Goal: Task Accomplishment & Management: Manage account settings

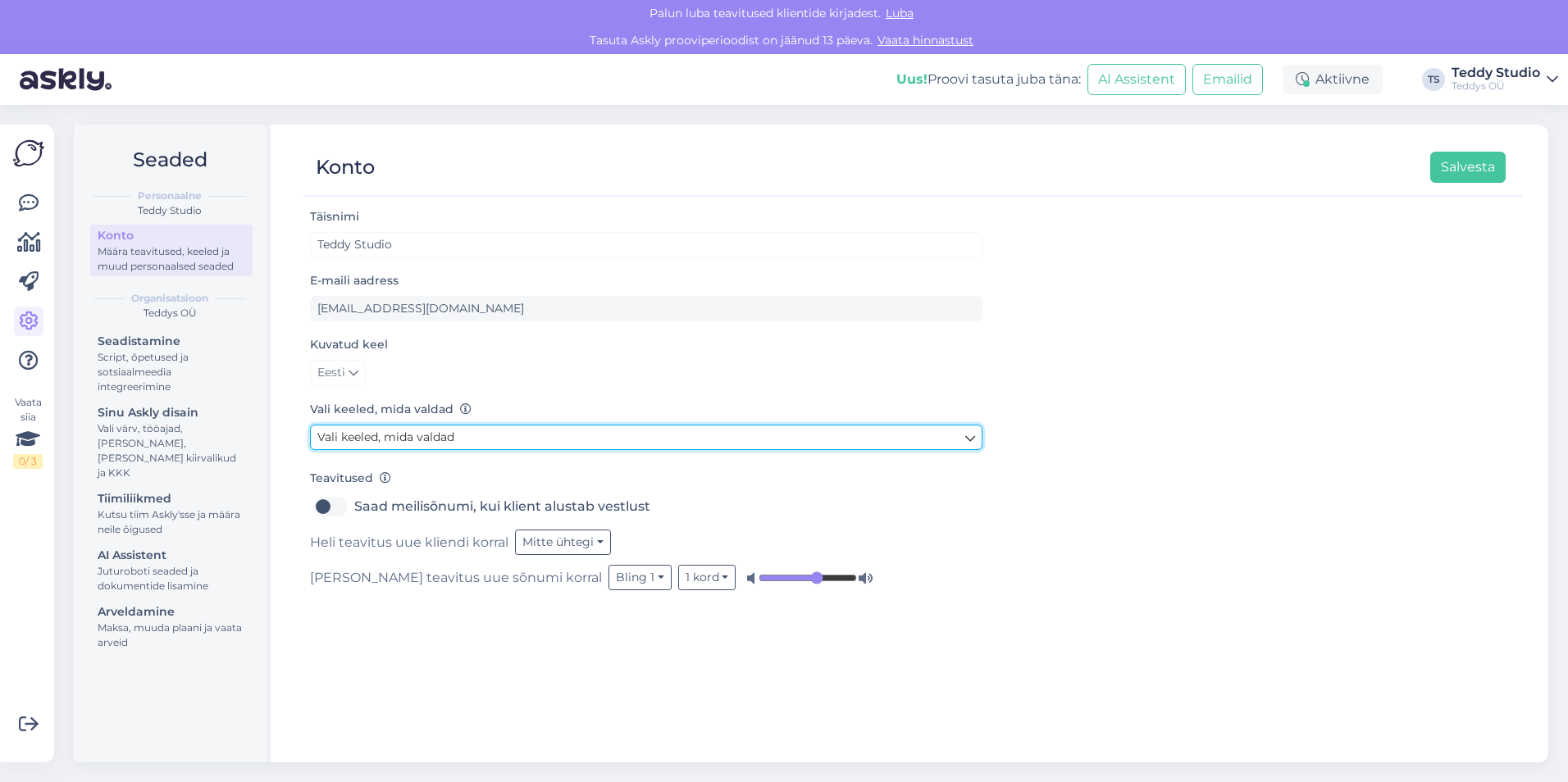
click at [477, 441] on link "Vali keeled, mida valdad" at bounding box center [645, 437] width 672 height 25
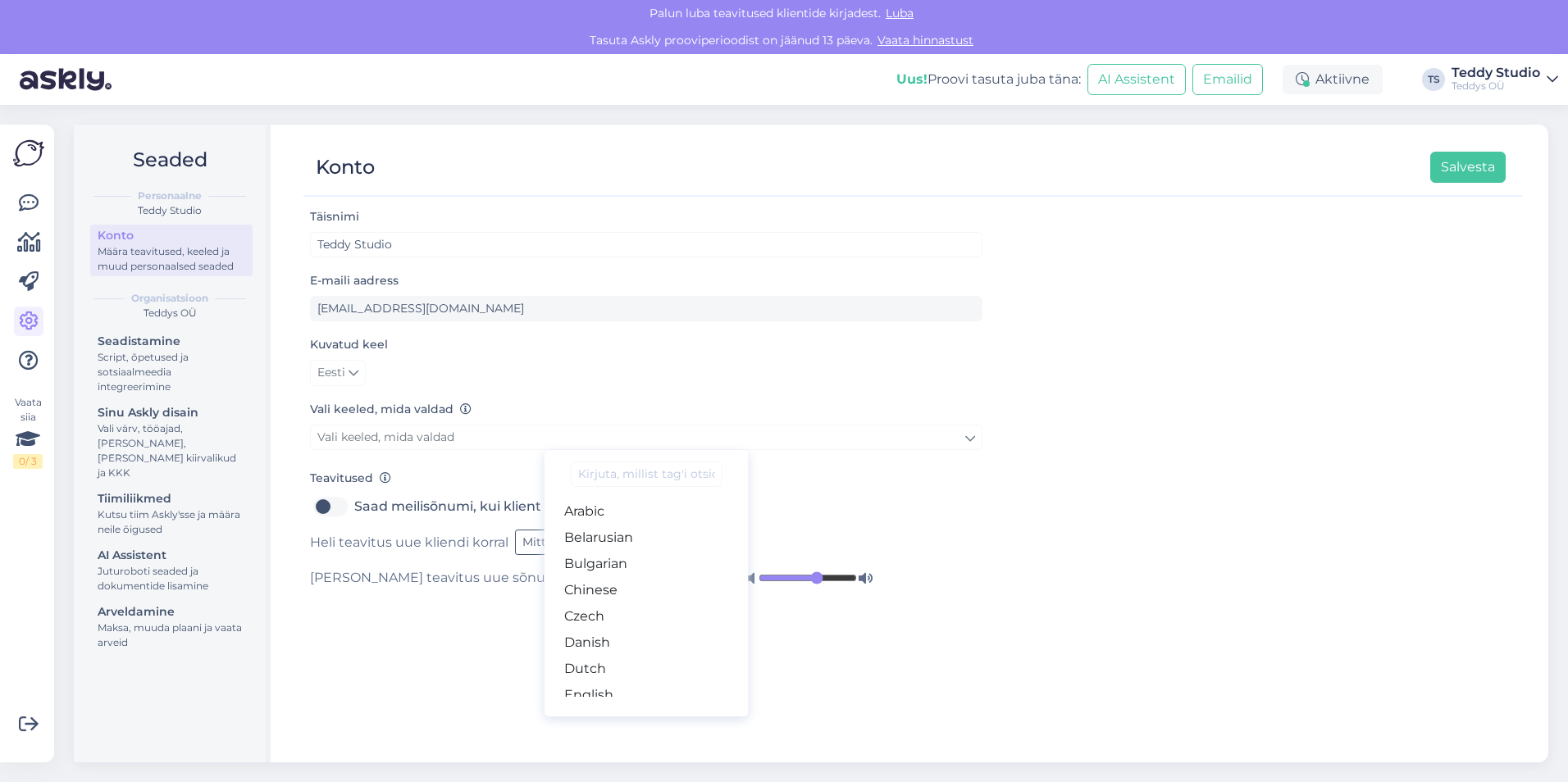
click at [653, 387] on form "Täisnimi Teddy Studio E-maili aadress [EMAIL_ADDRESS][DOMAIN_NAME] Kuvatud keel…" at bounding box center [645, 398] width 672 height 384
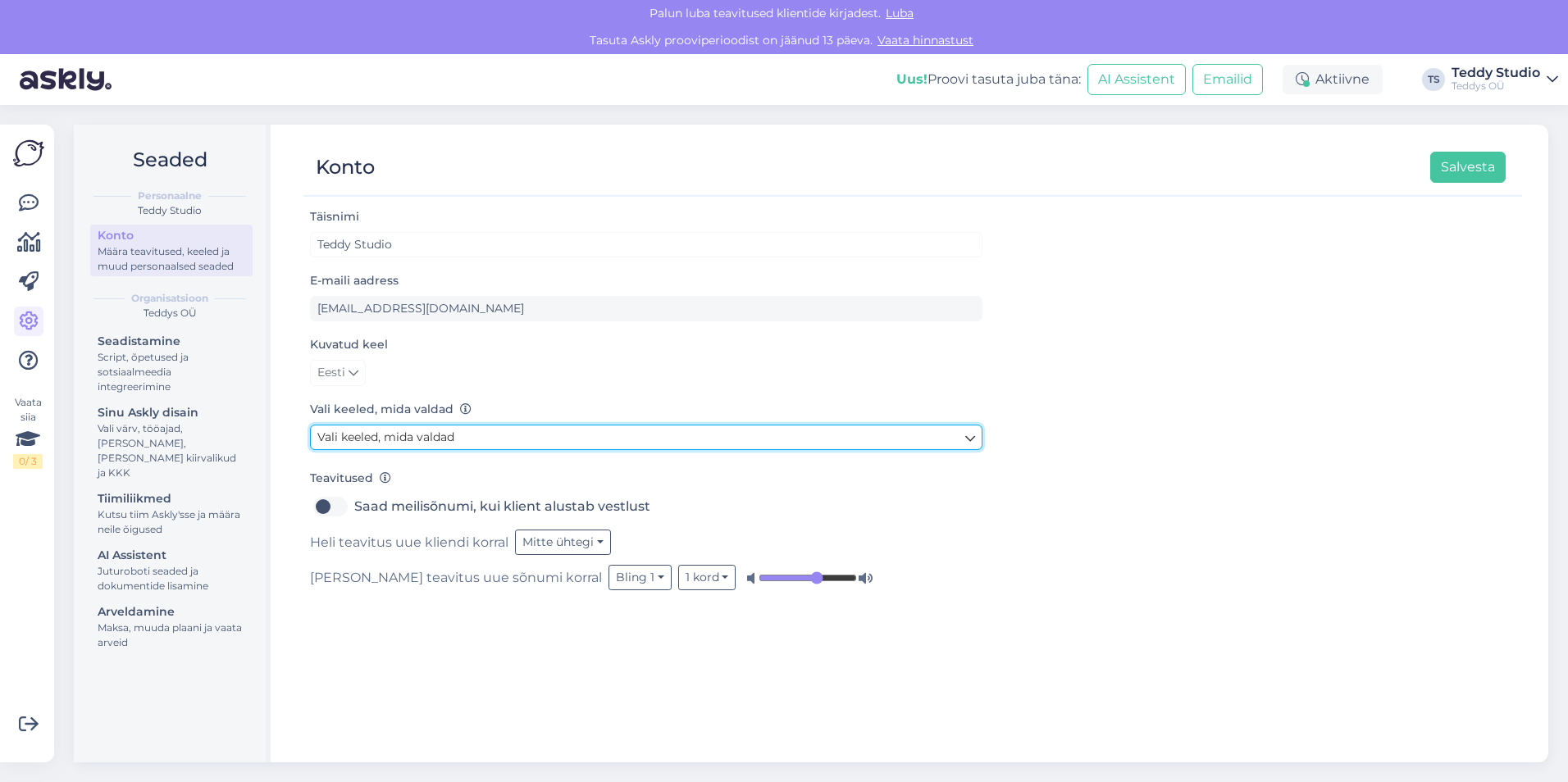
click at [460, 438] on link "Vali keeled, mida valdad" at bounding box center [645, 437] width 672 height 25
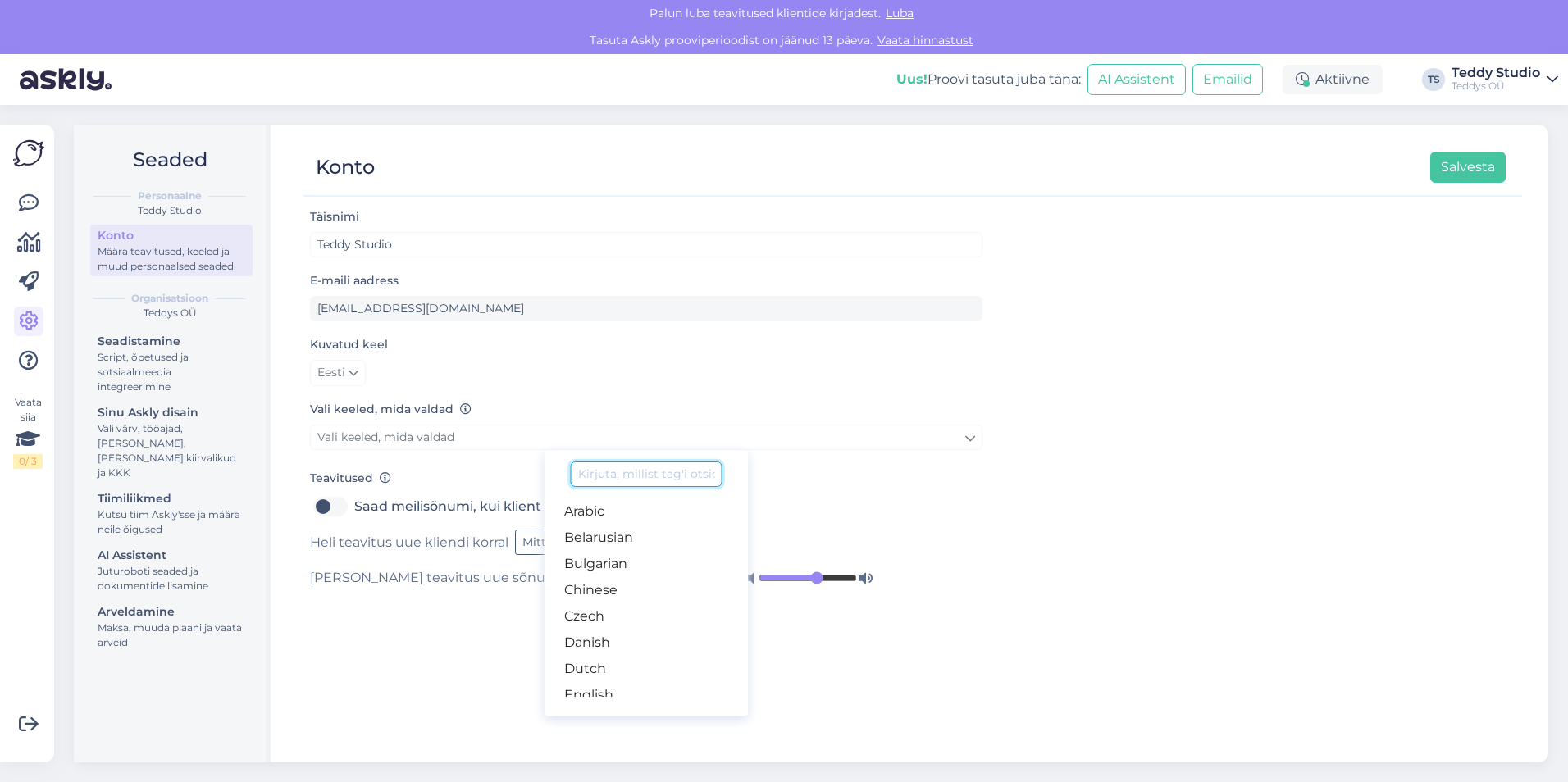
click at [673, 464] on input at bounding box center [646, 473] width 151 height 25
click at [384, 635] on div "Täisnimi Teddy Studio E-maili aadress [EMAIL_ADDRESS][DOMAIN_NAME] Kuvatud keel…" at bounding box center [912, 477] width 1218 height 541
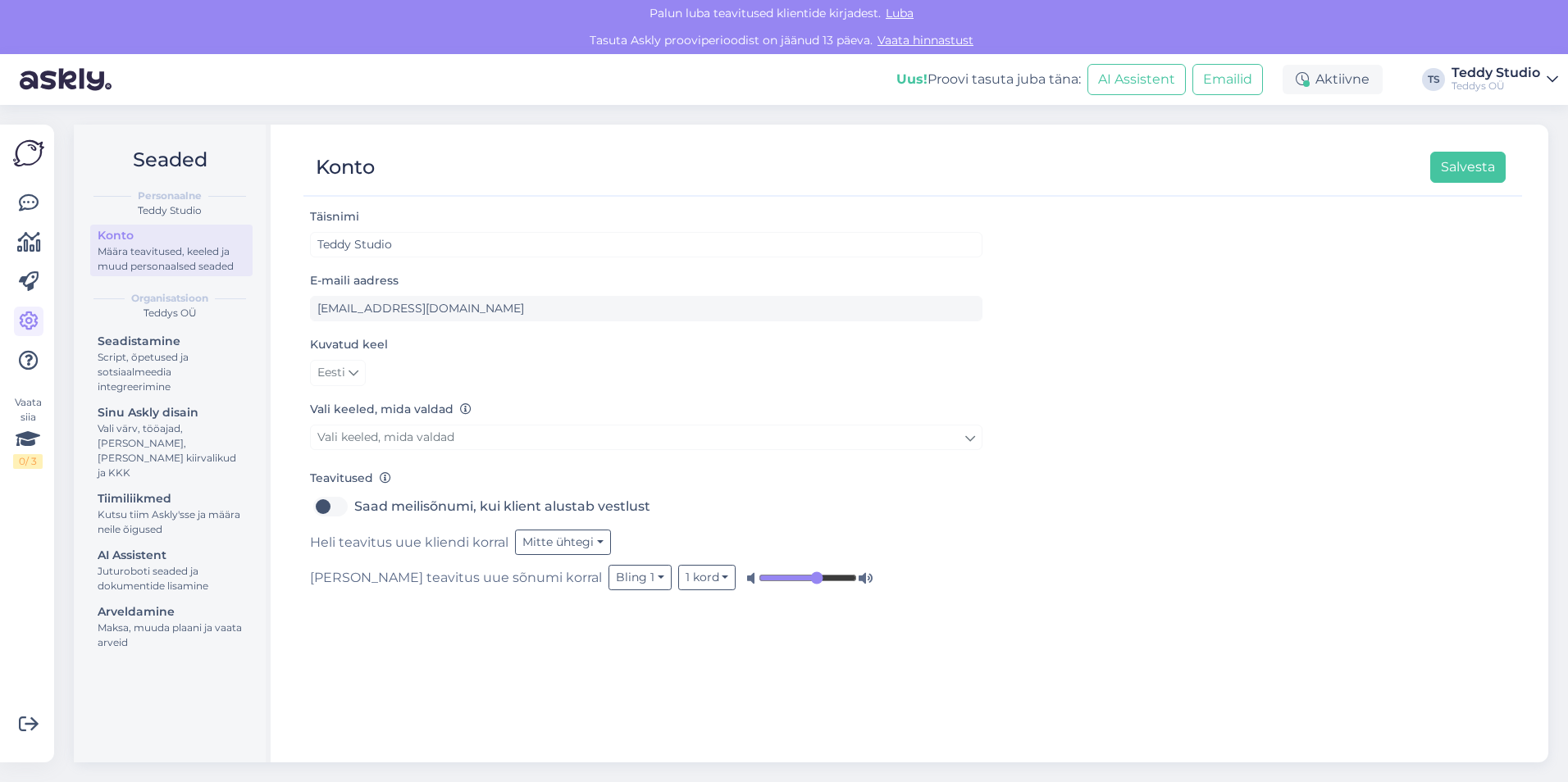
click at [167, 311] on div "Teddys OÜ" at bounding box center [169, 313] width 166 height 15
click at [180, 348] on div "Seadistamine" at bounding box center [171, 341] width 148 height 18
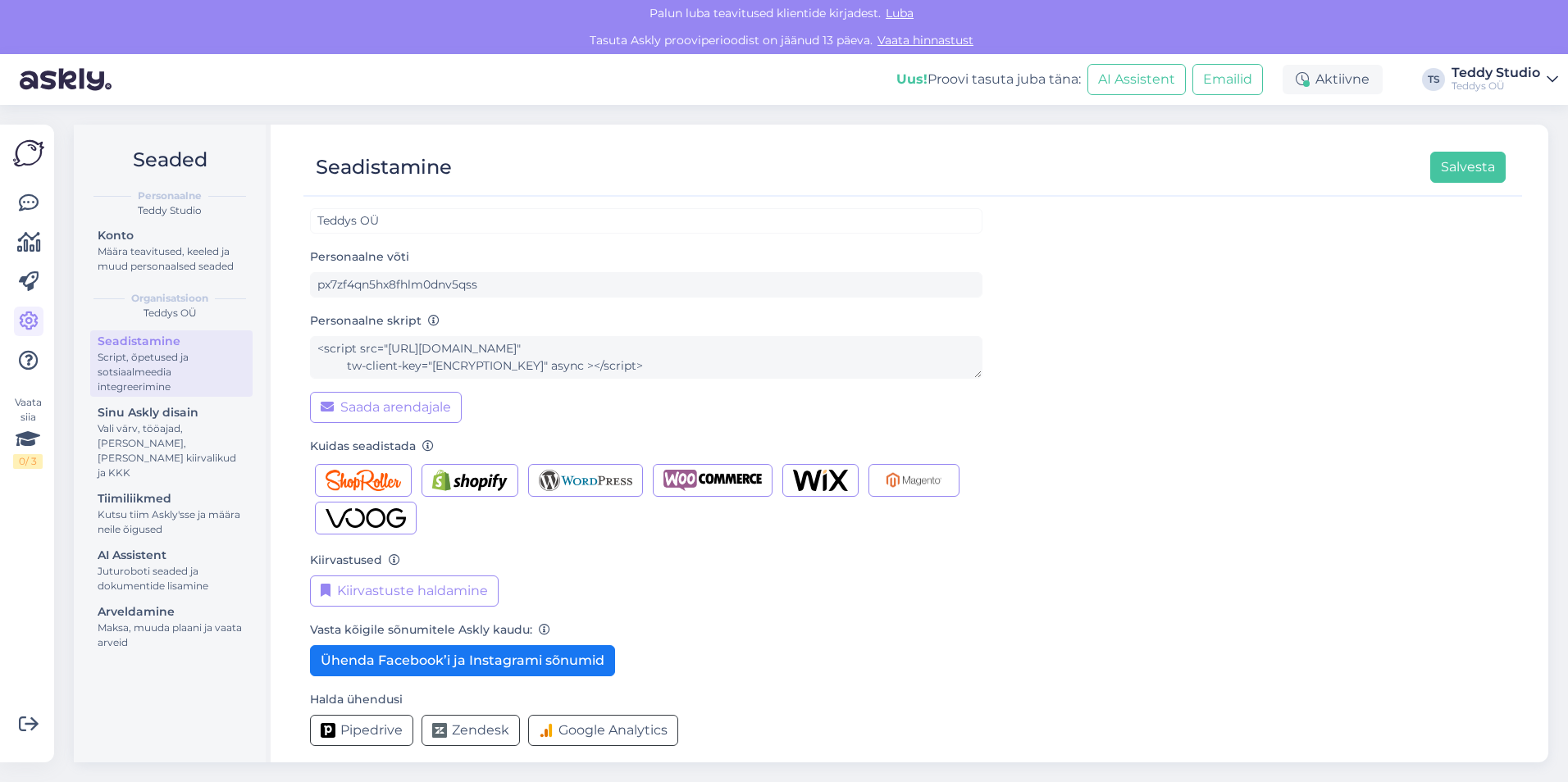
scroll to position [35, 0]
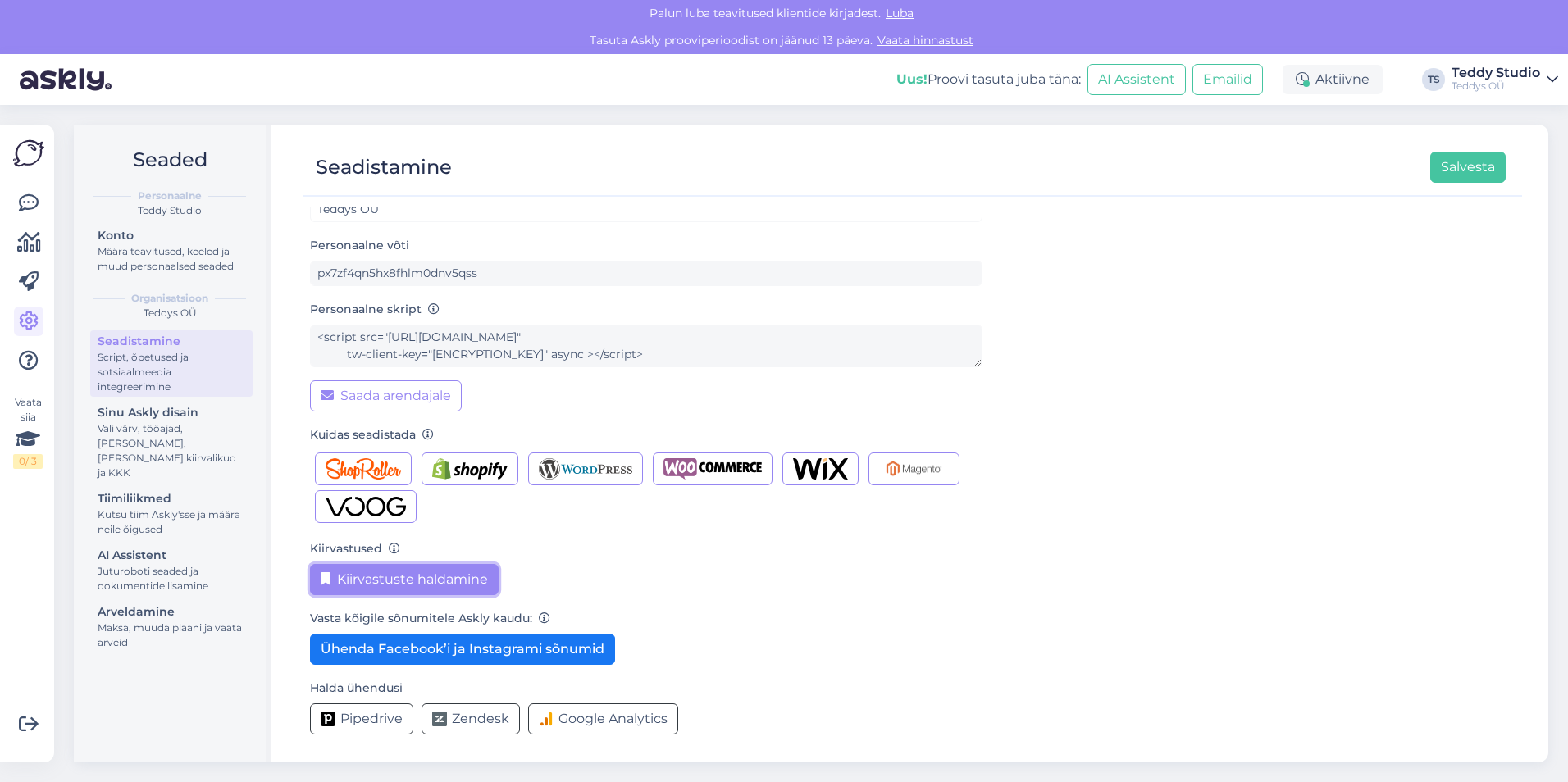
click at [437, 583] on button "Kiirvastuste haldamine" at bounding box center [404, 580] width 189 height 32
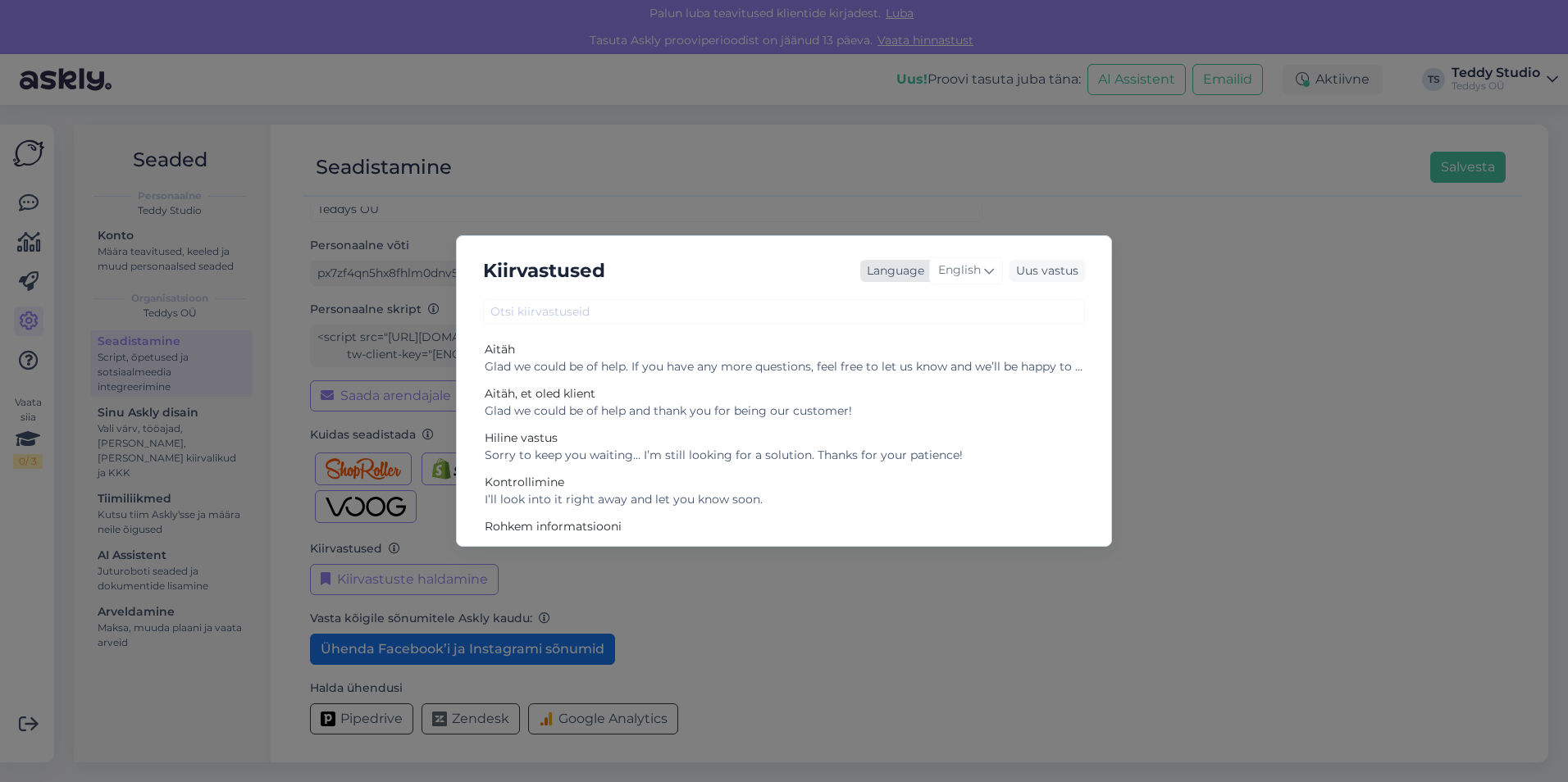
click at [990, 276] on icon at bounding box center [989, 270] width 10 height 18
type input "e"
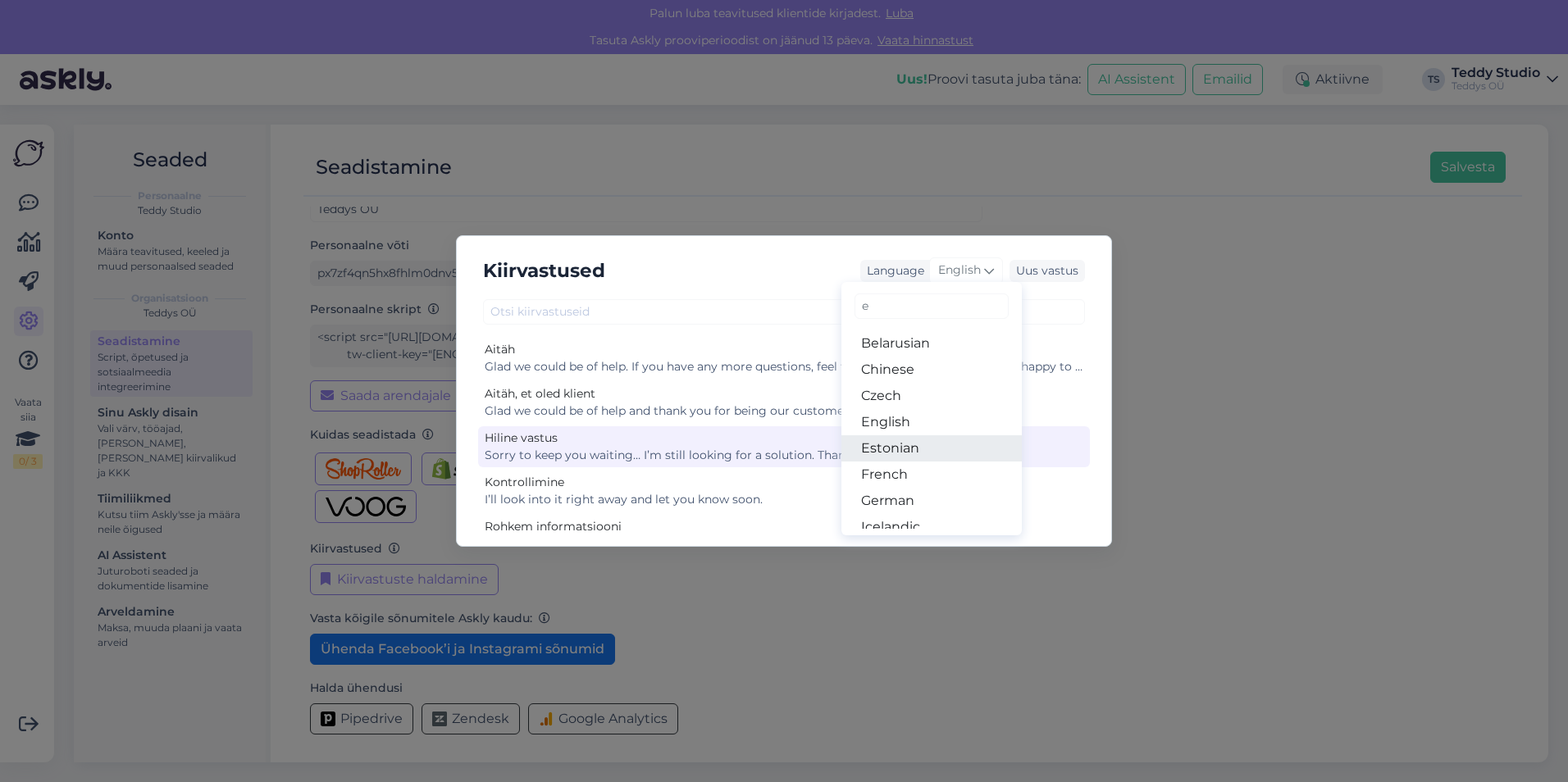
click at [911, 454] on link "Estonian" at bounding box center [932, 448] width 180 height 26
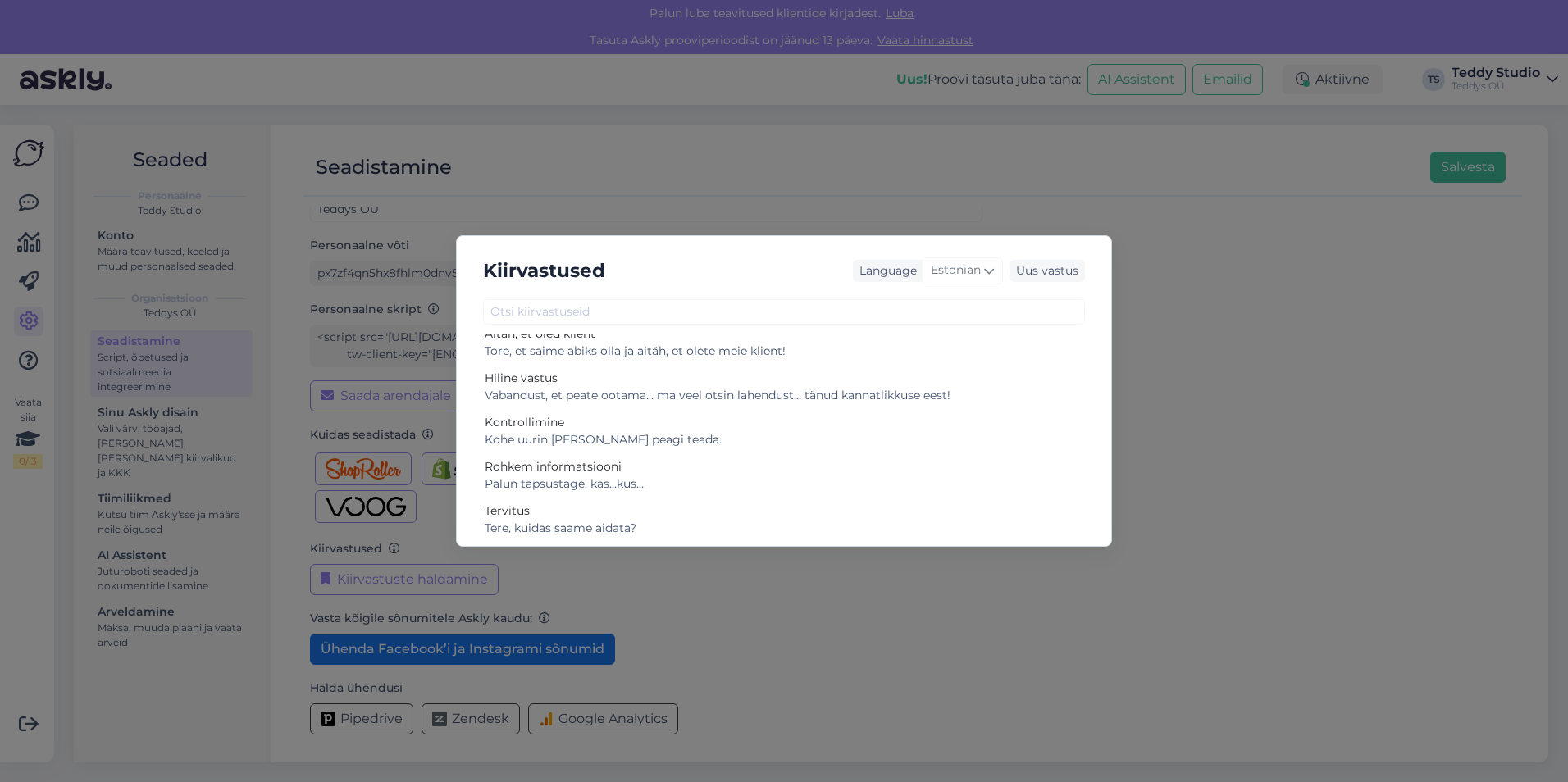
scroll to position [73, 0]
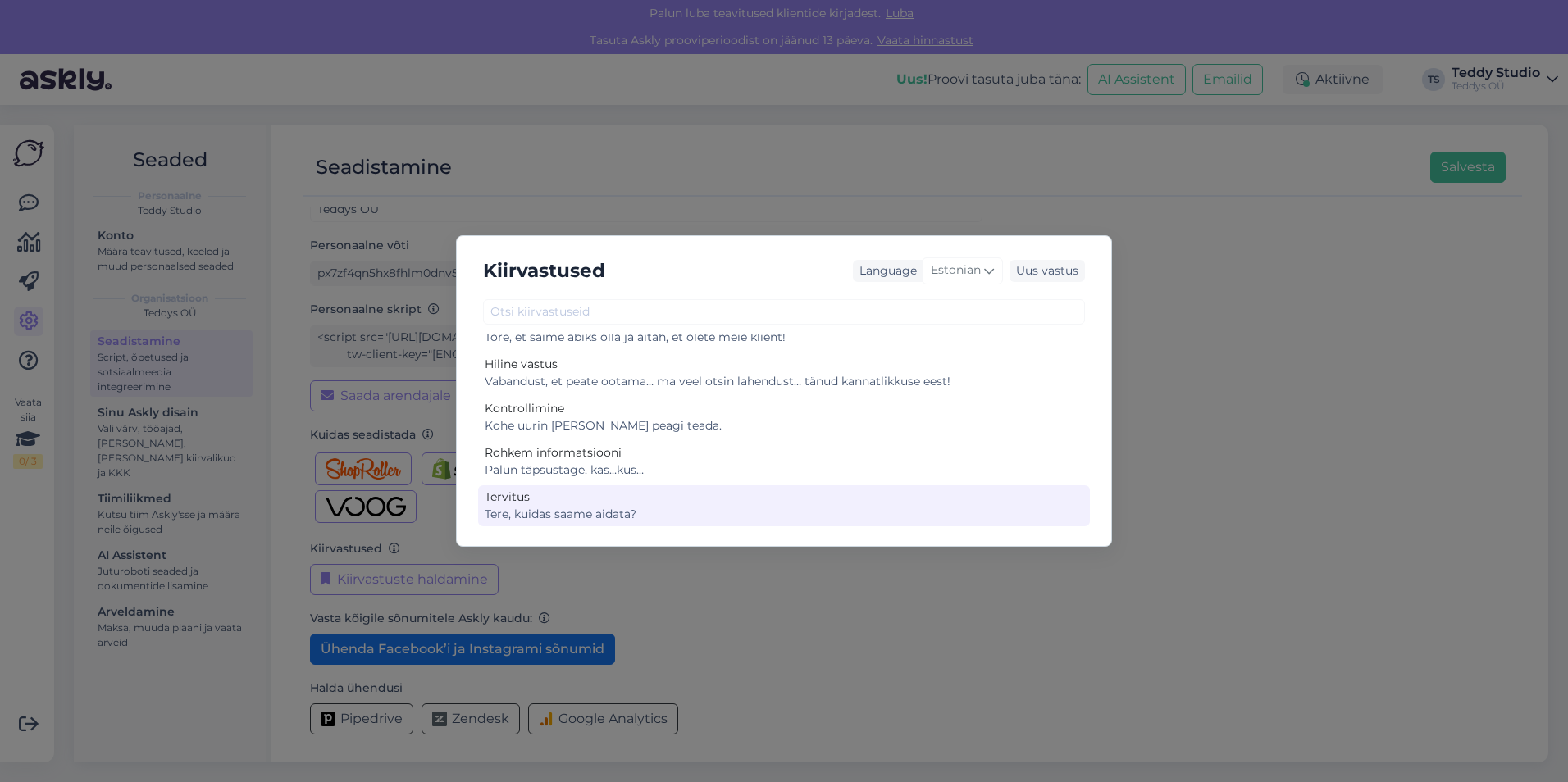
click at [786, 524] on div "Tervitus Tere, kuidas saame aidata?" at bounding box center [784, 506] width 612 height 41
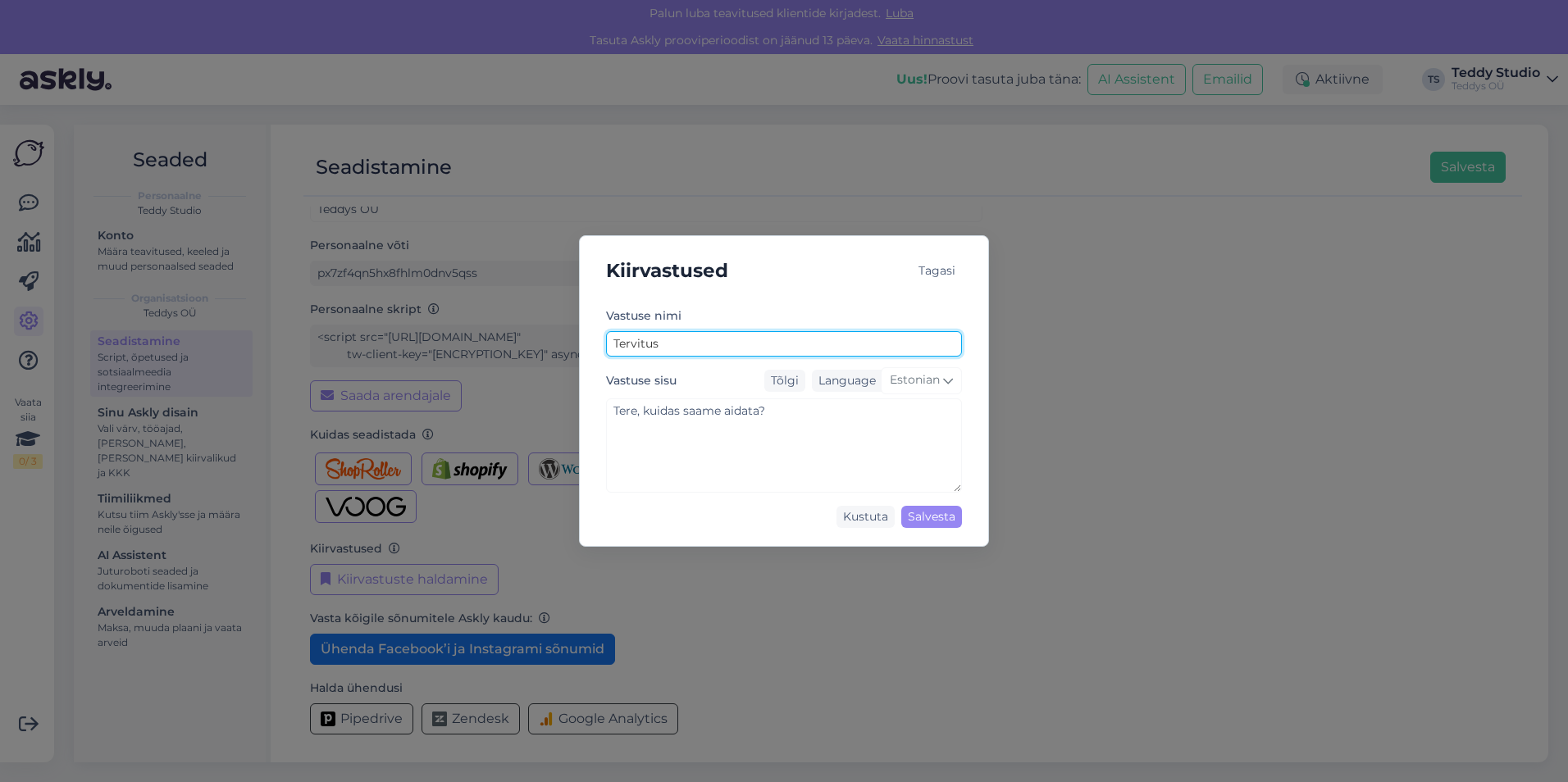
drag, startPoint x: 677, startPoint y: 343, endPoint x: 550, endPoint y: 344, distance: 127.0
click at [550, 344] on div "Kiirvastused Tagasi [PERSON_NAME] nimi [PERSON_NAME] sisu Tõlgi Language Estoni…" at bounding box center [784, 391] width 1568 height 782
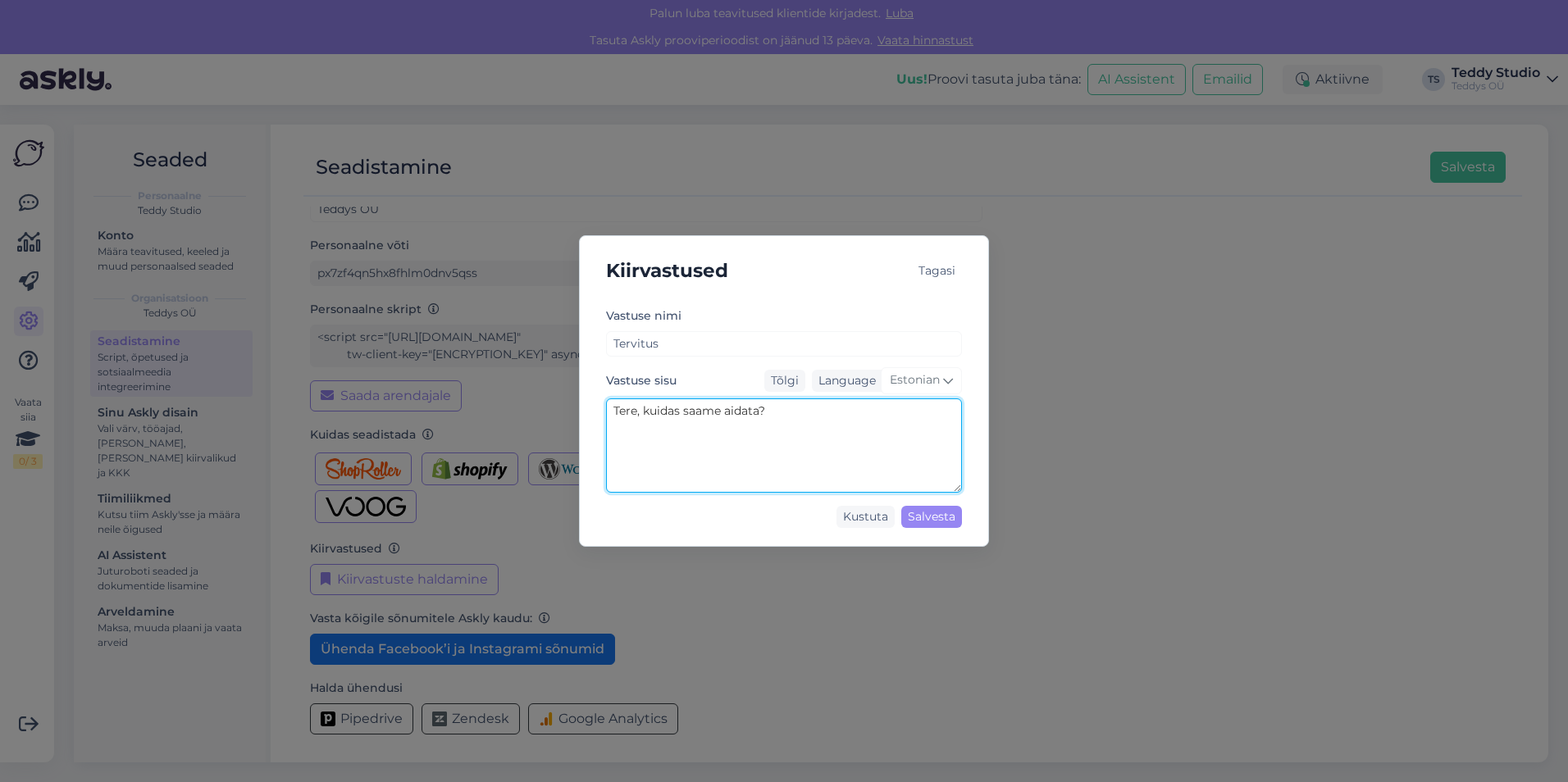
click at [634, 412] on textarea "Tere, kuidas saame aidata?" at bounding box center [784, 445] width 356 height 94
click at [637, 413] on textarea "Tere, kuidas saame aidata?" at bounding box center [784, 445] width 356 height 94
type textarea "[PERSON_NAME], kuidas saame aidata?"
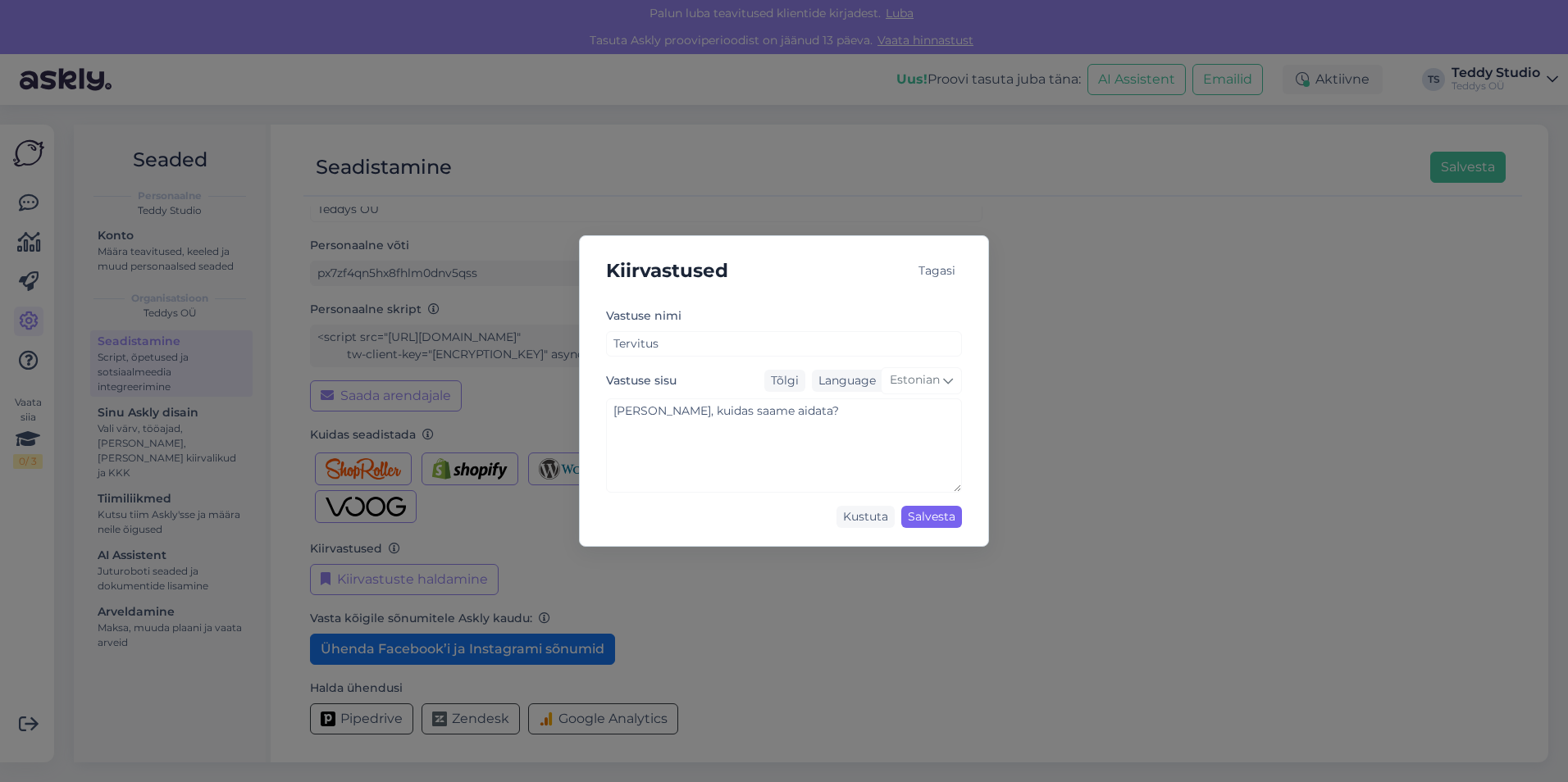
click at [910, 511] on div "Salvesta" at bounding box center [931, 517] width 60 height 22
click at [937, 268] on div "Tagasi" at bounding box center [937, 272] width 50 height 22
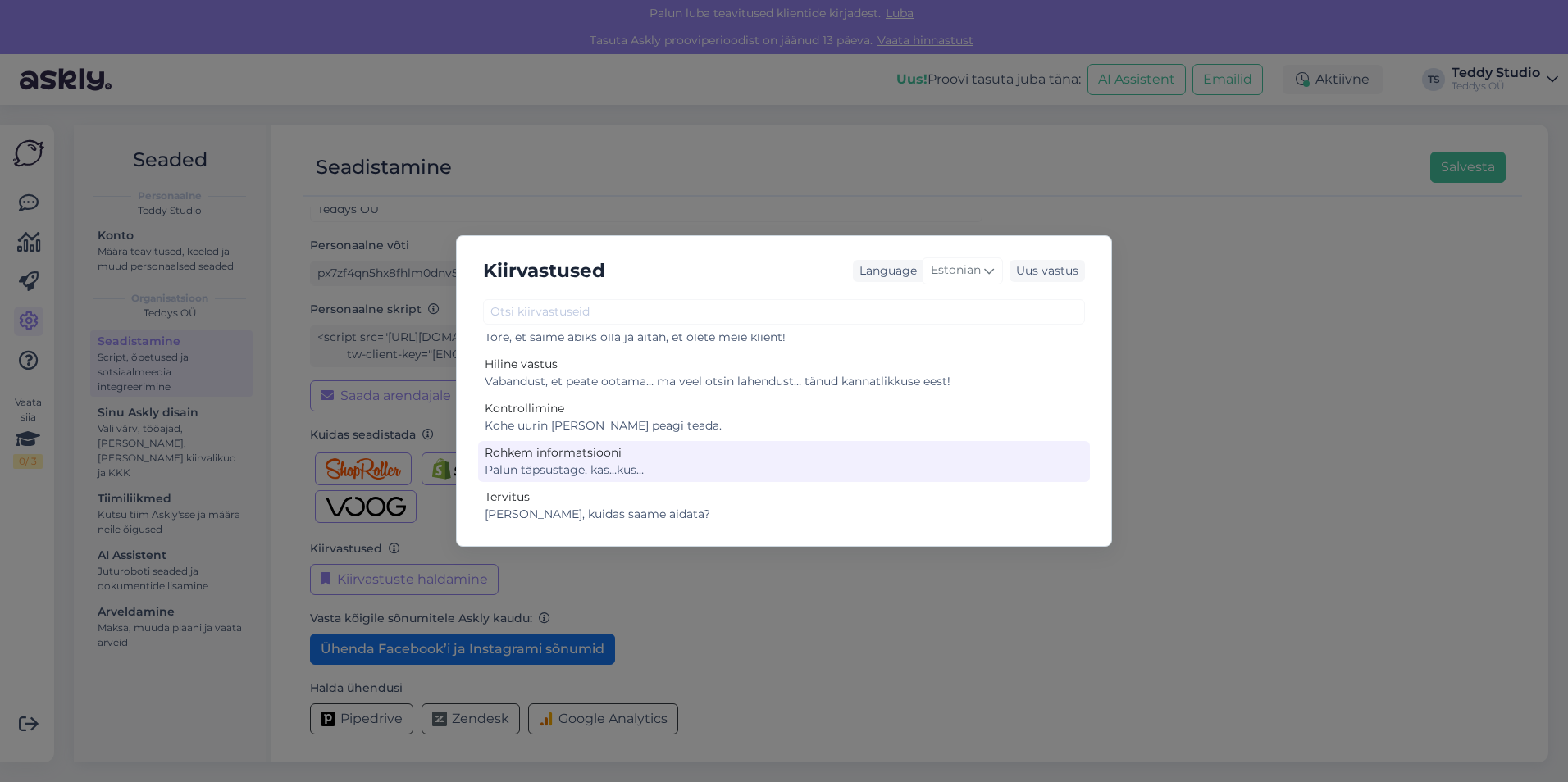
click at [686, 465] on div "Palun täpsustage, kas…kus…" at bounding box center [784, 470] width 599 height 18
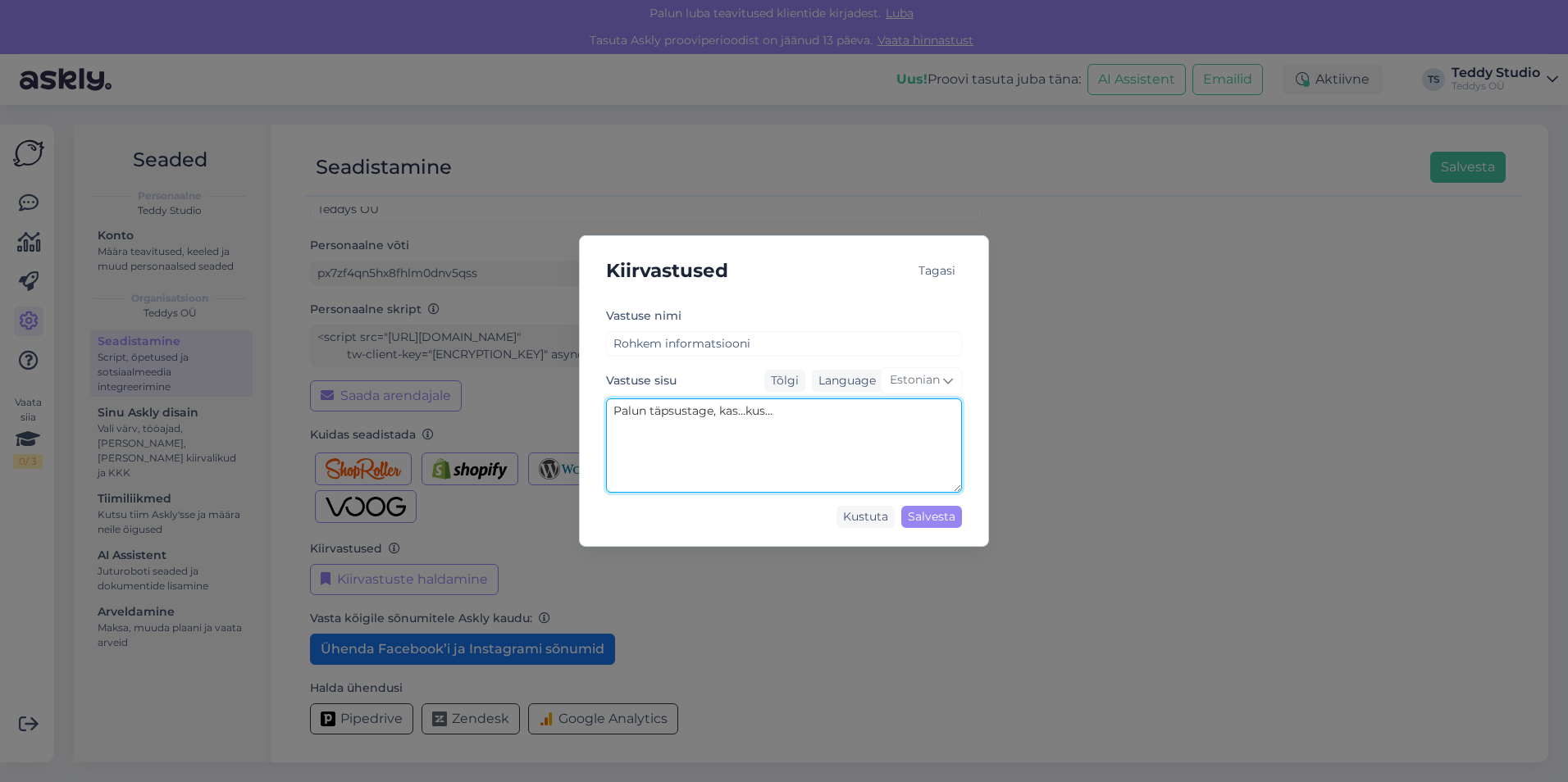
drag, startPoint x: 790, startPoint y: 411, endPoint x: 573, endPoint y: 412, distance: 217.0
click at [573, 412] on div "Kiirvastused Tagasi [PERSON_NAME] nimi Rohkem informatsiooni Vastuse sisu Tõlgi…" at bounding box center [784, 391] width 1568 height 782
type textarea "Kahjuks vajan rohkem informatsiooni. [PERSON_NAME] lisainformatsiooni enda küsi…"
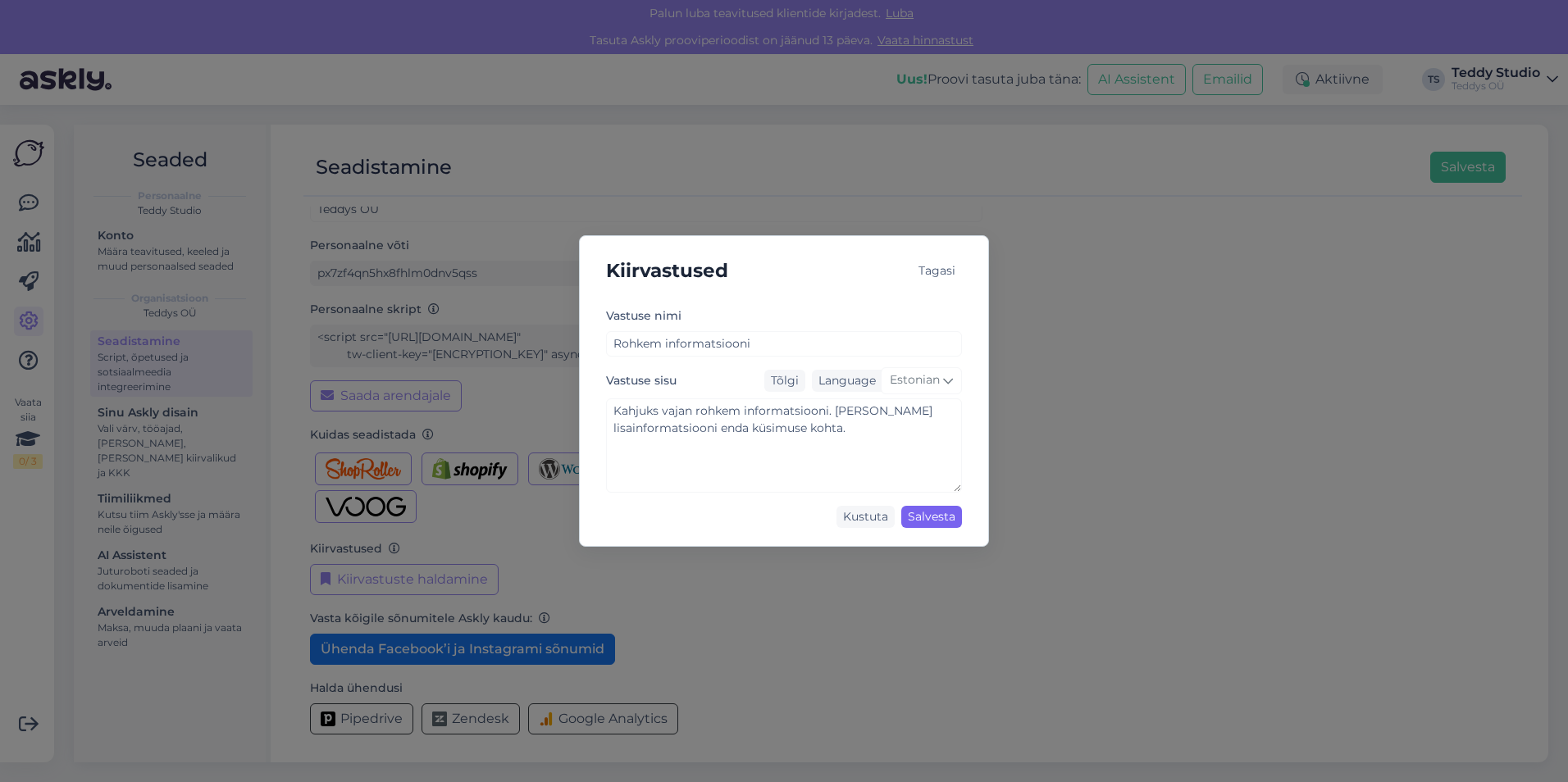
click at [924, 514] on div "Salvesta" at bounding box center [931, 517] width 60 height 22
click at [935, 275] on div "Tagasi" at bounding box center [937, 272] width 50 height 22
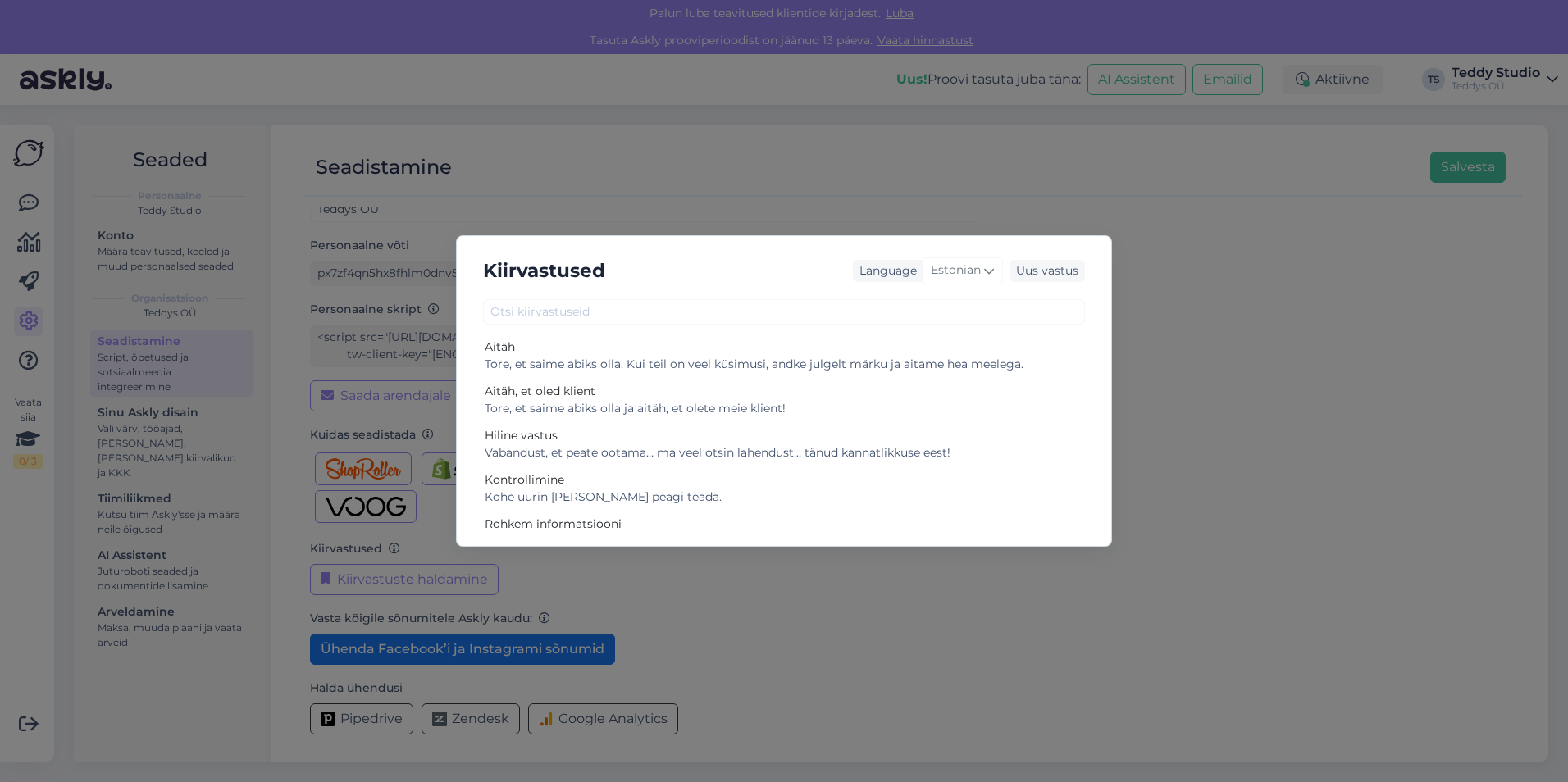
scroll to position [0, 0]
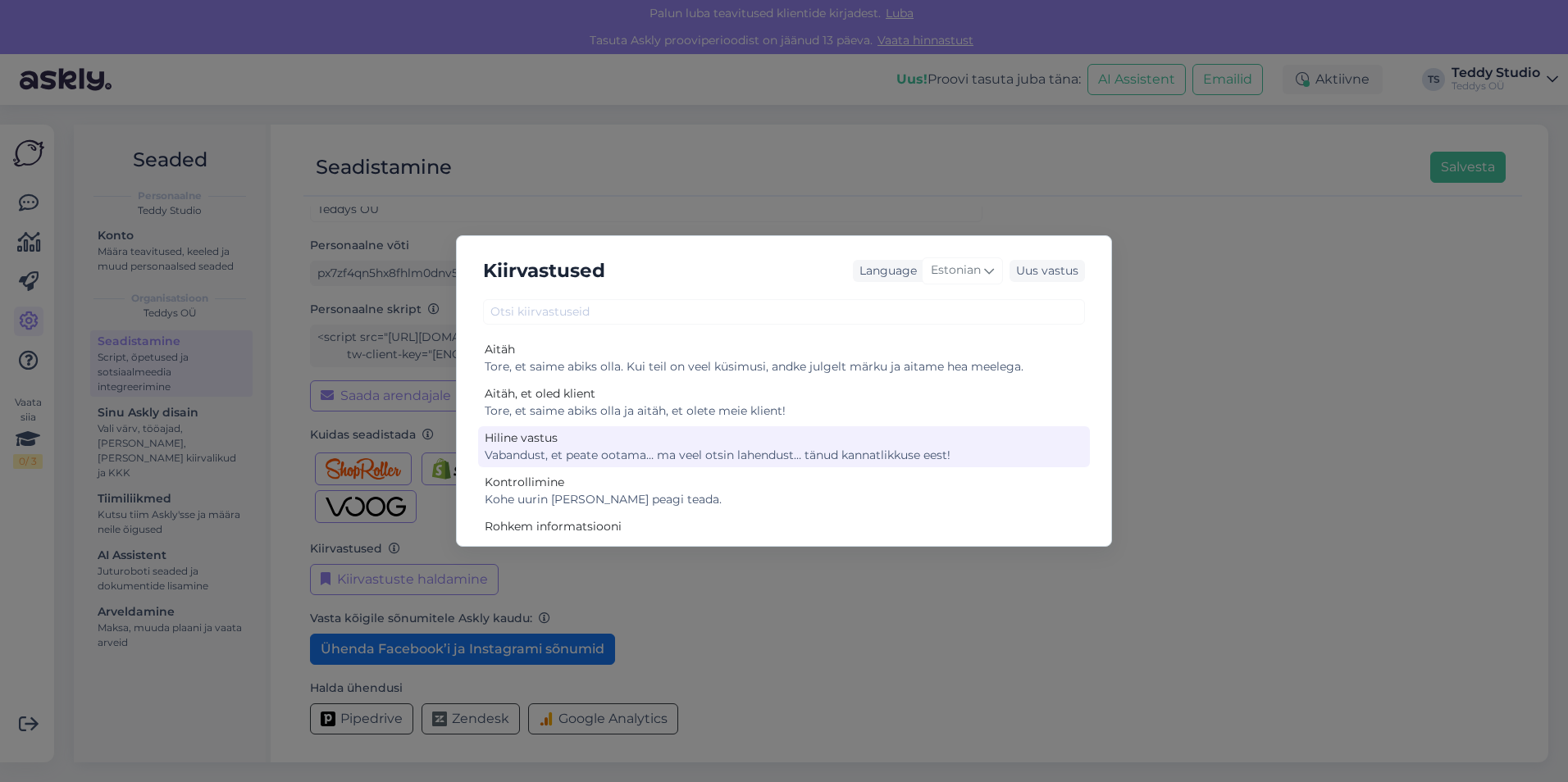
click at [704, 457] on div "Vabandust, et peate ootama… ma veel otsin lahendust… tänud kannatlikkuse eest!" at bounding box center [784, 456] width 599 height 18
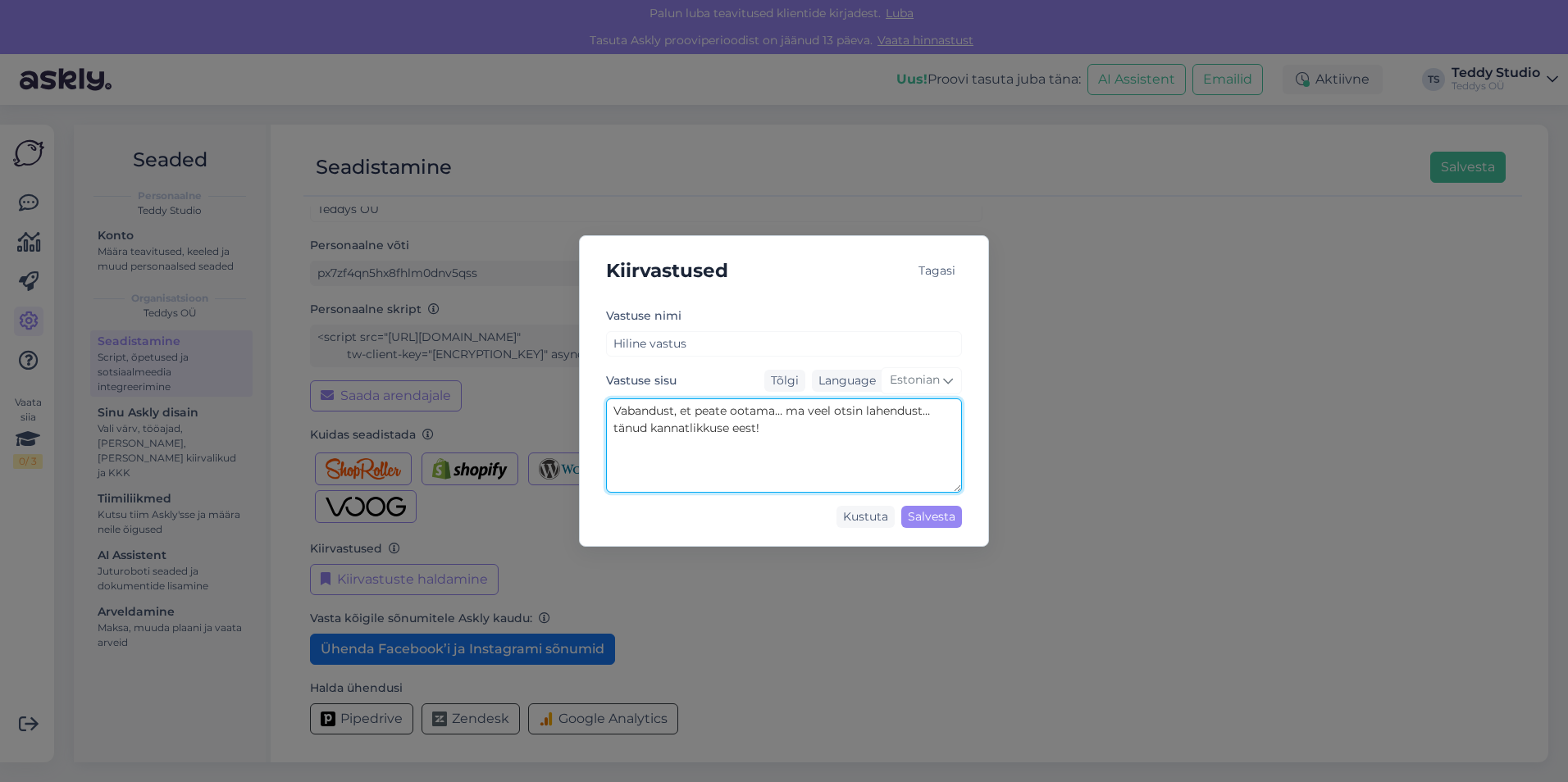
drag, startPoint x: 697, startPoint y: 413, endPoint x: 725, endPoint y: 413, distance: 28.0
click at [725, 413] on textarea "Vabandust, et peate ootama… ma veel otsin lahendust… tänud kannatlikkuse eest!" at bounding box center [784, 445] width 356 height 94
click at [817, 429] on textarea "Vabandust, et pead ootama… ma veel otsin lahendust… tänud kannatlikkuse eest!" at bounding box center [784, 445] width 356 height 94
type textarea "Vabandust, et pead ootama… ma veel otsin lahendust… tänud kannatlikkuse eest!"
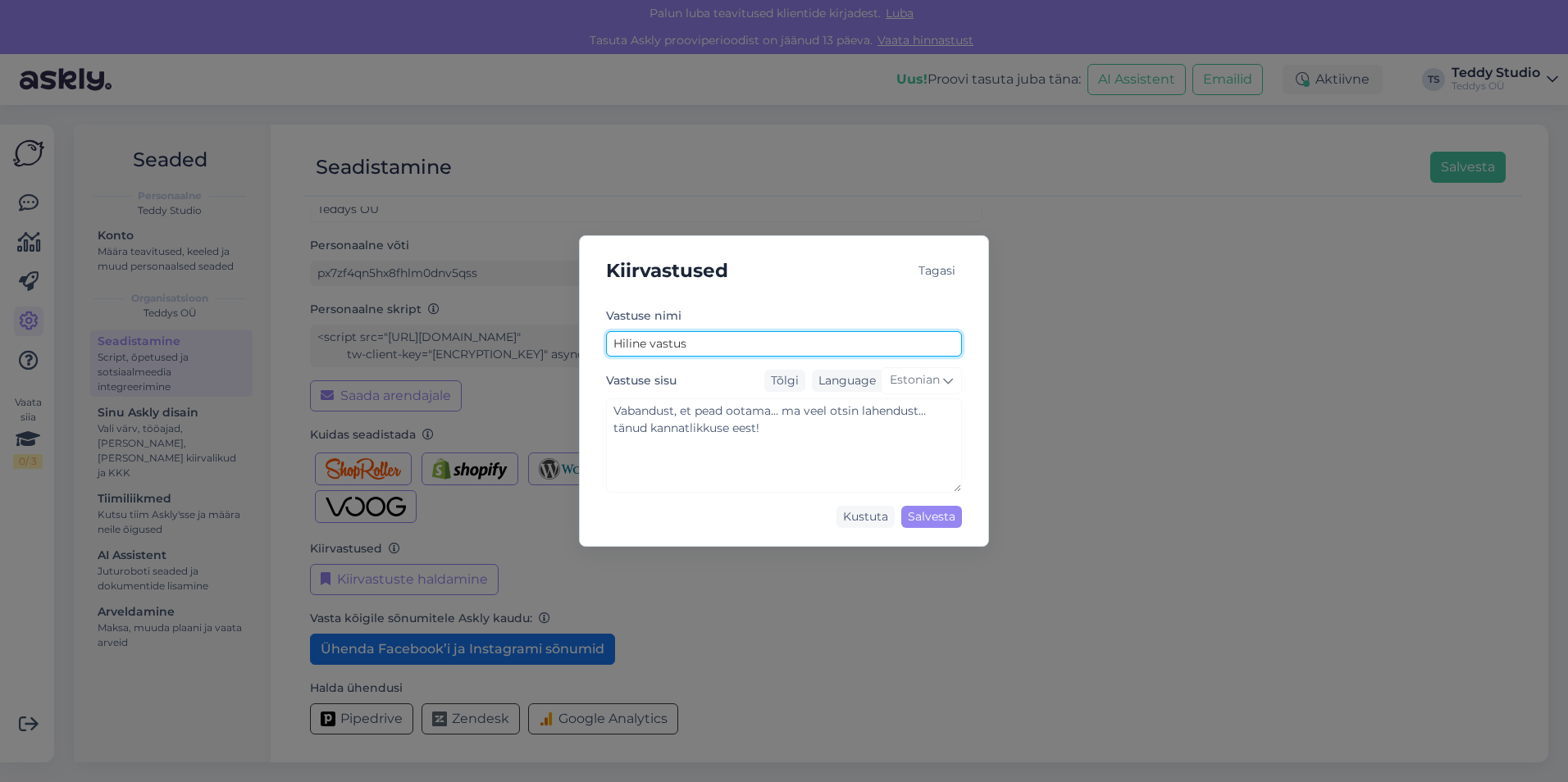
click at [695, 339] on input "Hiline vastus" at bounding box center [784, 343] width 356 height 25
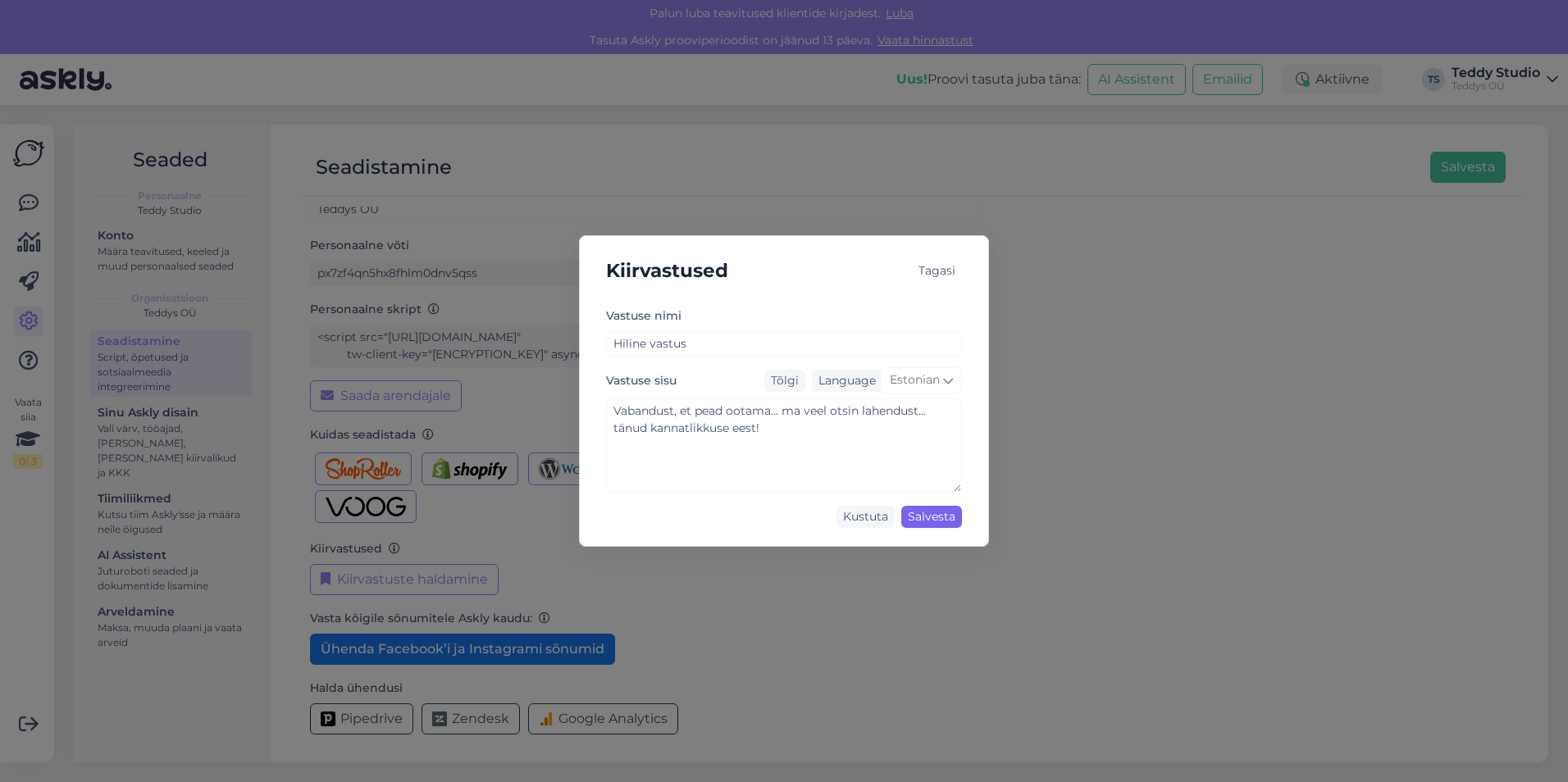
click at [950, 517] on div "Salvesta" at bounding box center [931, 517] width 60 height 22
click at [926, 273] on div "Tagasi" at bounding box center [937, 272] width 50 height 22
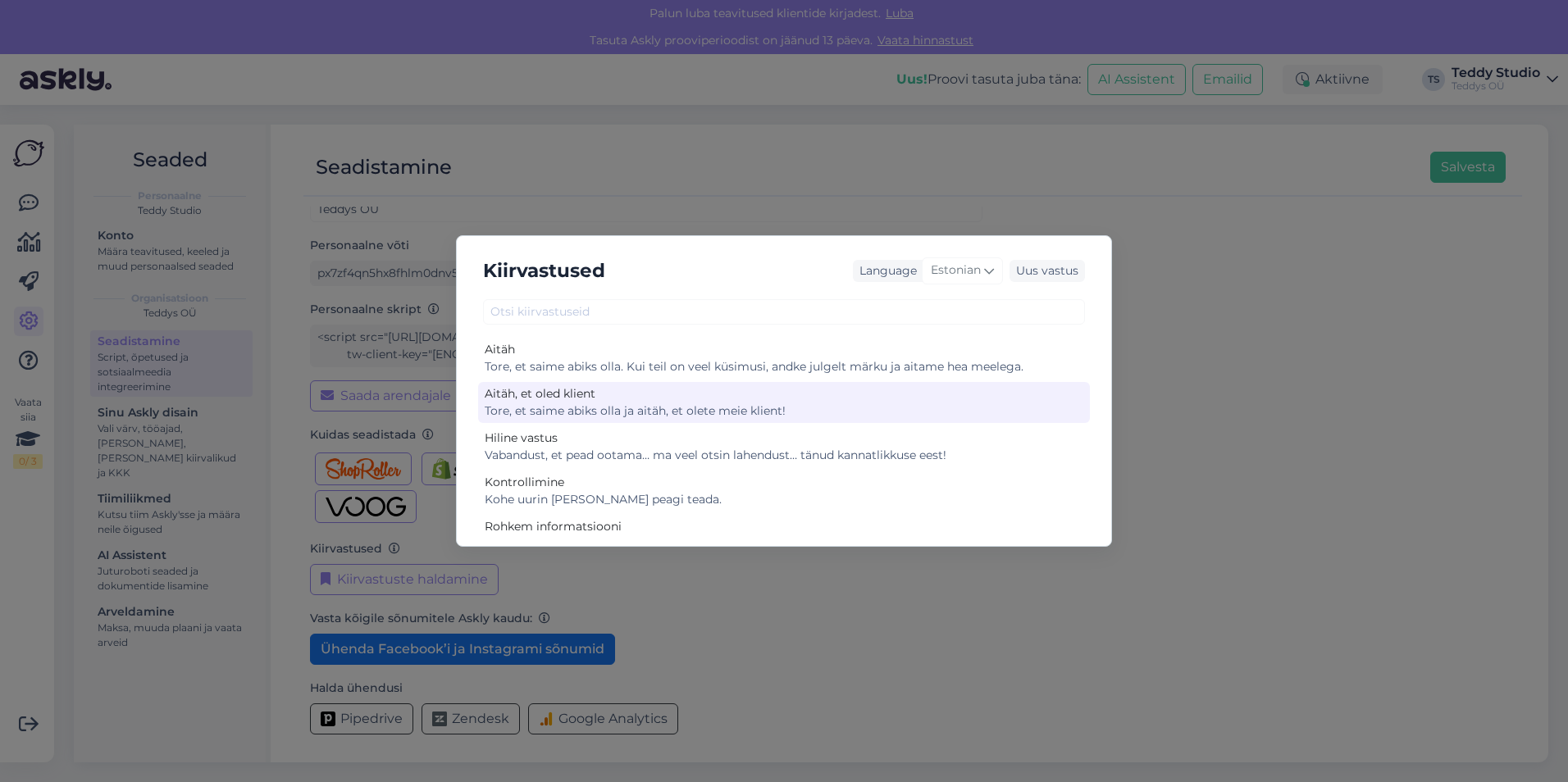
click at [884, 391] on div "Aitäh, et oled klient" at bounding box center [784, 393] width 599 height 18
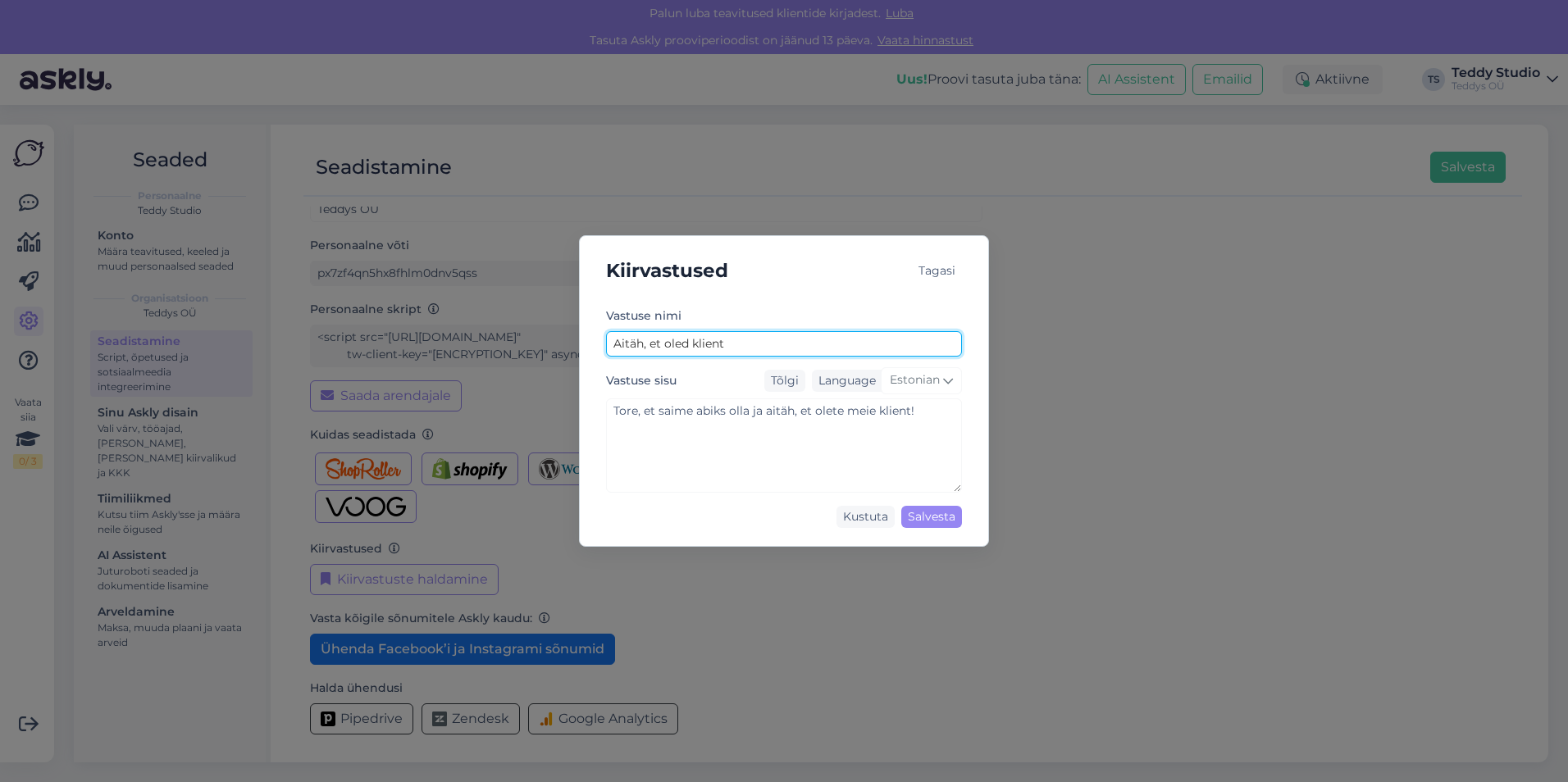
click at [694, 343] on input "Aitäh, et oled klient" at bounding box center [784, 343] width 356 height 25
type input "Aitäh, et oled meie klient"
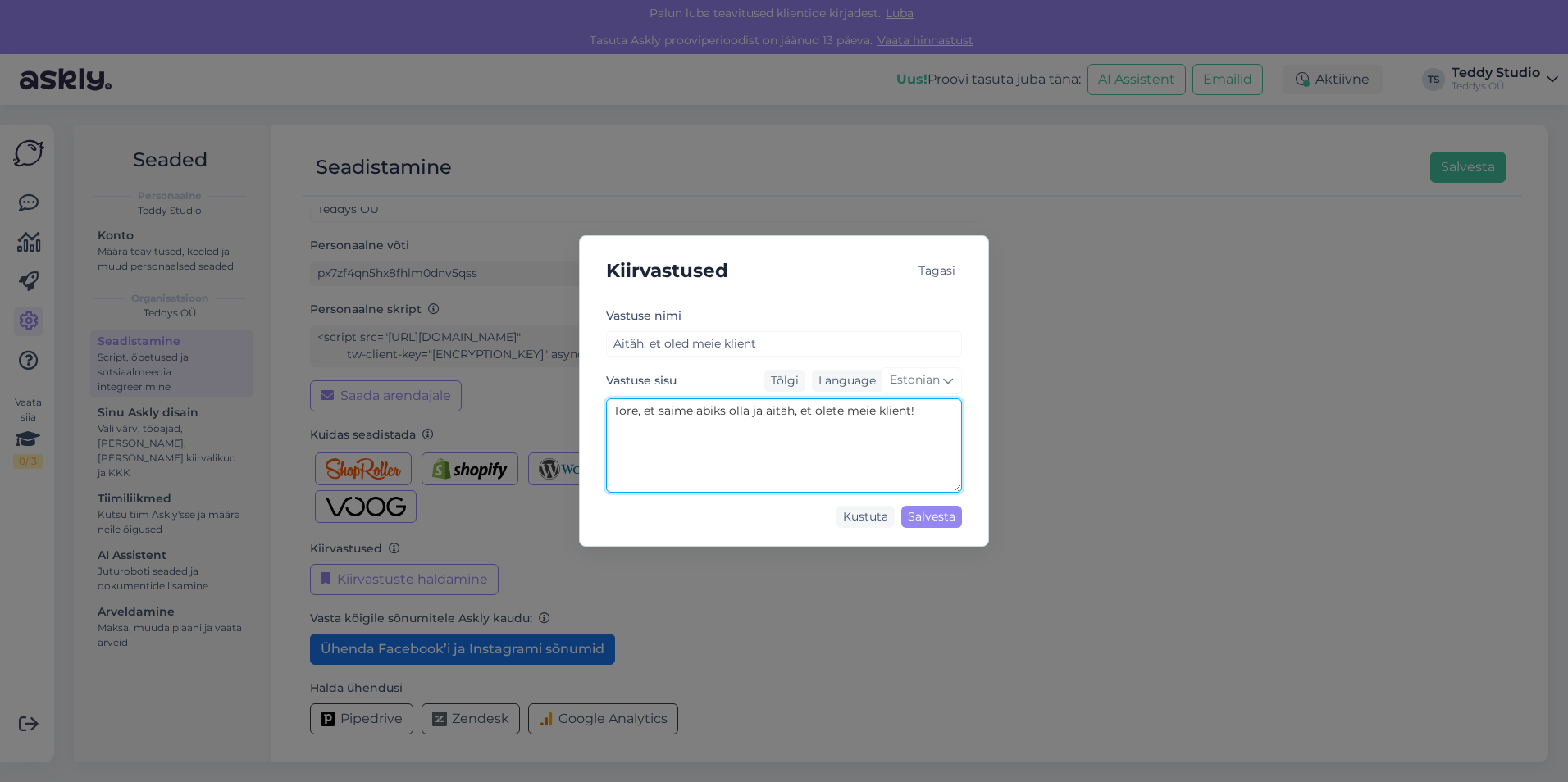
click at [930, 412] on textarea "Tore, et saime abiks olla ja aitäh, et olete meie klient!" at bounding box center [784, 445] width 356 height 94
click at [920, 524] on div "Salvesta" at bounding box center [931, 517] width 60 height 22
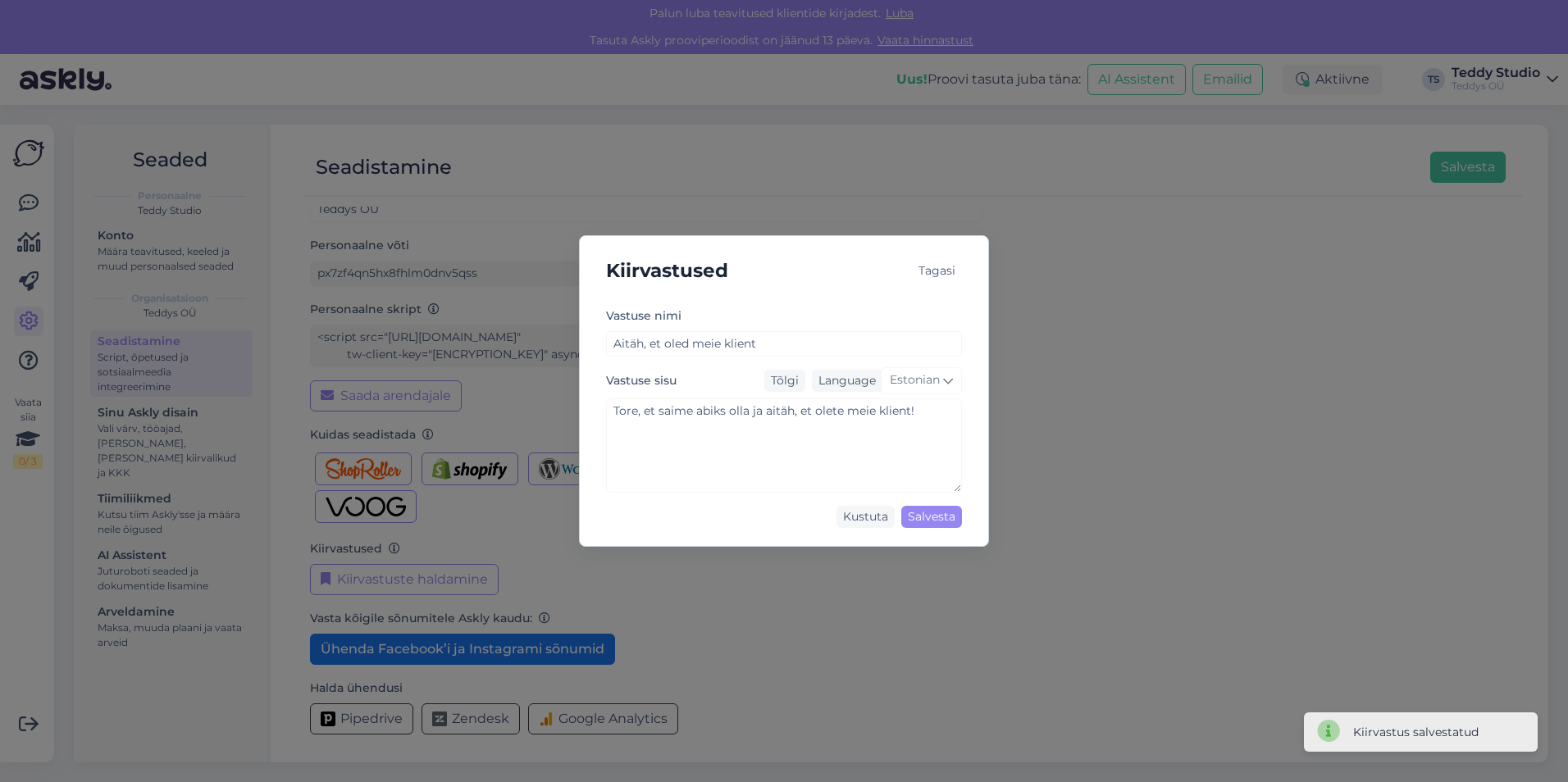
click at [931, 267] on div "Tagasi" at bounding box center [937, 272] width 50 height 22
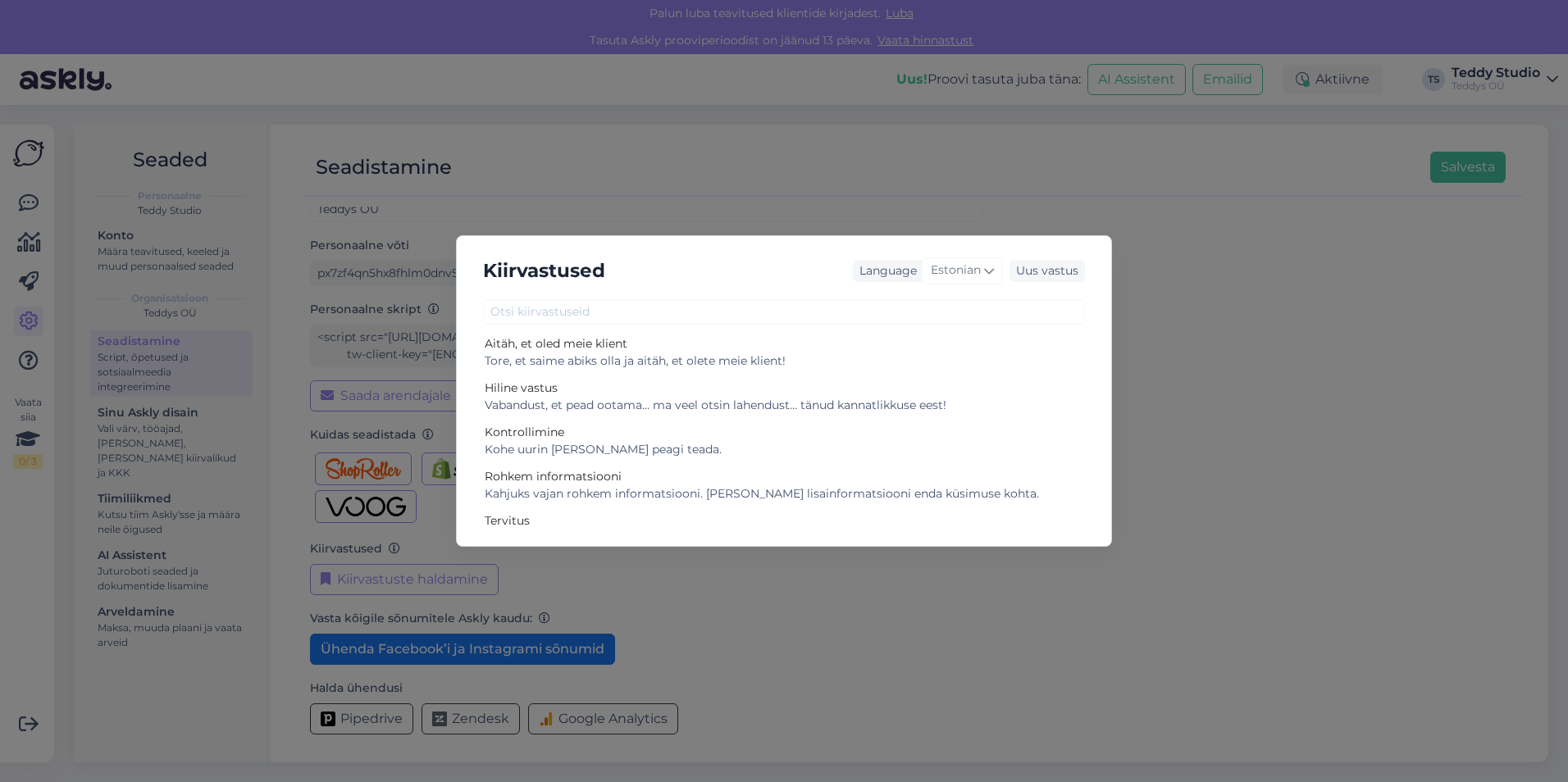
scroll to position [73, 0]
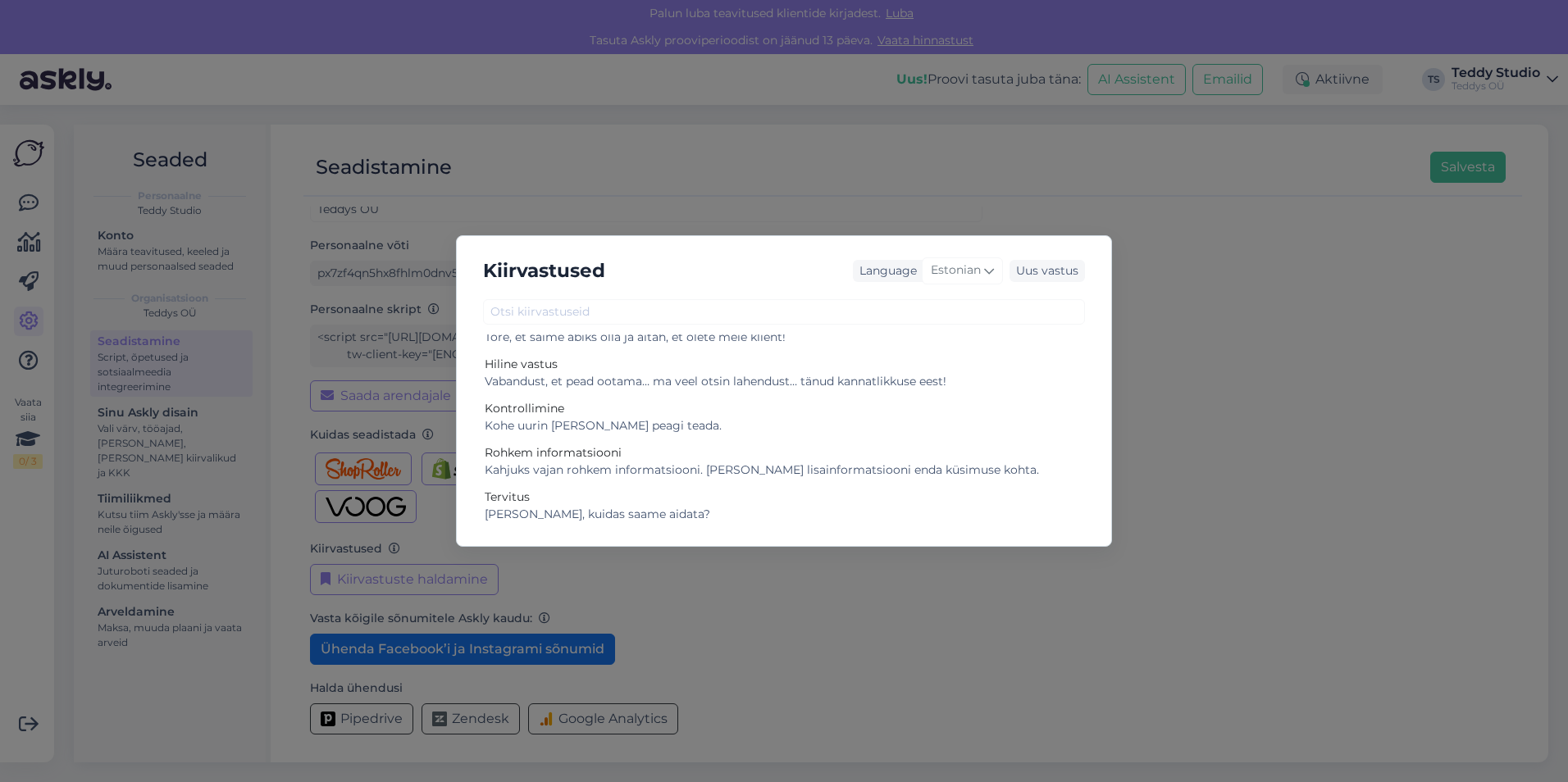
click at [1289, 398] on div "Kiirvastused Language Estonian Uus vastus Aitäh Tore, et saime abiks olla. Kui …" at bounding box center [784, 391] width 1568 height 782
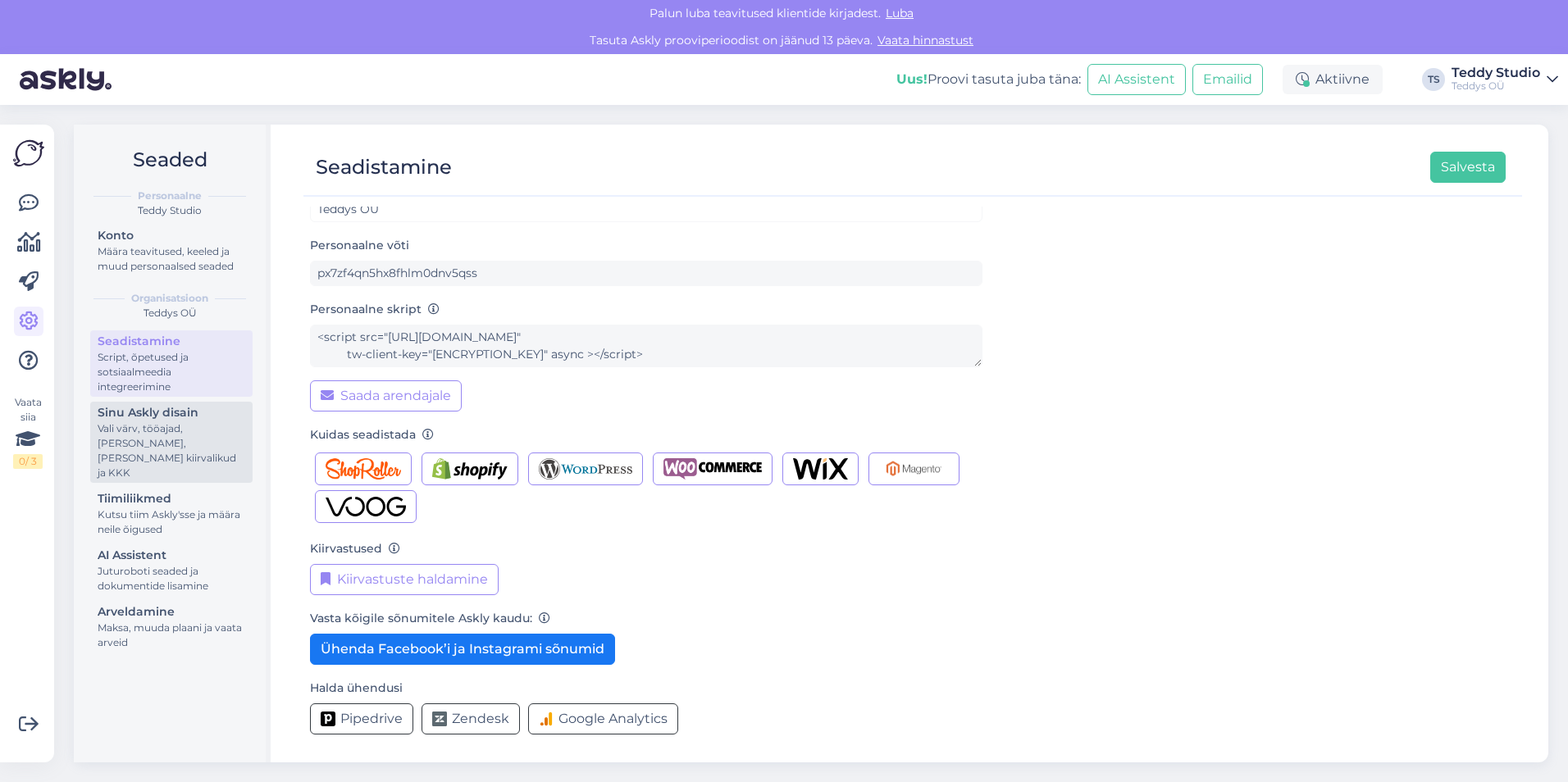
click at [219, 434] on div "Vali värv, tööajad, [PERSON_NAME], [PERSON_NAME] kiirvalikud ja KKK" at bounding box center [171, 450] width 148 height 59
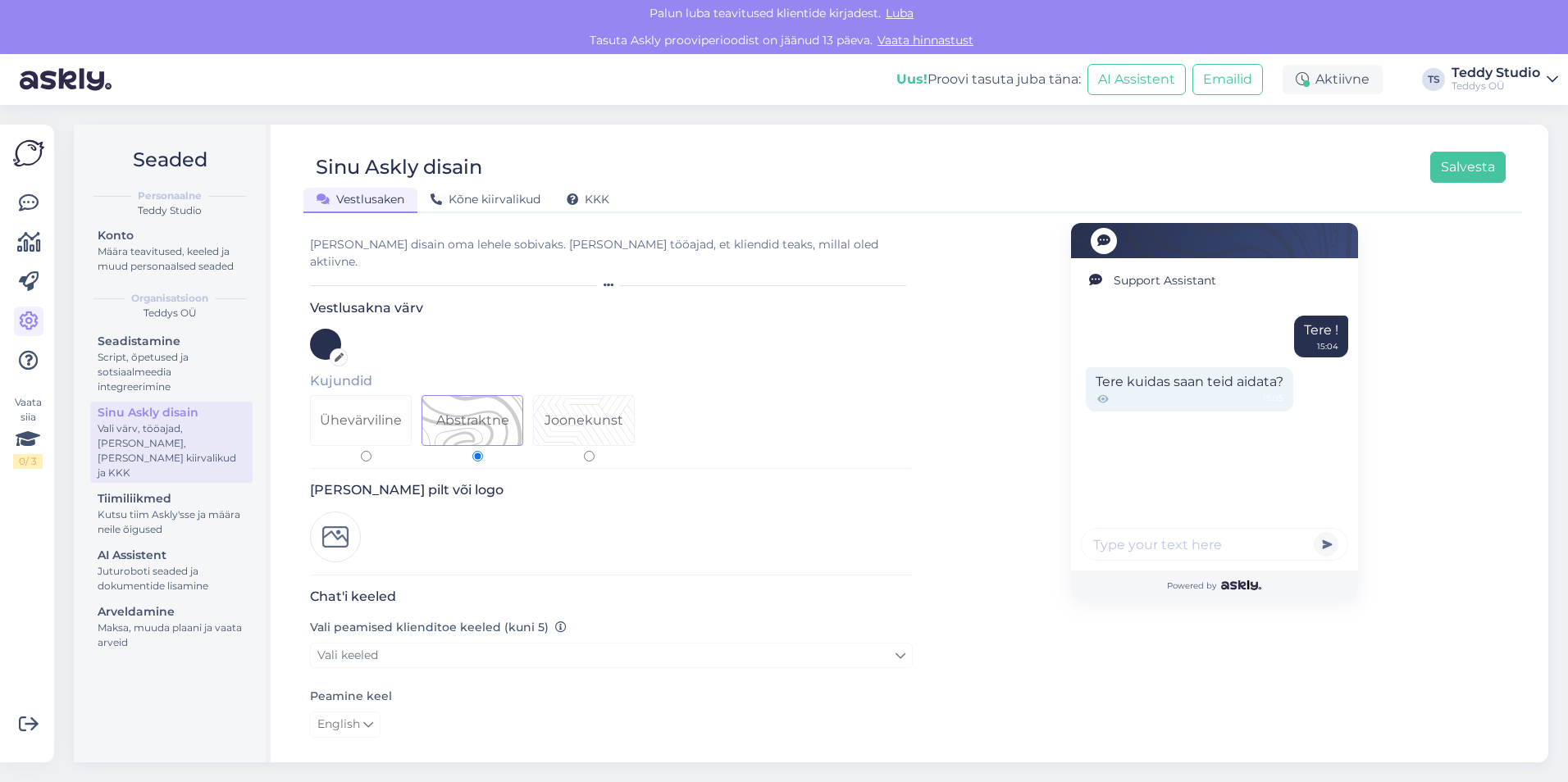
click at [367, 451] on input "Ühevärviline" at bounding box center [365, 456] width 10 height 10
radio input "true"
click at [590, 433] on label "Joonekunst" at bounding box center [589, 428] width 112 height 66
click at [590, 451] on input "Joonekunst" at bounding box center [589, 456] width 10 height 10
radio input "true"
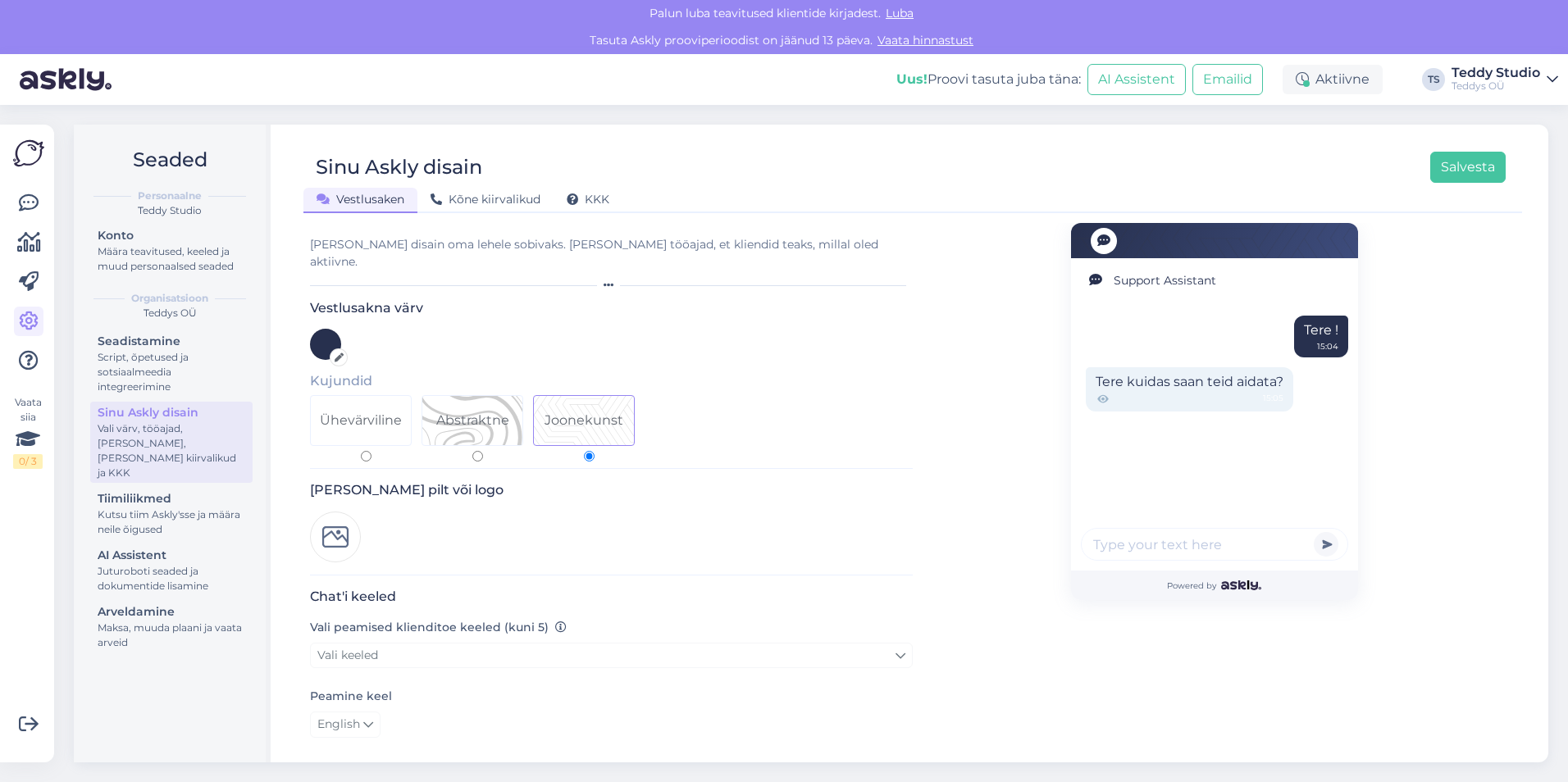
click at [497, 245] on div "[PERSON_NAME] disain oma lehele sobivaks. [PERSON_NAME] tööajad, et kliendid te…" at bounding box center [611, 253] width 603 height 34
click at [592, 252] on div "[PERSON_NAME] disain oma lehele sobivaks. [PERSON_NAME] tööajad, et kliendid te…" at bounding box center [611, 253] width 603 height 34
drag, startPoint x: 639, startPoint y: 245, endPoint x: 658, endPoint y: 244, distance: 19.0
click at [640, 244] on div "[PERSON_NAME] disain oma lehele sobivaks. [PERSON_NAME] tööajad, et kliendid te…" at bounding box center [611, 253] width 603 height 34
click at [717, 244] on div "[PERSON_NAME] disain oma lehele sobivaks. [PERSON_NAME] tööajad, et kliendid te…" at bounding box center [611, 253] width 603 height 34
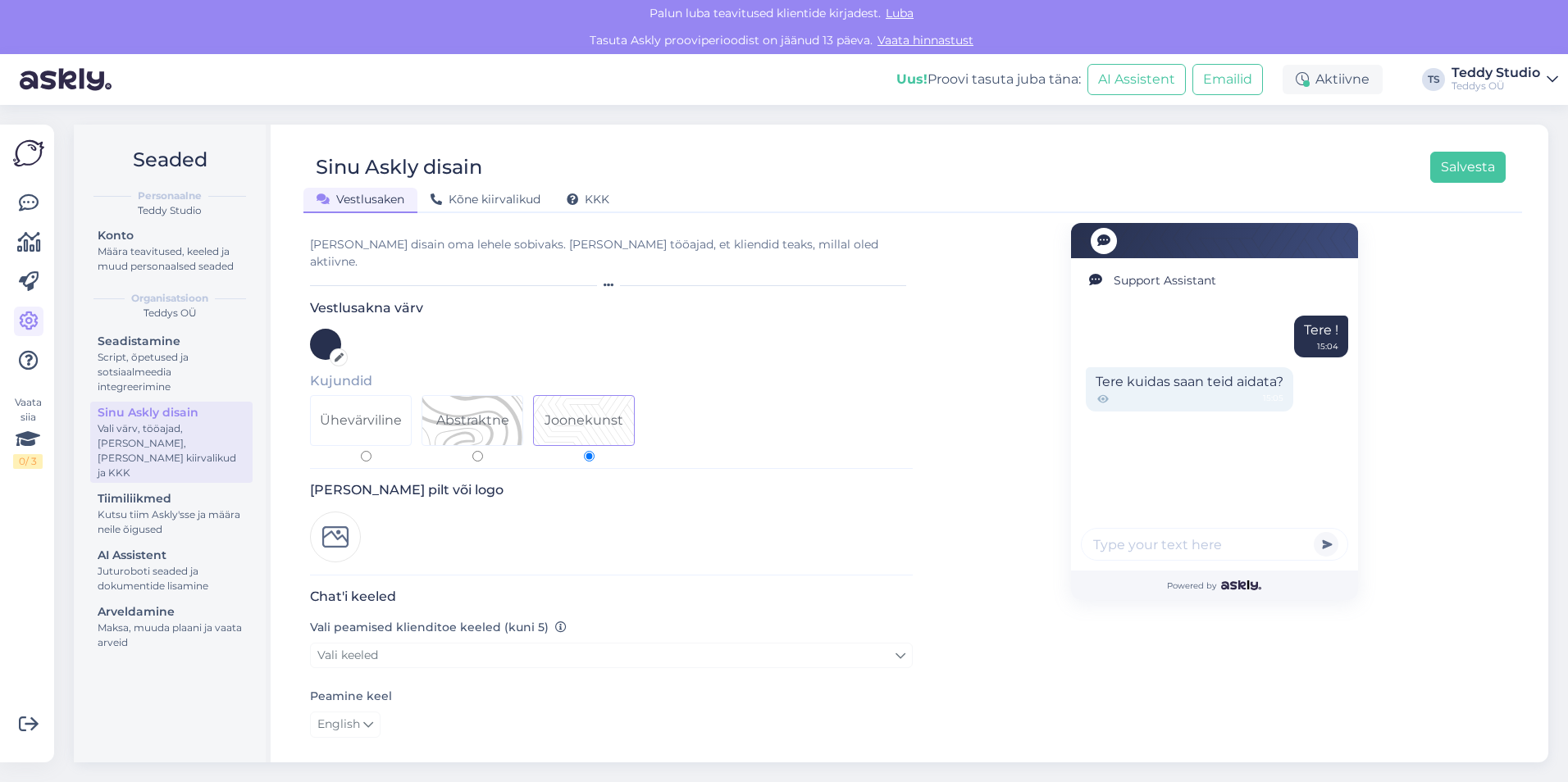
click at [317, 329] on div at bounding box center [326, 345] width 32 height 32
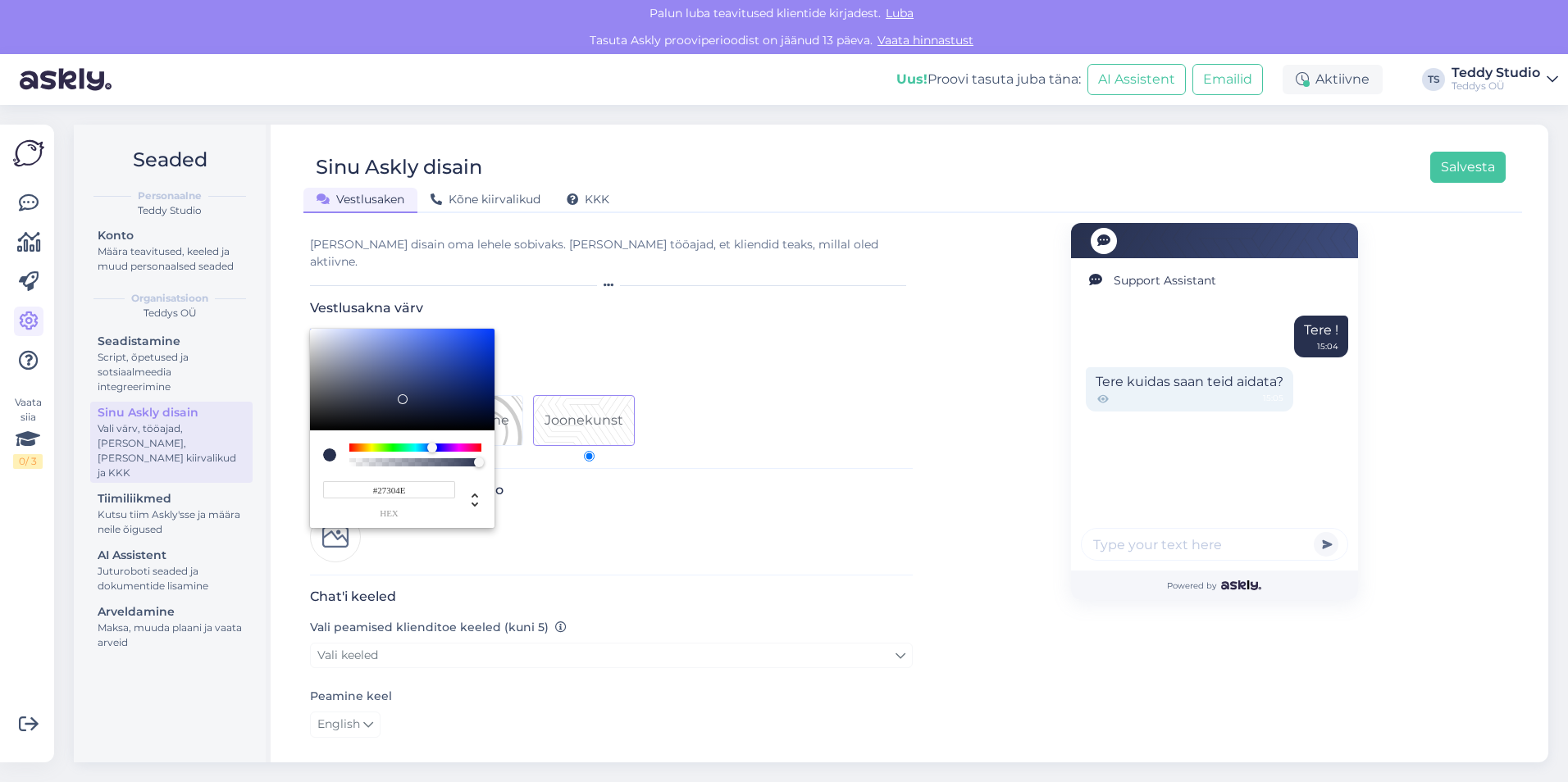
type input "#0E0E0E"
click at [311, 407] on div at bounding box center [402, 379] width 184 height 101
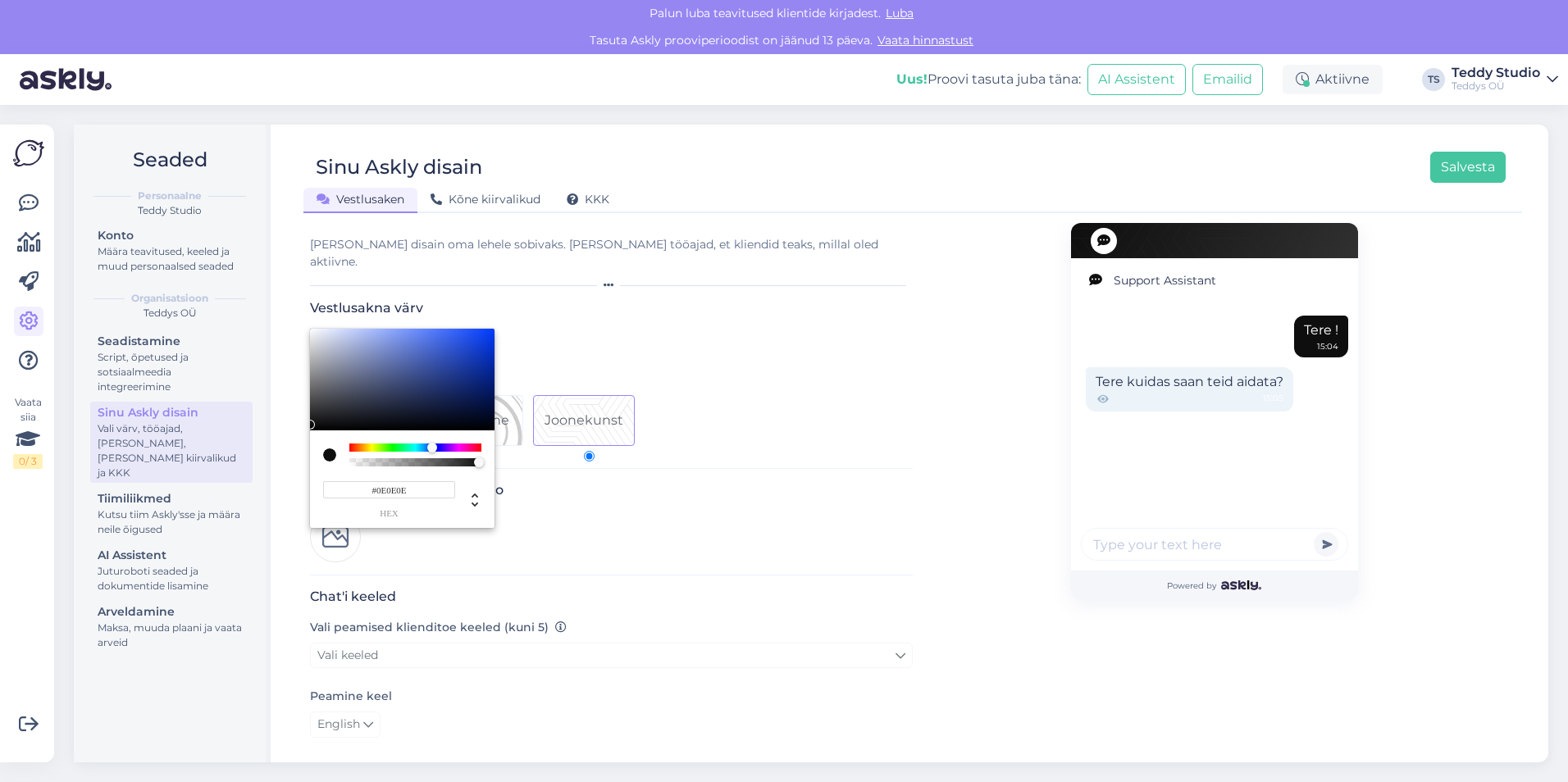
click at [623, 310] on div at bounding box center [784, 391] width 1568 height 782
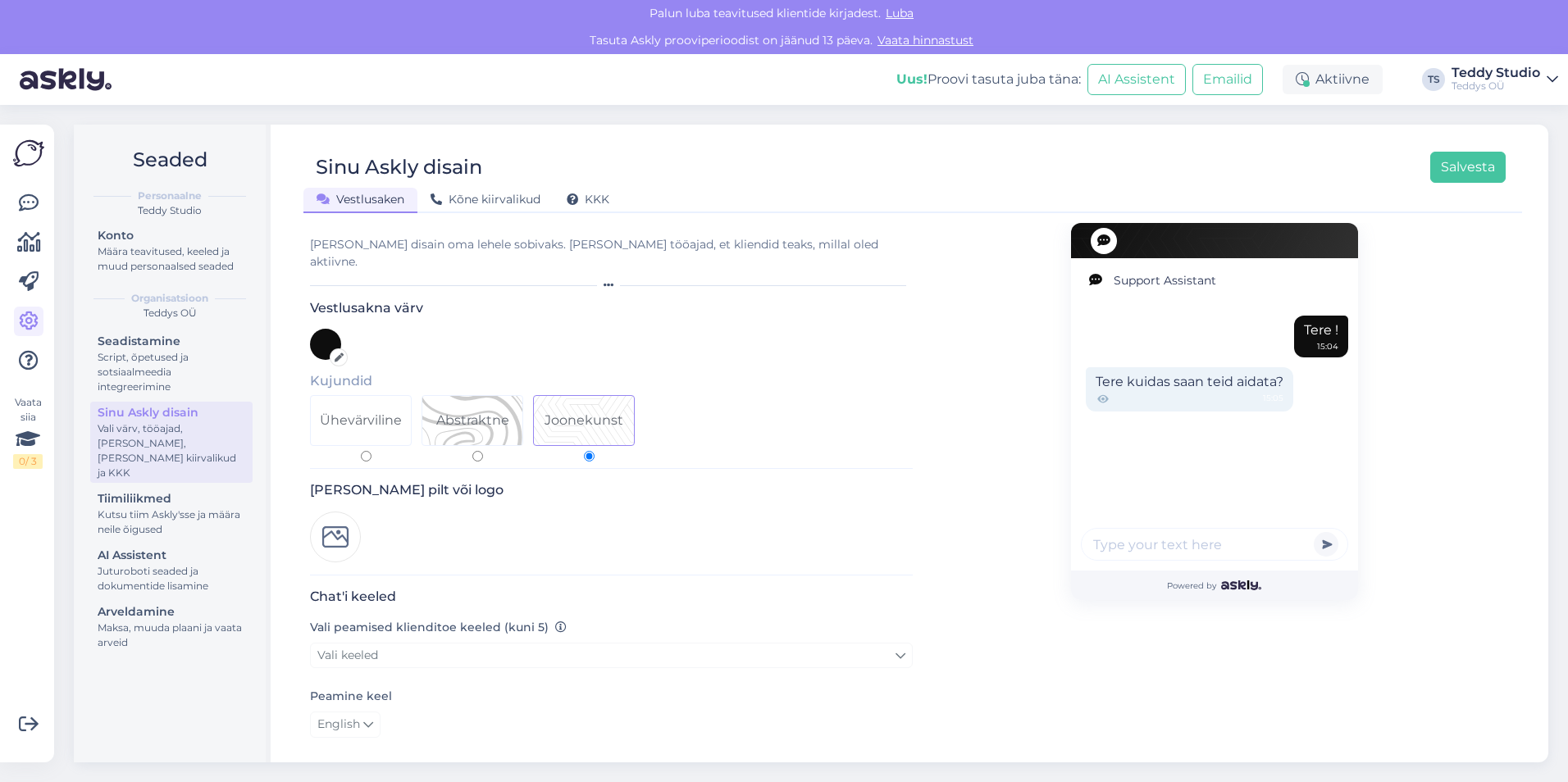
click at [479, 451] on input "Abstraktne" at bounding box center [477, 456] width 10 height 10
radio input "true"
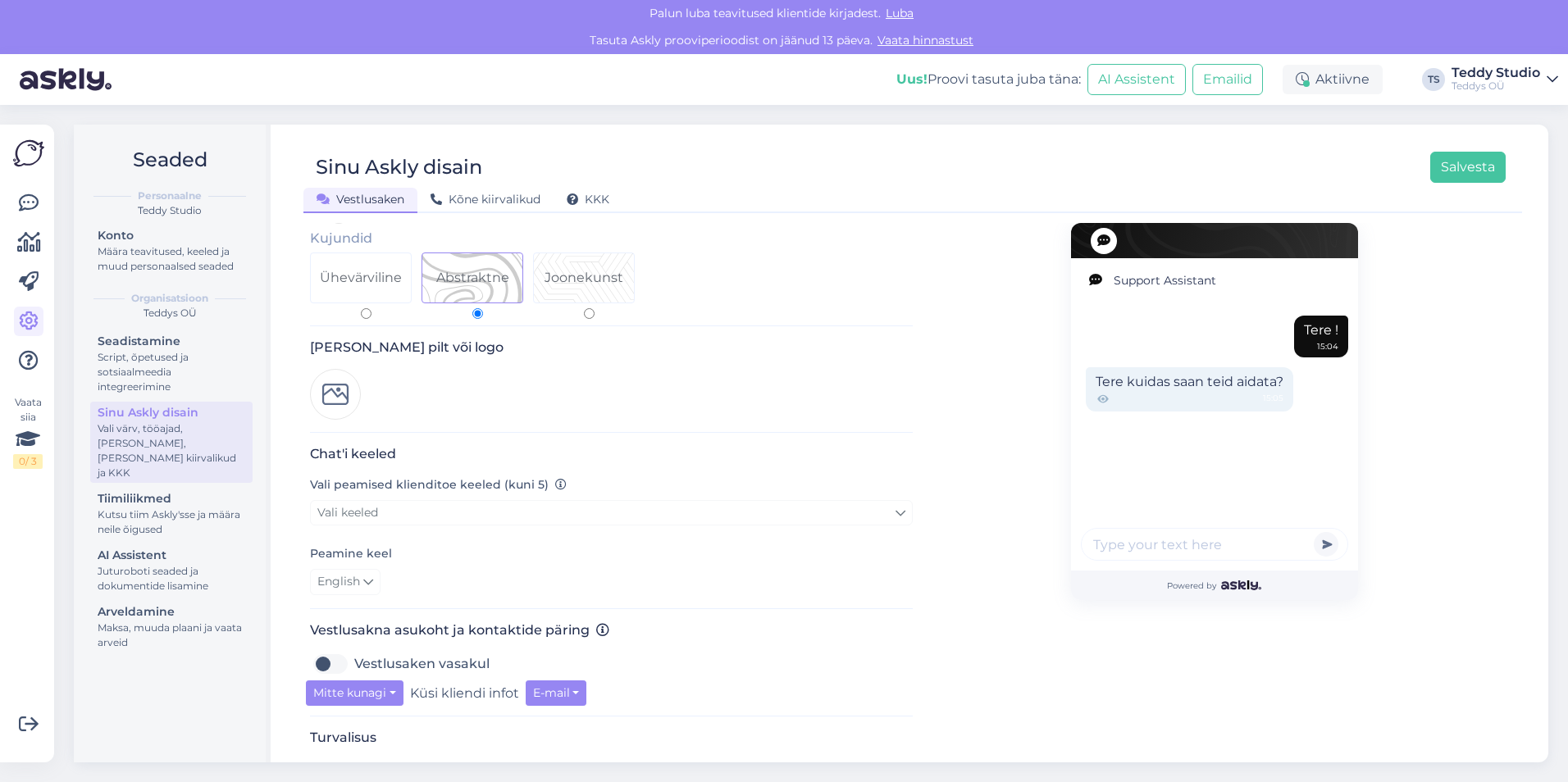
scroll to position [164, 0]
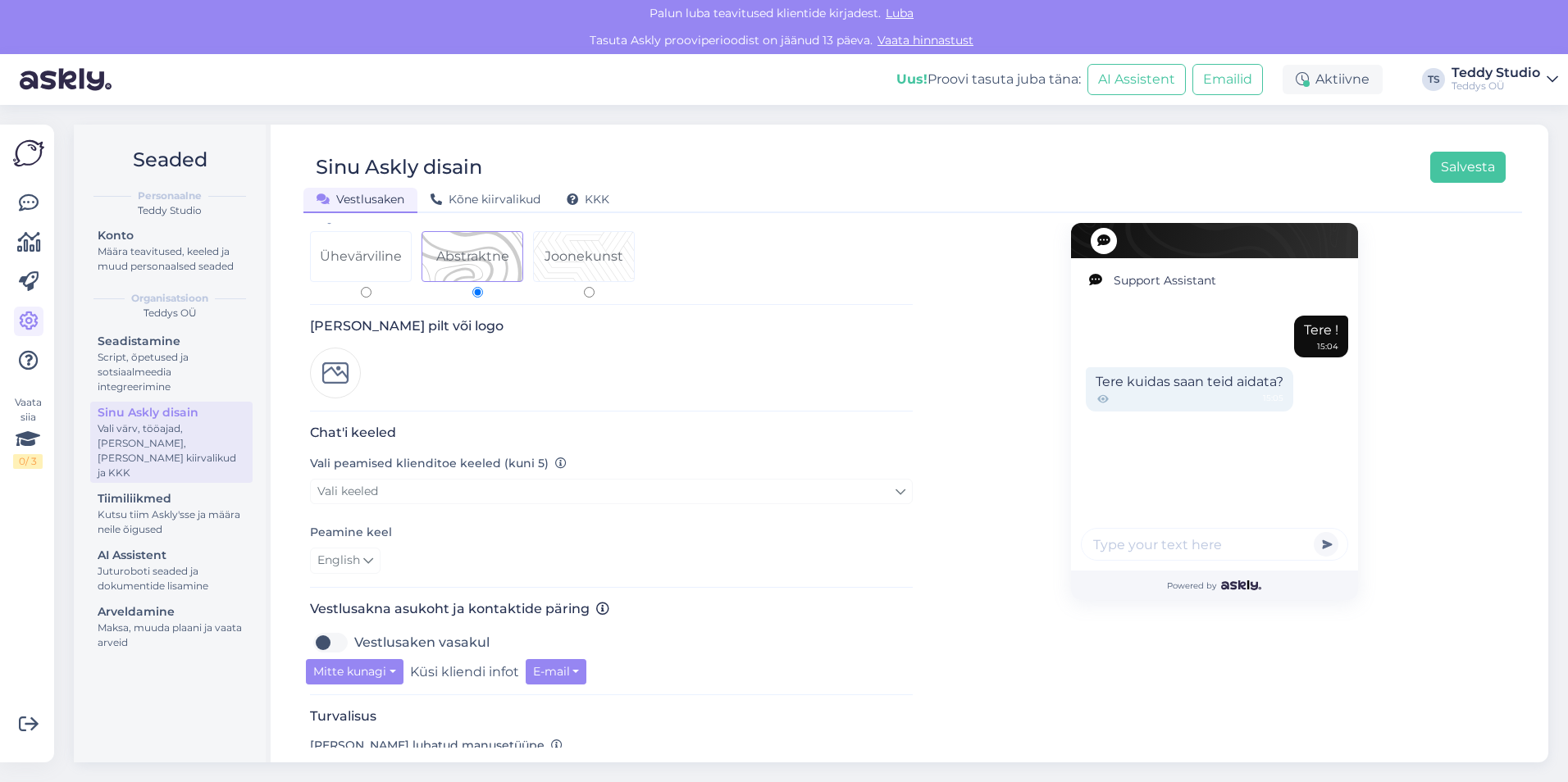
click at [345, 361] on img at bounding box center [335, 373] width 51 height 51
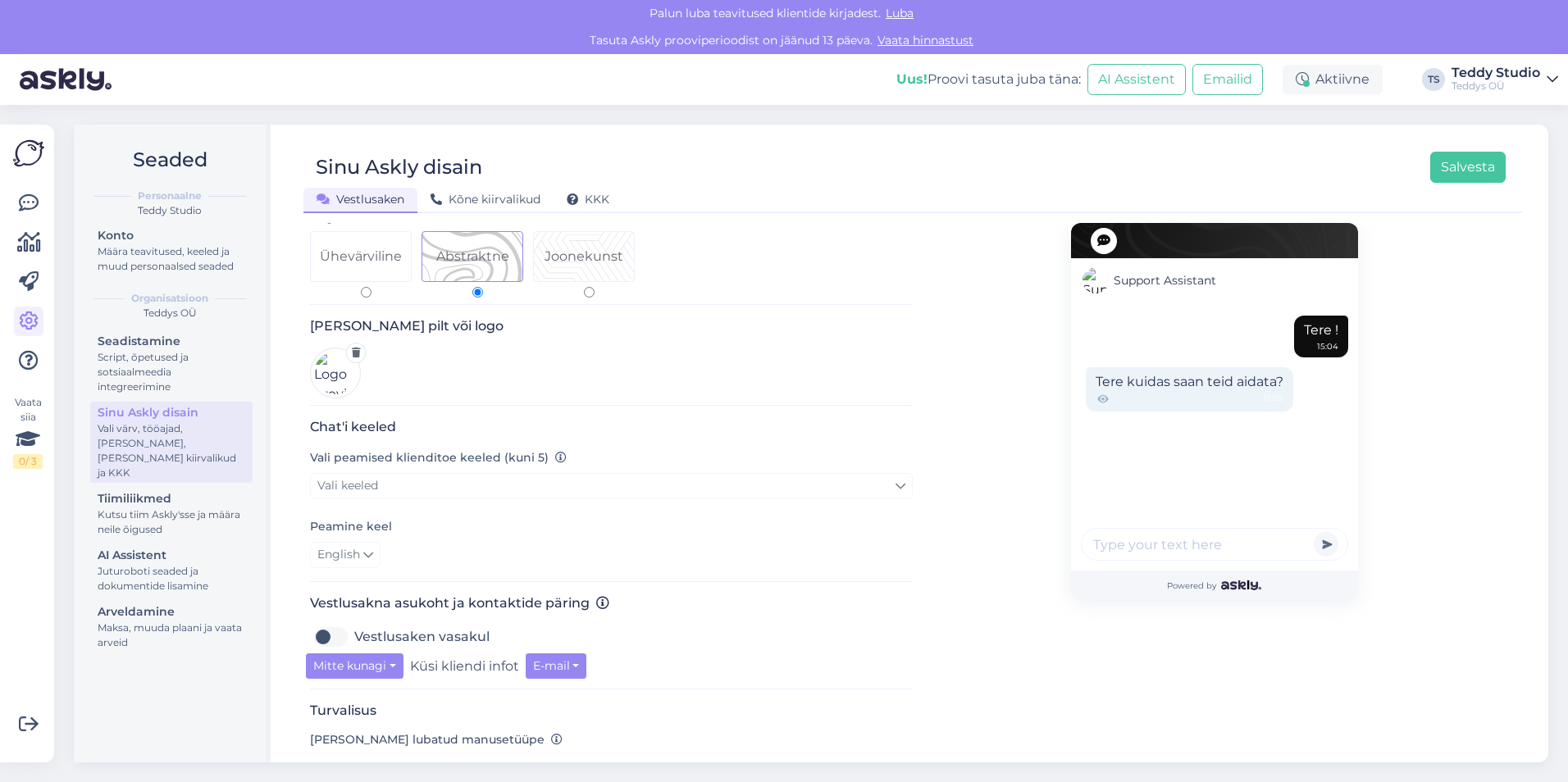
click at [355, 348] on icon at bounding box center [356, 352] width 9 height 10
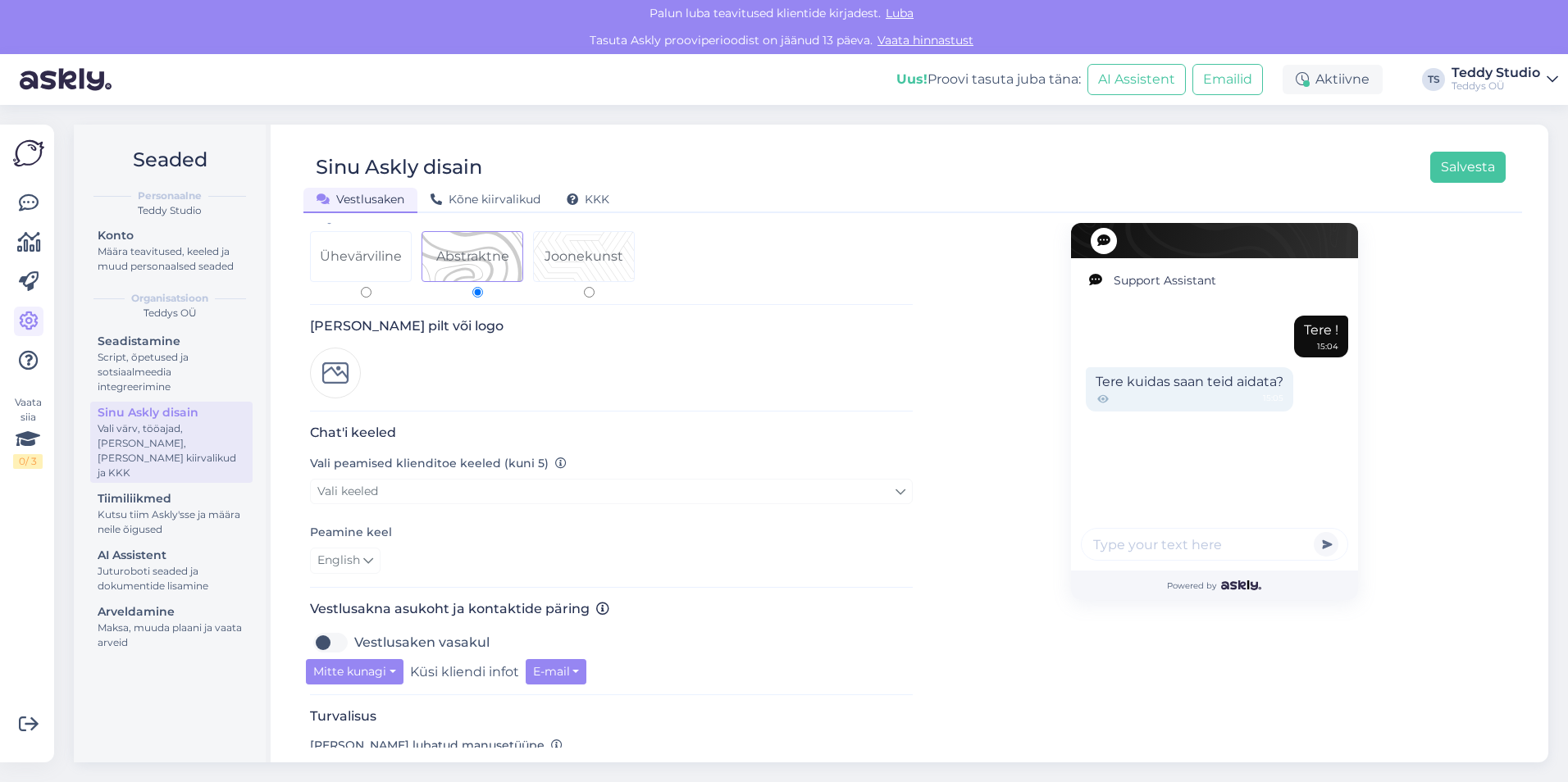
click at [337, 352] on img at bounding box center [335, 373] width 51 height 51
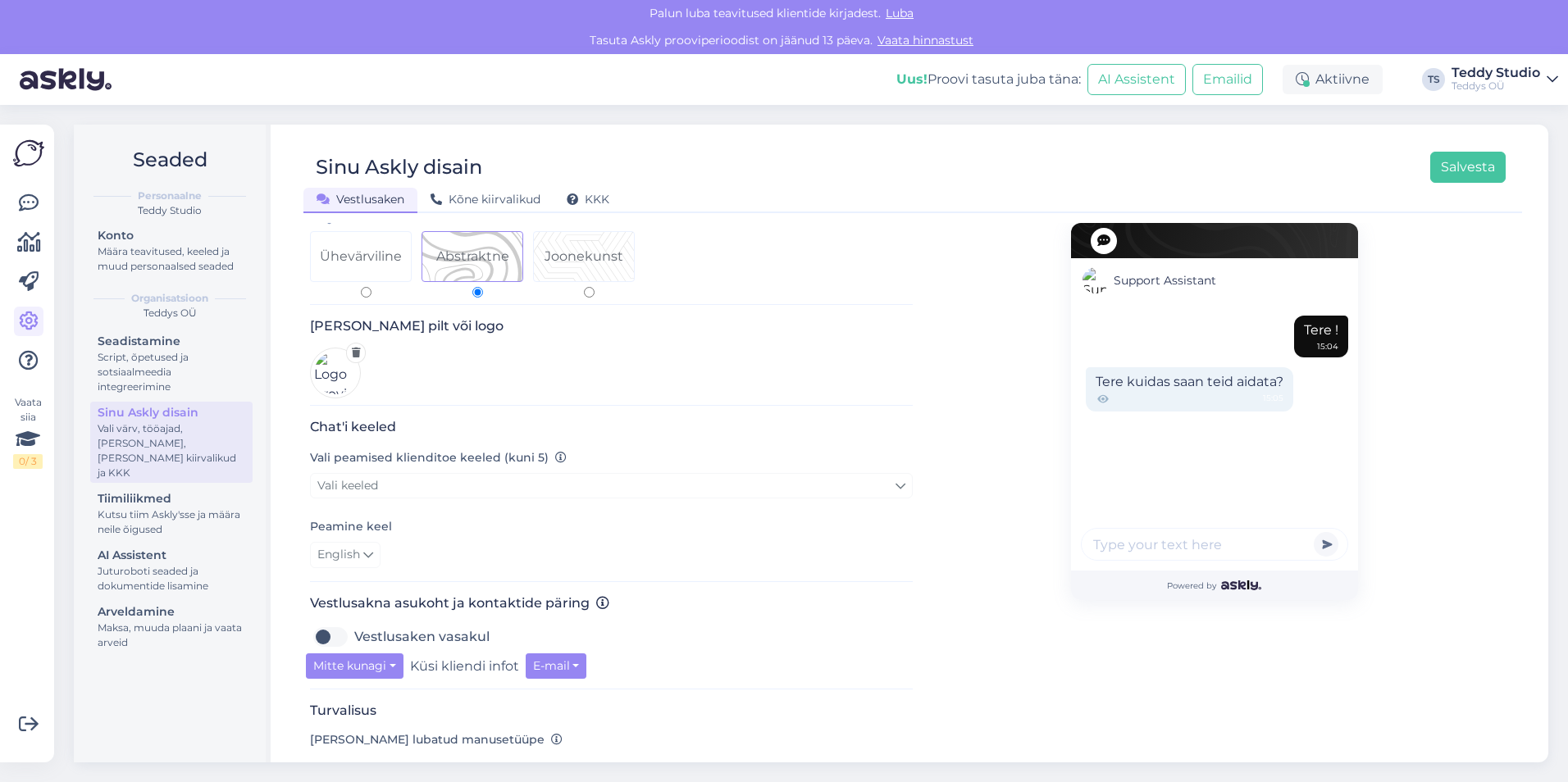
click at [356, 348] on icon at bounding box center [356, 352] width 9 height 10
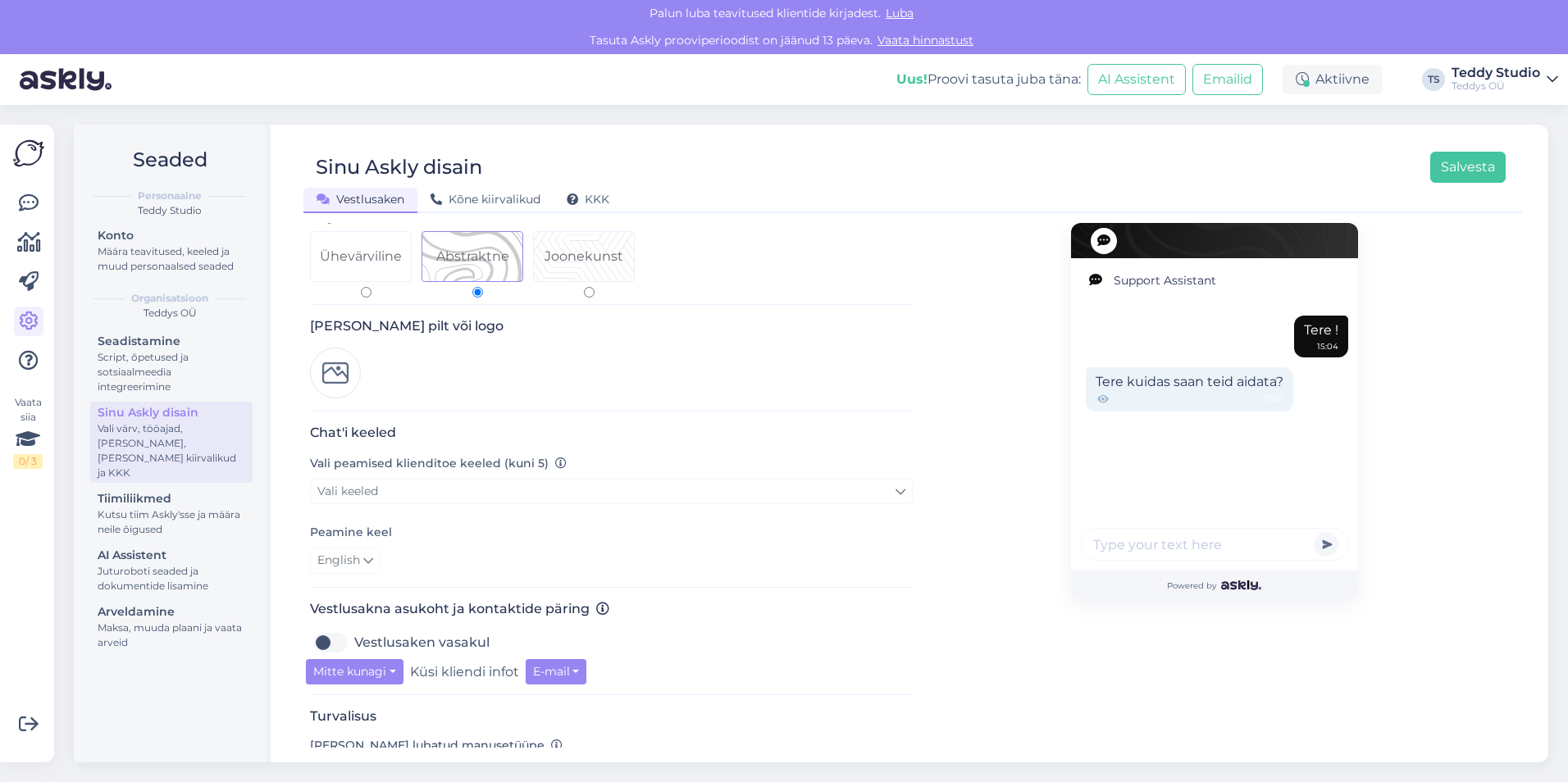
click at [335, 353] on img at bounding box center [335, 373] width 51 height 51
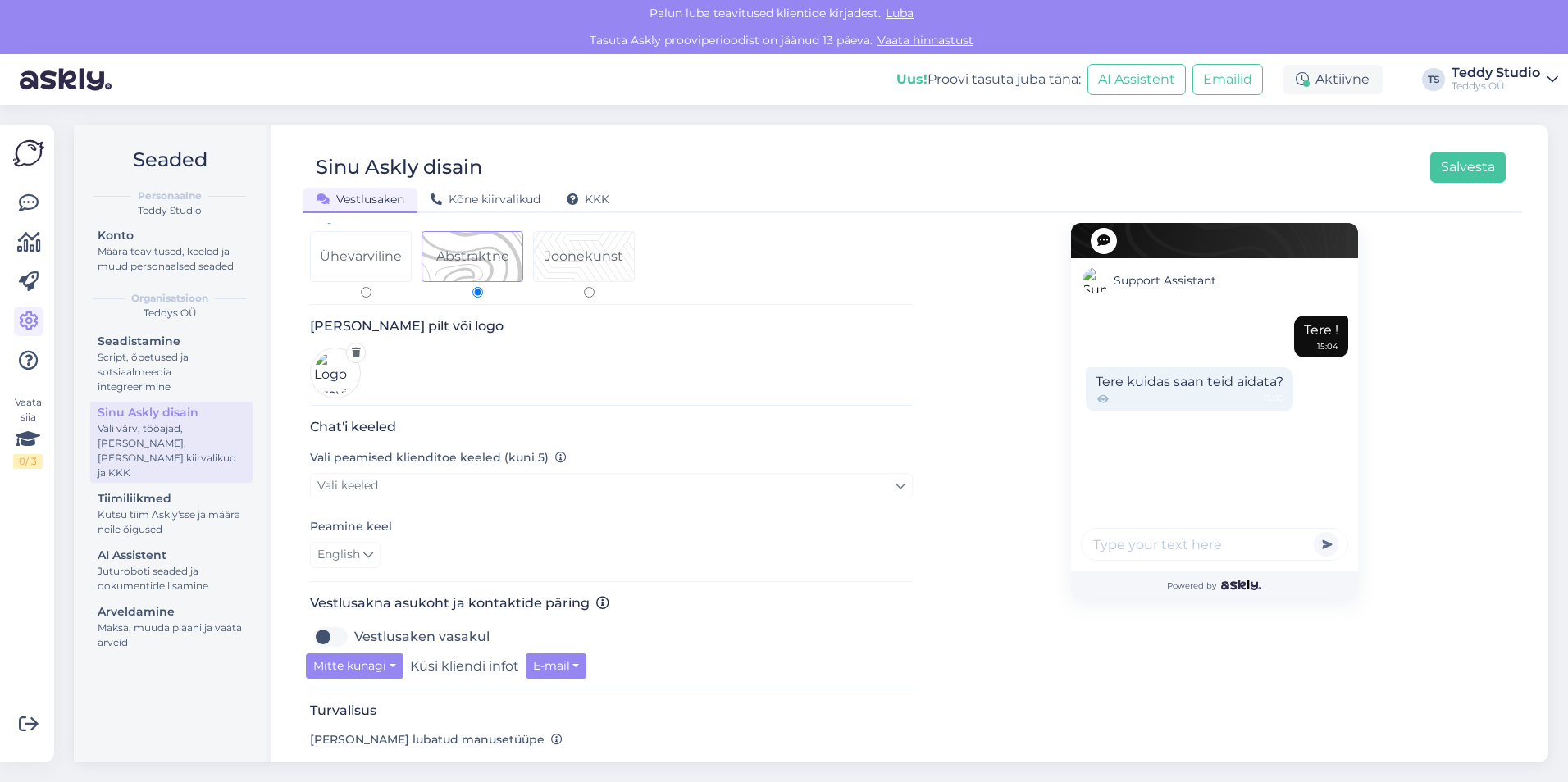
click at [356, 348] on icon at bounding box center [356, 352] width 9 height 10
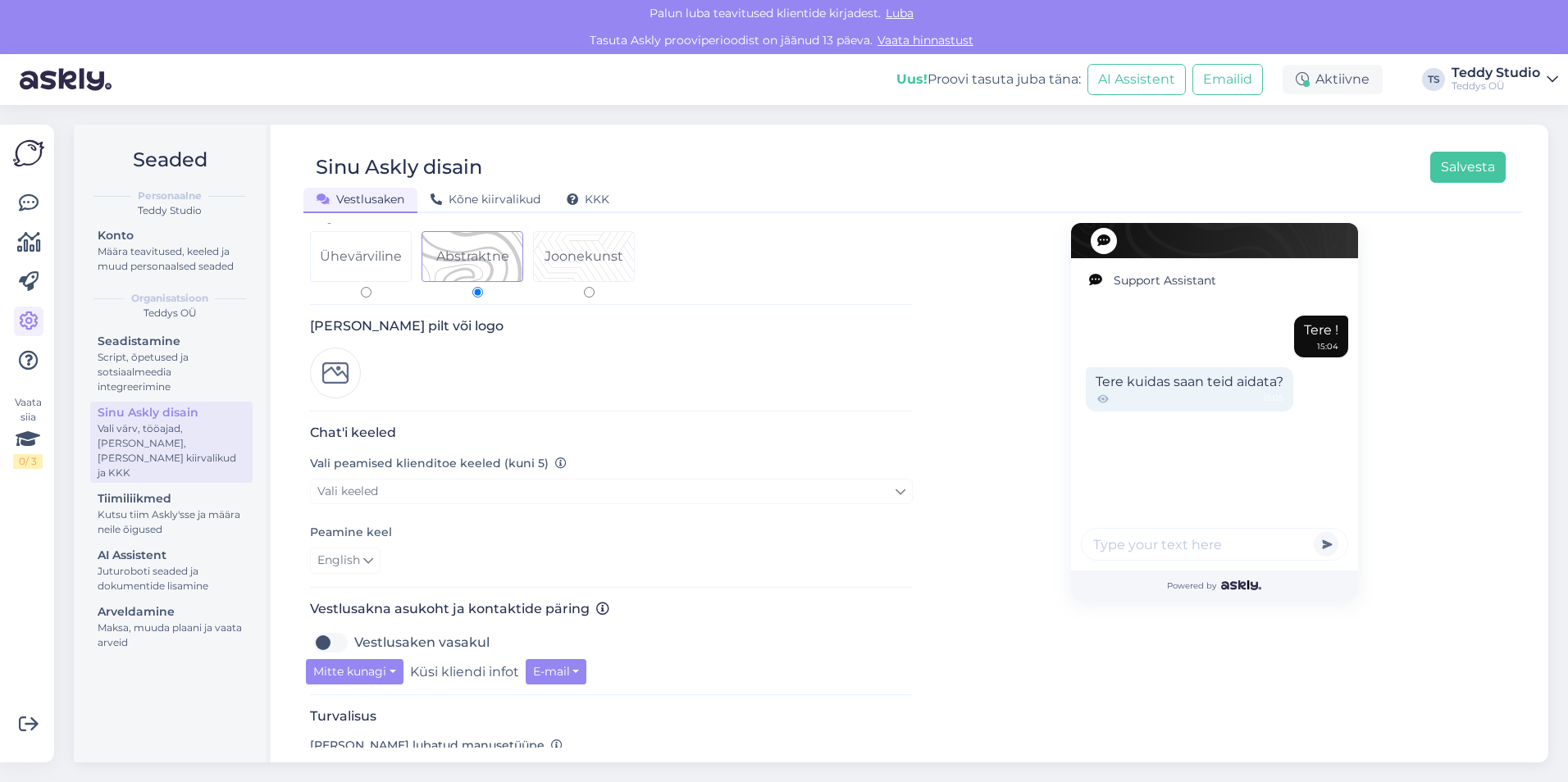
click at [339, 363] on img at bounding box center [335, 373] width 51 height 51
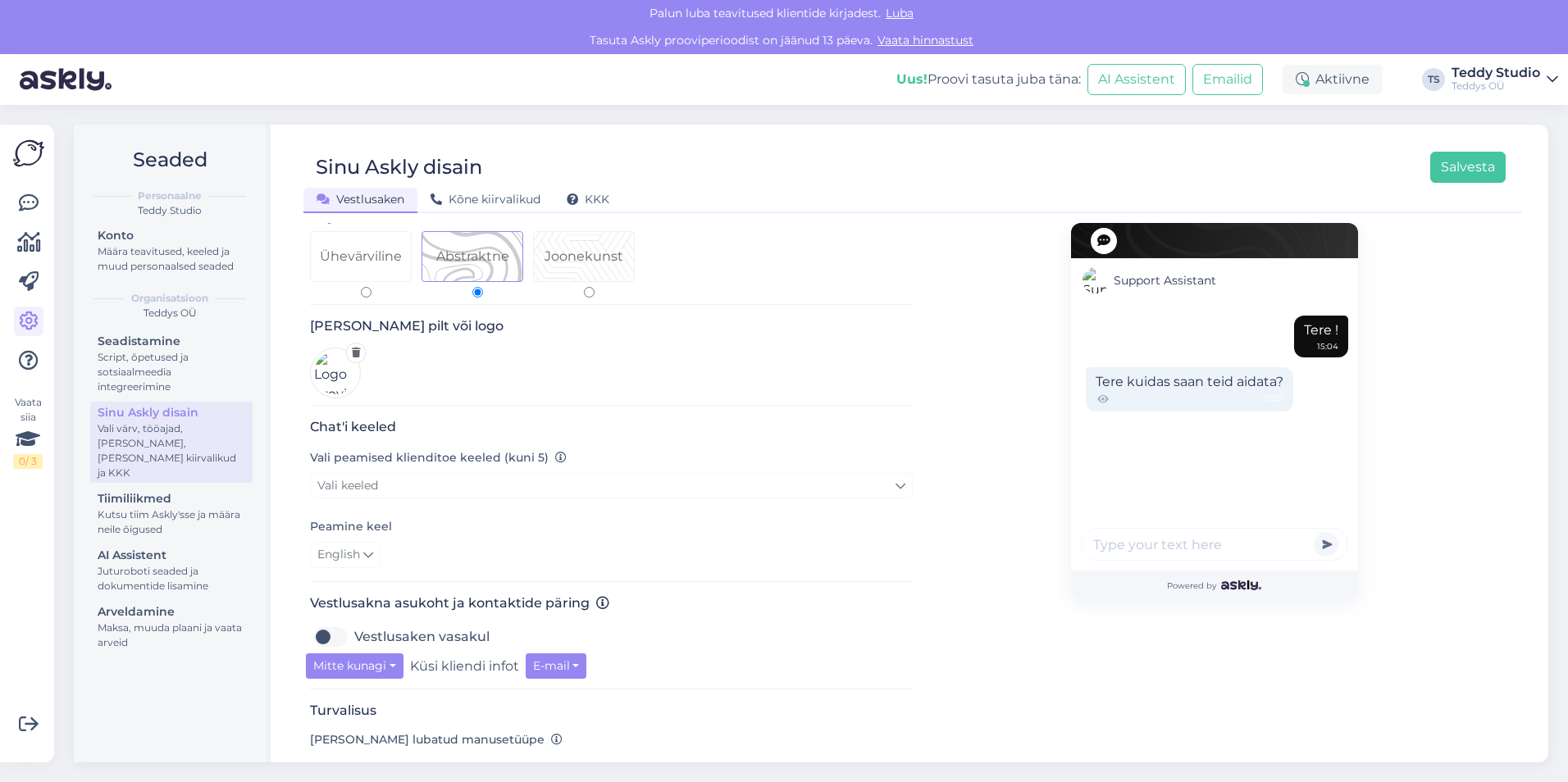
click at [355, 348] on icon at bounding box center [356, 352] width 9 height 10
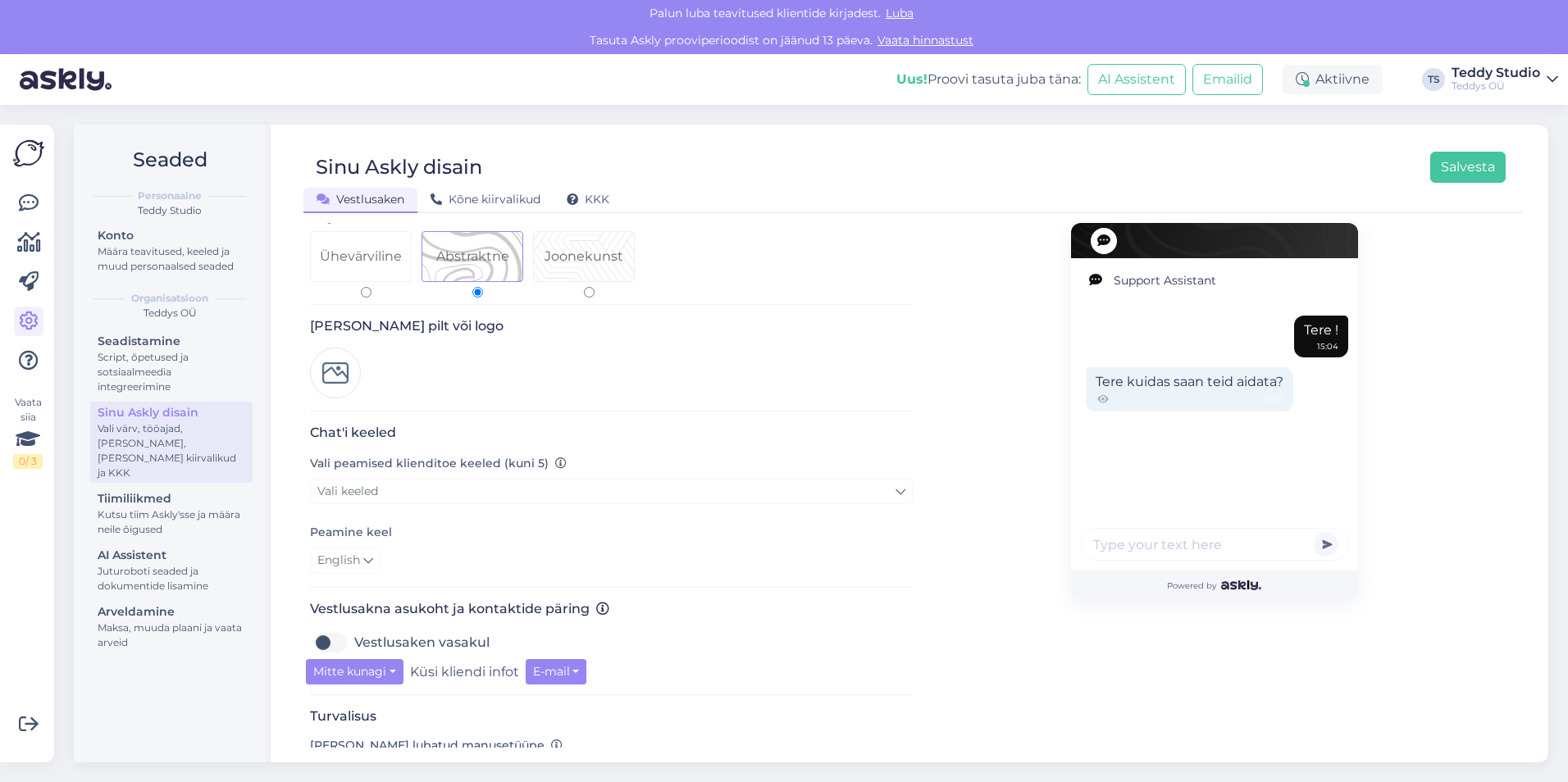
click at [332, 353] on img at bounding box center [335, 373] width 51 height 51
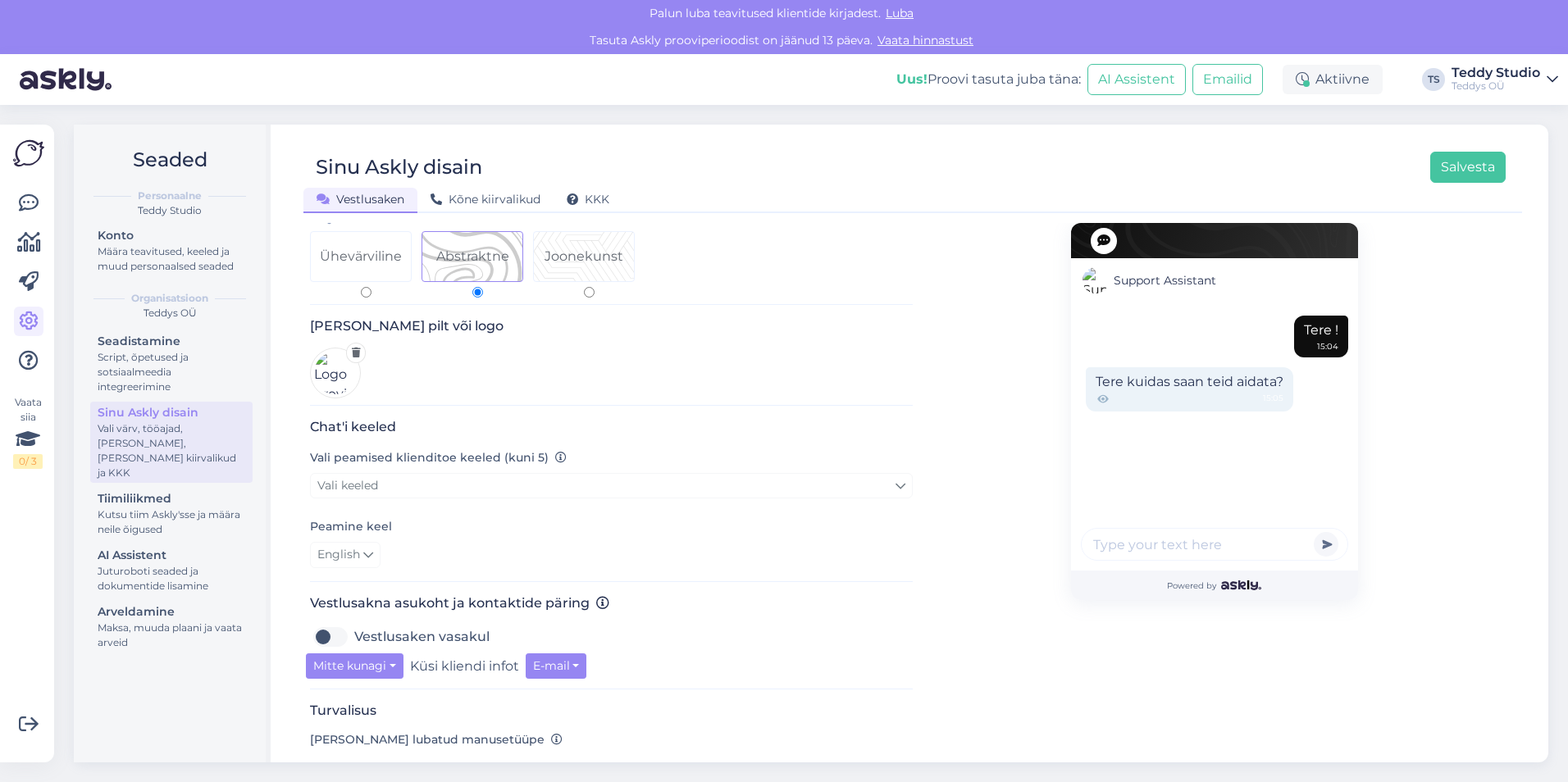
click at [357, 348] on icon at bounding box center [356, 352] width 9 height 10
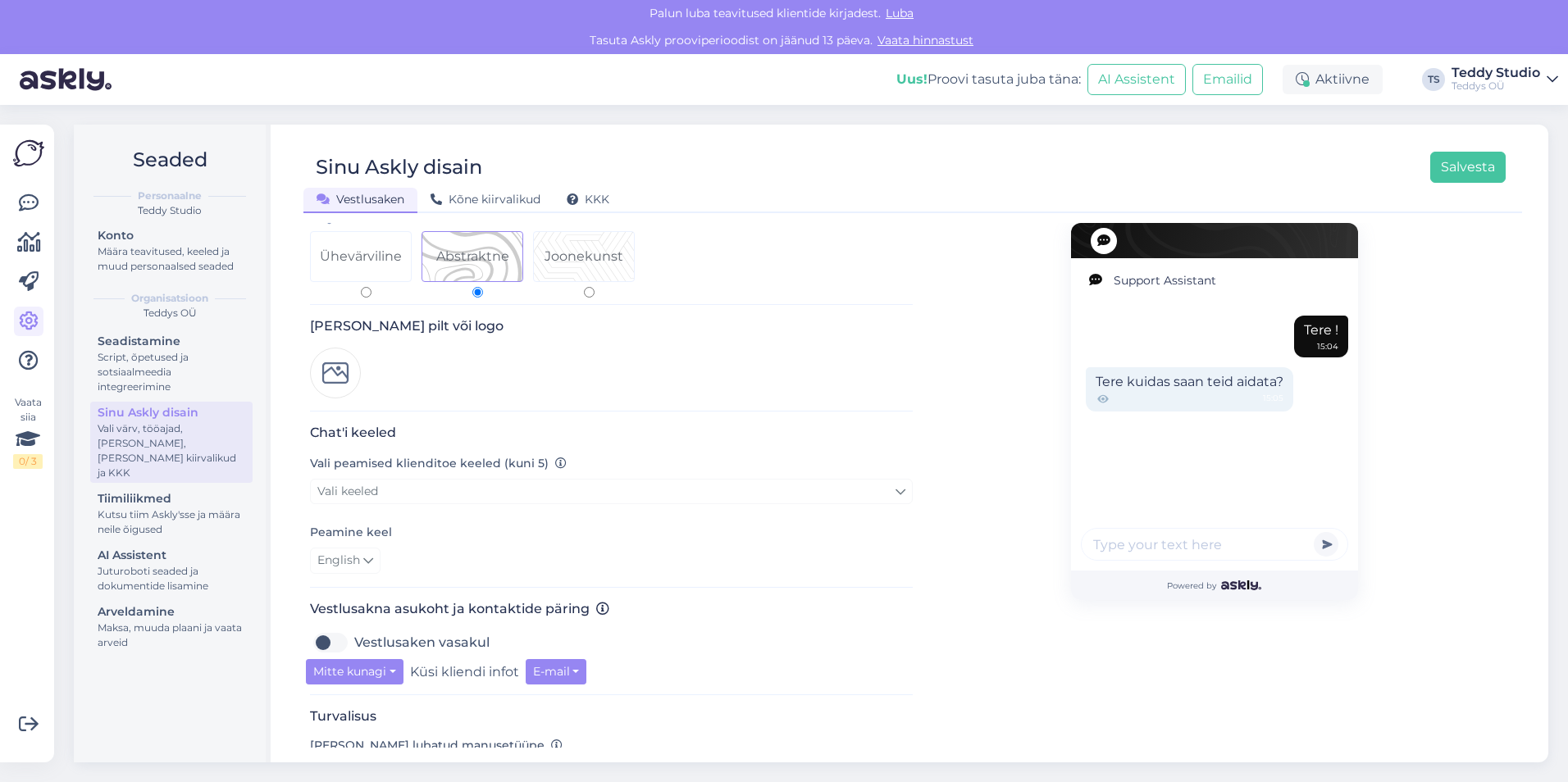
click at [339, 366] on img at bounding box center [335, 373] width 51 height 51
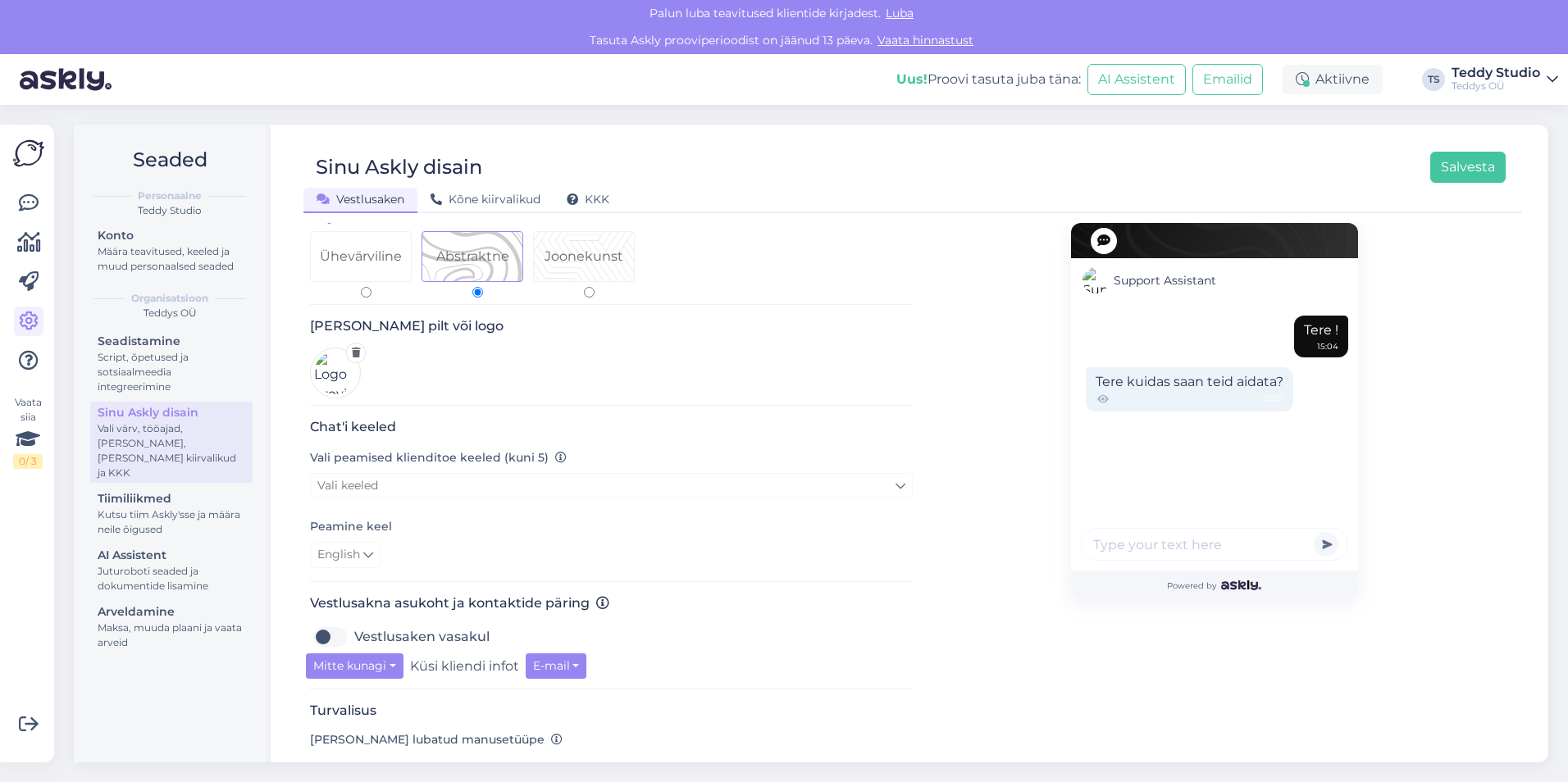
click at [740, 380] on div "[PERSON_NAME] pilt või logo" at bounding box center [611, 361] width 603 height 86
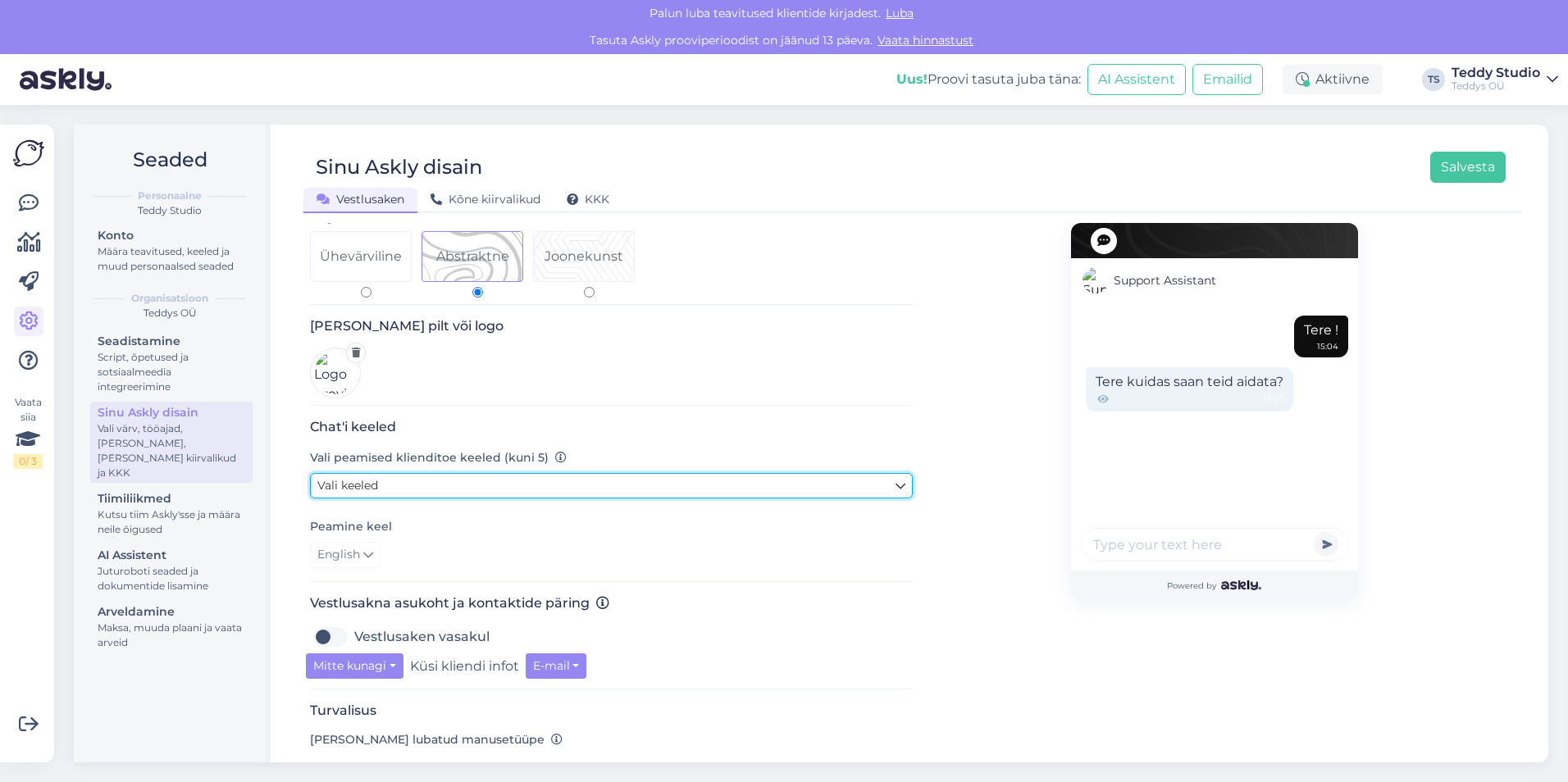
click at [513, 475] on link "Vali keeled" at bounding box center [611, 485] width 603 height 25
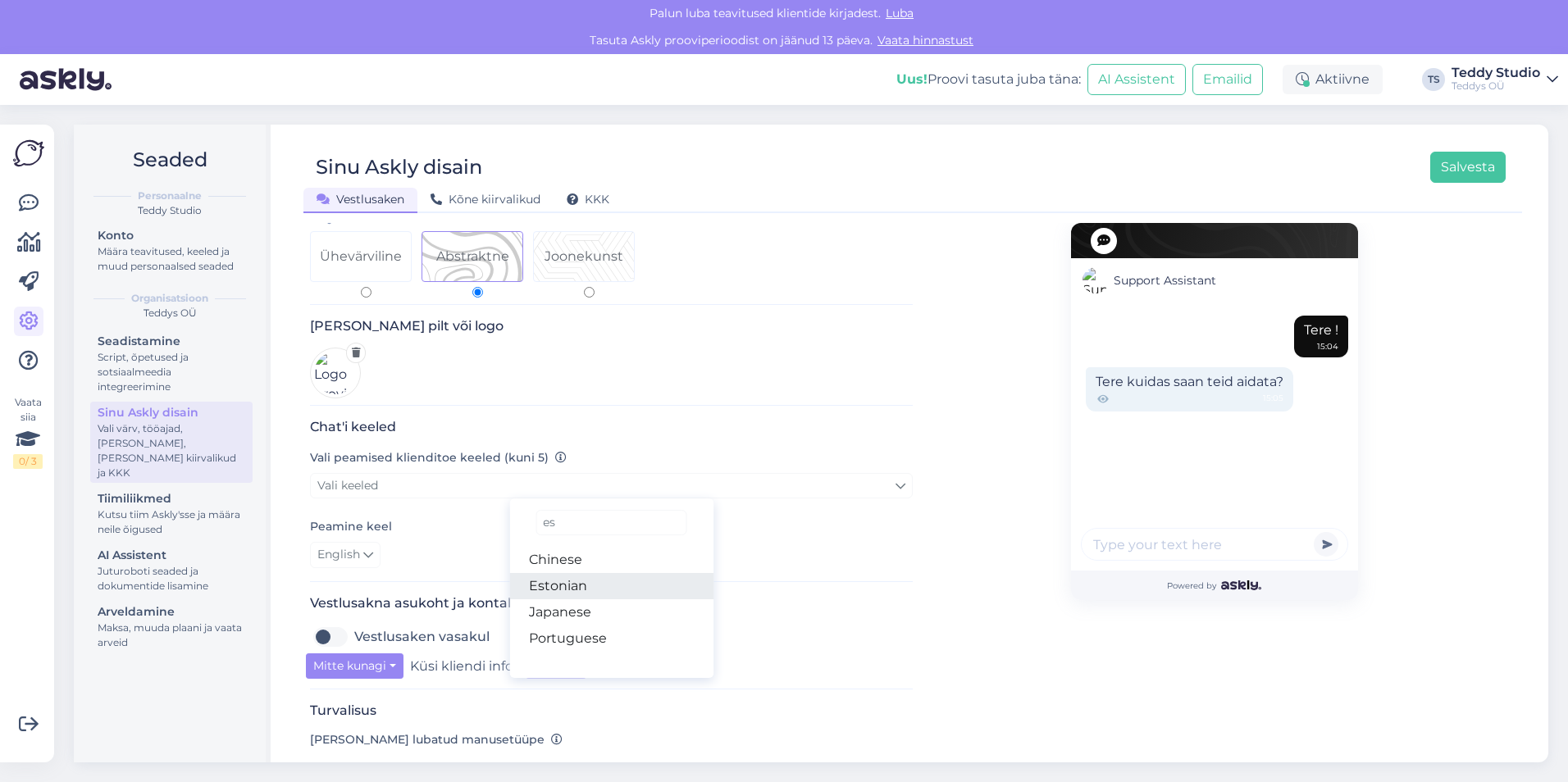
type input "es"
click at [598, 573] on link "Estonian" at bounding box center [612, 586] width 205 height 26
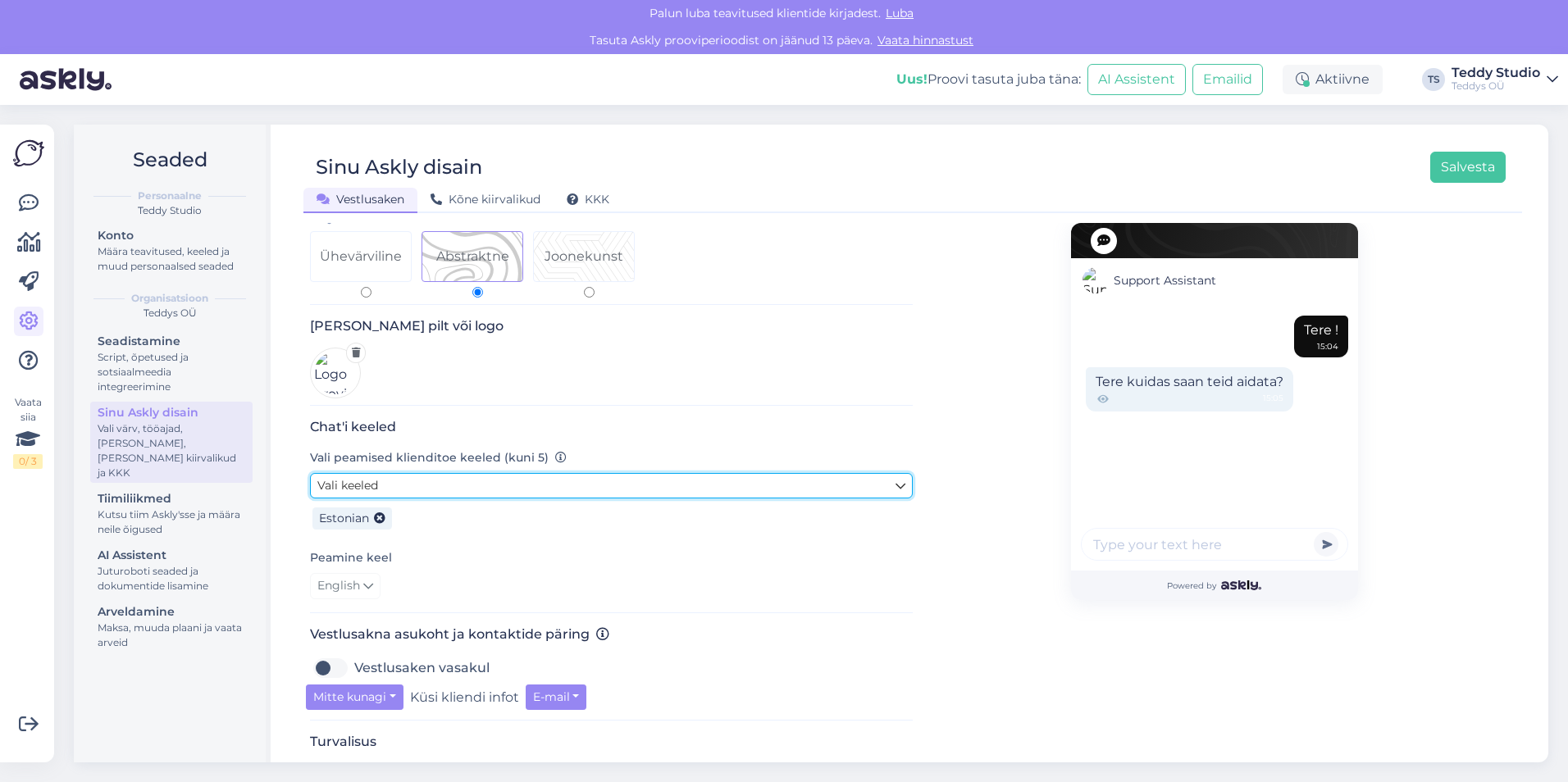
click at [444, 473] on link "Vali keeled" at bounding box center [611, 485] width 603 height 25
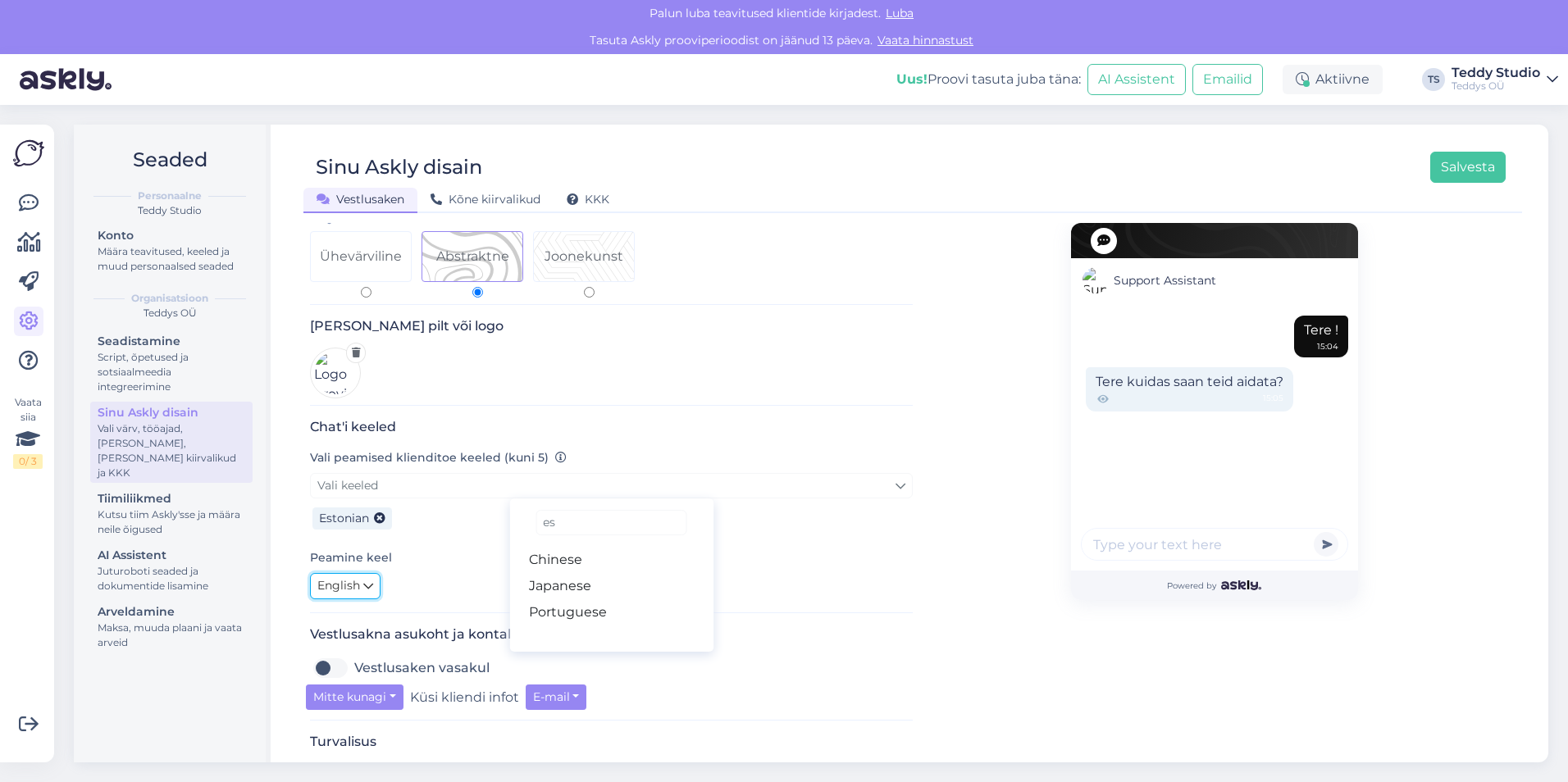
click at [333, 582] on span "English" at bounding box center [339, 586] width 43 height 18
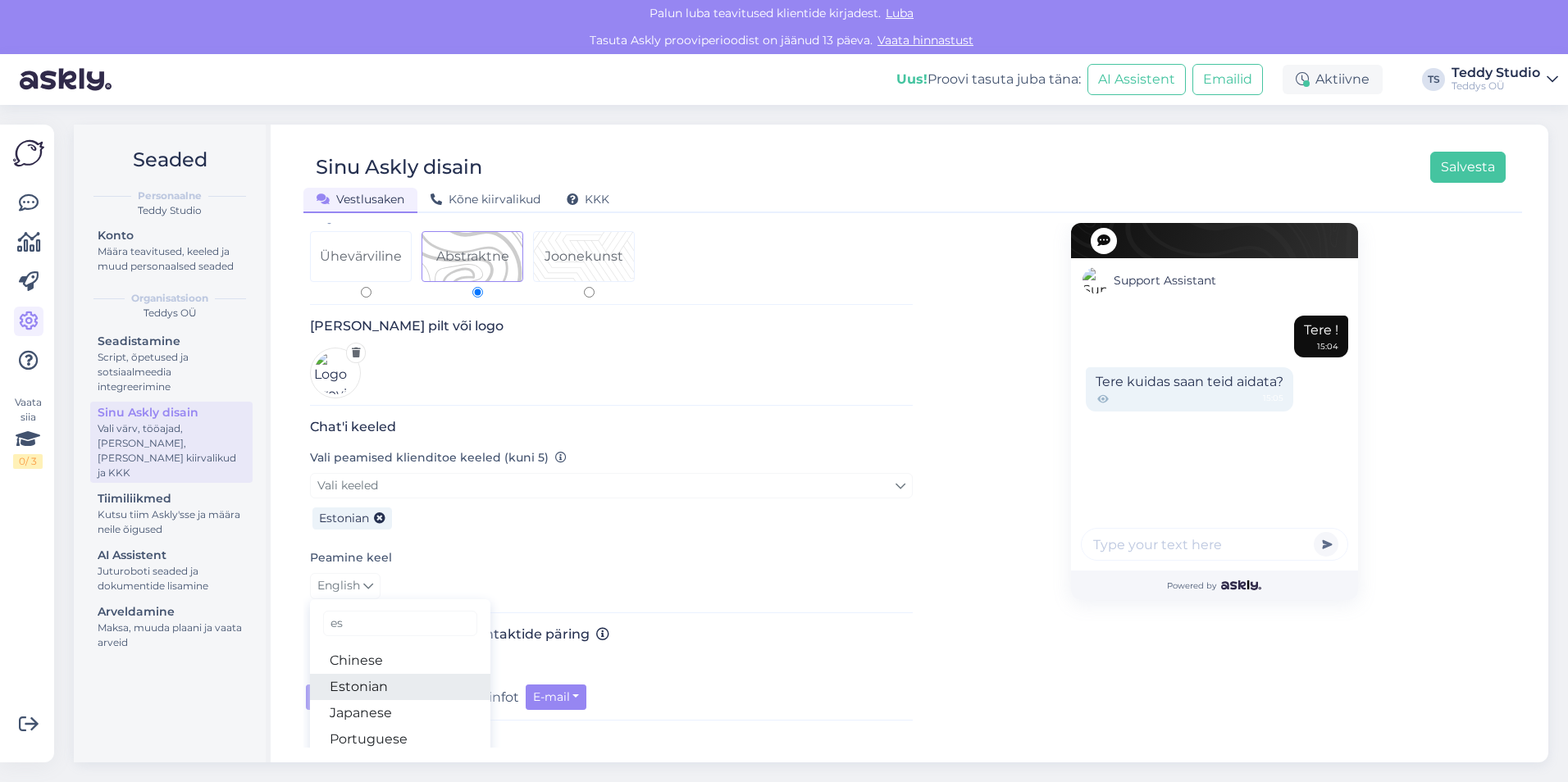
type input "es"
click at [379, 674] on link "Estonian" at bounding box center [400, 687] width 180 height 26
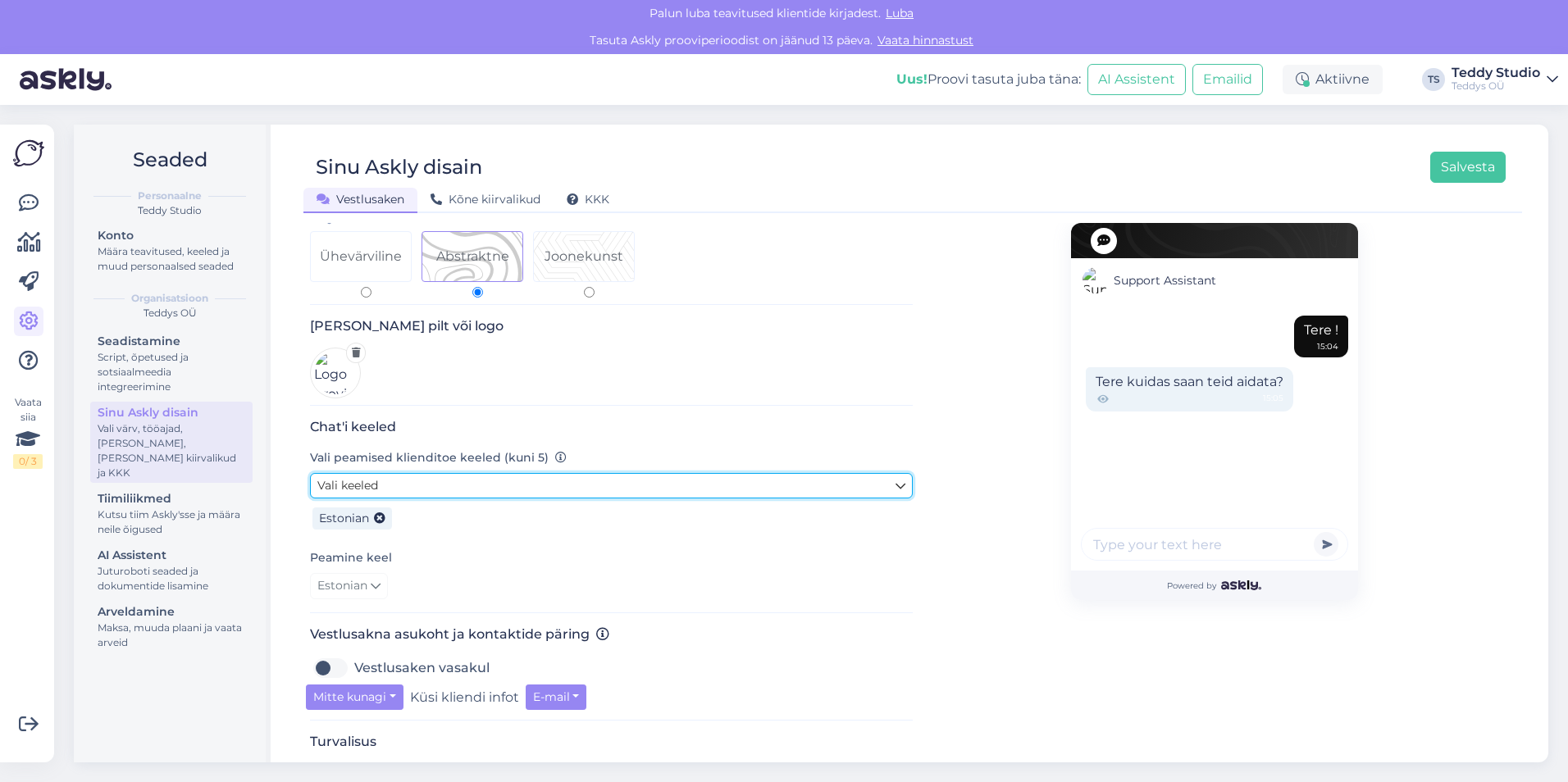
click at [427, 478] on link "Vali keeled" at bounding box center [611, 485] width 603 height 25
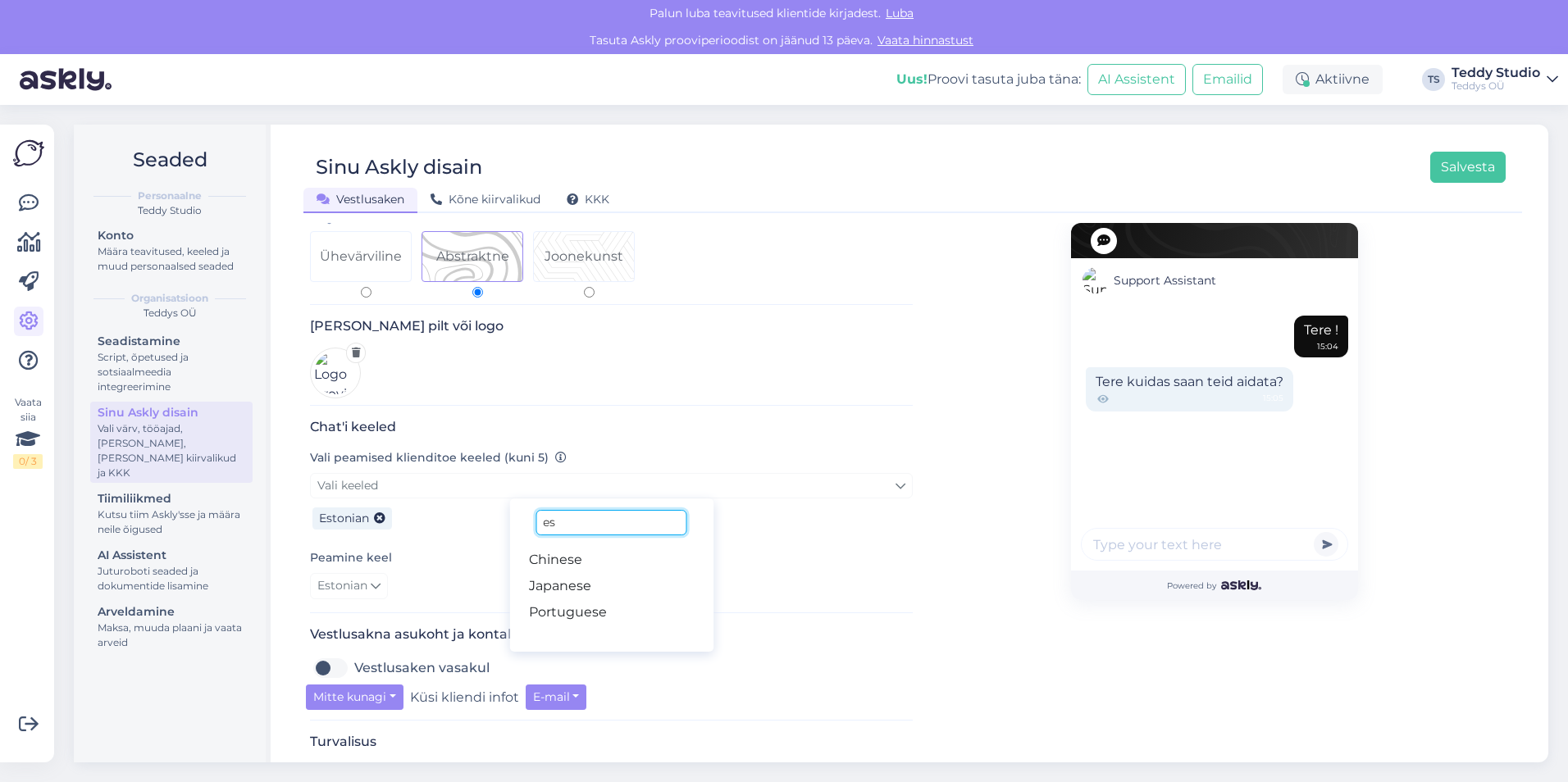
click at [591, 512] on input "es" at bounding box center [611, 523] width 151 height 25
type input "en"
click at [580, 552] on link "English" at bounding box center [612, 560] width 205 height 26
click at [955, 497] on div "Support Assistant Tere ! 15:04 Tere kuidas saan teid aidata? 15:05 Powered by" at bounding box center [1215, 539] width 603 height 962
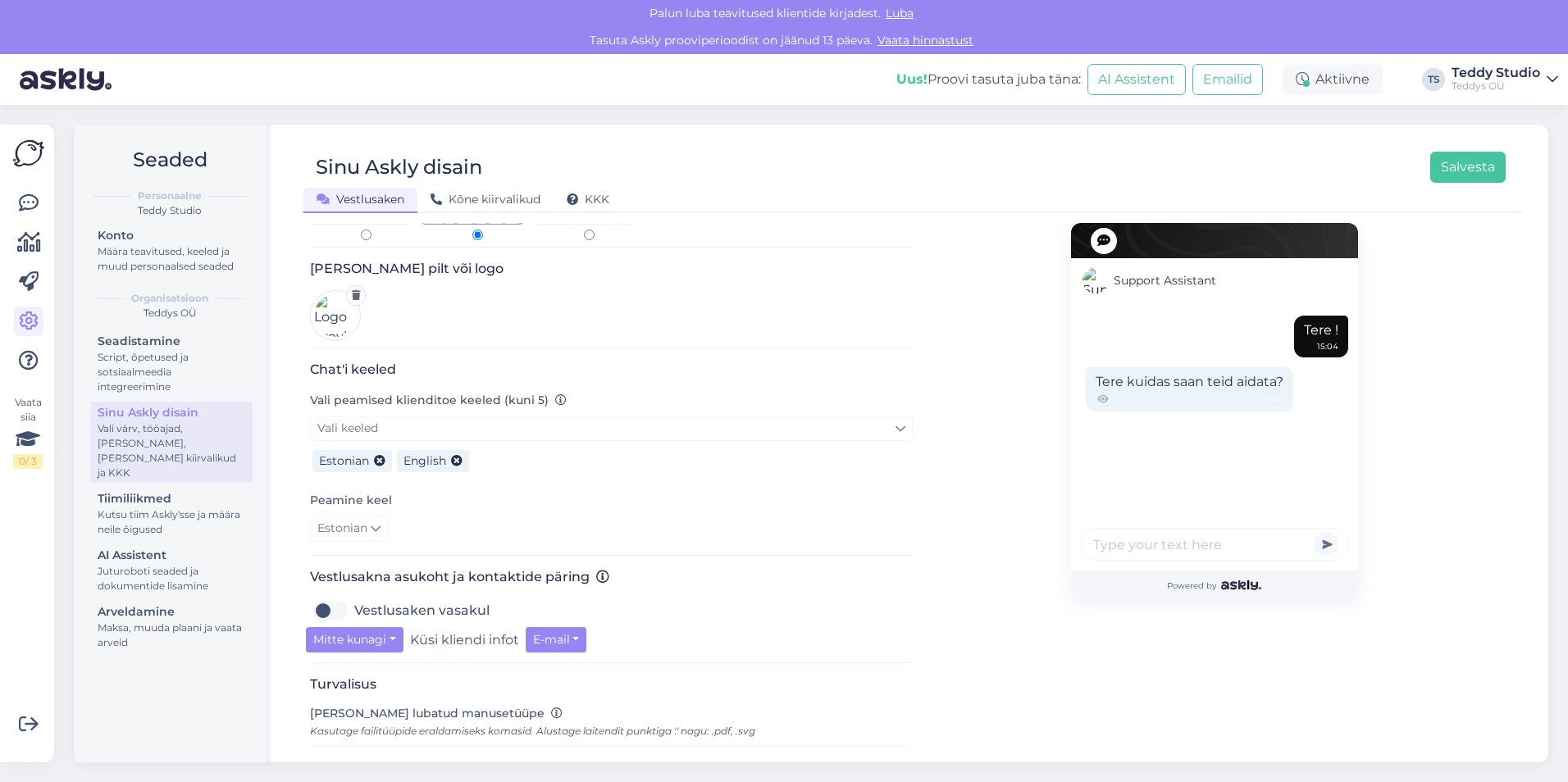
scroll to position [246, 0]
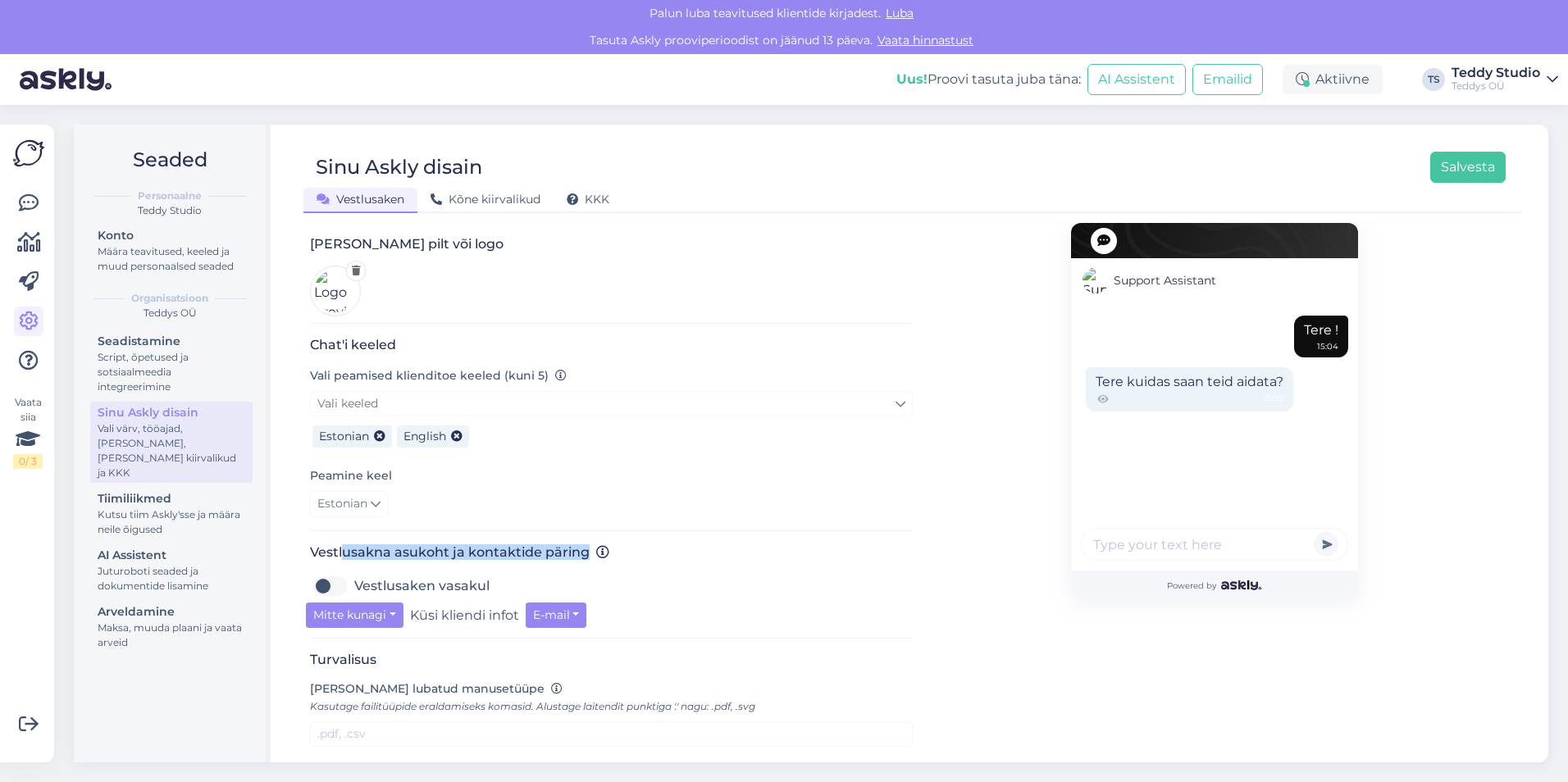
drag, startPoint x: 344, startPoint y: 538, endPoint x: 624, endPoint y: 538, distance: 280.0
click at [624, 545] on h3 "Vestlusakna asukoht ja kontaktide päring" at bounding box center [611, 552] width 603 height 16
drag, startPoint x: 624, startPoint y: 538, endPoint x: 662, endPoint y: 541, distance: 38.1
click at [662, 545] on h3 "Vestlusakna asukoht ja kontaktide päring" at bounding box center [611, 552] width 603 height 16
click at [389, 603] on button "Mitte kunagi" at bounding box center [354, 615] width 98 height 25
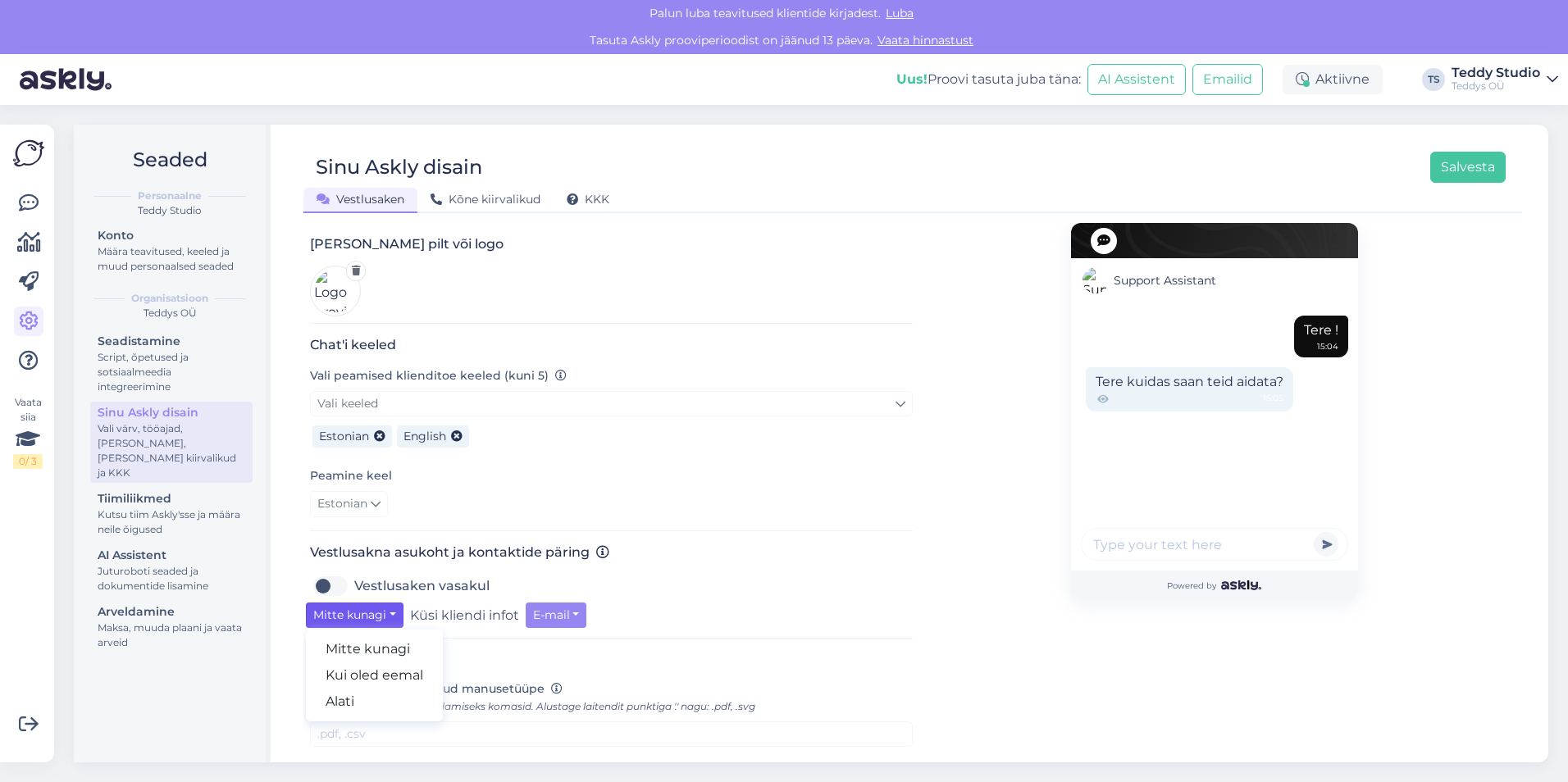
click at [455, 603] on label "Küsi kliendi infot" at bounding box center [464, 615] width 109 height 25
click at [535, 603] on button "E-mail" at bounding box center [556, 615] width 61 height 25
click at [339, 603] on button "Mitte kunagi" at bounding box center [354, 615] width 98 height 25
click at [351, 664] on link "Kui oled eemal" at bounding box center [374, 676] width 137 height 26
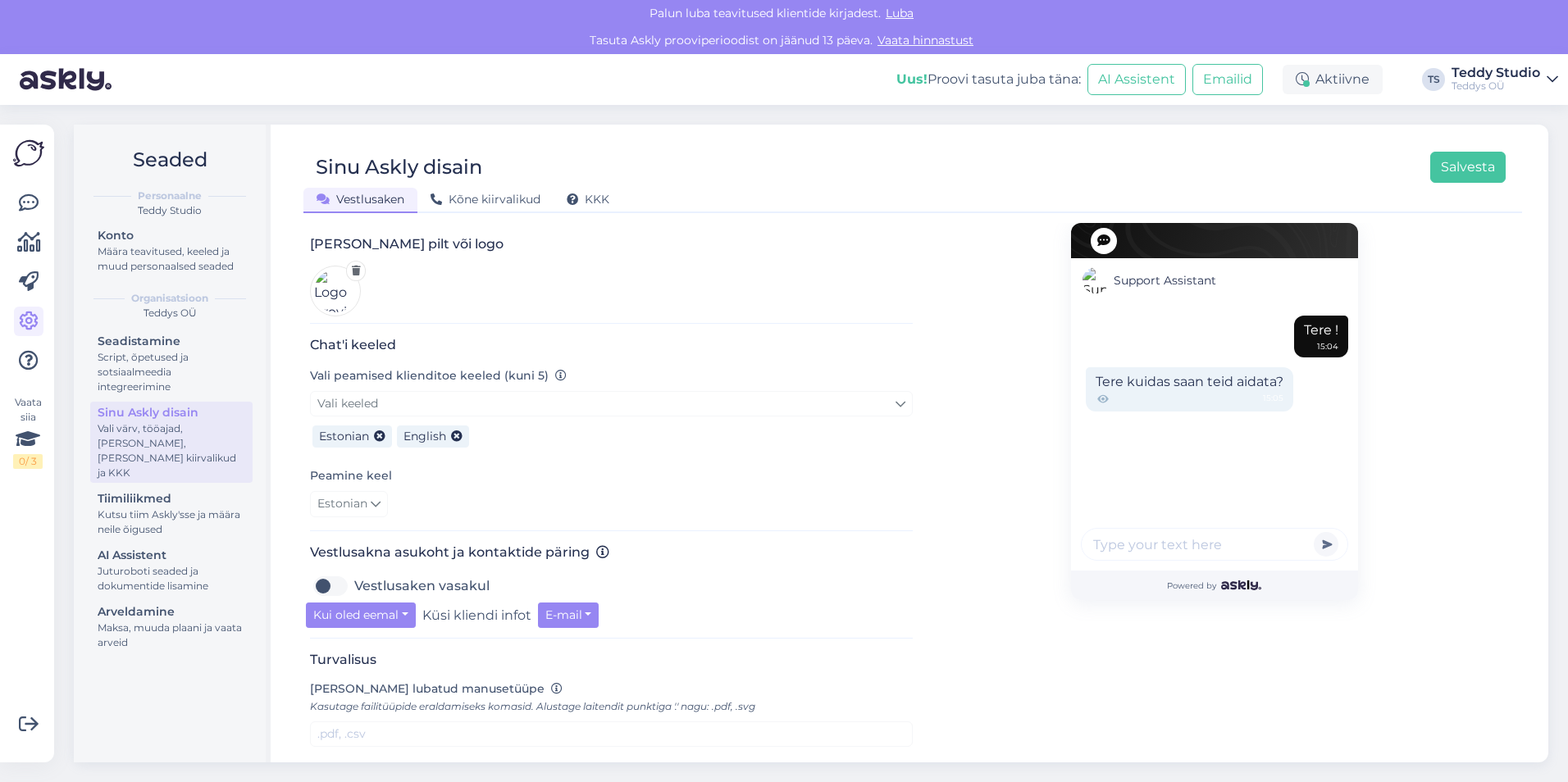
click at [440, 603] on label "Küsi kliendi infot" at bounding box center [476, 615] width 109 height 25
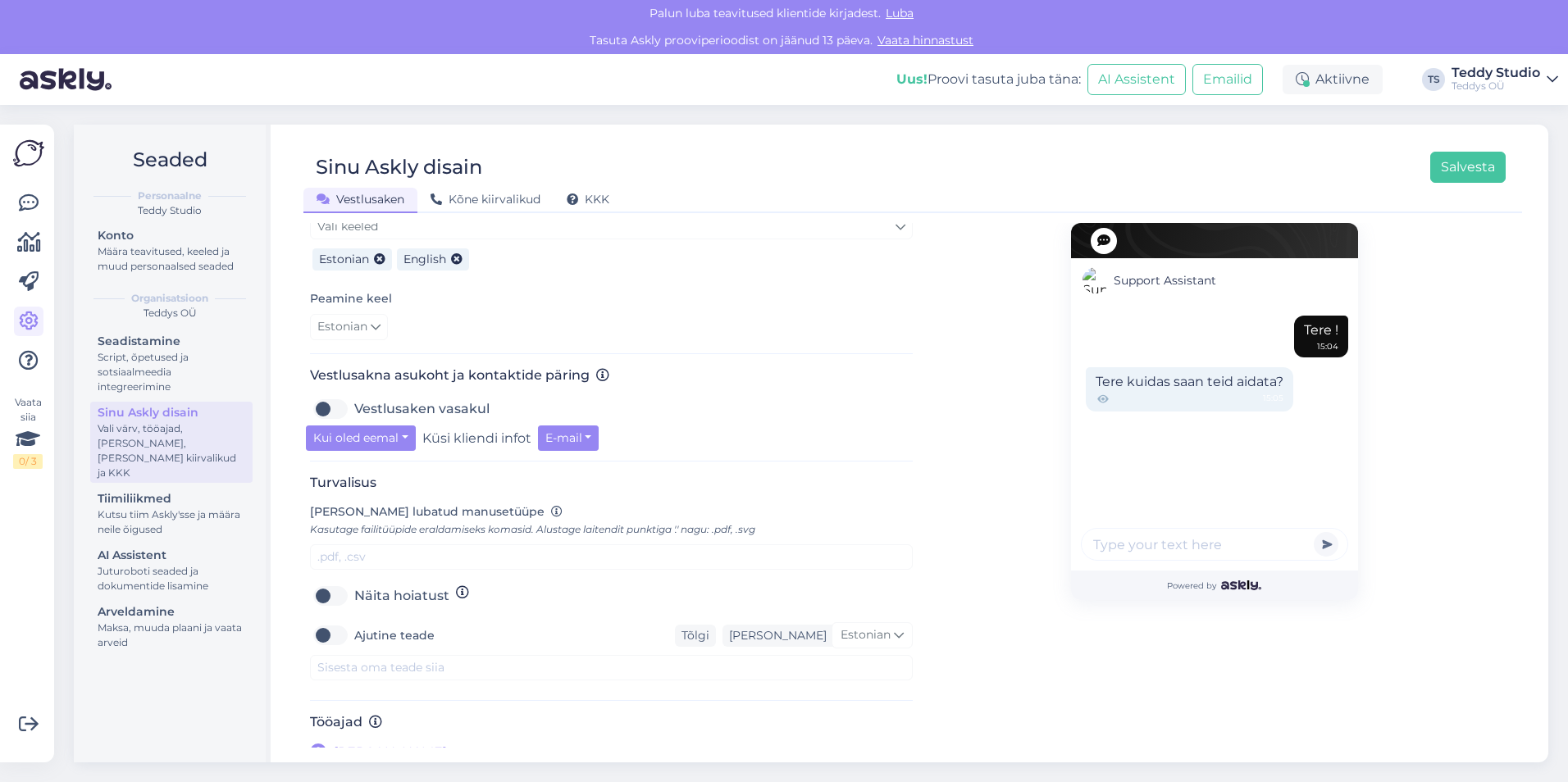
scroll to position [427, 0]
click at [354, 584] on label "Näita hoiatust" at bounding box center [402, 592] width 95 height 26
click at [338, 584] on input "Näita hoiatust" at bounding box center [330, 592] width 41 height 26
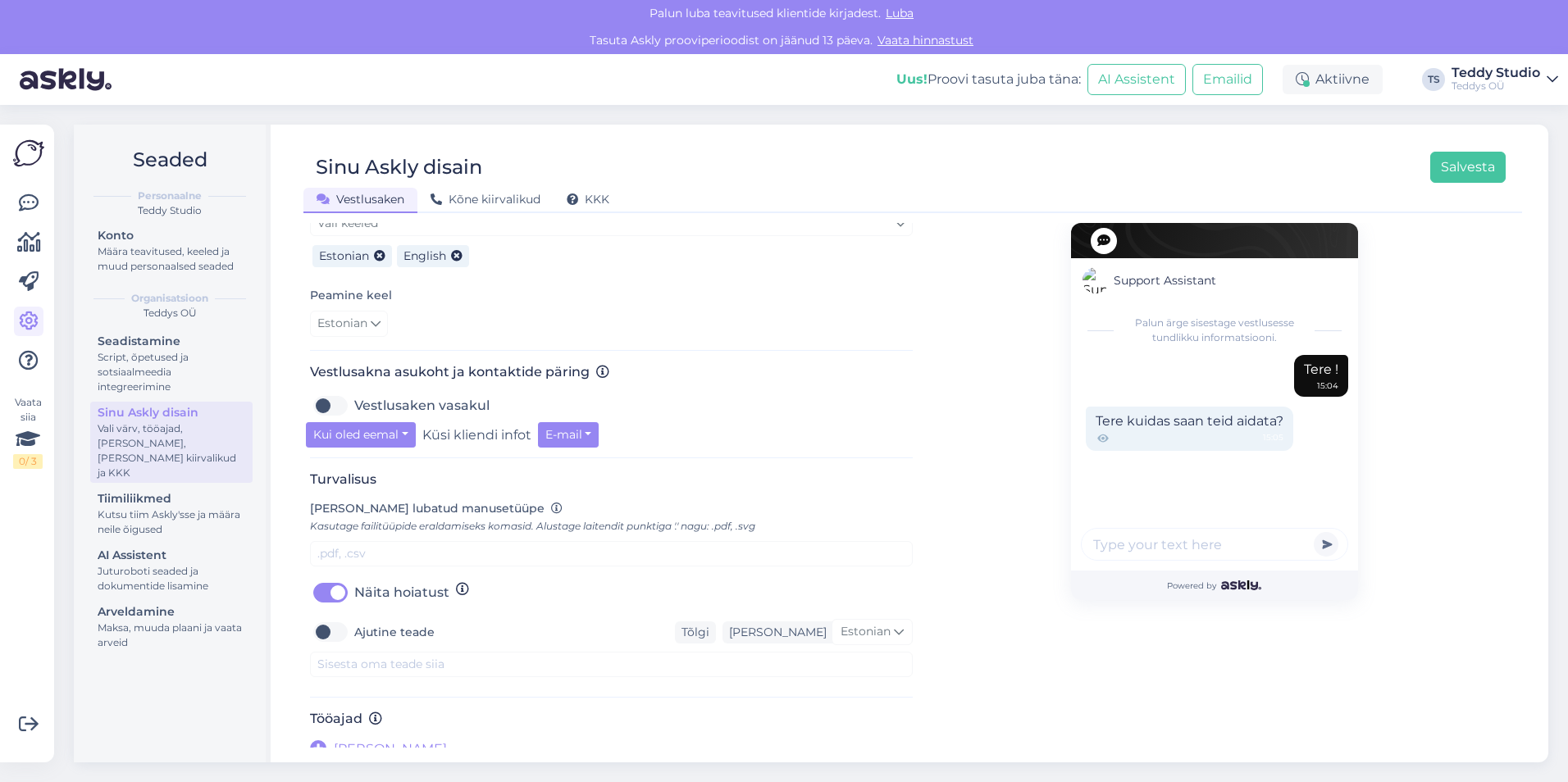
click at [354, 584] on label "Näita hoiatust" at bounding box center [402, 592] width 95 height 26
click at [335, 584] on input "Näita hoiatust" at bounding box center [330, 592] width 41 height 26
checkbox input "false"
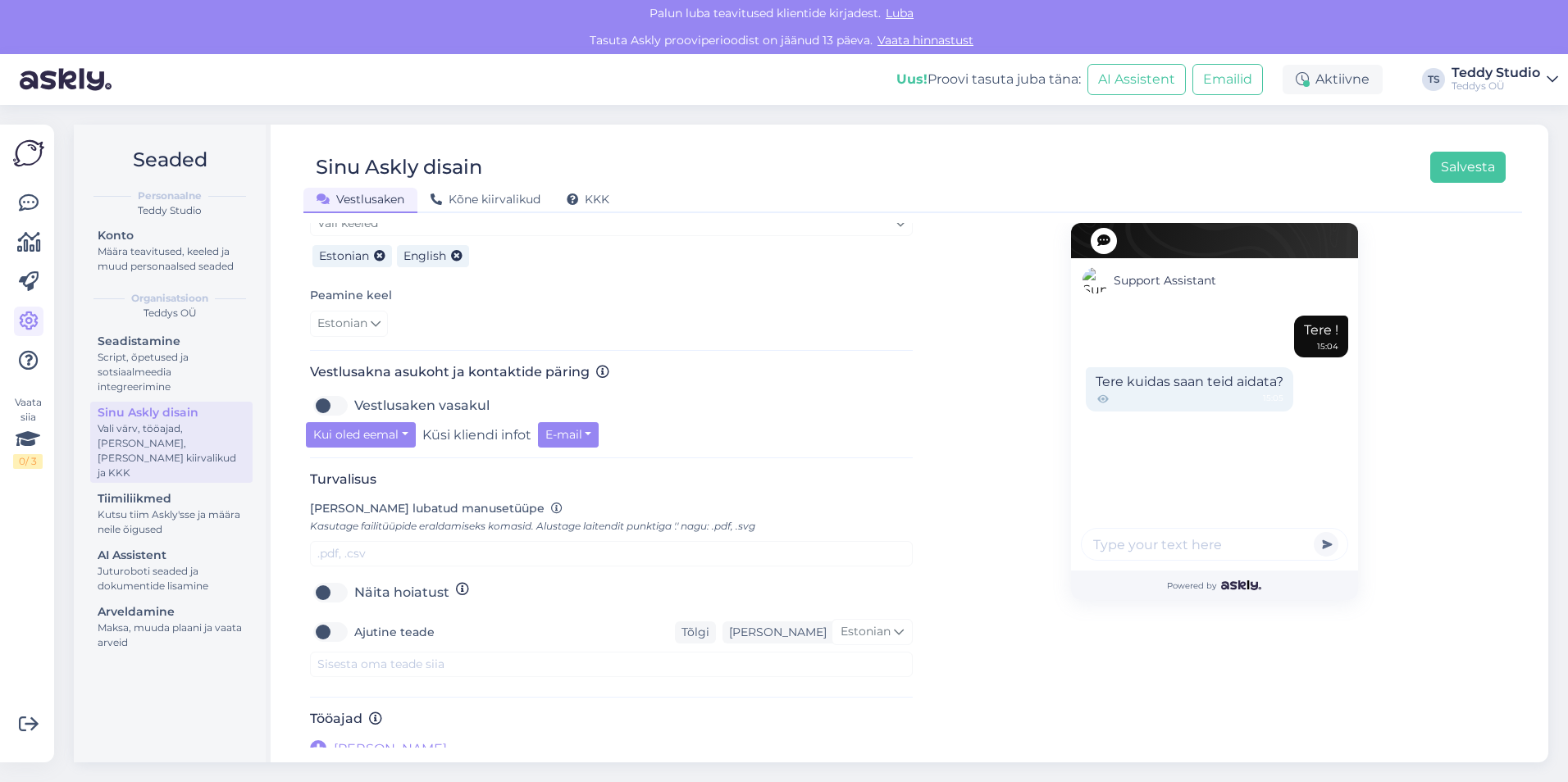
click at [354, 619] on label "Ajutine teade" at bounding box center [394, 632] width 80 height 26
click at [343, 619] on input "Ajutine teade" at bounding box center [330, 632] width 41 height 26
click at [354, 619] on label "Ajutine teade" at bounding box center [394, 632] width 80 height 26
click at [337, 619] on input "Ajutine teade" at bounding box center [330, 632] width 41 height 26
checkbox input "false"
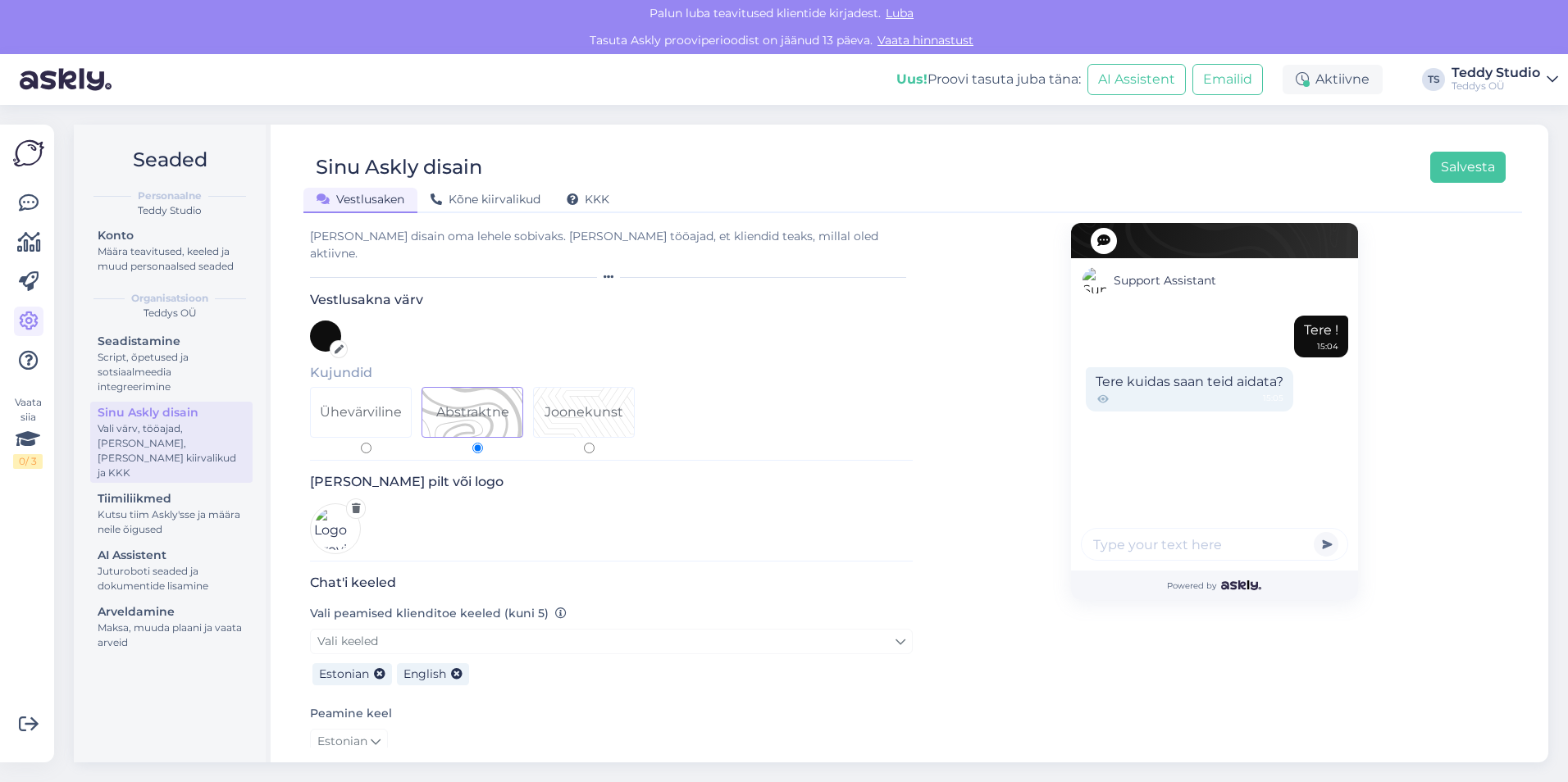
scroll to position [0, 0]
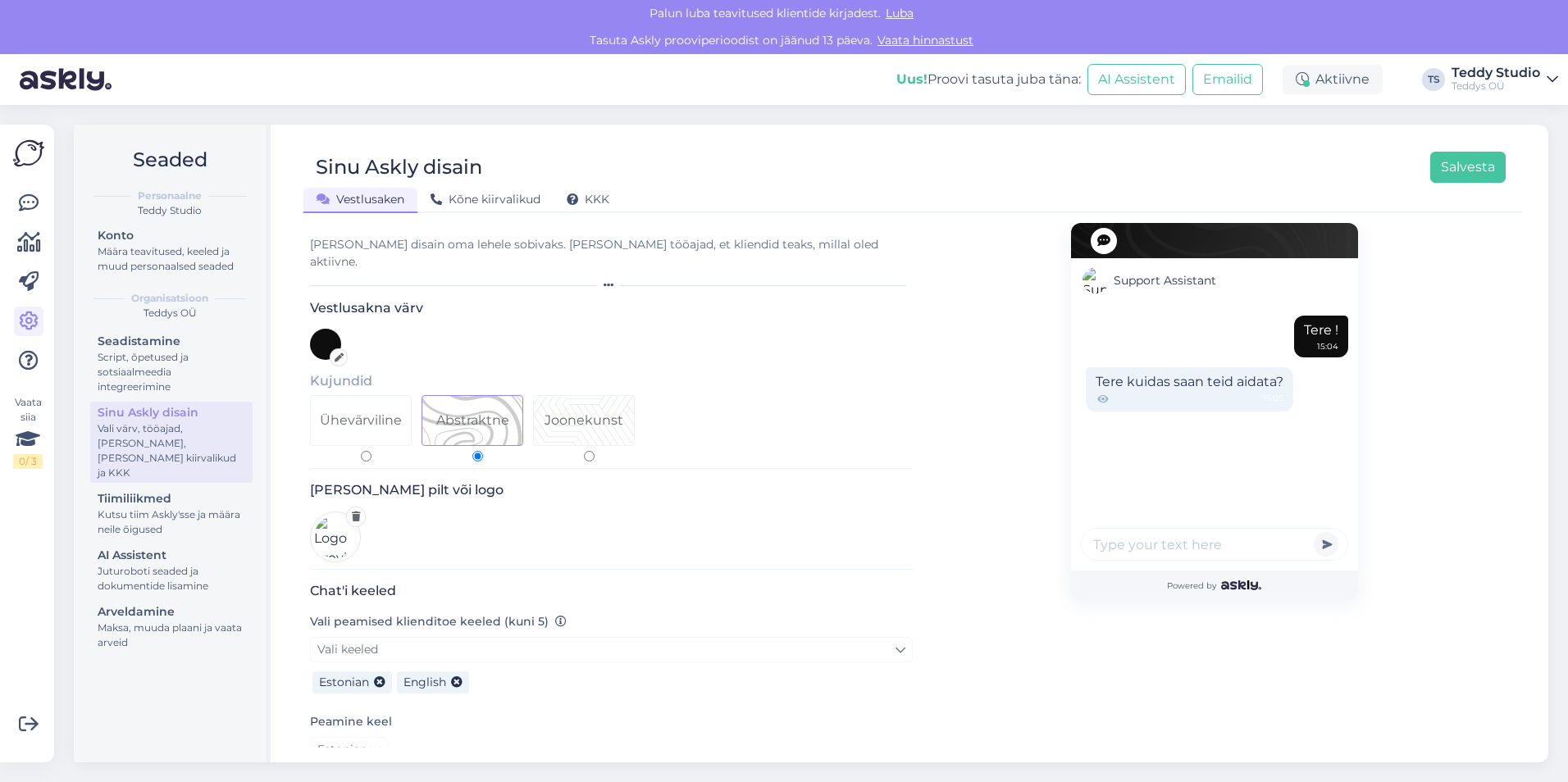
click at [368, 247] on div "[PERSON_NAME] disain oma lehele sobivaks. [PERSON_NAME] tööajad, et kliendid te…" at bounding box center [611, 253] width 603 height 34
drag, startPoint x: 455, startPoint y: 244, endPoint x: 551, endPoint y: 244, distance: 96.0
click at [456, 244] on div "[PERSON_NAME] disain oma lehele sobivaks. [PERSON_NAME] tööajad, et kliendid te…" at bounding box center [611, 253] width 603 height 34
click at [605, 246] on div "[PERSON_NAME] disain oma lehele sobivaks. [PERSON_NAME] tööajad, et kliendid te…" at bounding box center [611, 253] width 603 height 34
drag, startPoint x: 663, startPoint y: 247, endPoint x: 515, endPoint y: 252, distance: 148.1
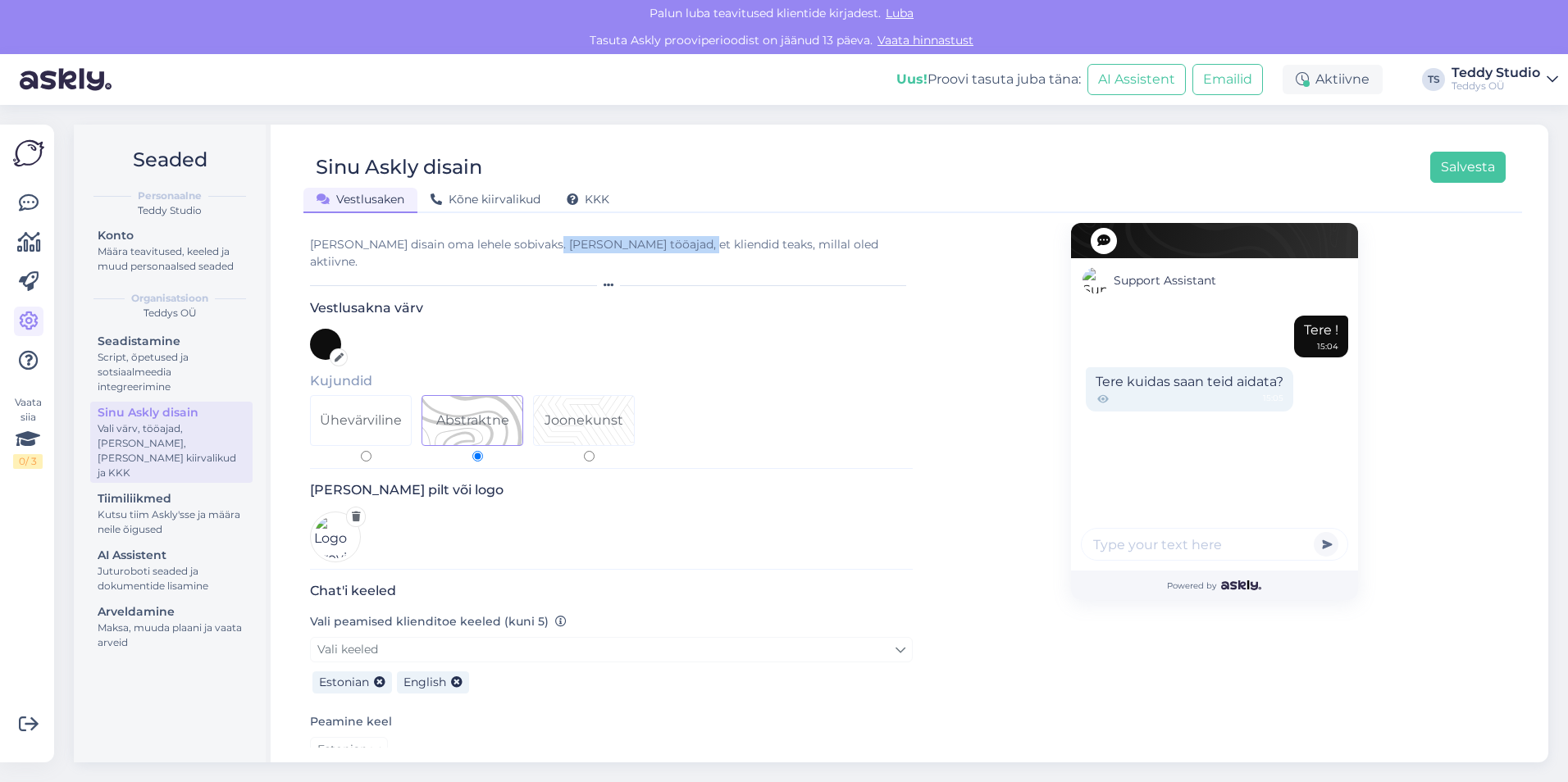
click at [515, 252] on div "[PERSON_NAME] disain oma lehele sobivaks. [PERSON_NAME] tööajad, et kliendid te…" at bounding box center [611, 253] width 603 height 34
click at [786, 246] on div "[PERSON_NAME] disain oma lehele sobivaks. [PERSON_NAME] tööajad, et kliendid te…" at bounding box center [611, 253] width 603 height 34
click at [751, 245] on div "[PERSON_NAME] disain oma lehele sobivaks. [PERSON_NAME] tööajad, et kliendid te…" at bounding box center [611, 253] width 603 height 34
click at [481, 206] on div "Kõne kiirvalikud" at bounding box center [485, 200] width 136 height 25
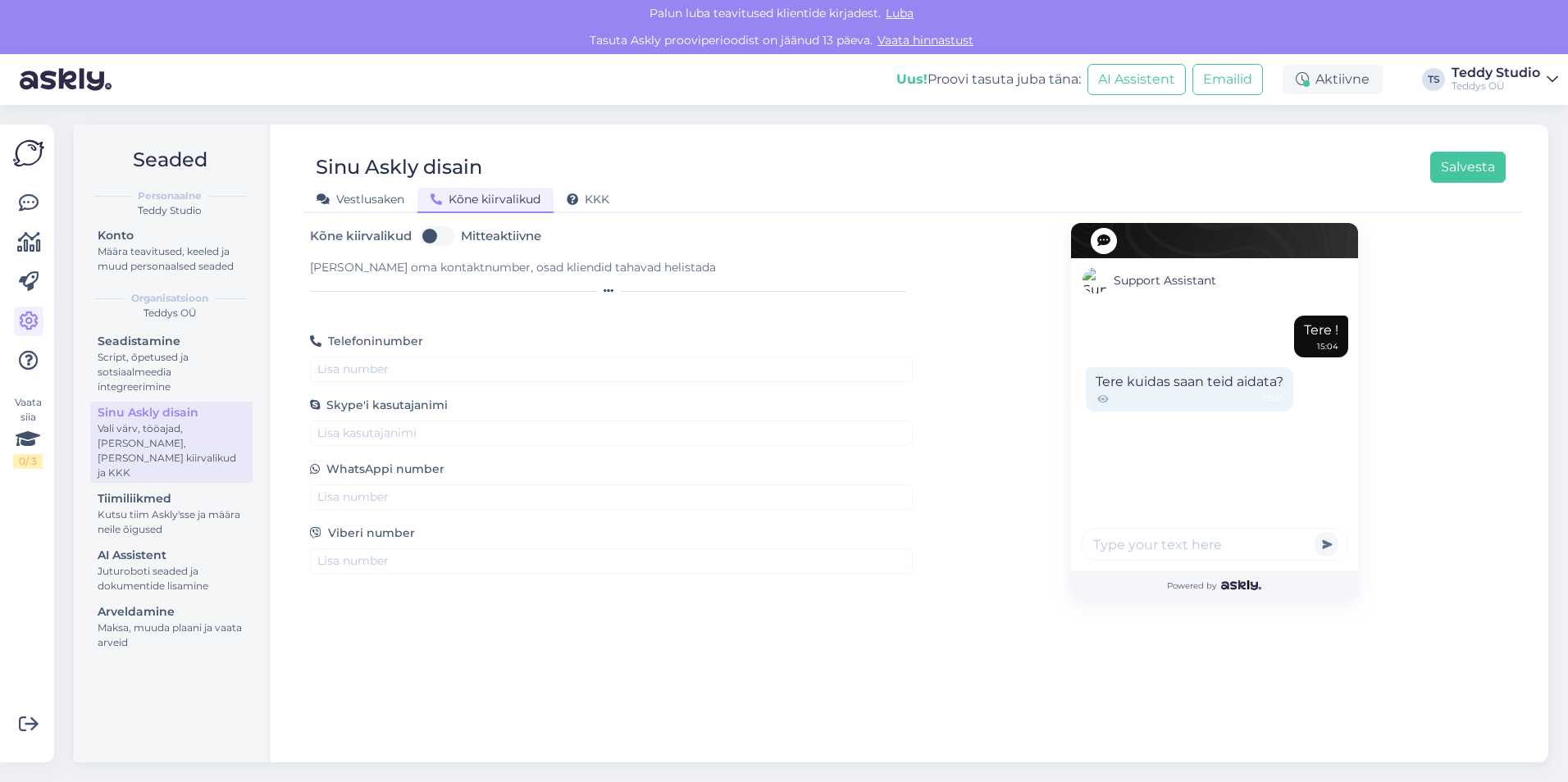
click at [461, 237] on label "Mitteaktiivne" at bounding box center [501, 236] width 80 height 26
click at [448, 237] on input "Mitteaktiivne" at bounding box center [437, 236] width 41 height 26
click at [461, 237] on label "Aktiivne" at bounding box center [486, 236] width 50 height 26
click at [428, 237] on input "Aktiivne" at bounding box center [437, 236] width 41 height 26
checkbox input "false"
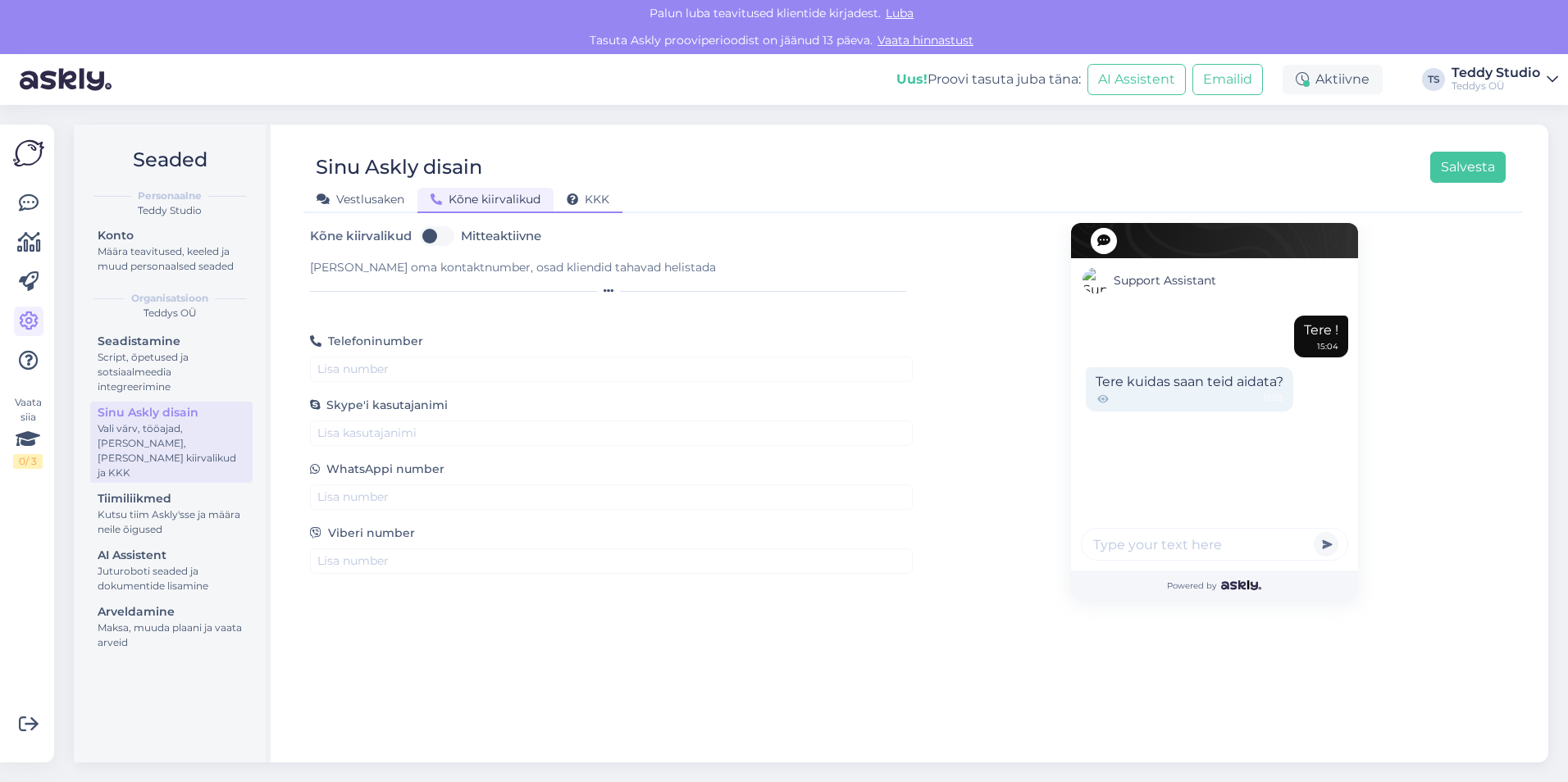
click at [566, 200] on div "KKK" at bounding box center [588, 200] width 69 height 25
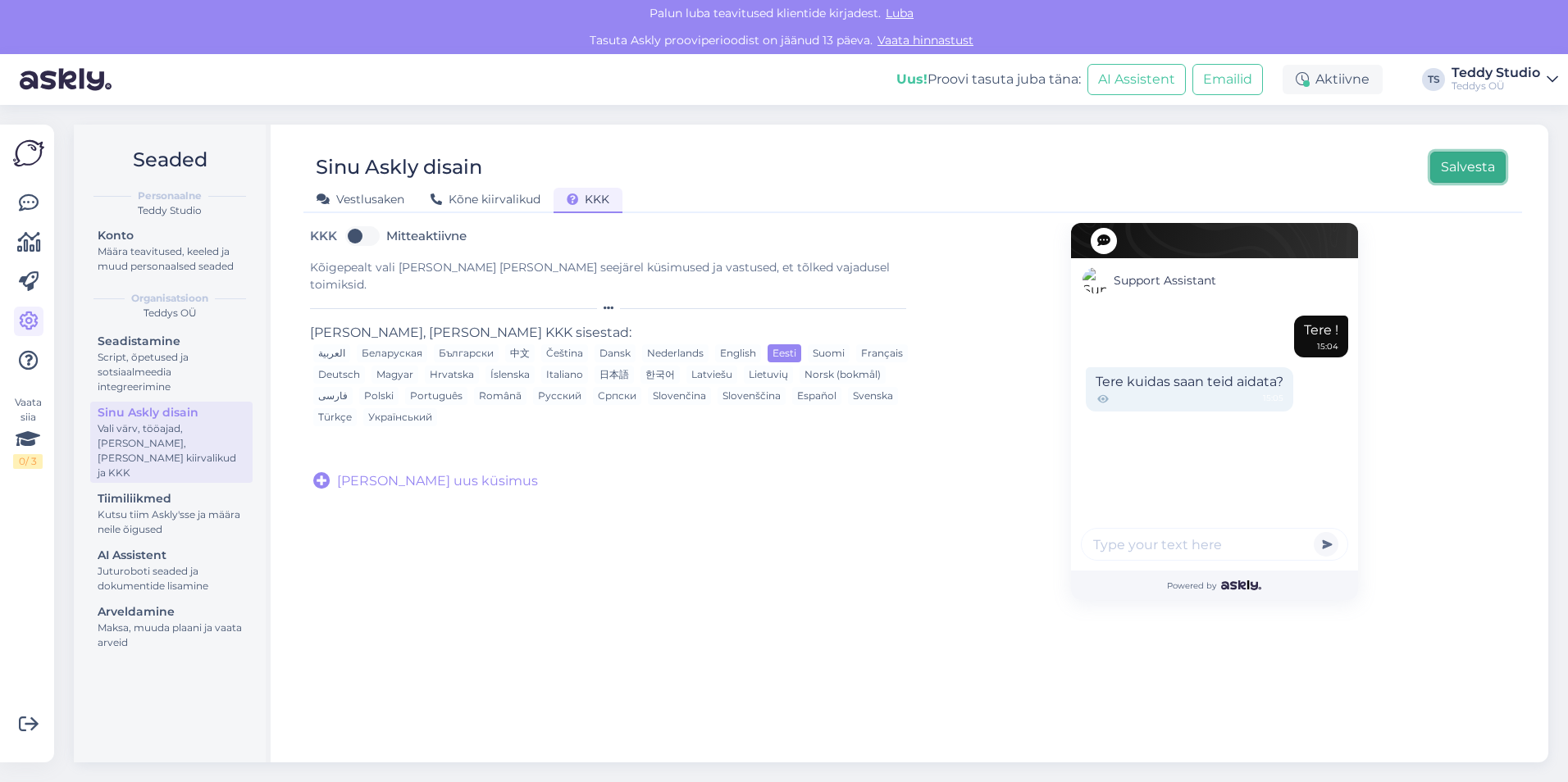
click at [1468, 166] on button "Salvesta" at bounding box center [1468, 167] width 75 height 32
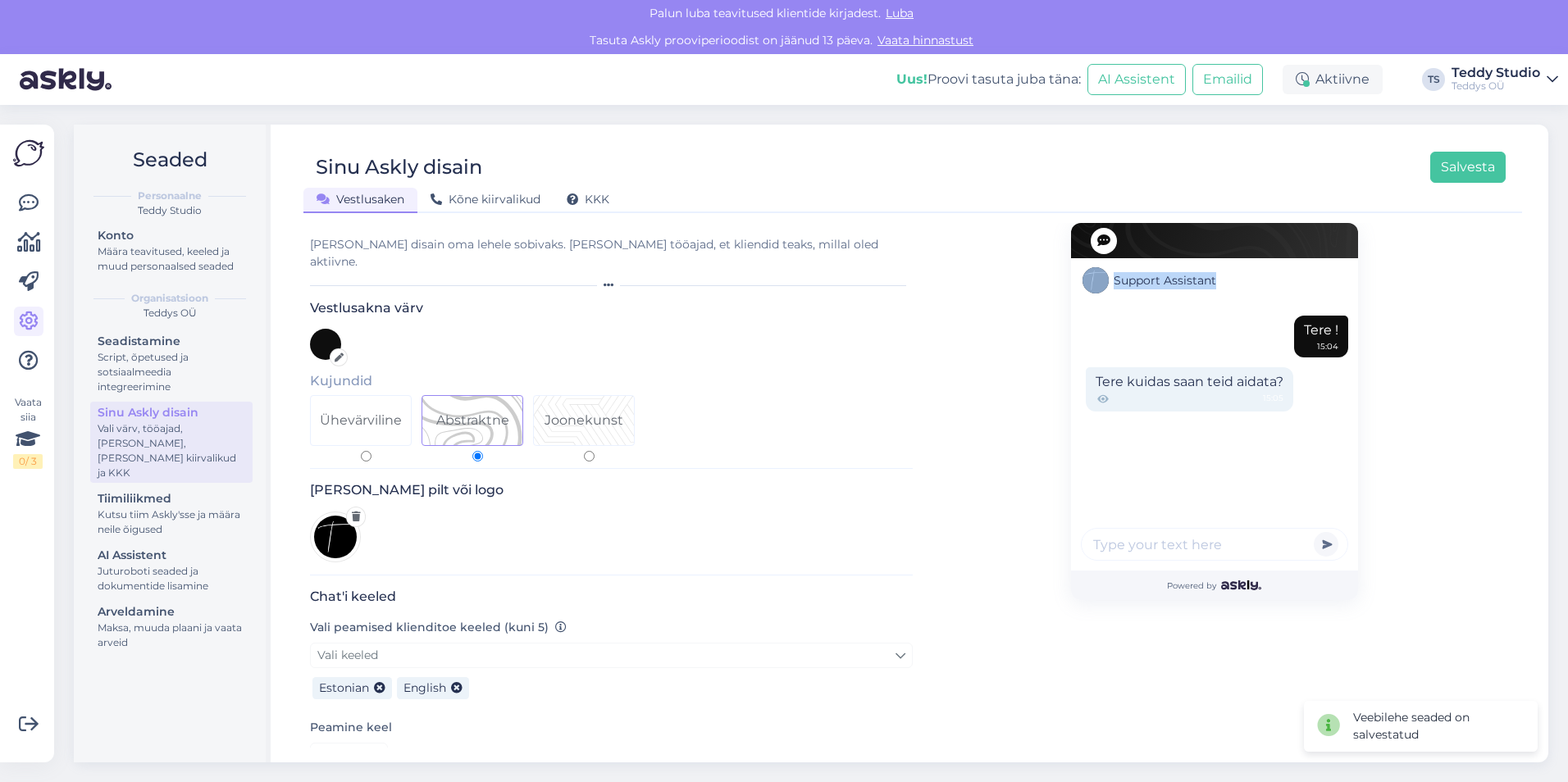
drag, startPoint x: 1208, startPoint y: 280, endPoint x: 1095, endPoint y: 283, distance: 113.0
click at [1095, 283] on div "Support Assistant" at bounding box center [1215, 281] width 287 height 45
click at [1095, 283] on img at bounding box center [1096, 280] width 26 height 26
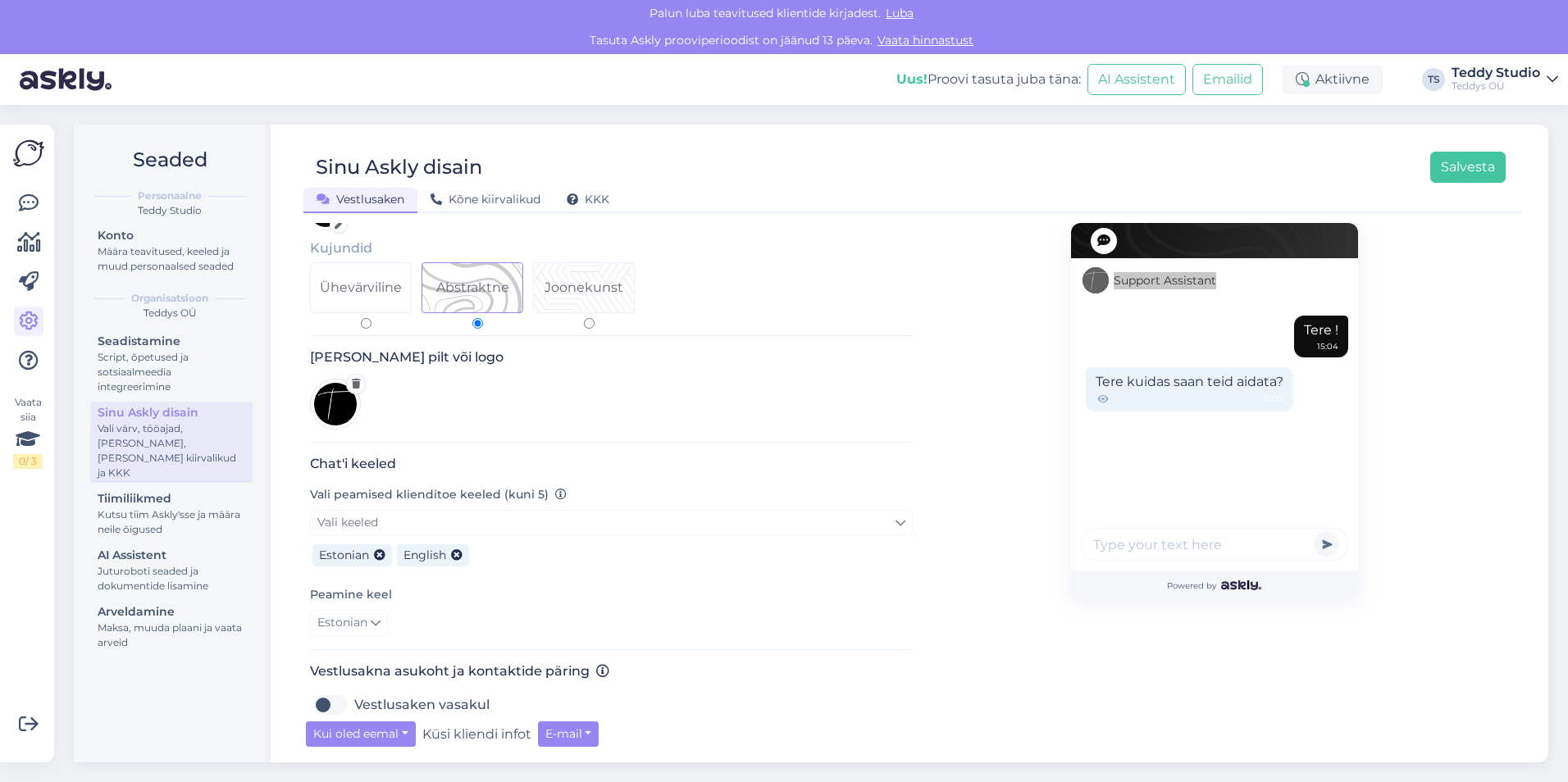
scroll to position [246, 0]
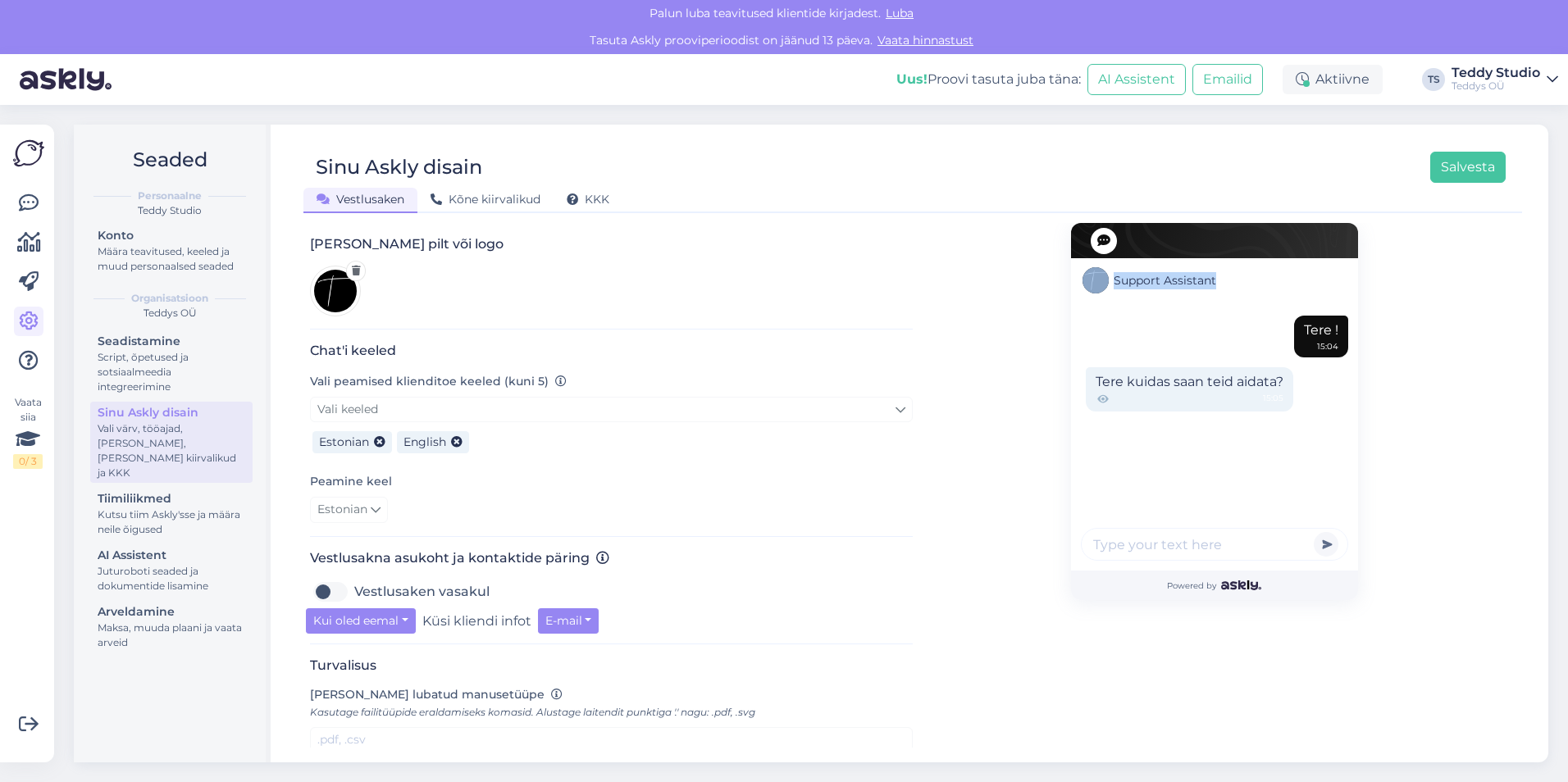
click at [354, 579] on label "Vestlusaken vasakul" at bounding box center [422, 592] width 136 height 26
click at [334, 579] on input "Vestlusaken vasakul" at bounding box center [330, 592] width 41 height 26
click at [354, 579] on label "Vestlusaken vasakul" at bounding box center [422, 592] width 136 height 26
click at [334, 579] on input "Vestlusaken vasakul" at bounding box center [330, 592] width 41 height 26
checkbox input "false"
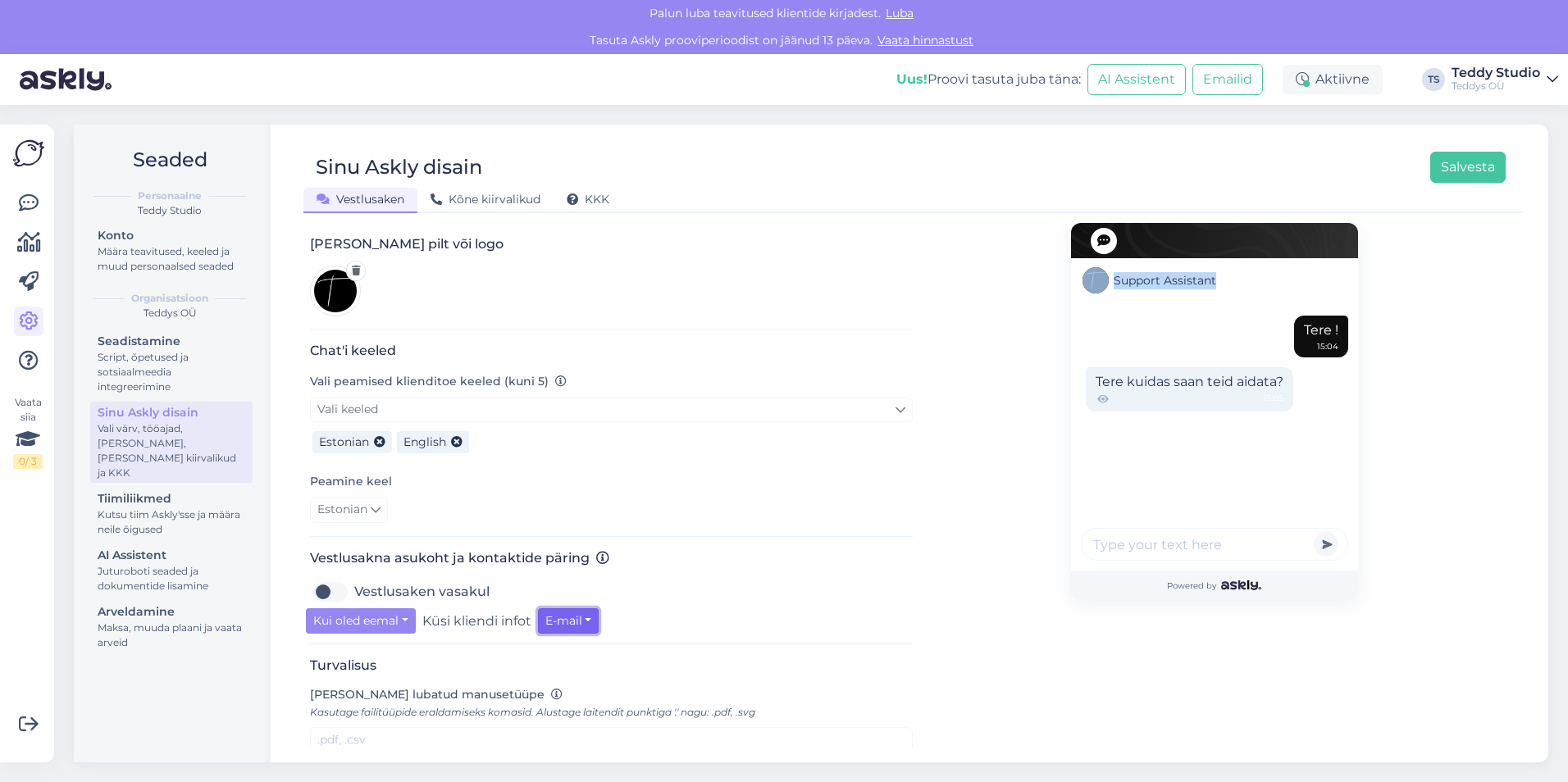
click at [544, 608] on button "E-mail" at bounding box center [569, 620] width 61 height 25
click at [486, 630] on div "[PERSON_NAME] disain oma lehele sobivaks. [PERSON_NAME] tööajad, et kliendid te…" at bounding box center [611, 467] width 603 height 955
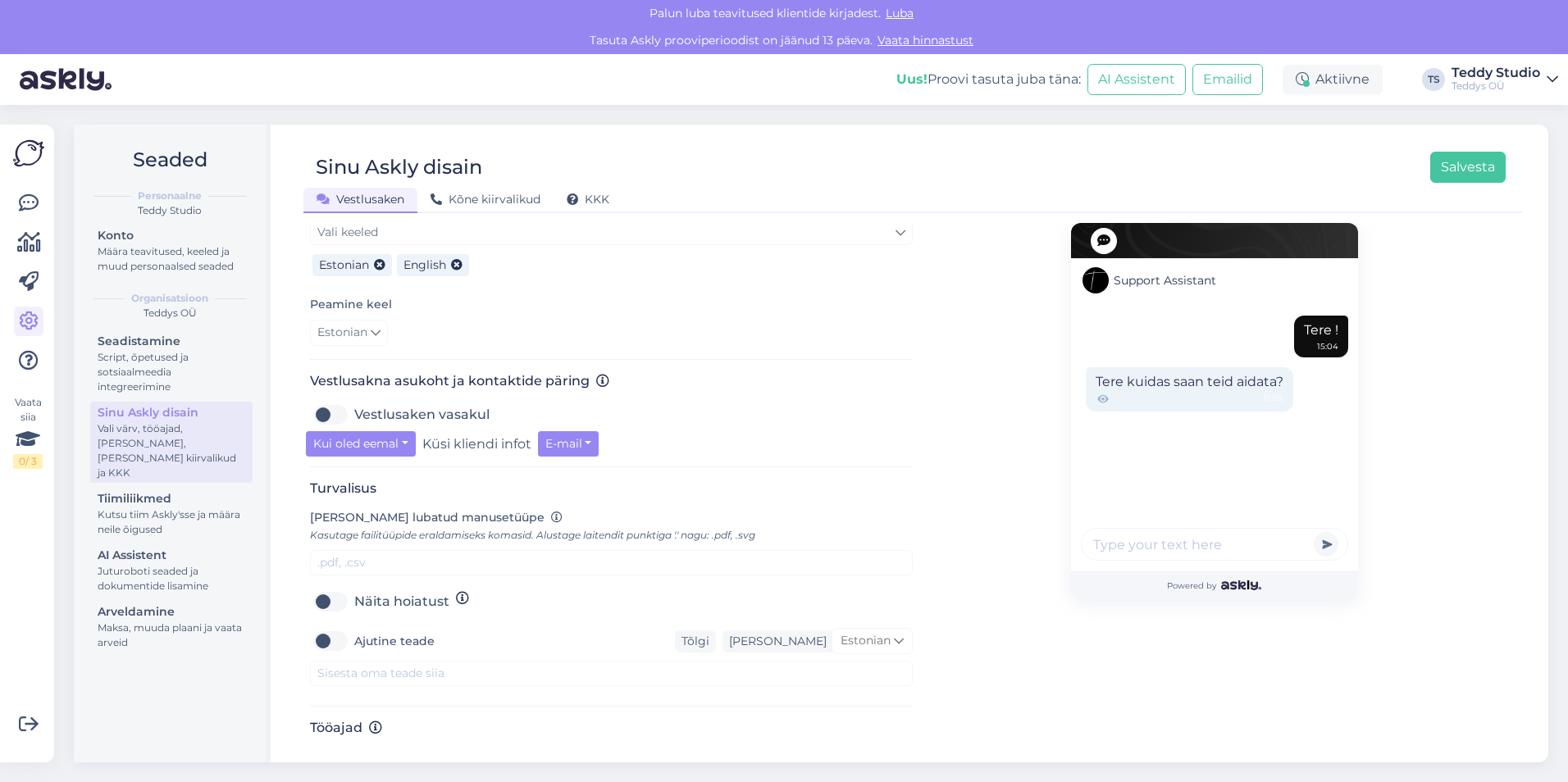
scroll to position [427, 0]
click at [352, 746] on span "[PERSON_NAME]" at bounding box center [391, 755] width 113 height 20
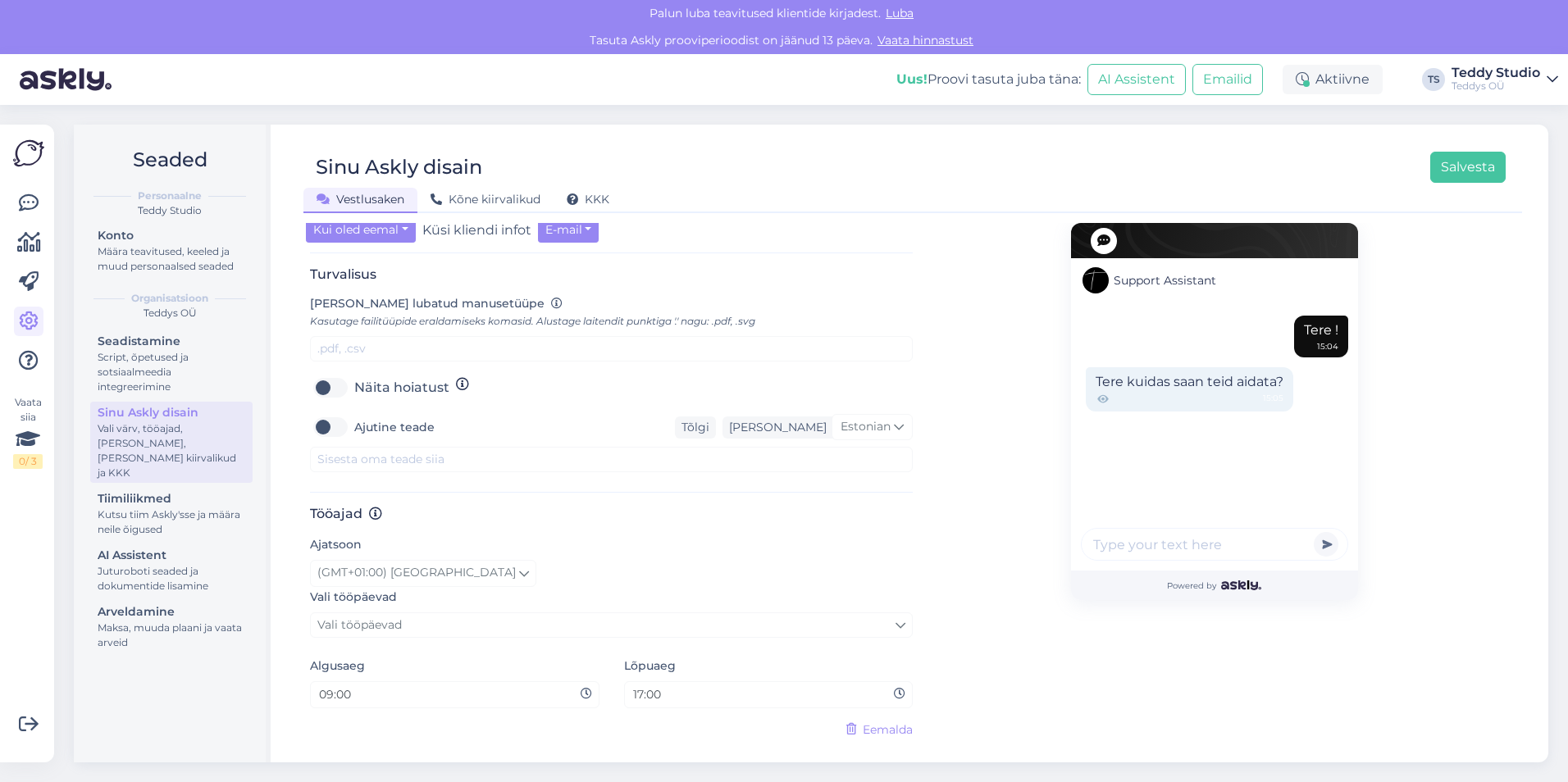
scroll to position [643, 0]
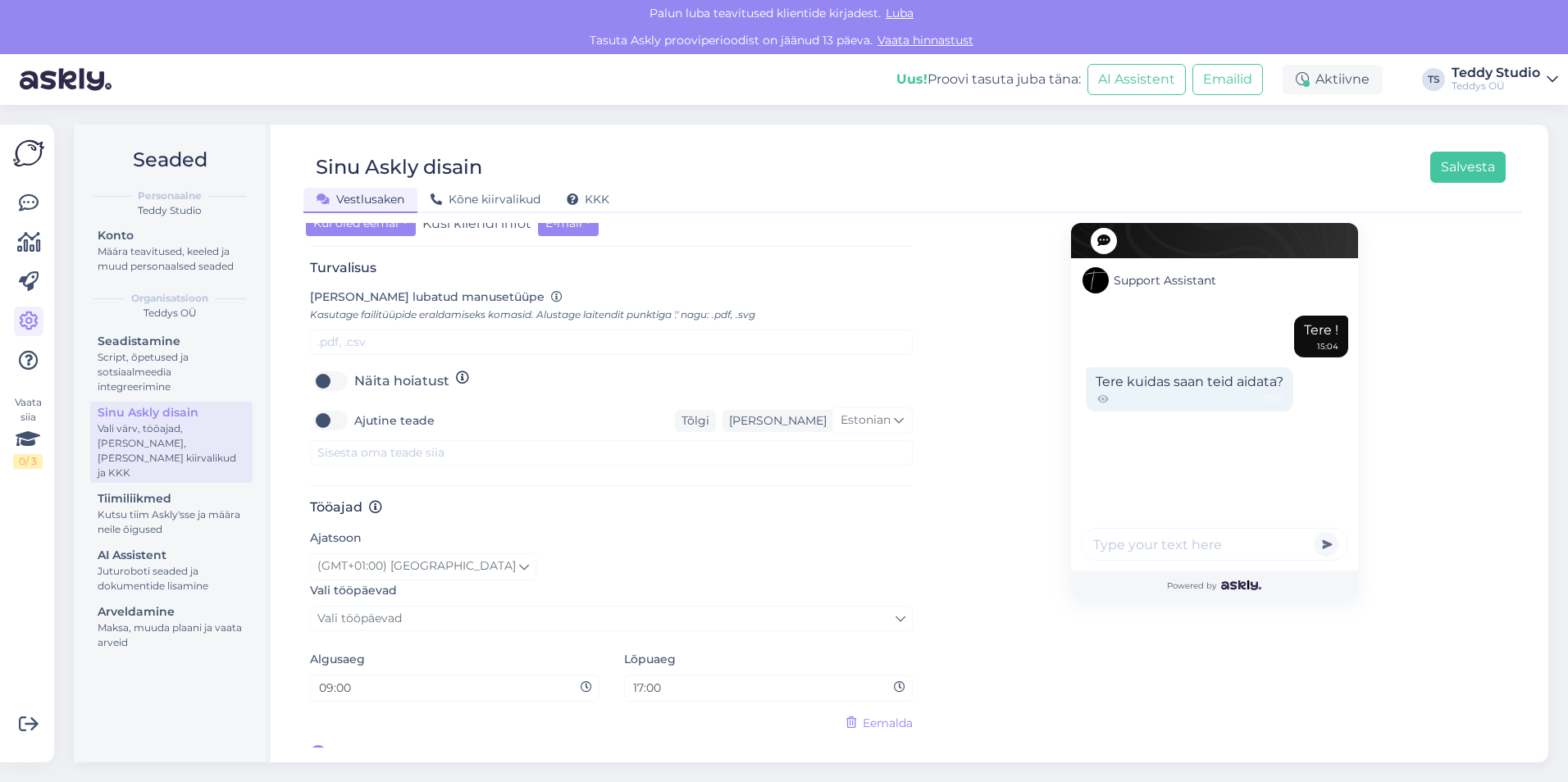
click at [885, 715] on span "Eemalda" at bounding box center [888, 723] width 50 height 18
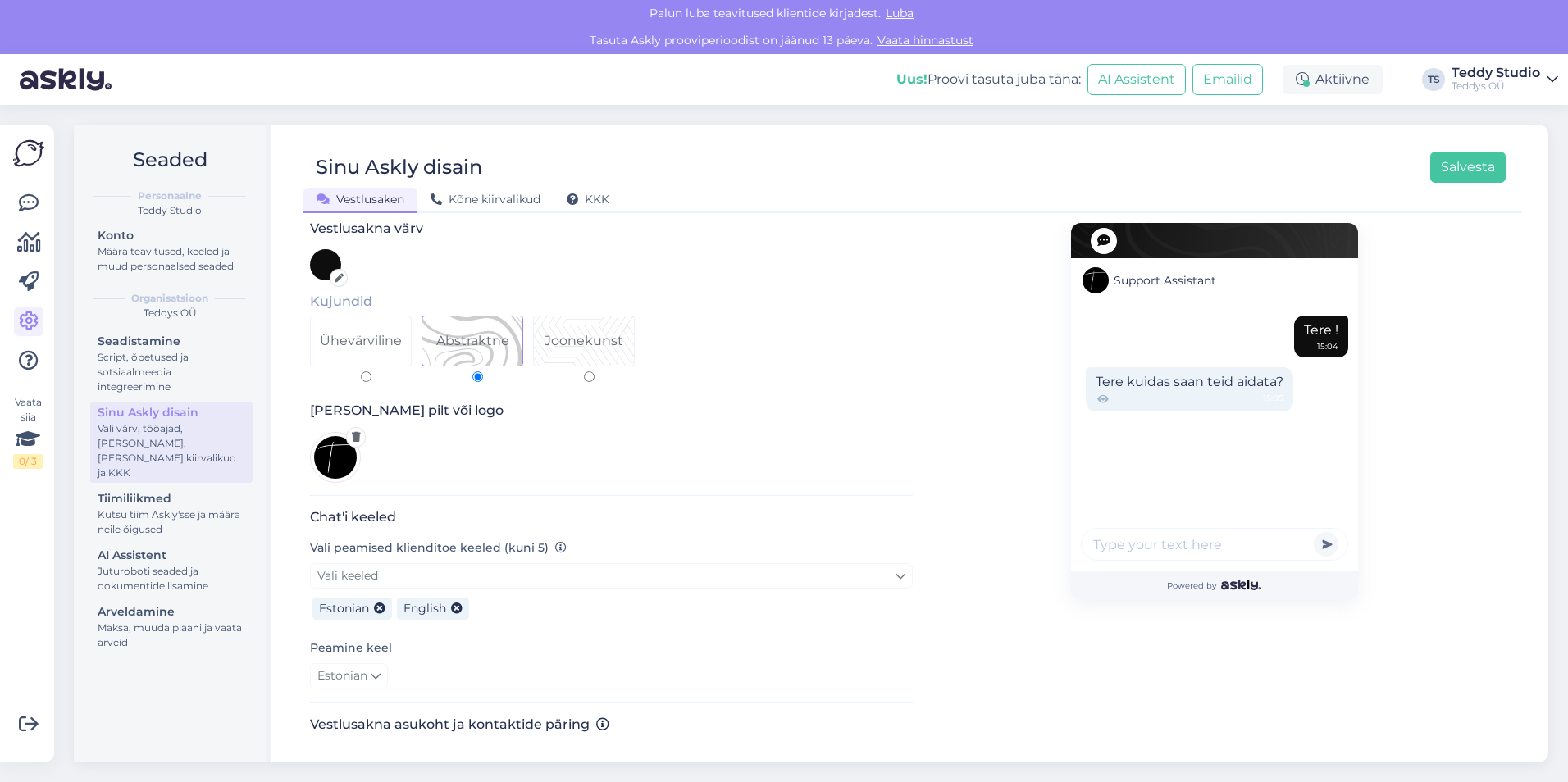
scroll to position [0, 0]
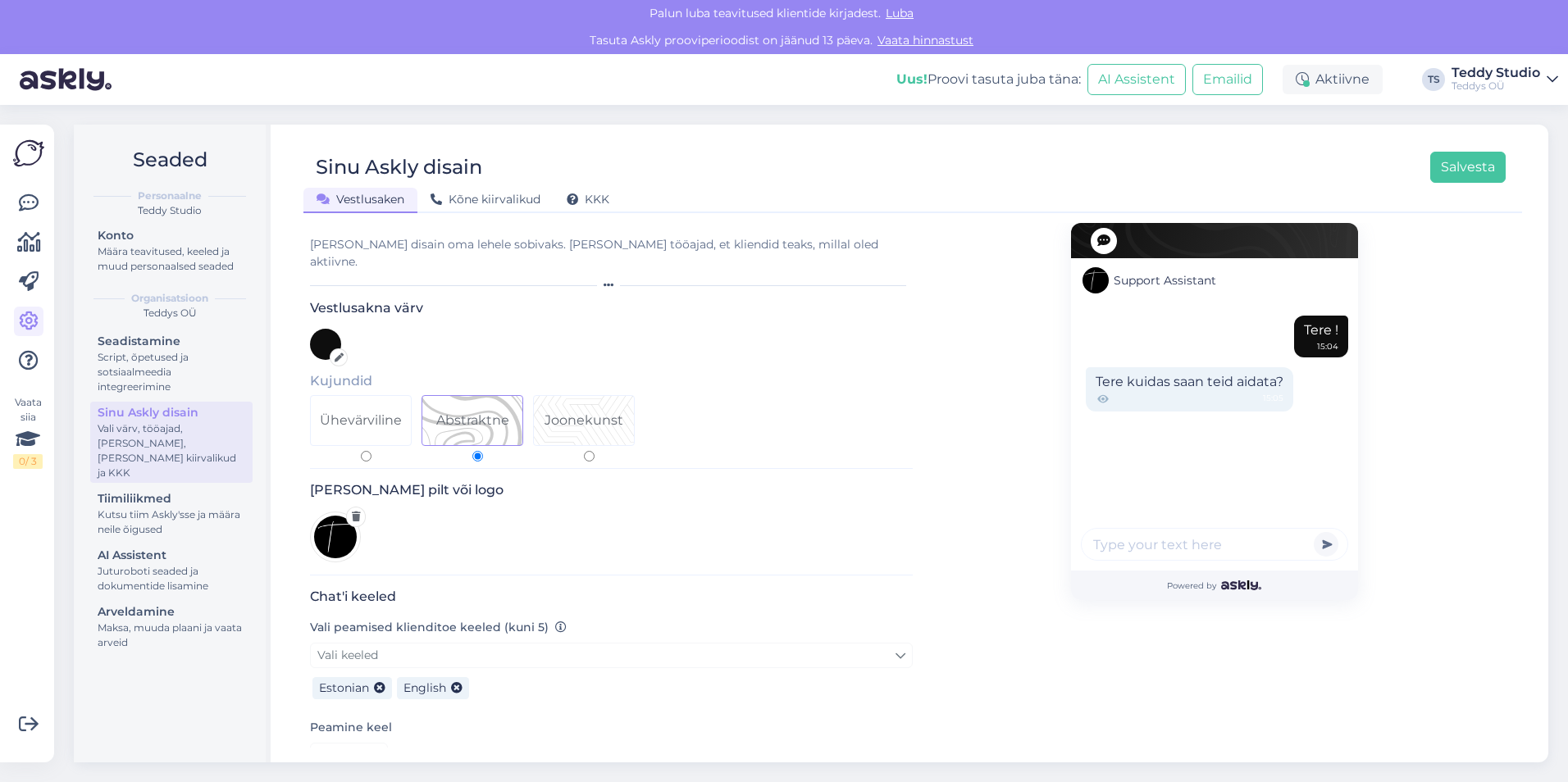
click at [680, 329] on div at bounding box center [611, 345] width 603 height 32
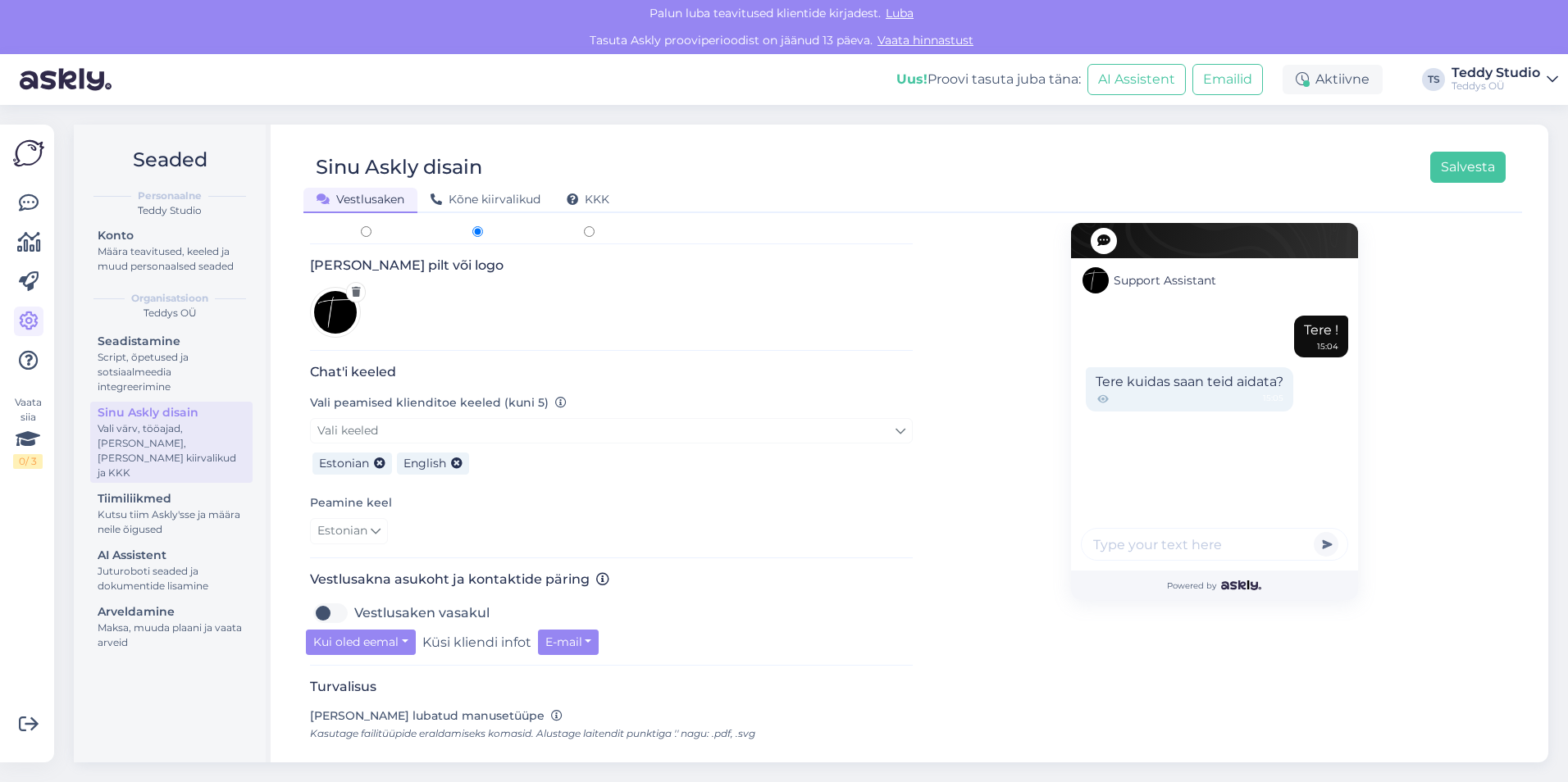
scroll to position [246, 0]
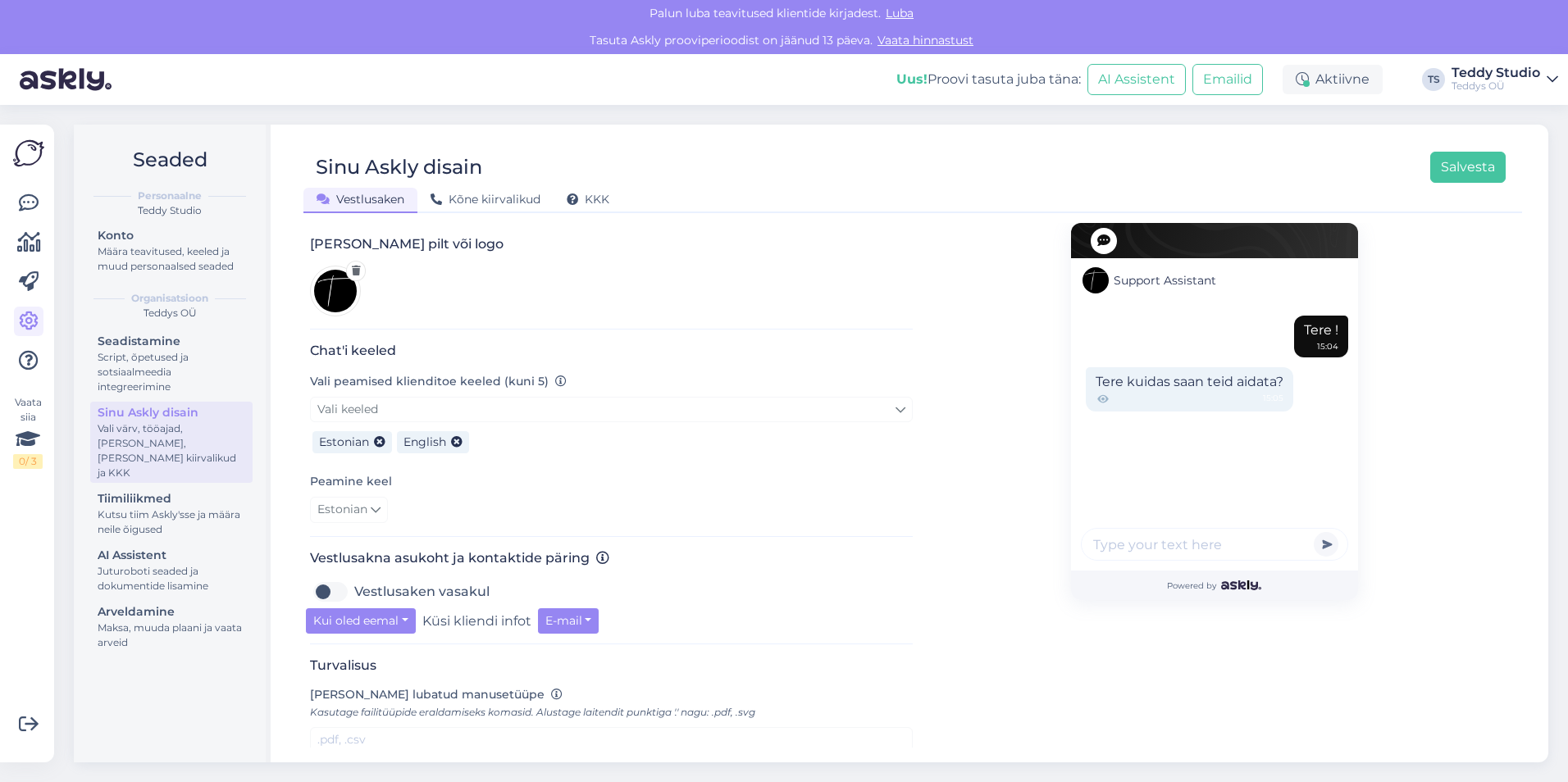
click at [1134, 282] on span "Support Assistant" at bounding box center [1165, 281] width 102 height 18
click at [1198, 280] on span "Support Assistant" at bounding box center [1165, 281] width 102 height 18
drag, startPoint x: 1198, startPoint y: 280, endPoint x: 1217, endPoint y: 279, distance: 19.0
click at [1217, 279] on div "Support Assistant" at bounding box center [1215, 281] width 287 height 45
click at [1204, 279] on span "Support Assistant" at bounding box center [1165, 281] width 102 height 18
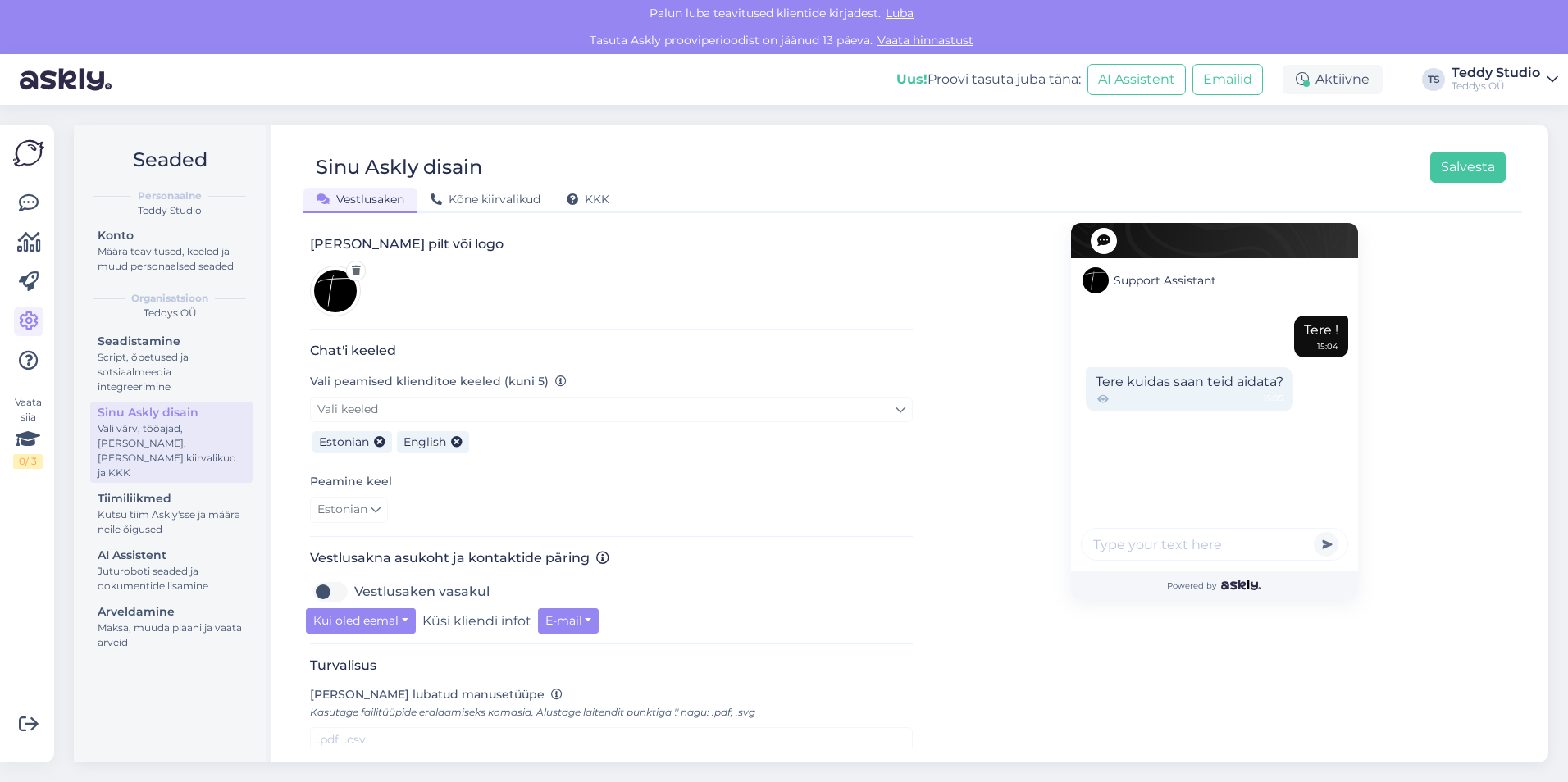
click at [1199, 284] on span "Support Assistant" at bounding box center [1165, 281] width 102 height 18
drag, startPoint x: 1199, startPoint y: 284, endPoint x: 1093, endPoint y: 244, distance: 113.3
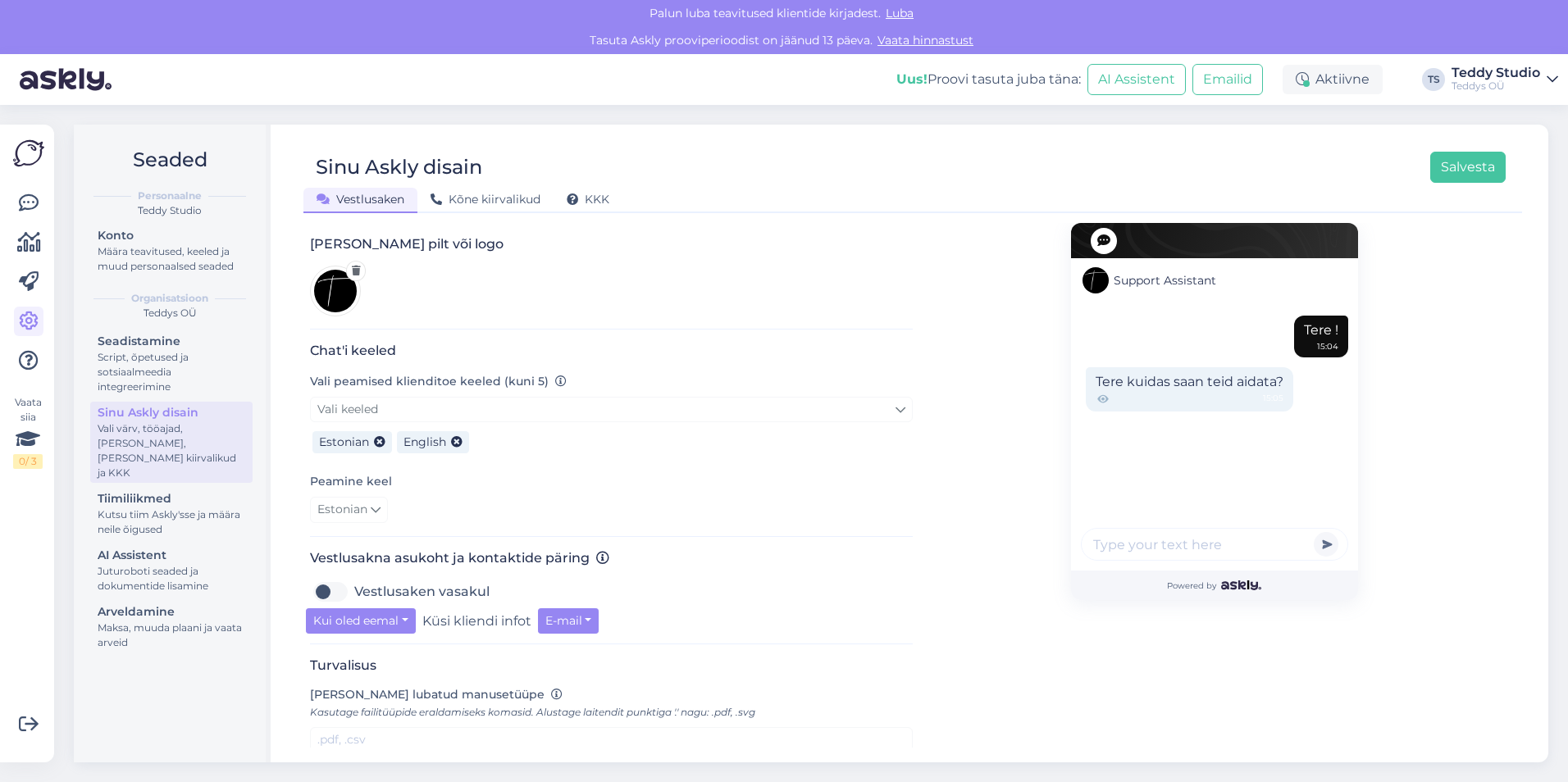
click at [1097, 244] on icon at bounding box center [1104, 241] width 13 height 13
click at [1167, 386] on div "Tere kuidas saan teid aidata? 15:05" at bounding box center [1189, 390] width 207 height 45
drag, startPoint x: 1159, startPoint y: 379, endPoint x: 1144, endPoint y: 381, distance: 15.1
click at [1156, 379] on div "Tere kuidas saan teid aidata? 15:05" at bounding box center [1189, 390] width 207 height 45
drag, startPoint x: 1144, startPoint y: 381, endPoint x: 1110, endPoint y: 384, distance: 34.1
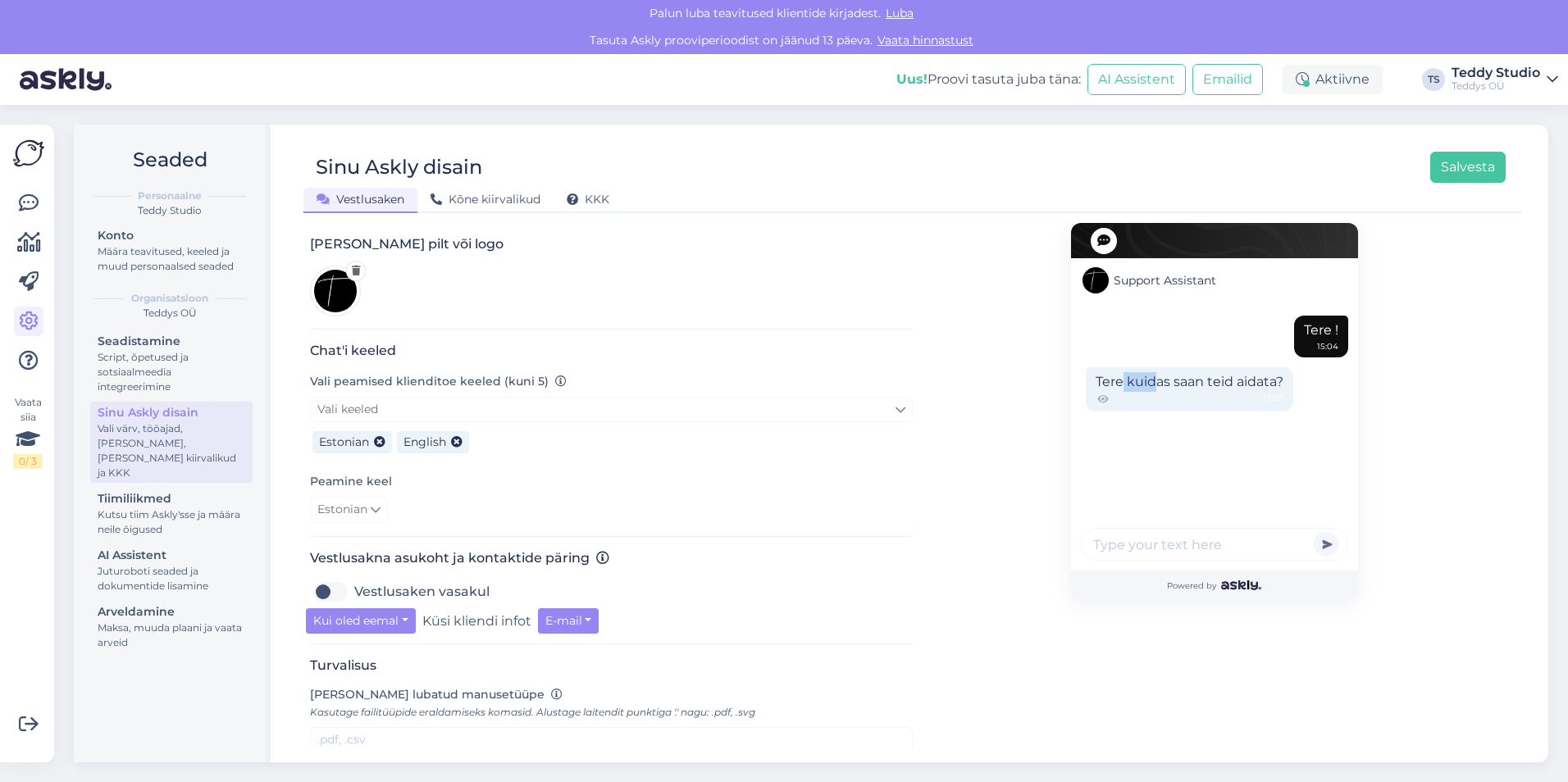
click at [1110, 384] on div "Tere kuidas saan teid aidata? 15:05" at bounding box center [1189, 390] width 207 height 45
click at [1108, 384] on div "Tere kuidas saan teid aidata? 15:05" at bounding box center [1189, 390] width 207 height 45
click at [1159, 384] on div "Tere kuidas saan teid aidata? 15:05" at bounding box center [1189, 390] width 207 height 45
click at [1176, 547] on input "text" at bounding box center [1214, 544] width 267 height 33
click at [1007, 458] on div "Support Assistant Tere ! 15:04 Tere kuidas saan teid aidata? 15:05 Powered by" at bounding box center [1215, 460] width 603 height 968
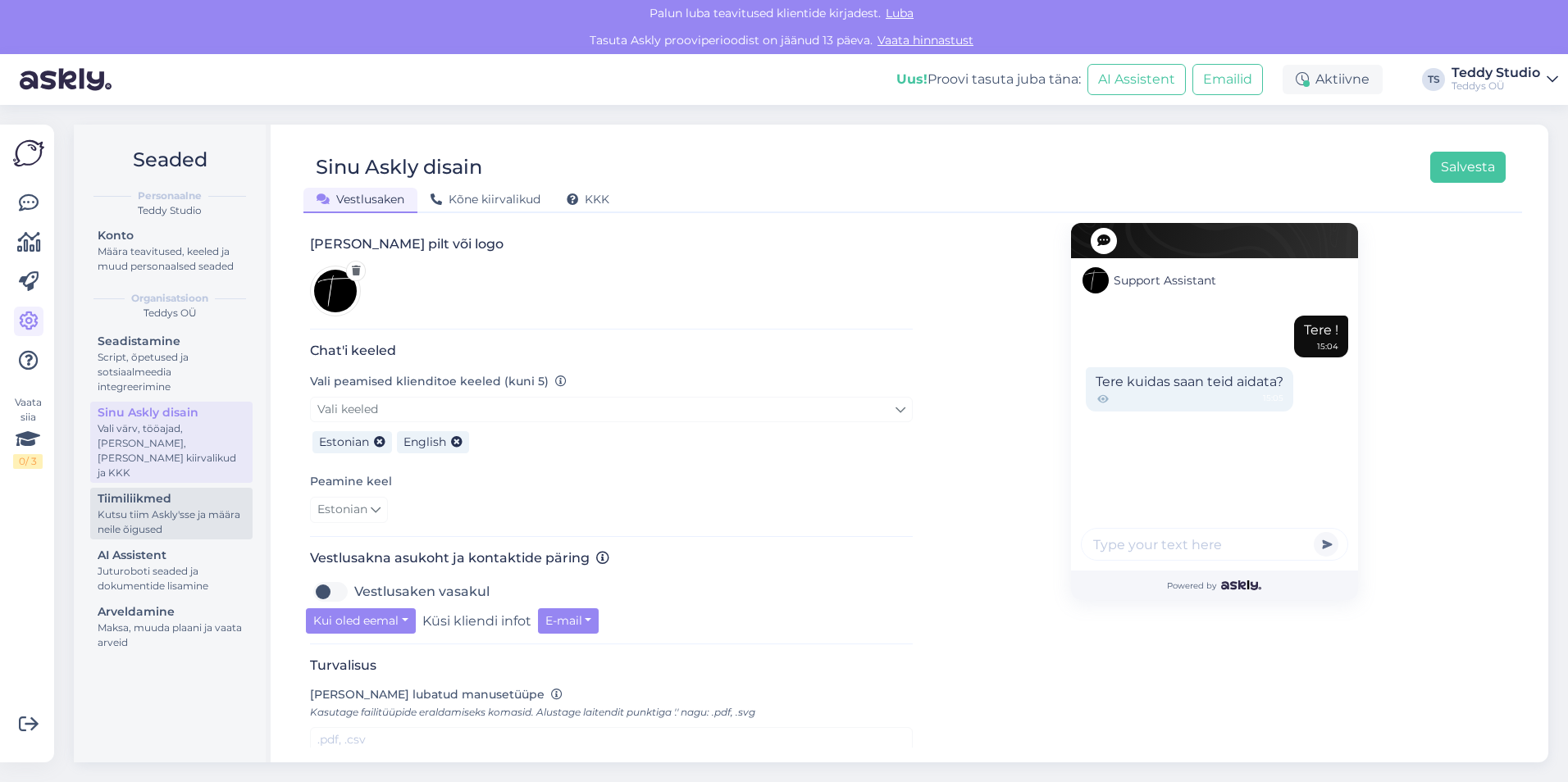
click at [189, 508] on div "Kutsu tiim Askly'sse ja määra neile õigused" at bounding box center [171, 523] width 148 height 30
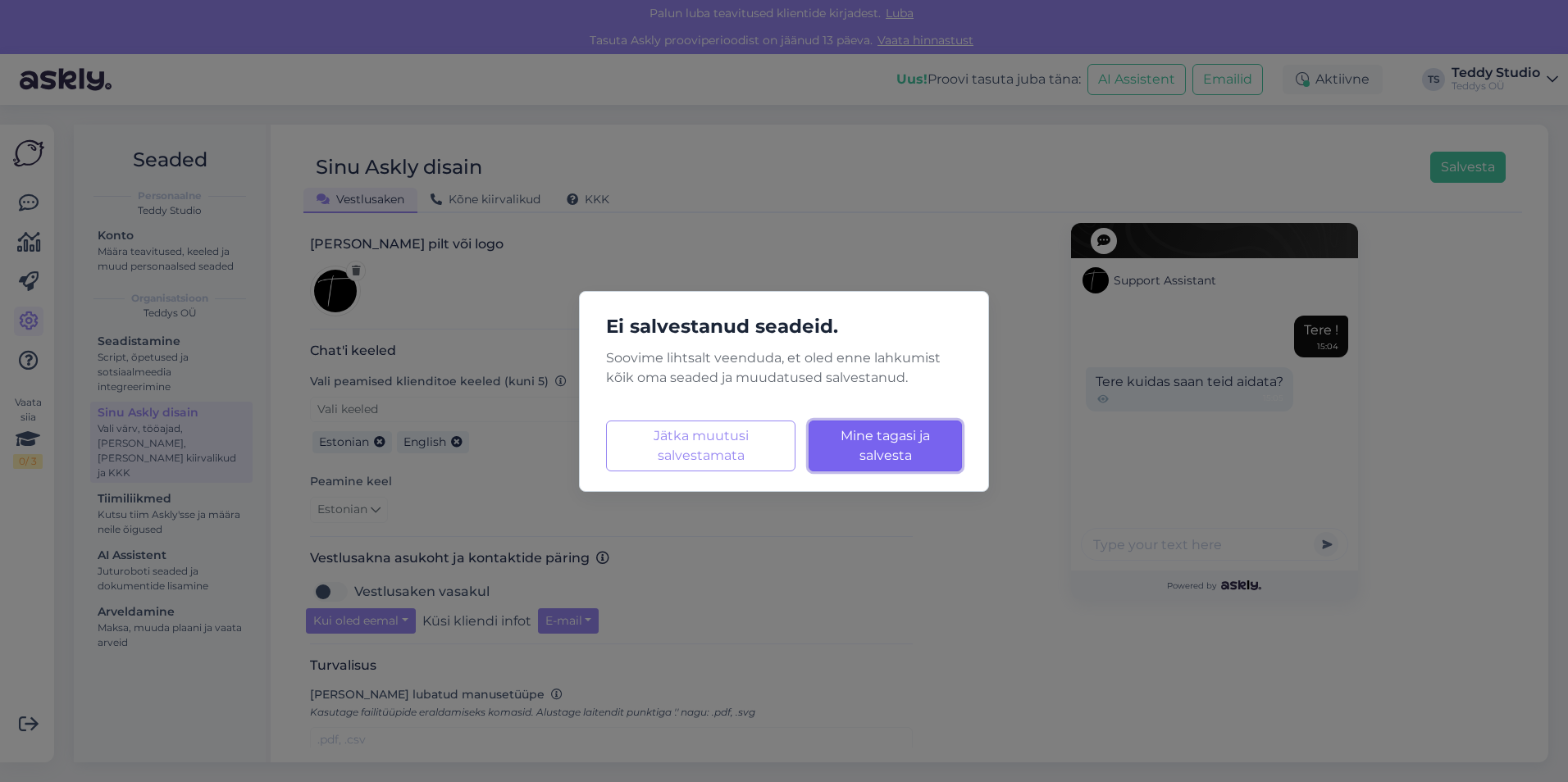
click at [924, 458] on button "Mine tagasi ja salvesta Laadimine..." at bounding box center [885, 445] width 153 height 51
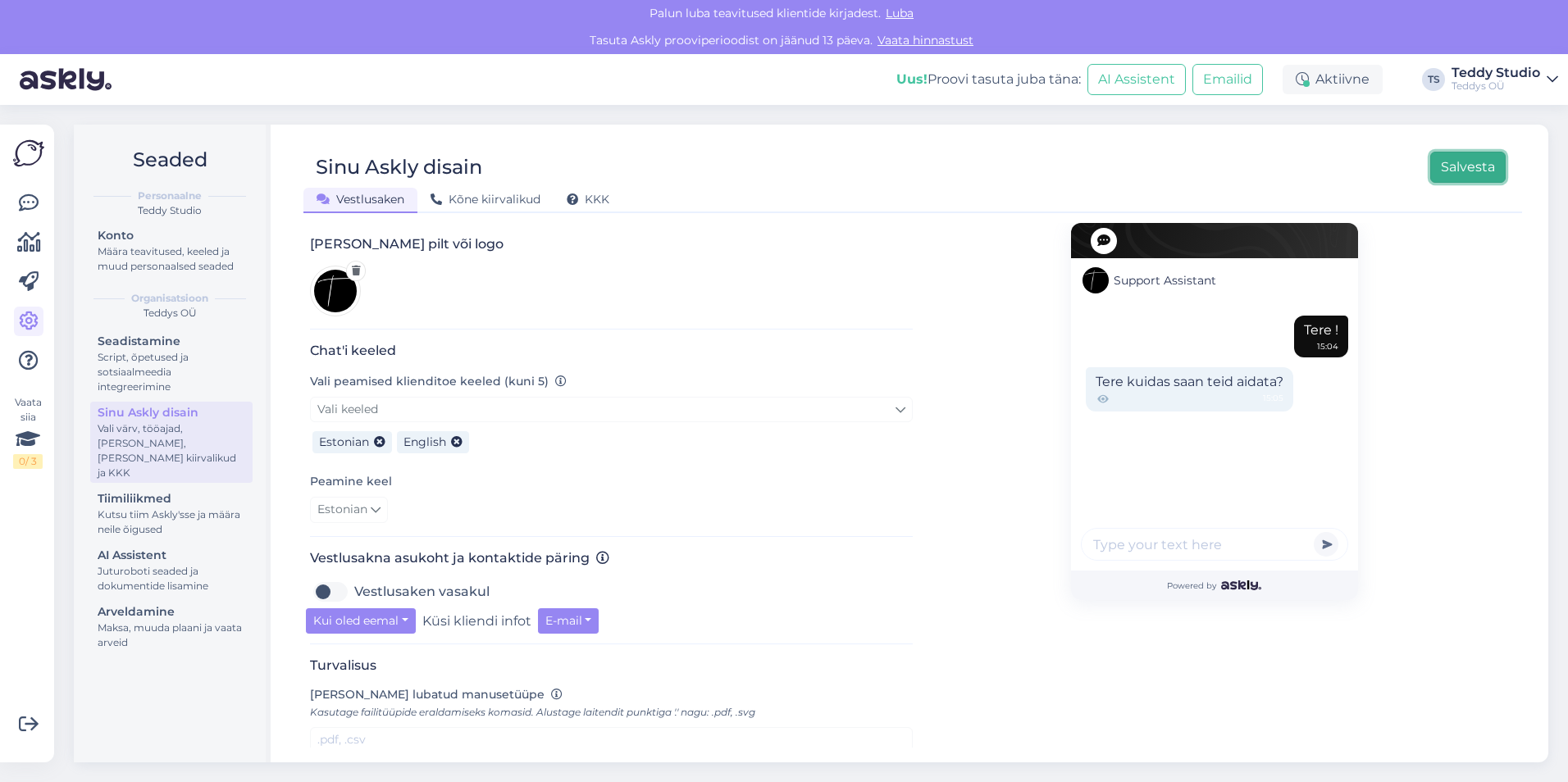
click at [1448, 166] on button "Salvesta" at bounding box center [1468, 167] width 75 height 32
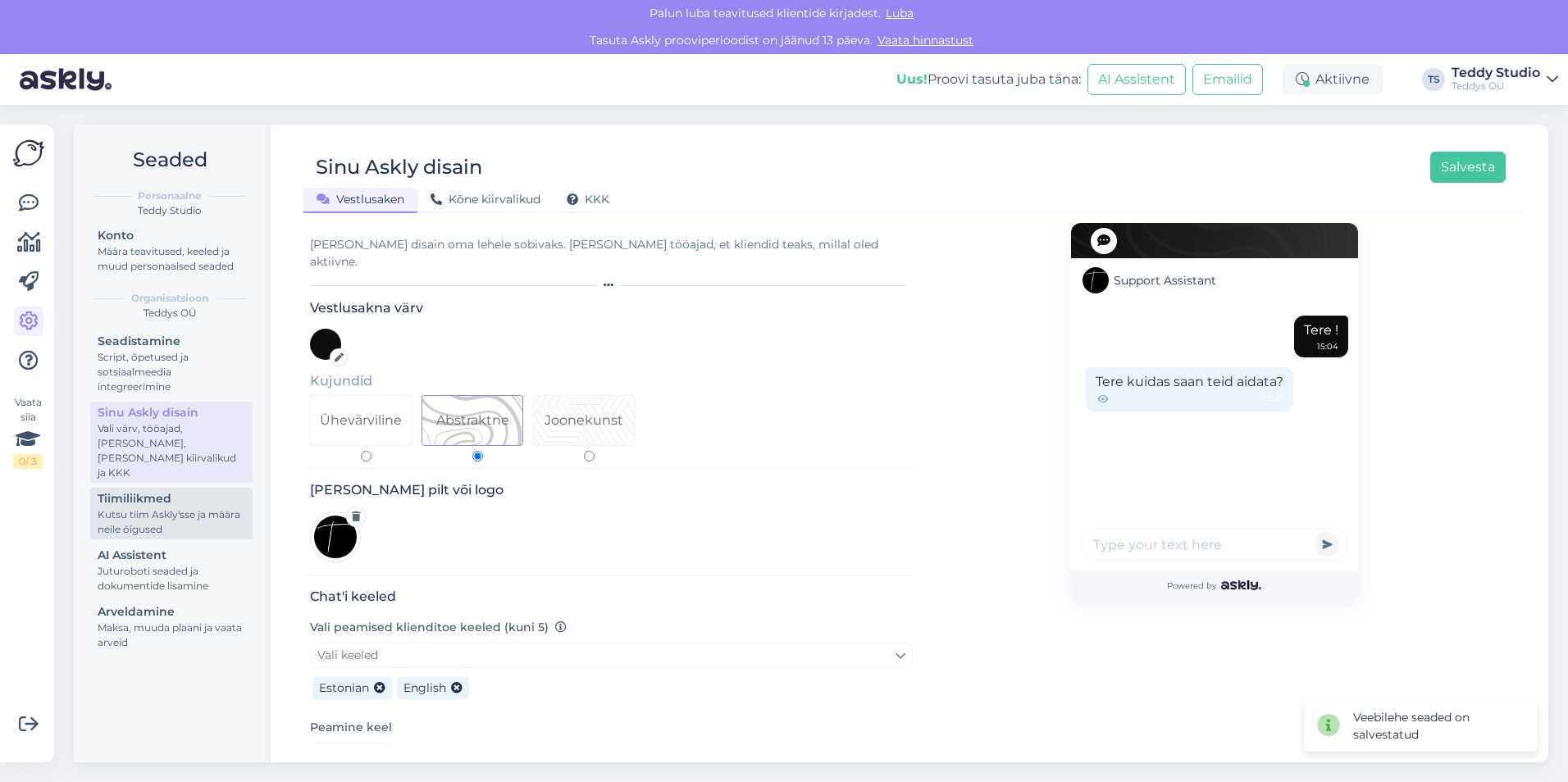
click at [206, 508] on div "Kutsu tiim Askly'sse ja määra neile õigused" at bounding box center [171, 523] width 148 height 30
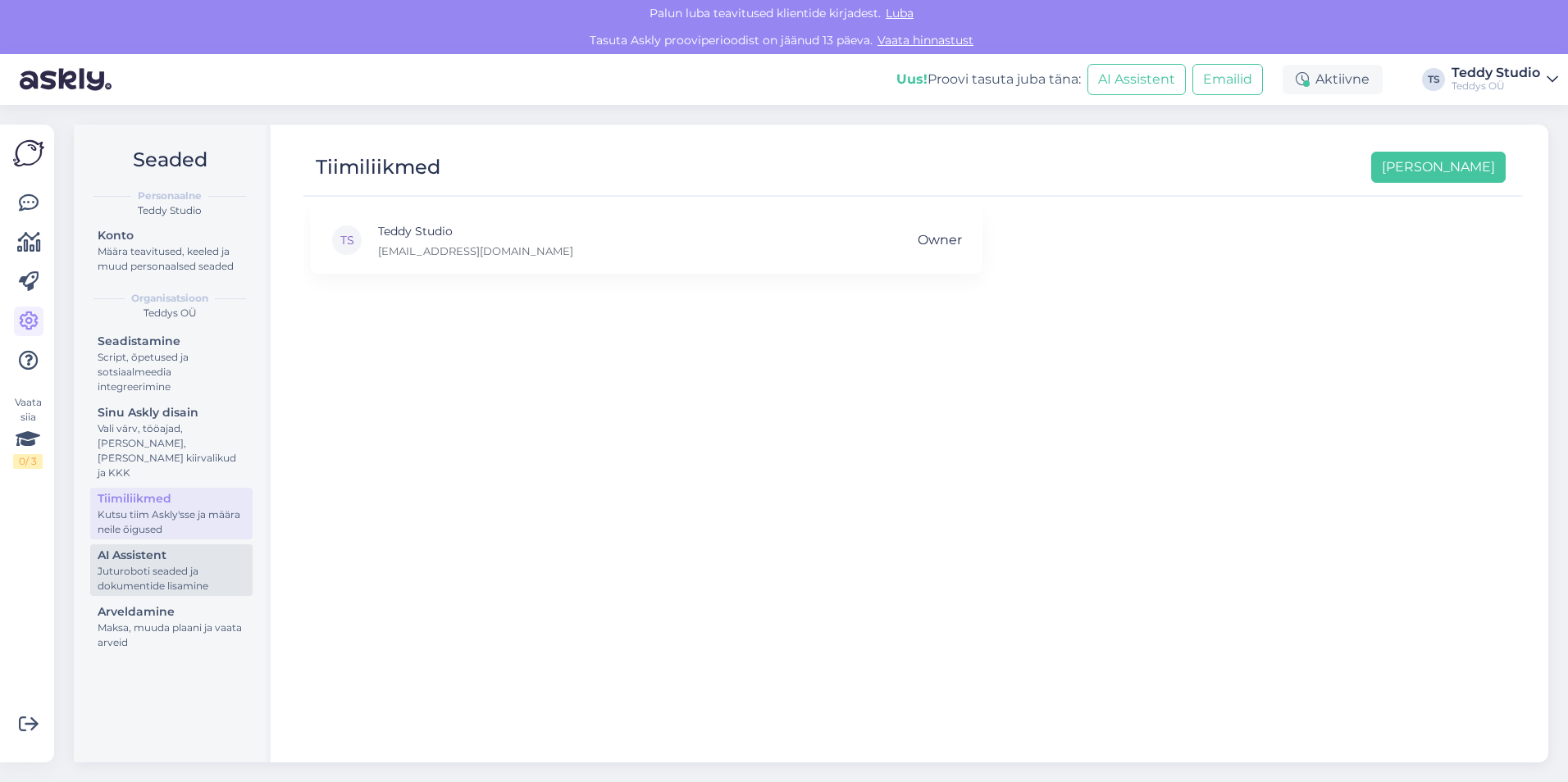
click at [193, 564] on div "Juturoboti seaded ja dokumentide lisamine" at bounding box center [171, 579] width 148 height 30
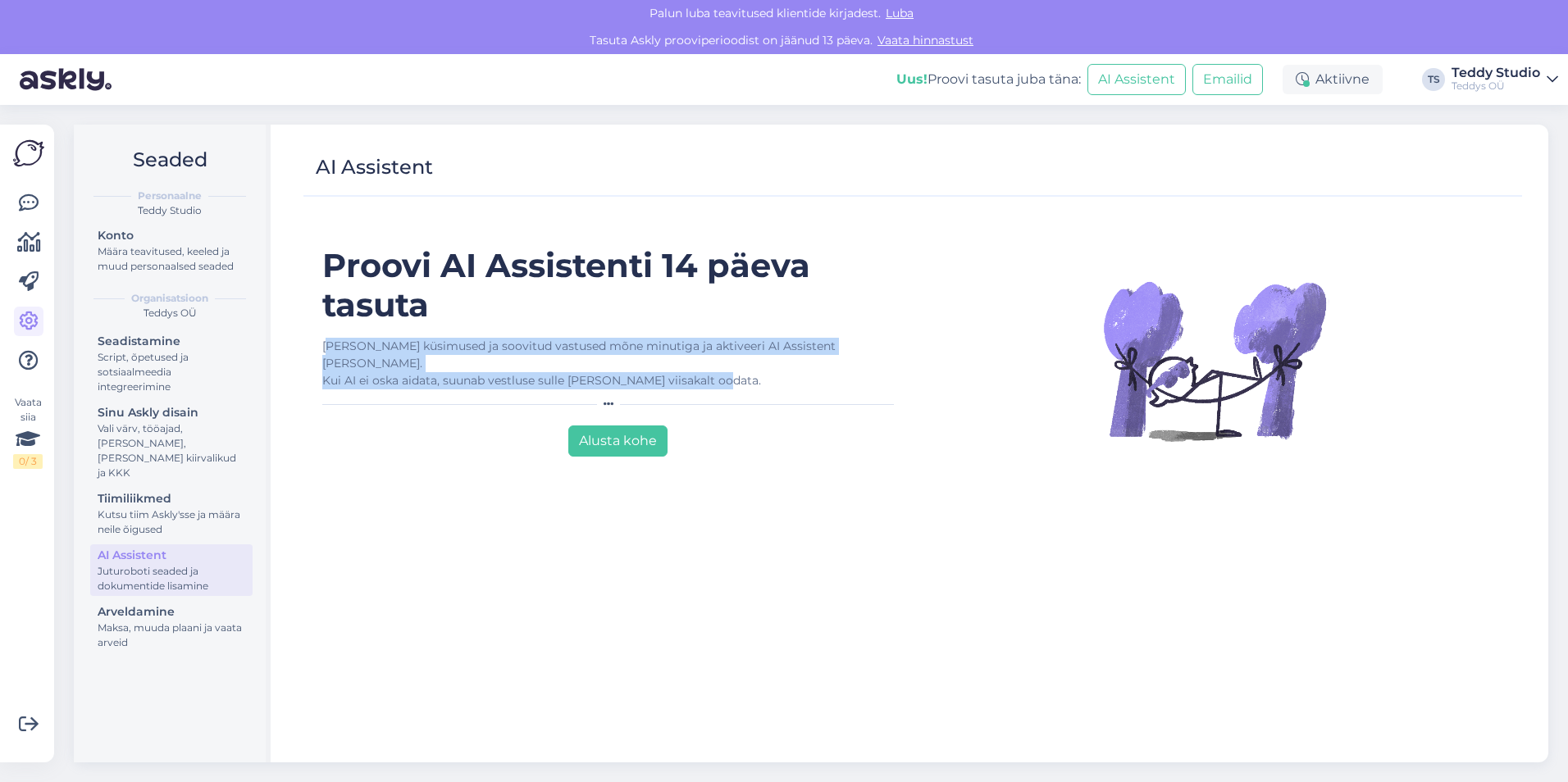
drag, startPoint x: 330, startPoint y: 345, endPoint x: 742, endPoint y: 367, distance: 412.6
click at [742, 367] on div "[PERSON_NAME] küsimused ja soovitud vastused mõne minutiga ja aktiveeri AI Assi…" at bounding box center [612, 364] width 578 height 52
drag, startPoint x: 691, startPoint y: 361, endPoint x: 320, endPoint y: 352, distance: 371.1
click at [320, 352] on div "[PERSON_NAME] AI Assistenti 14 päeva tasuta [PERSON_NAME] küsimused ja soovitud…" at bounding box center [611, 497] width 603 height 502
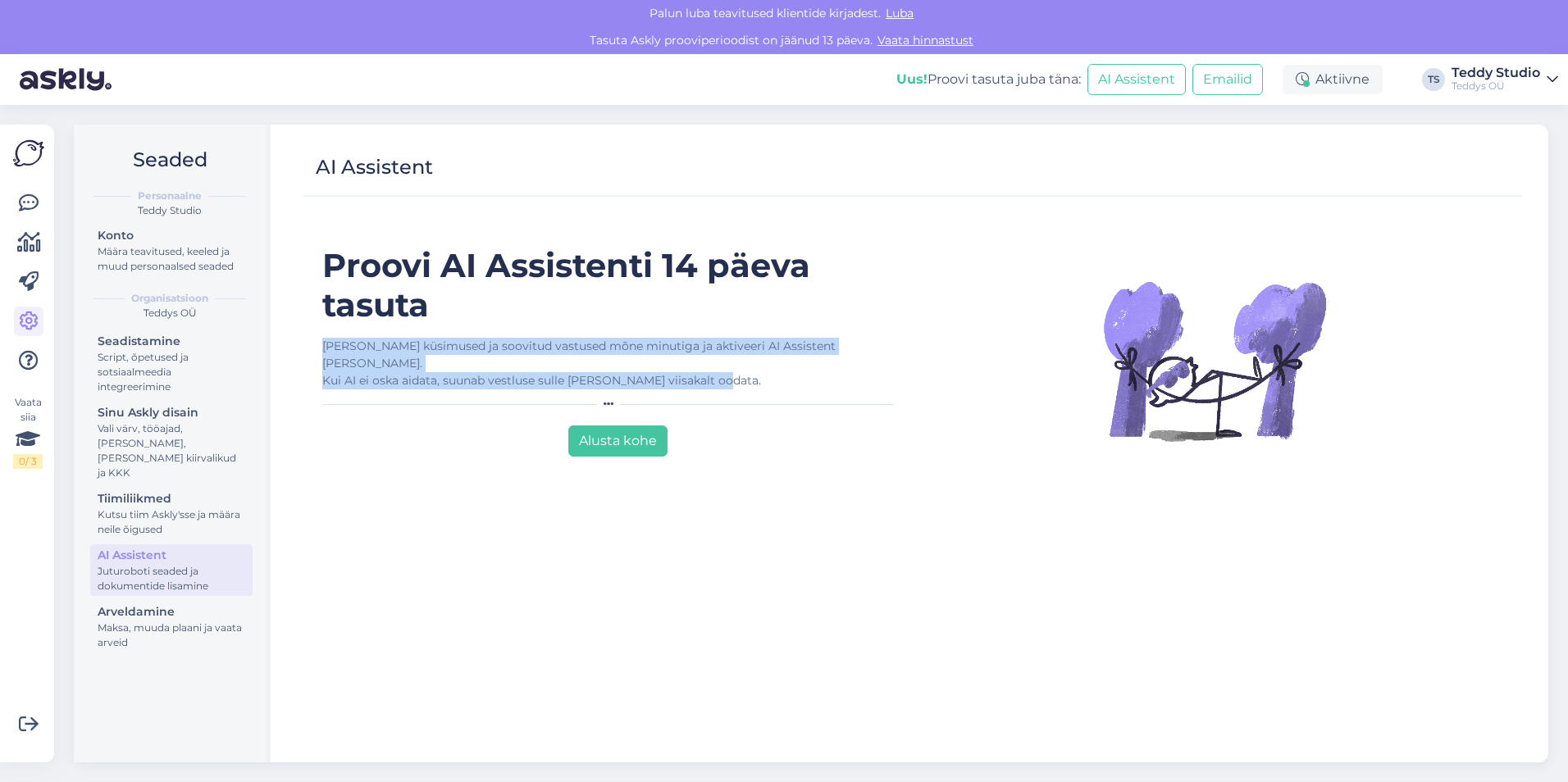
click at [320, 352] on div "[PERSON_NAME] AI Assistenti 14 päeva tasuta [PERSON_NAME] küsimused ja soovitud…" at bounding box center [611, 497] width 603 height 502
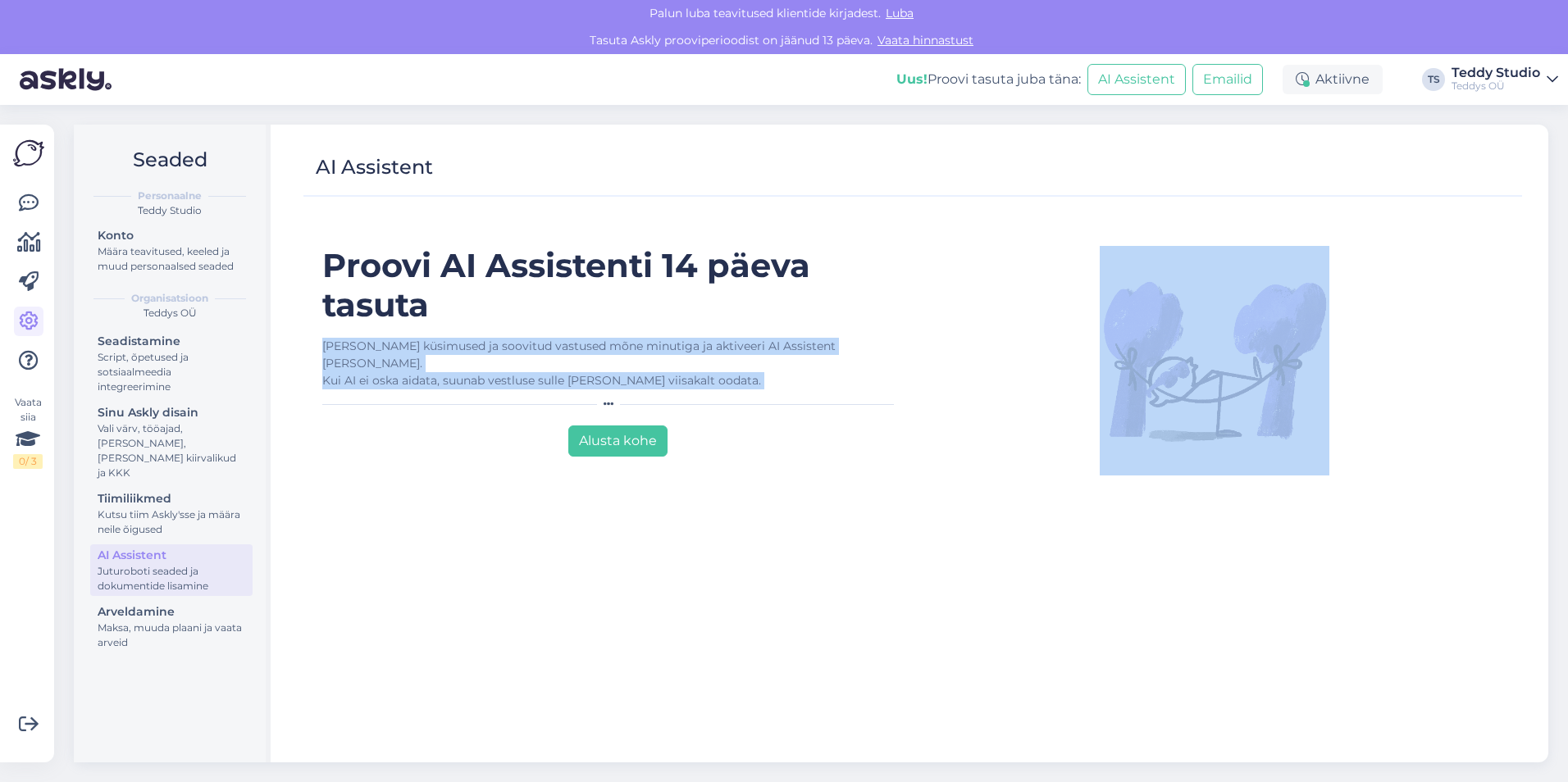
drag, startPoint x: 320, startPoint y: 352, endPoint x: 734, endPoint y: 360, distance: 414.1
click at [734, 360] on div "[PERSON_NAME] AI Assistenti 14 päeva tasuta [PERSON_NAME] küsimused ja soovitud…" at bounding box center [611, 497] width 603 height 502
click at [734, 360] on div "[PERSON_NAME] küsimused ja soovitud vastused mõne minutiga ja aktiveeri AI Assi…" at bounding box center [612, 364] width 578 height 52
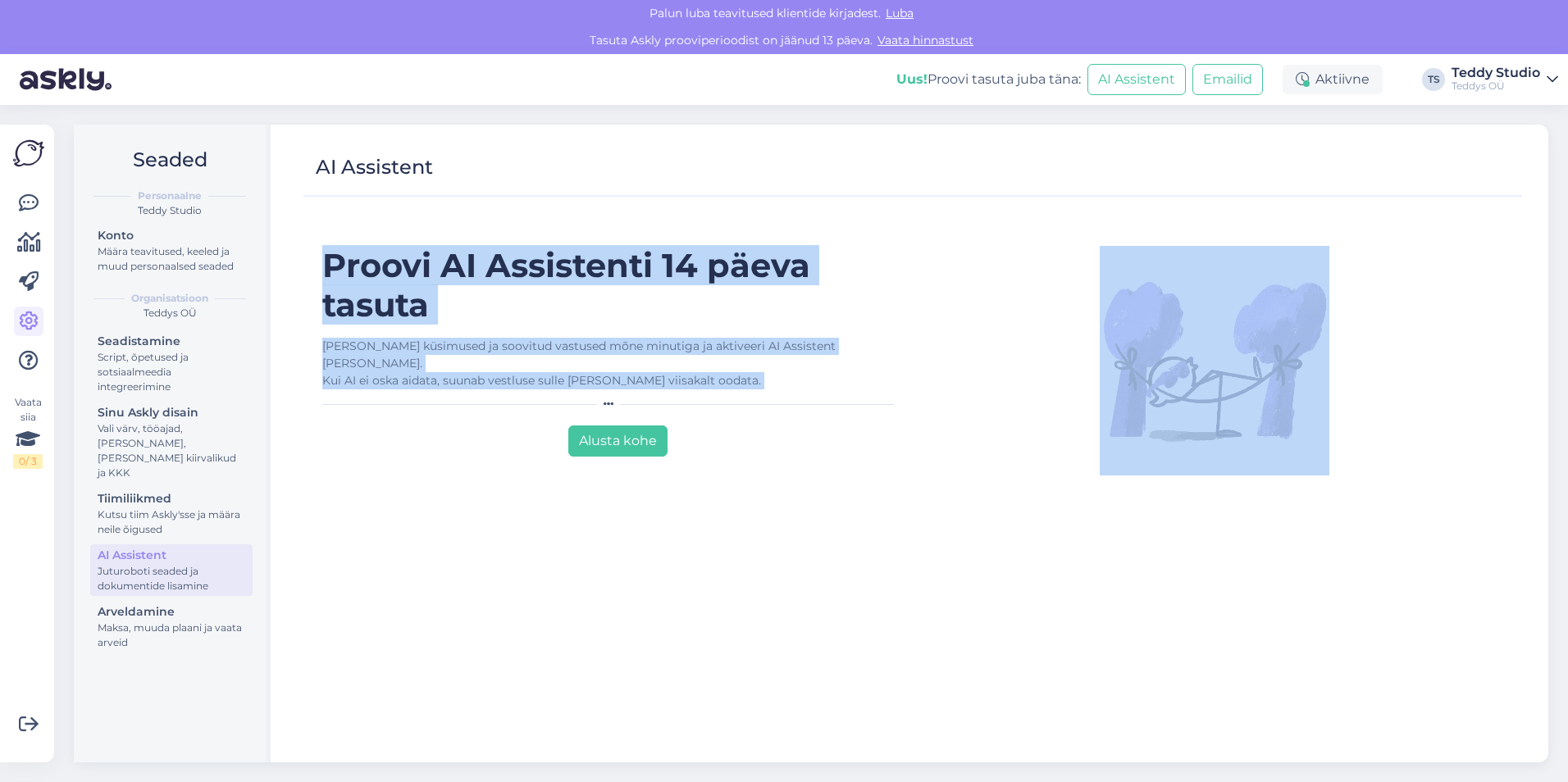
drag, startPoint x: 629, startPoint y: 342, endPoint x: 325, endPoint y: 262, distance: 314.4
click at [325, 262] on div "[PERSON_NAME] AI Assistenti 14 päeva tasuta [PERSON_NAME] küsimused ja soovitud…" at bounding box center [611, 497] width 603 height 502
click at [325, 262] on h1 "Proovi AI Assistenti 14 päeva tasuta" at bounding box center [612, 285] width 578 height 79
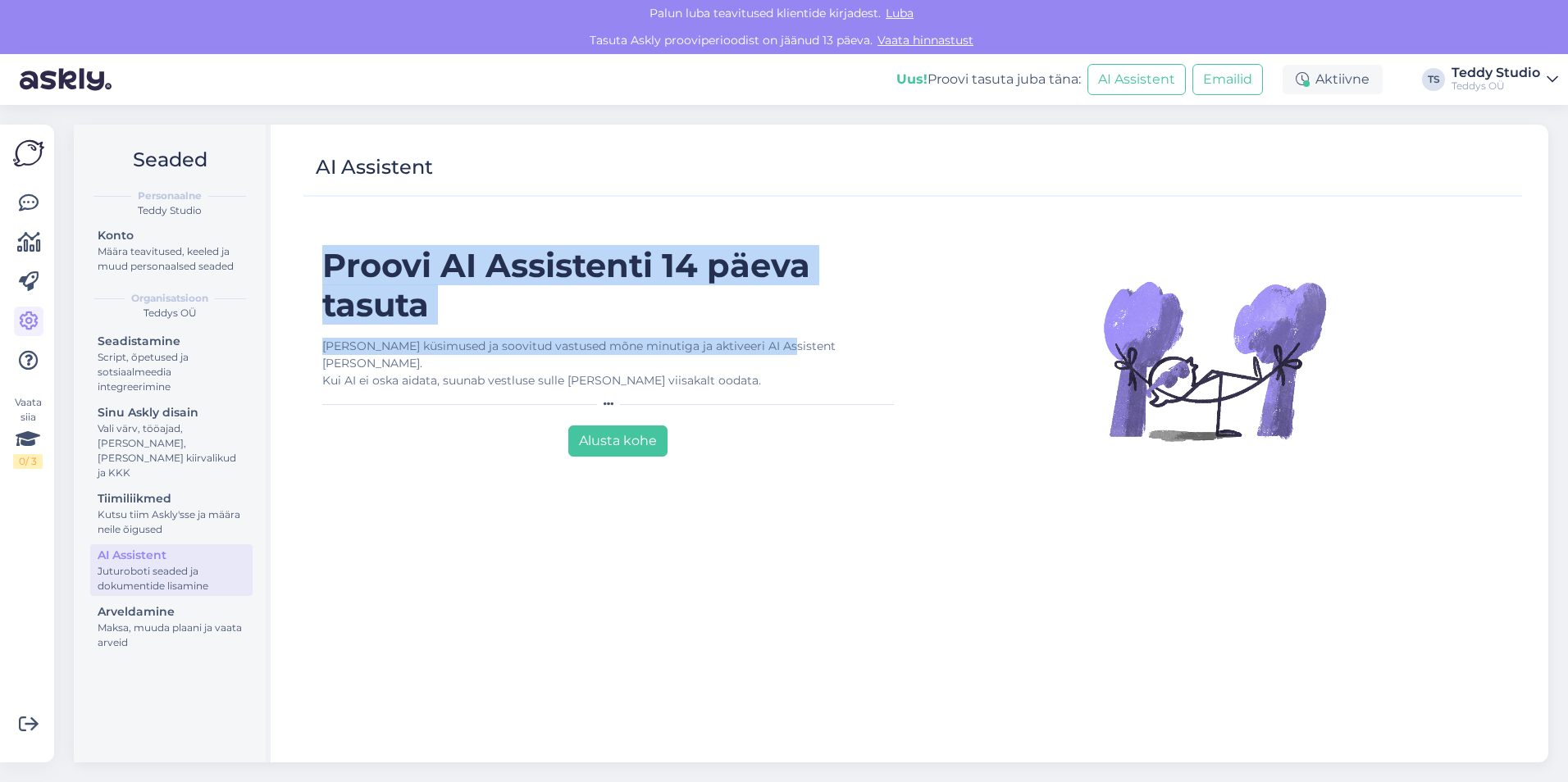
drag, startPoint x: 324, startPoint y: 258, endPoint x: 767, endPoint y: 352, distance: 452.9
click at [767, 352] on div "[PERSON_NAME] AI Assistenti 14 päeva tasuta [PERSON_NAME] küsimused ja soovitud…" at bounding box center [611, 497] width 603 height 502
click at [767, 352] on div "[PERSON_NAME] küsimused ja soovitud vastused mõne minutiga ja aktiveeri AI Assi…" at bounding box center [612, 364] width 578 height 52
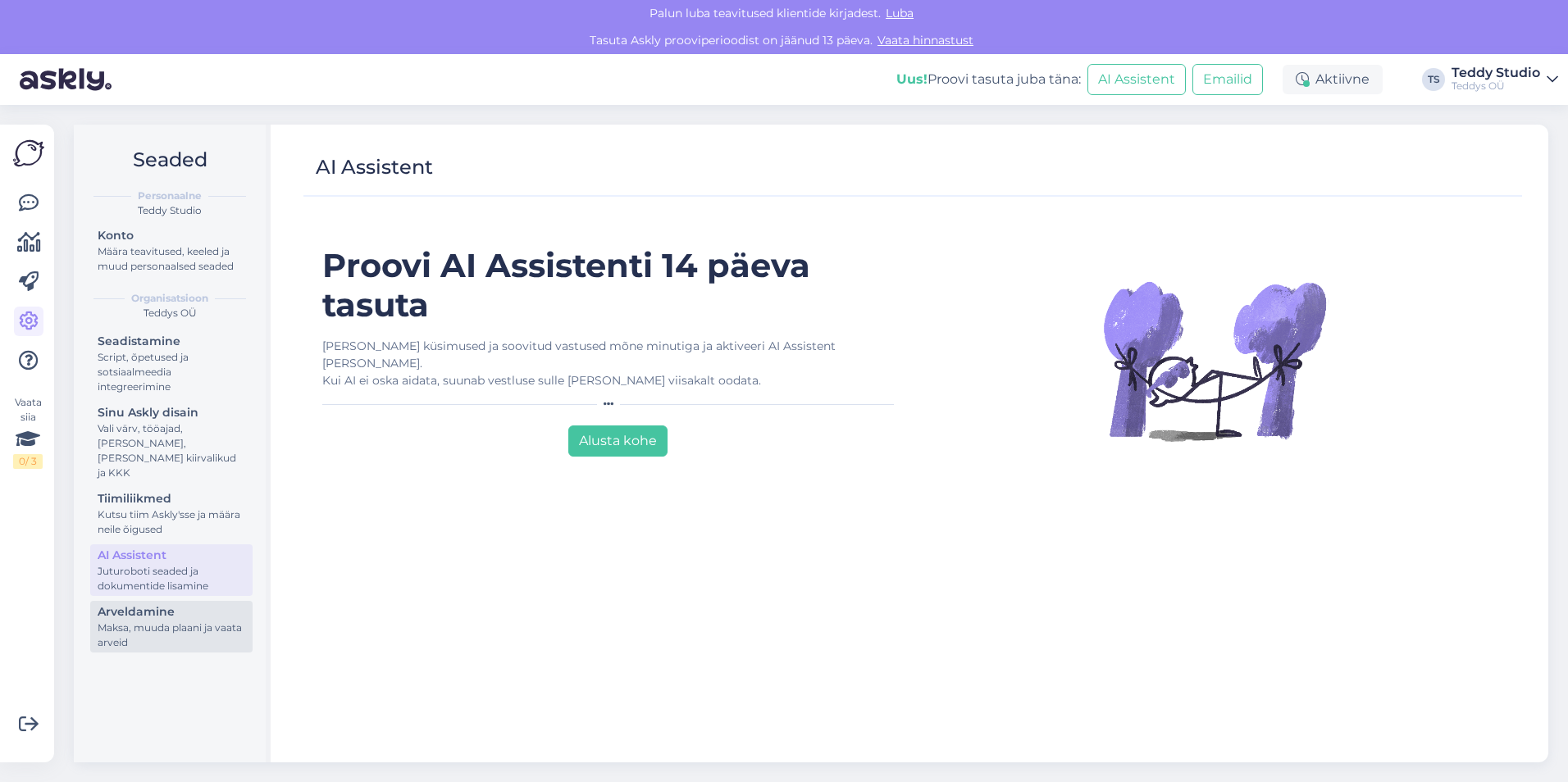
click at [191, 621] on div "Maksa, muuda plaani ja vaata arveid" at bounding box center [171, 636] width 148 height 30
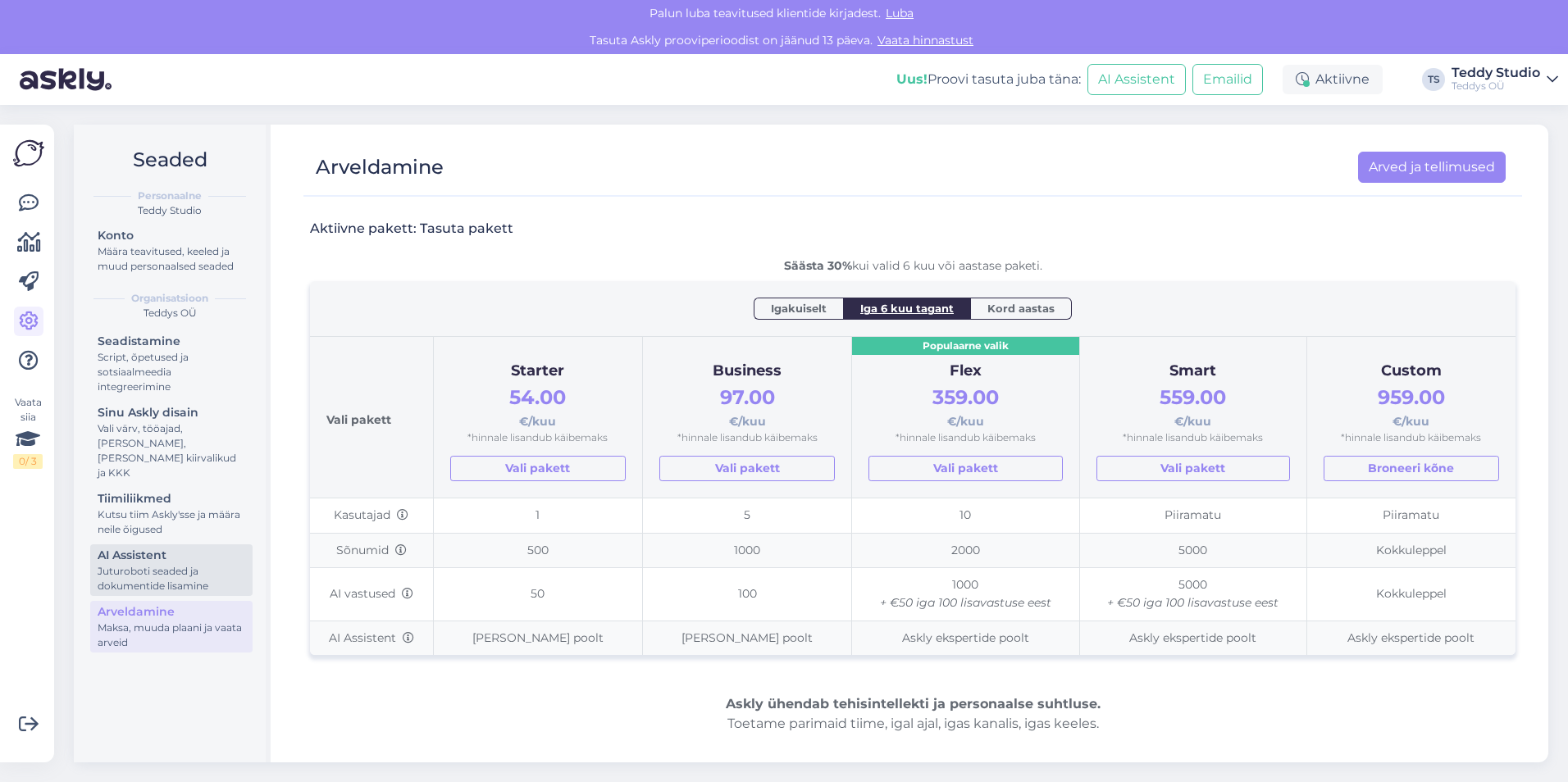
click at [148, 564] on div "Juturoboti seaded ja dokumentide lisamine" at bounding box center [171, 579] width 148 height 30
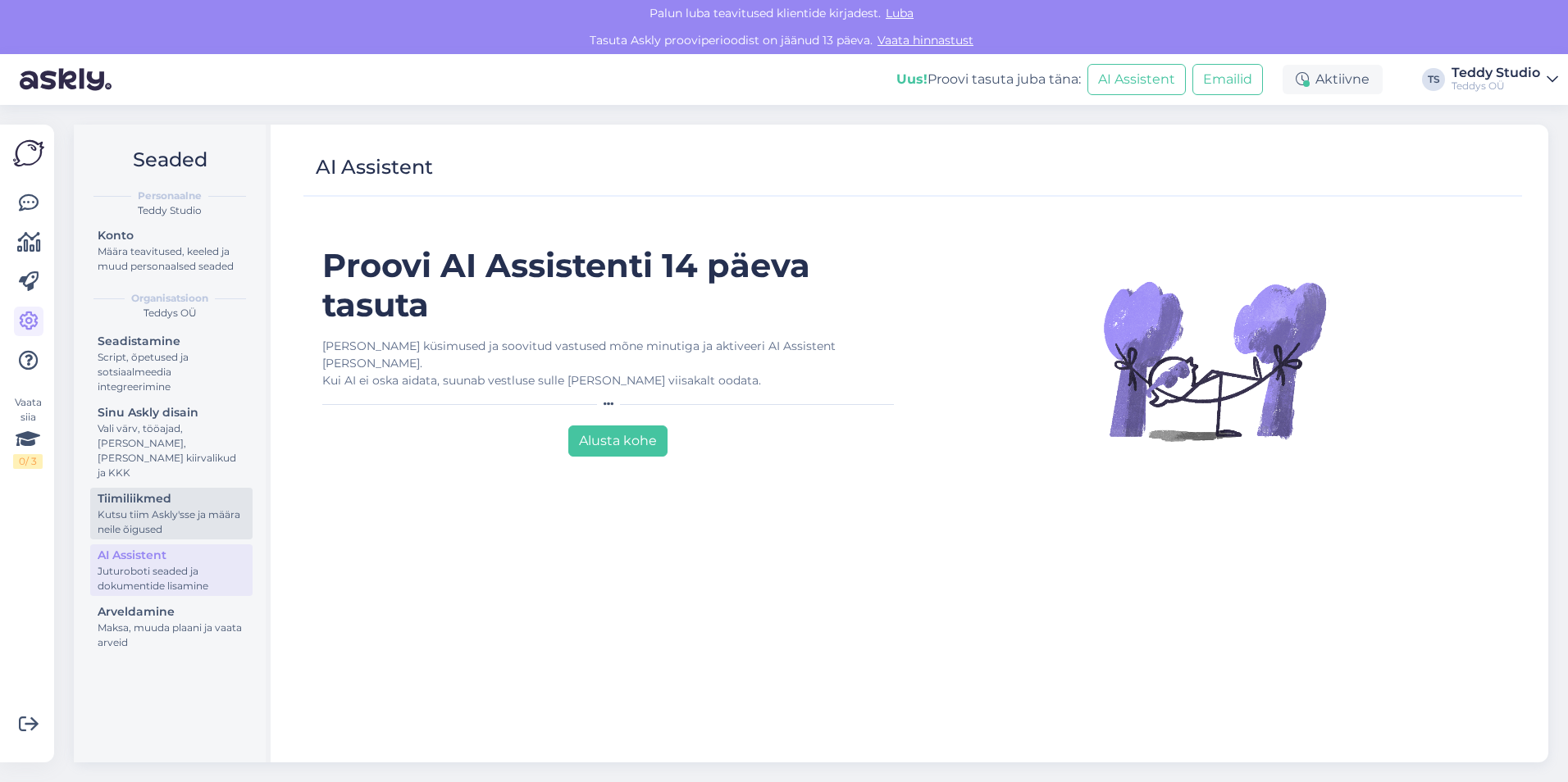
click at [153, 508] on div "Kutsu tiim Askly'sse ja määra neile õigused" at bounding box center [171, 523] width 148 height 30
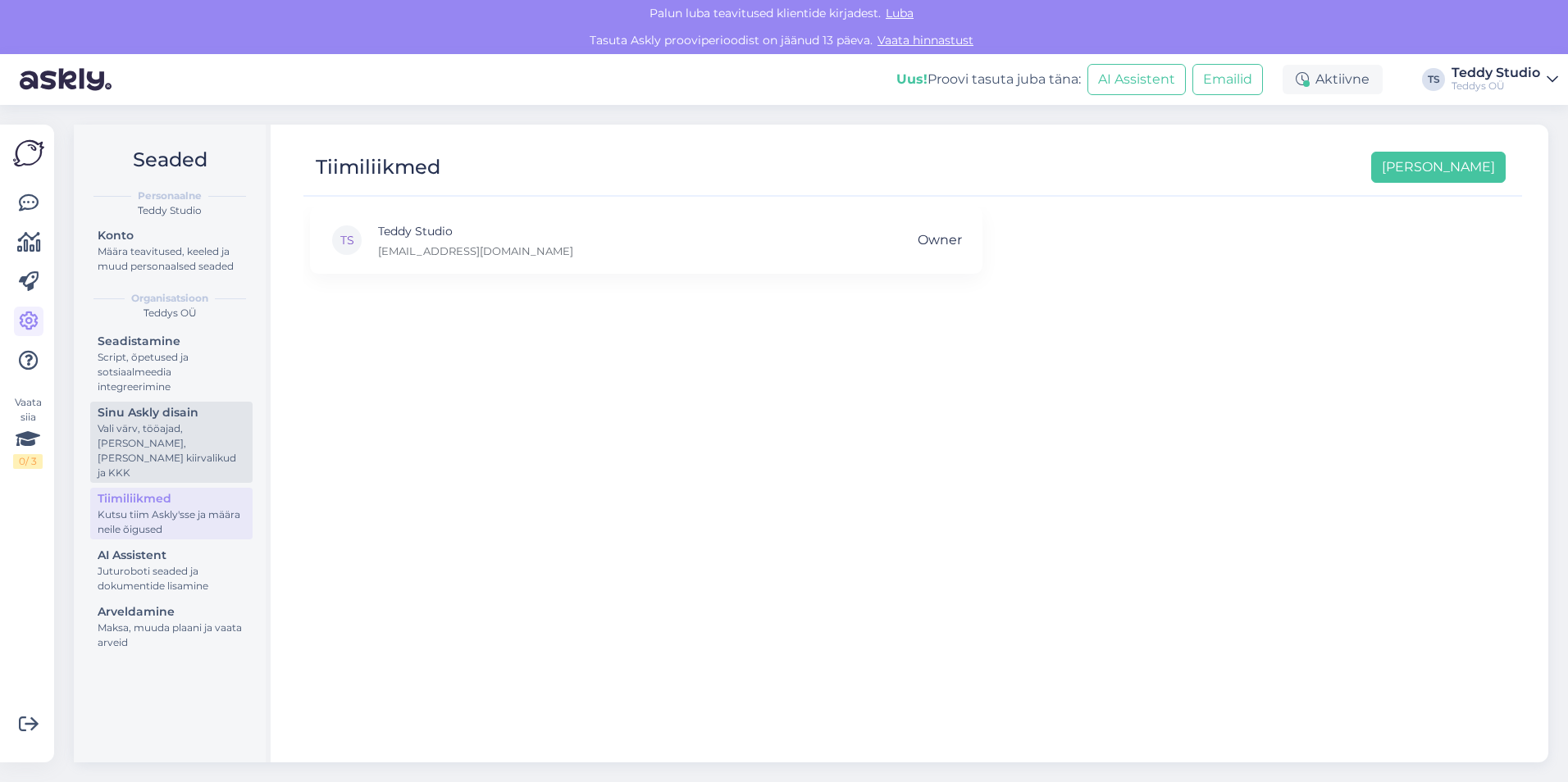
click at [178, 434] on div "Vali värv, tööajad, [PERSON_NAME], [PERSON_NAME] kiirvalikud ja KKK" at bounding box center [171, 450] width 148 height 59
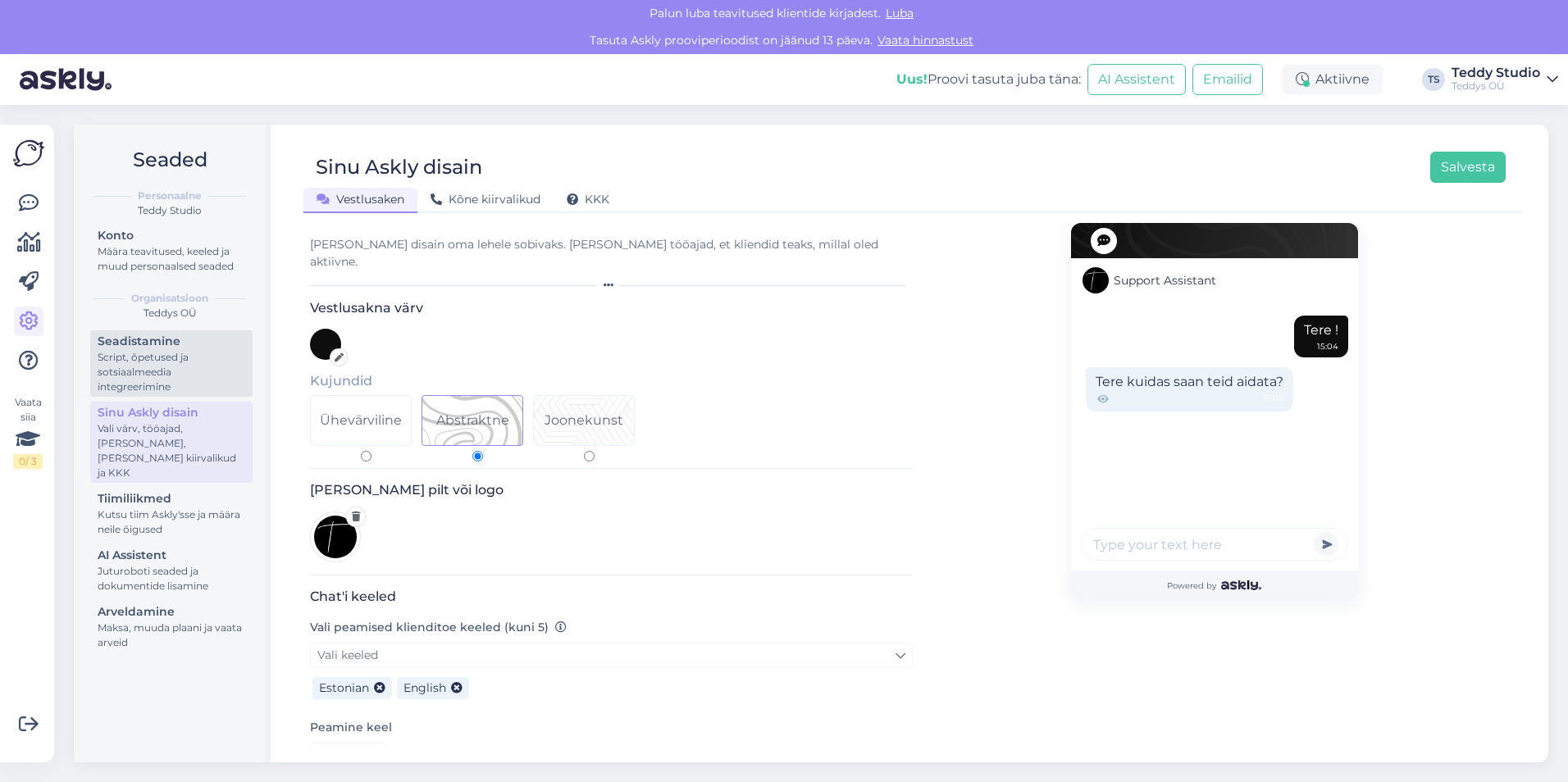
click at [203, 371] on div "Script, õpetused ja sotsiaalmeedia integreerimine" at bounding box center [171, 373] width 148 height 45
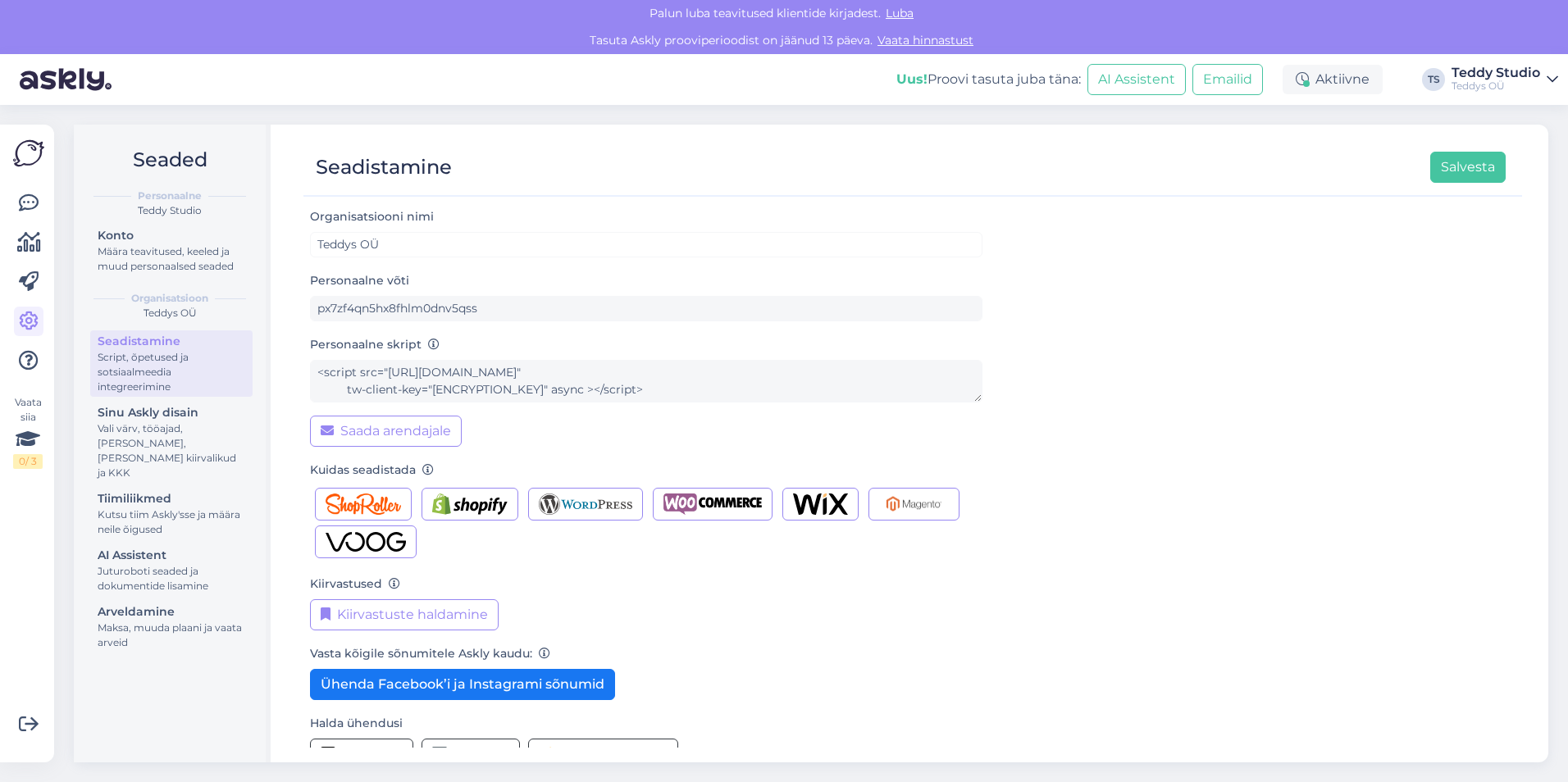
click at [161, 315] on div "Teddys OÜ" at bounding box center [169, 313] width 166 height 15
click at [164, 258] on div "Määra teavitused, keeled ja muud personaalsed seaded" at bounding box center [171, 259] width 148 height 30
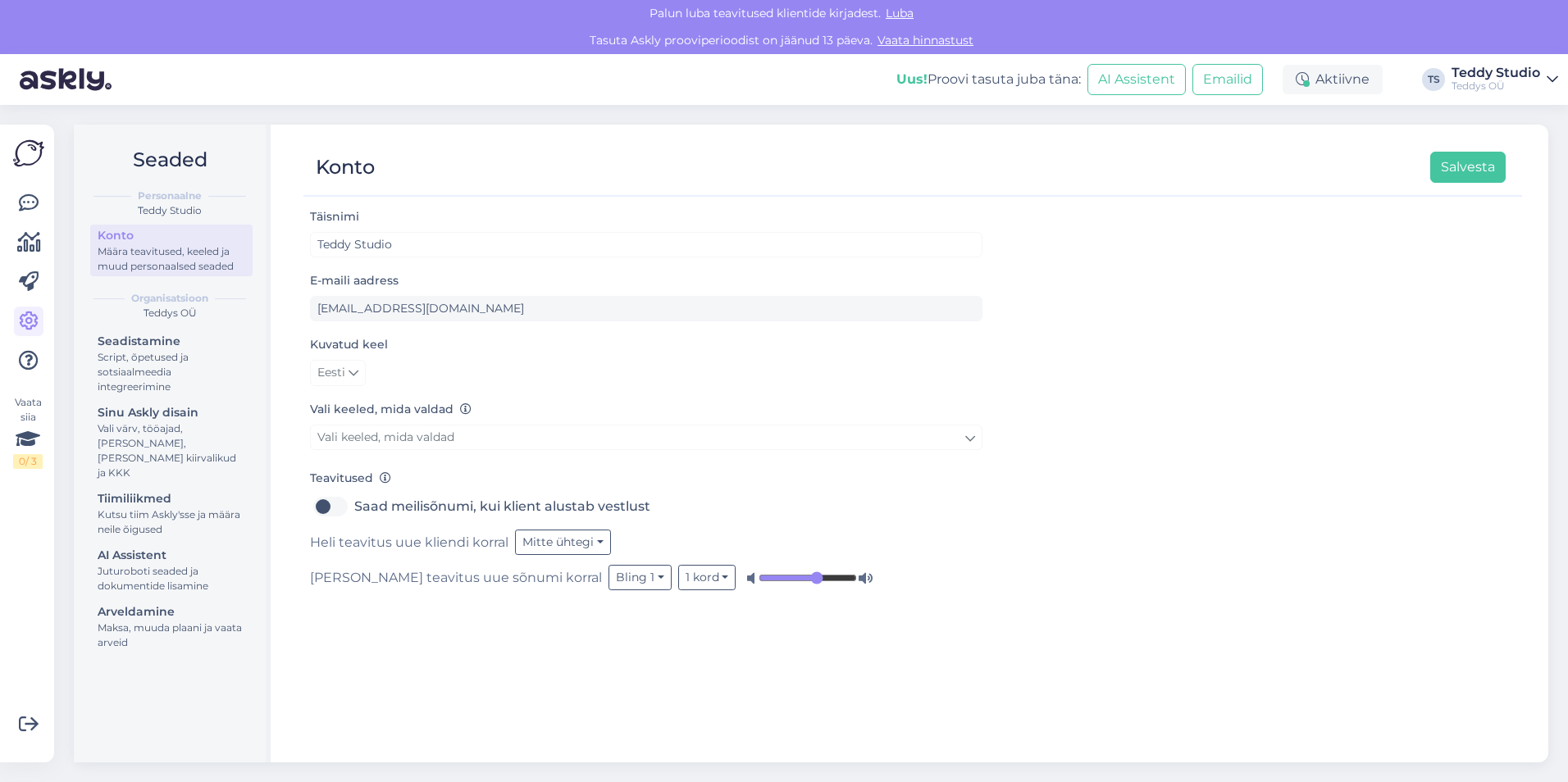
click at [163, 163] on h2 "Seaded" at bounding box center [169, 160] width 166 height 32
click at [28, 281] on icon at bounding box center [28, 282] width 20 height 20
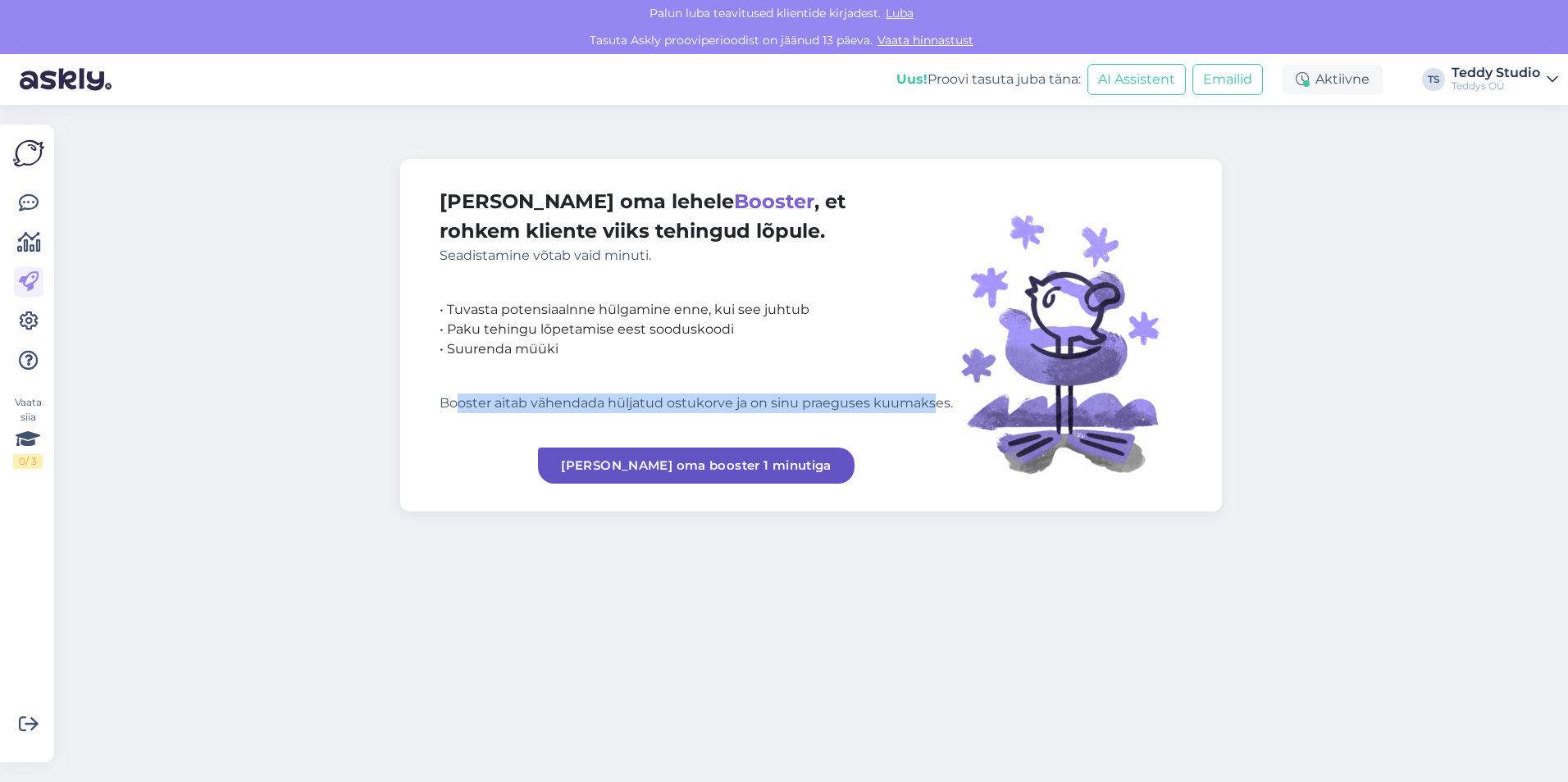
drag, startPoint x: 456, startPoint y: 404, endPoint x: 937, endPoint y: 411, distance: 481.1
click at [937, 411] on div "Booster aitab vähendada hüljatud ostukorve ja on sinu praeguses kuumakses." at bounding box center [697, 403] width 513 height 20
click at [722, 466] on link "[PERSON_NAME] oma booster 1 minutiga" at bounding box center [697, 466] width 316 height 36
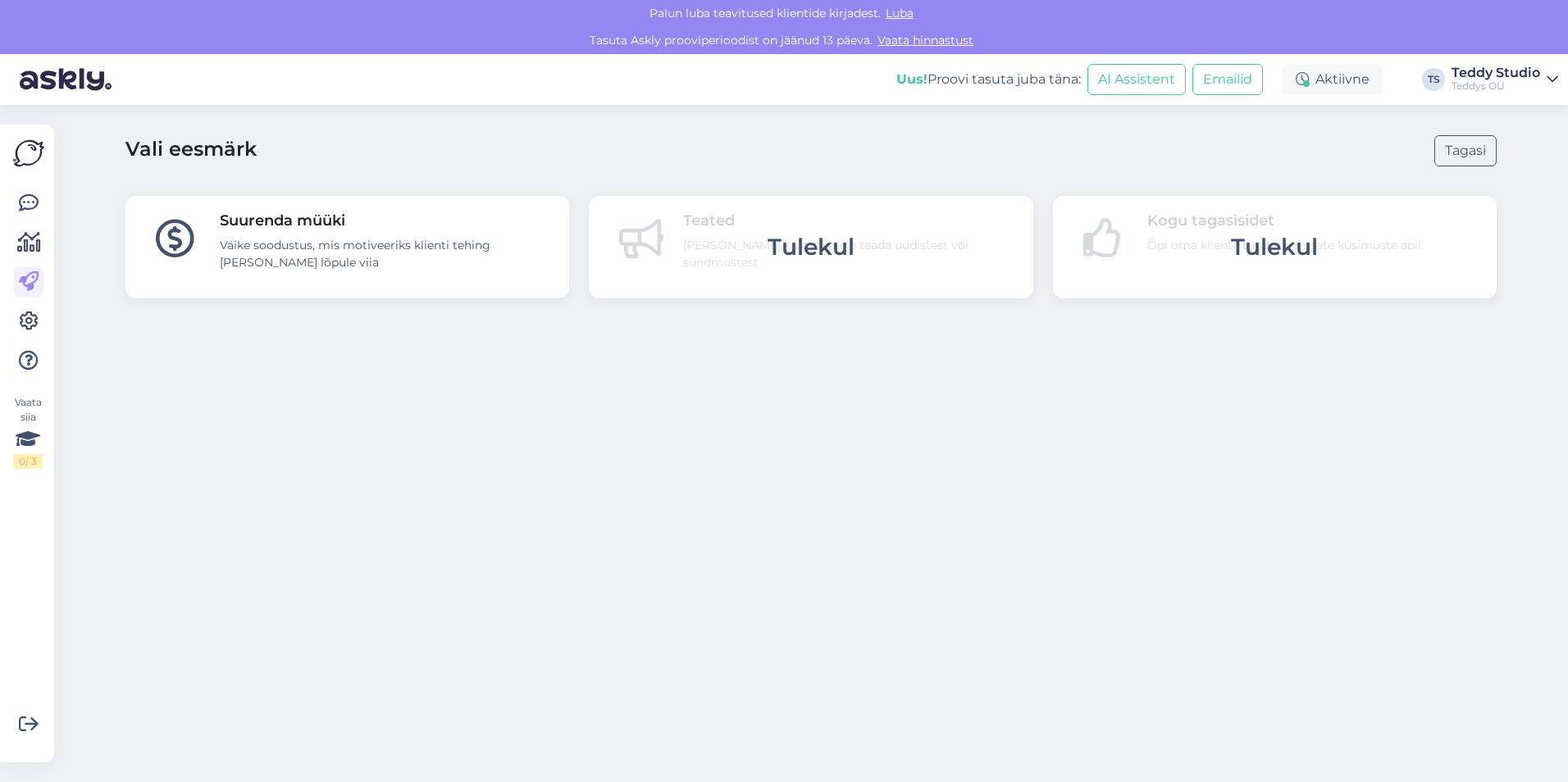
click at [379, 169] on div "Vali eesmärk Tagasi" at bounding box center [811, 151] width 1371 height 52
click at [382, 277] on div "Suurenda müüki Väike soodustus, mis motiveeriks klienti tehing [PERSON_NAME] lõ…" at bounding box center [347, 247] width 444 height 102
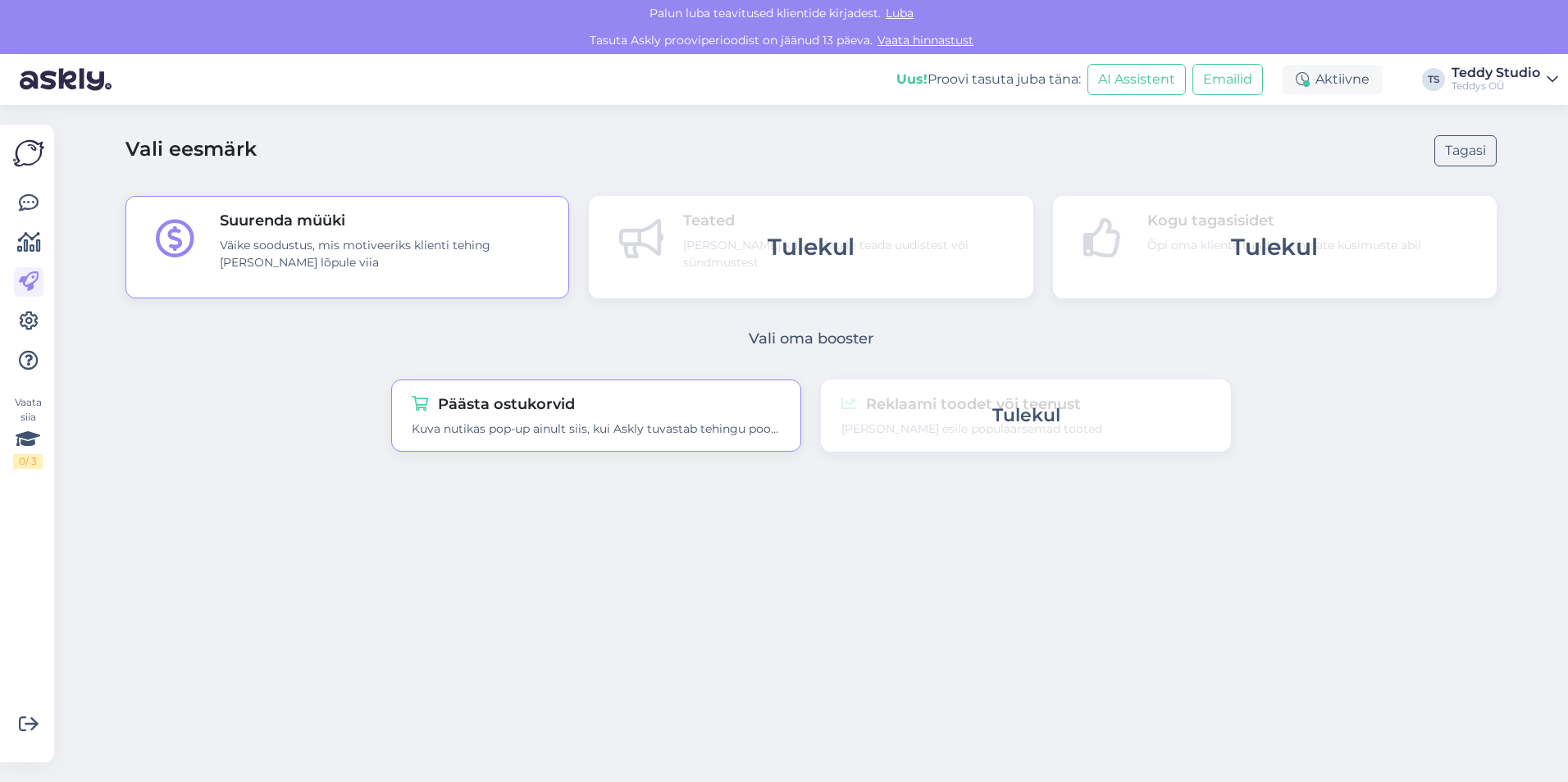
click at [668, 433] on div "Kuva nutikas pop-up ainult siis, kui Askly tuvastab tehingu pooleli jätmise kav…" at bounding box center [596, 429] width 369 height 18
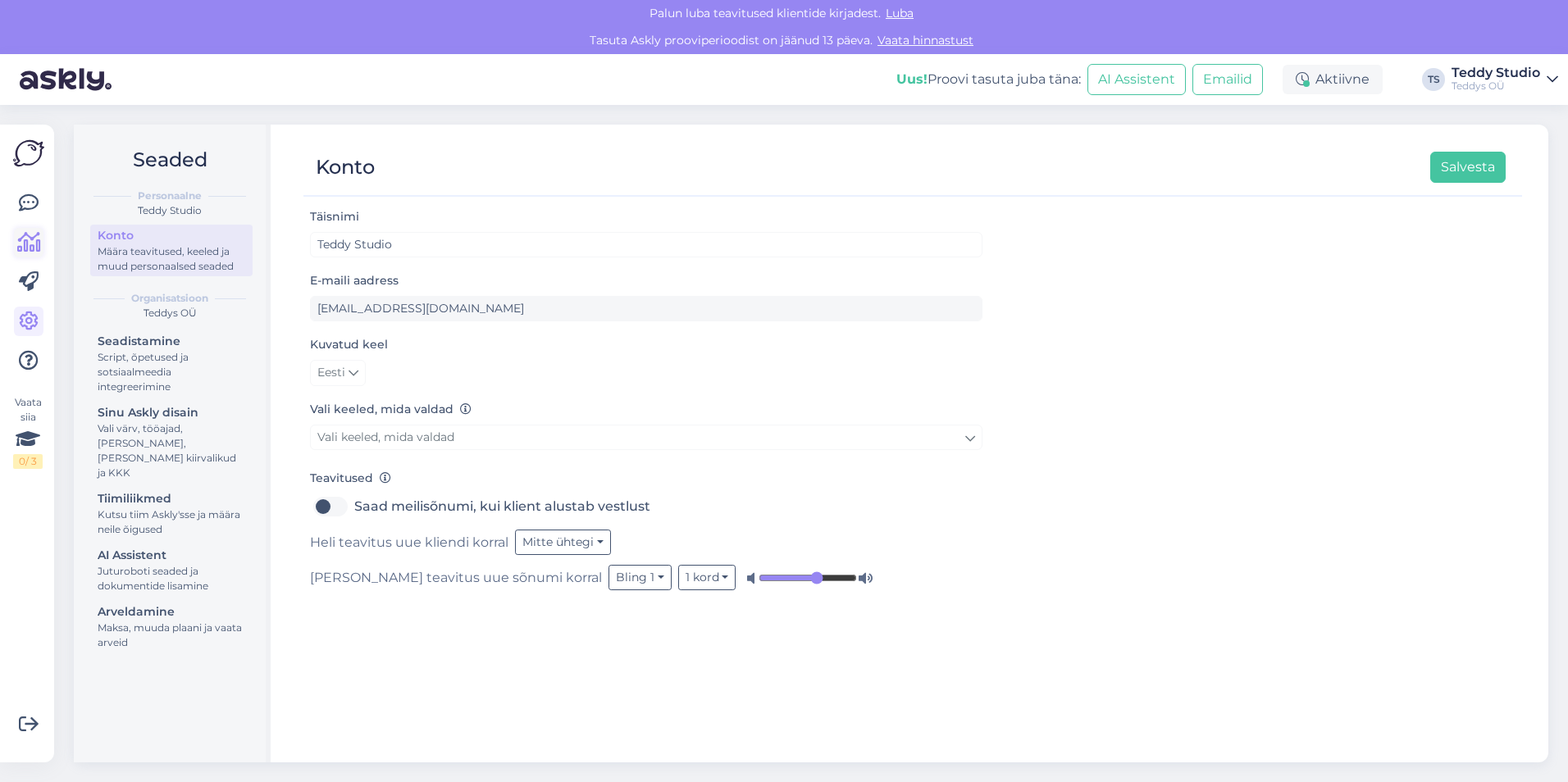
click at [27, 255] on link at bounding box center [29, 243] width 30 height 30
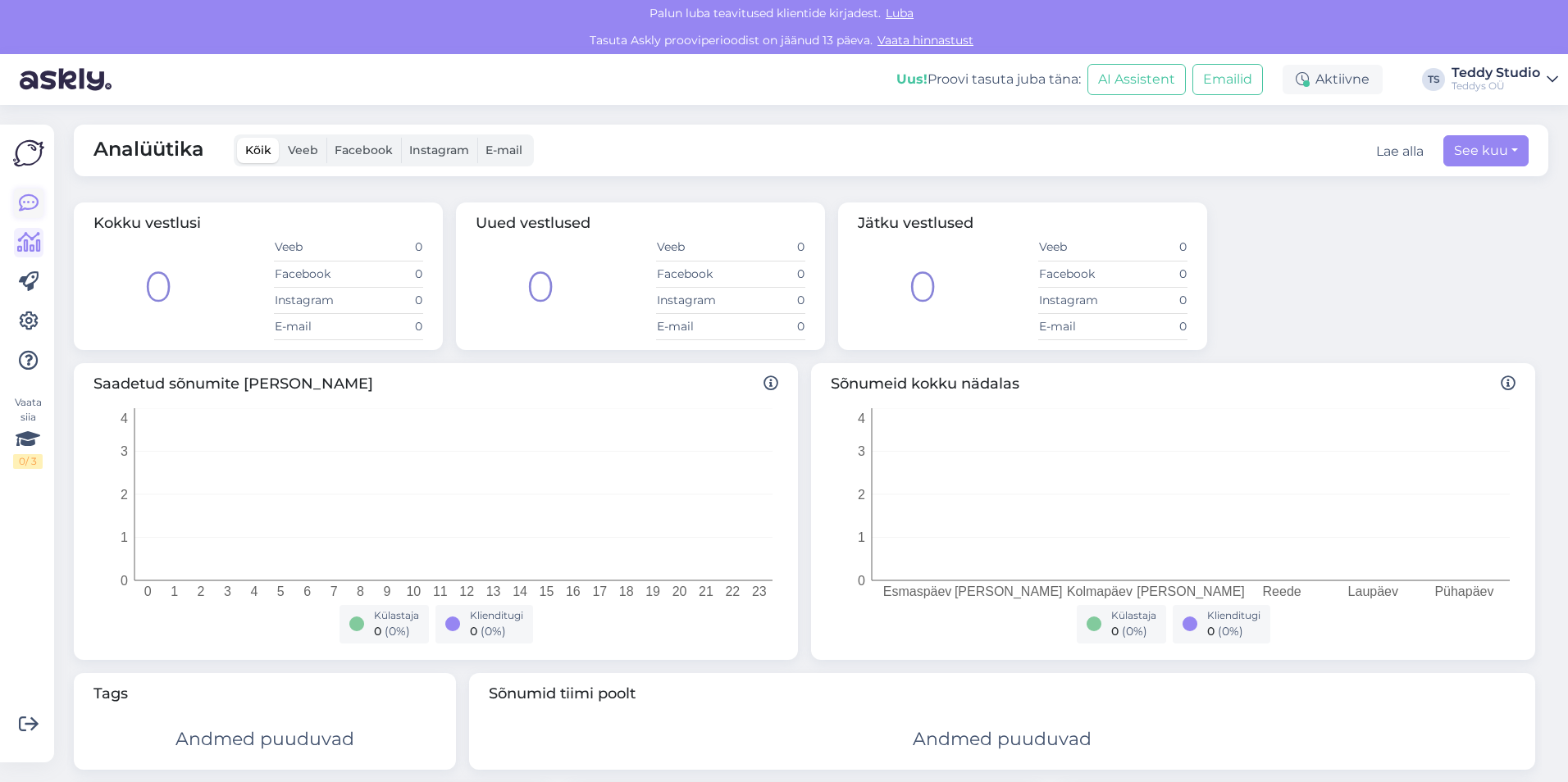
click at [31, 191] on link at bounding box center [29, 204] width 30 height 30
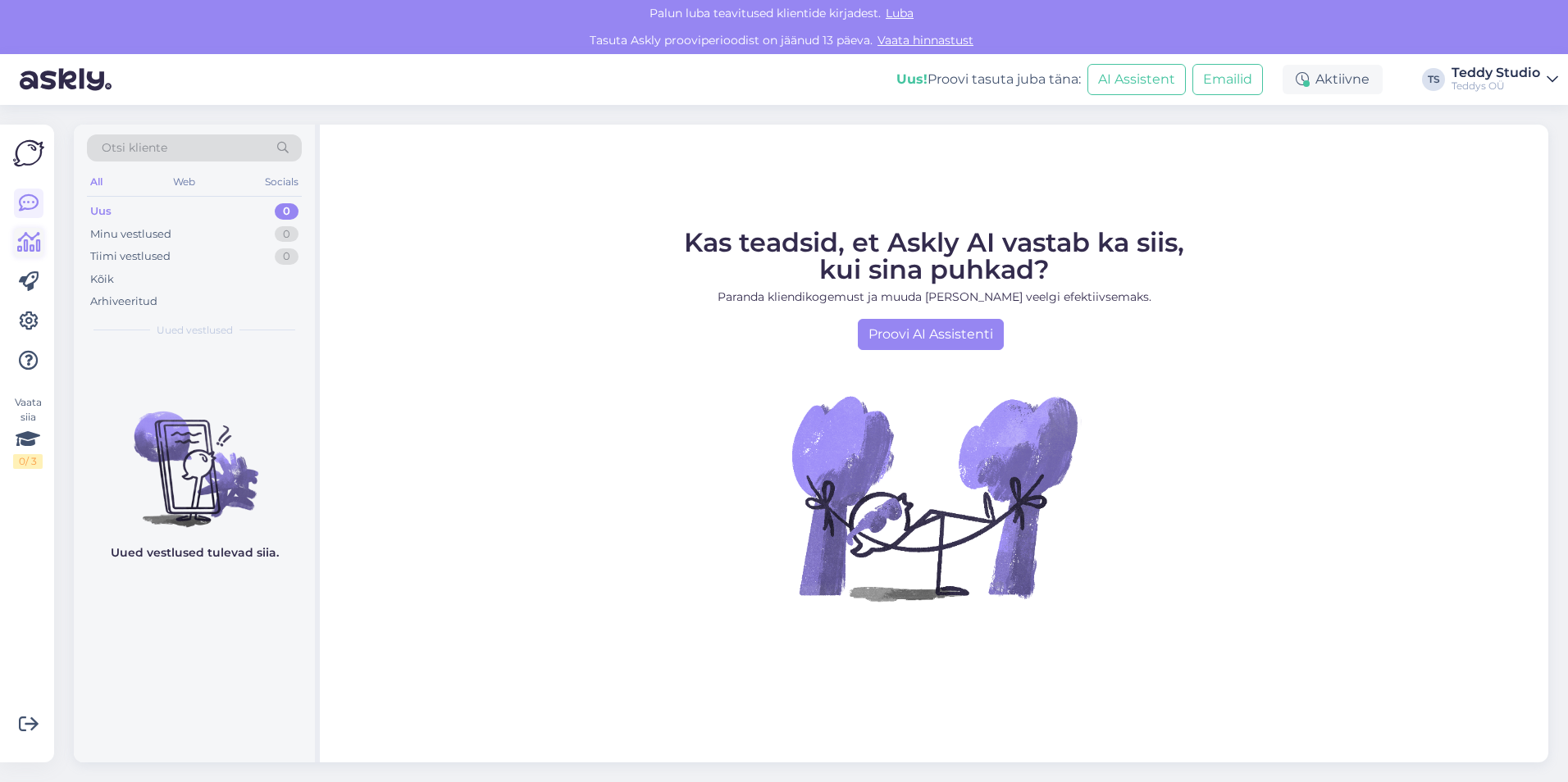
click at [28, 242] on icon at bounding box center [30, 242] width 24 height 20
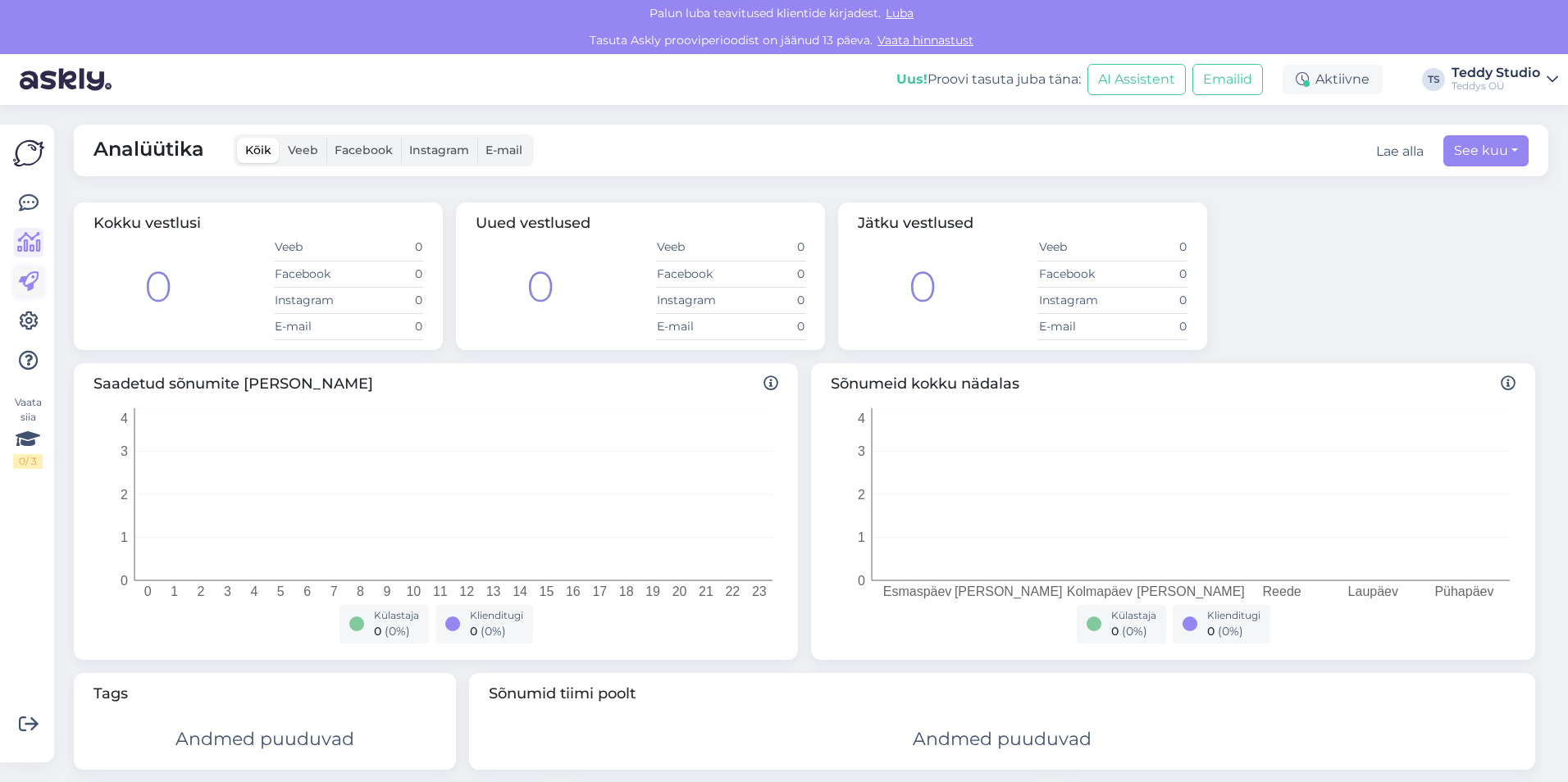
click at [29, 284] on icon at bounding box center [28, 282] width 20 height 20
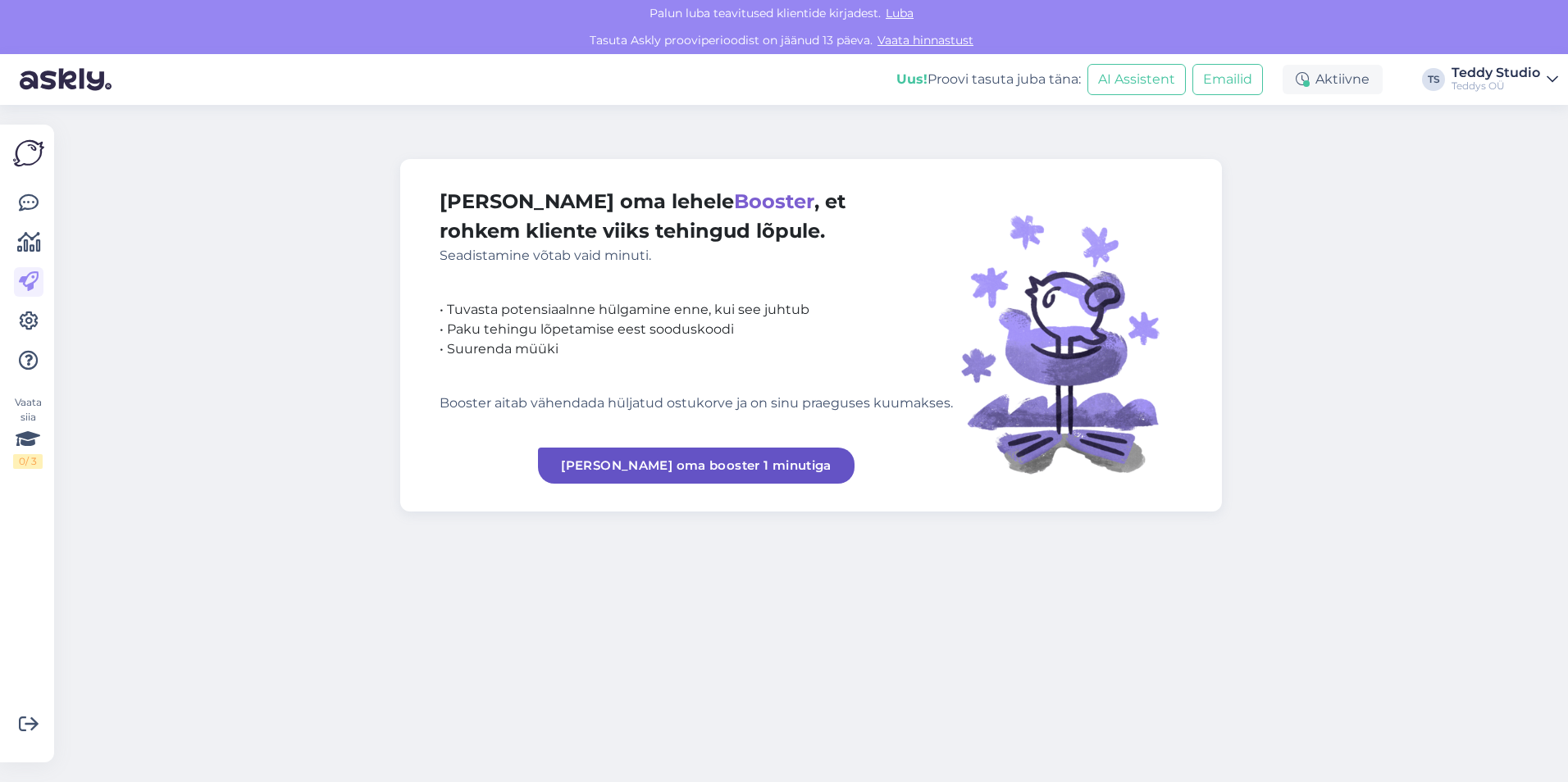
click at [31, 337] on div at bounding box center [29, 282] width 30 height 187
click at [31, 327] on icon at bounding box center [28, 321] width 20 height 20
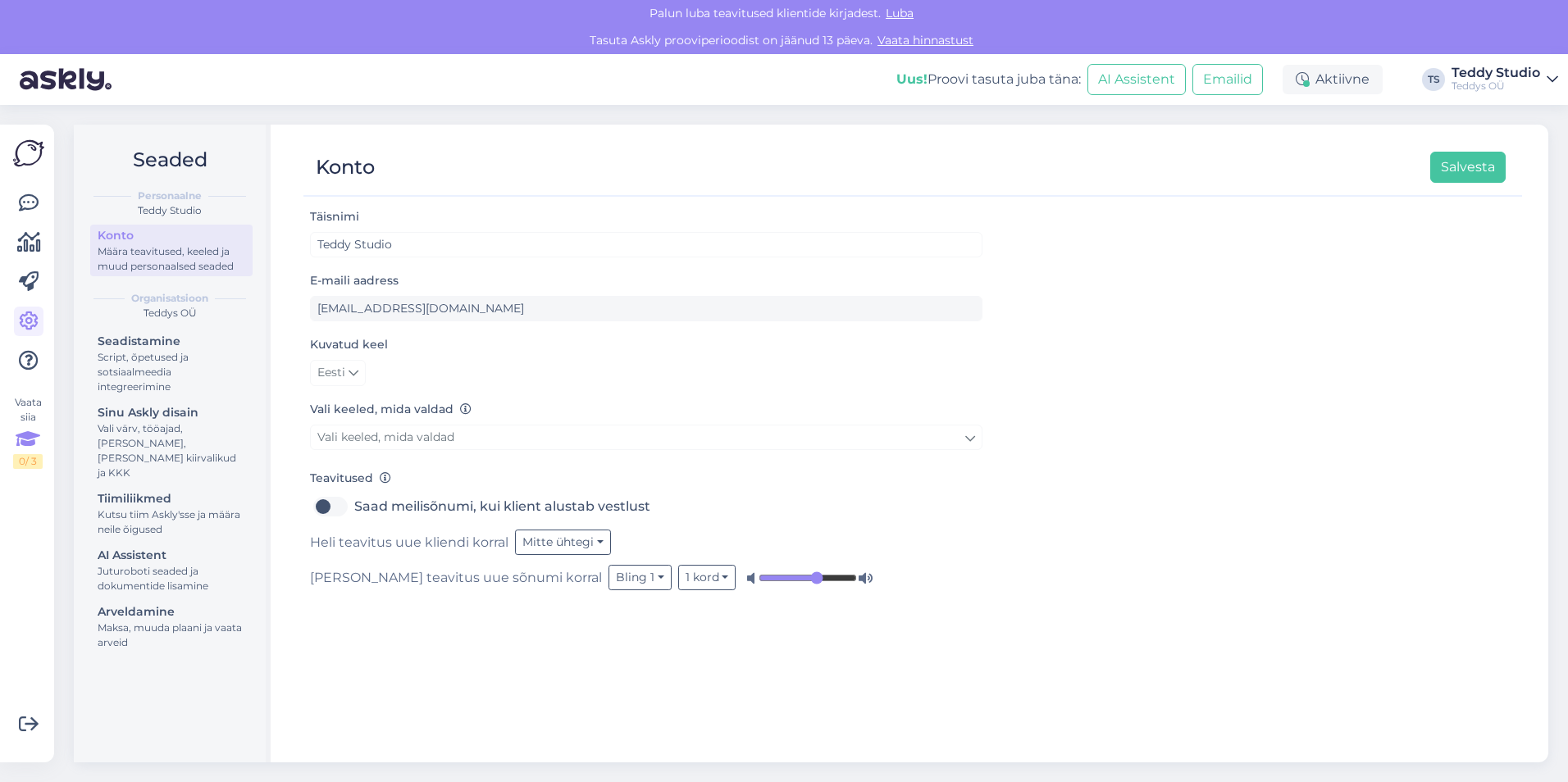
click at [30, 409] on div "Vaata siia 0 / 3" at bounding box center [28, 431] width 30 height 73
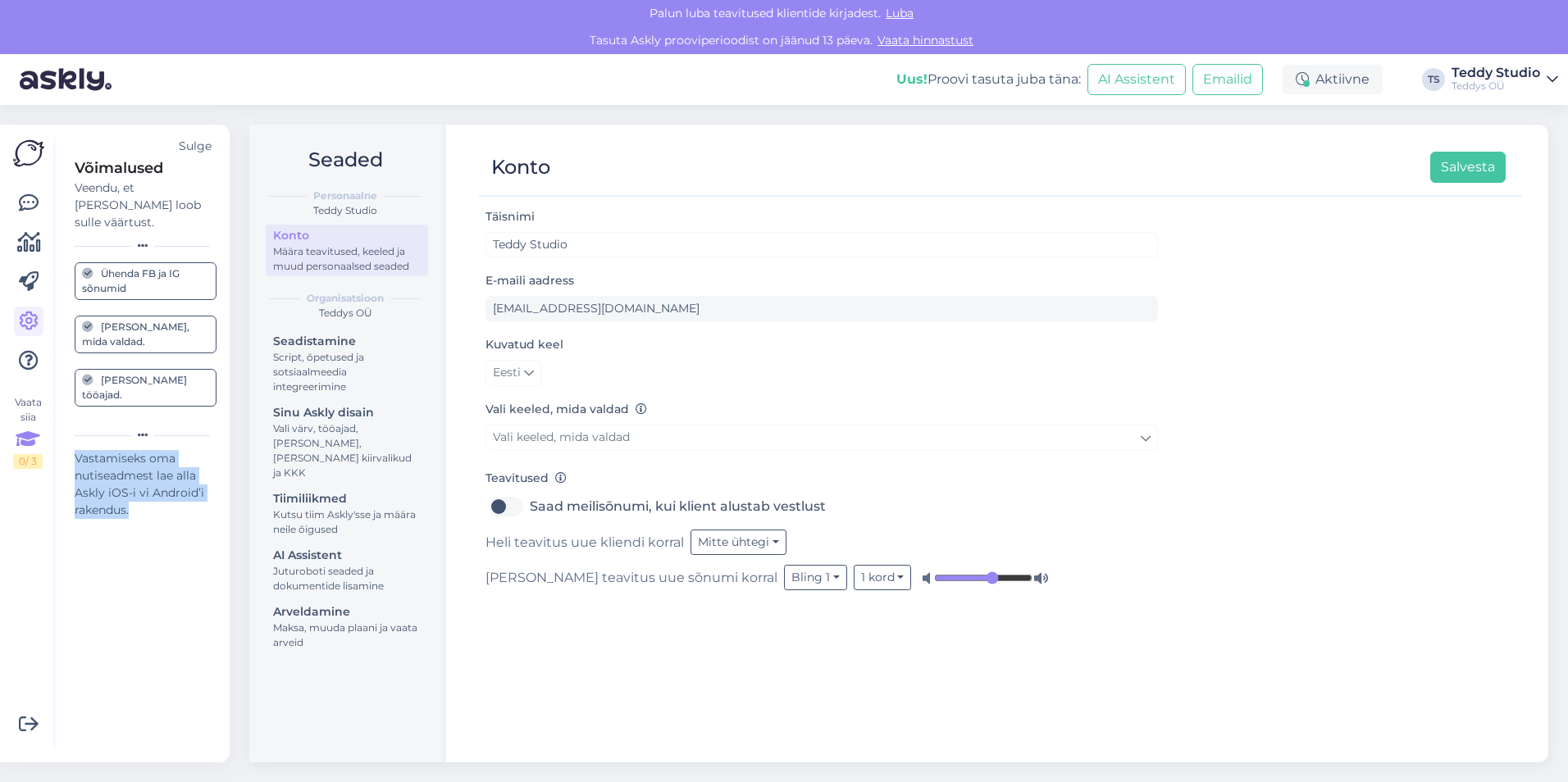
drag, startPoint x: 73, startPoint y: 422, endPoint x: 216, endPoint y: 497, distance: 161.5
click at [216, 497] on div "Võimalused Veendu, et Askly loob sulle väärtust. Sulge Ühenda FB ja IG sõnumid …" at bounding box center [135, 444] width 163 height 612
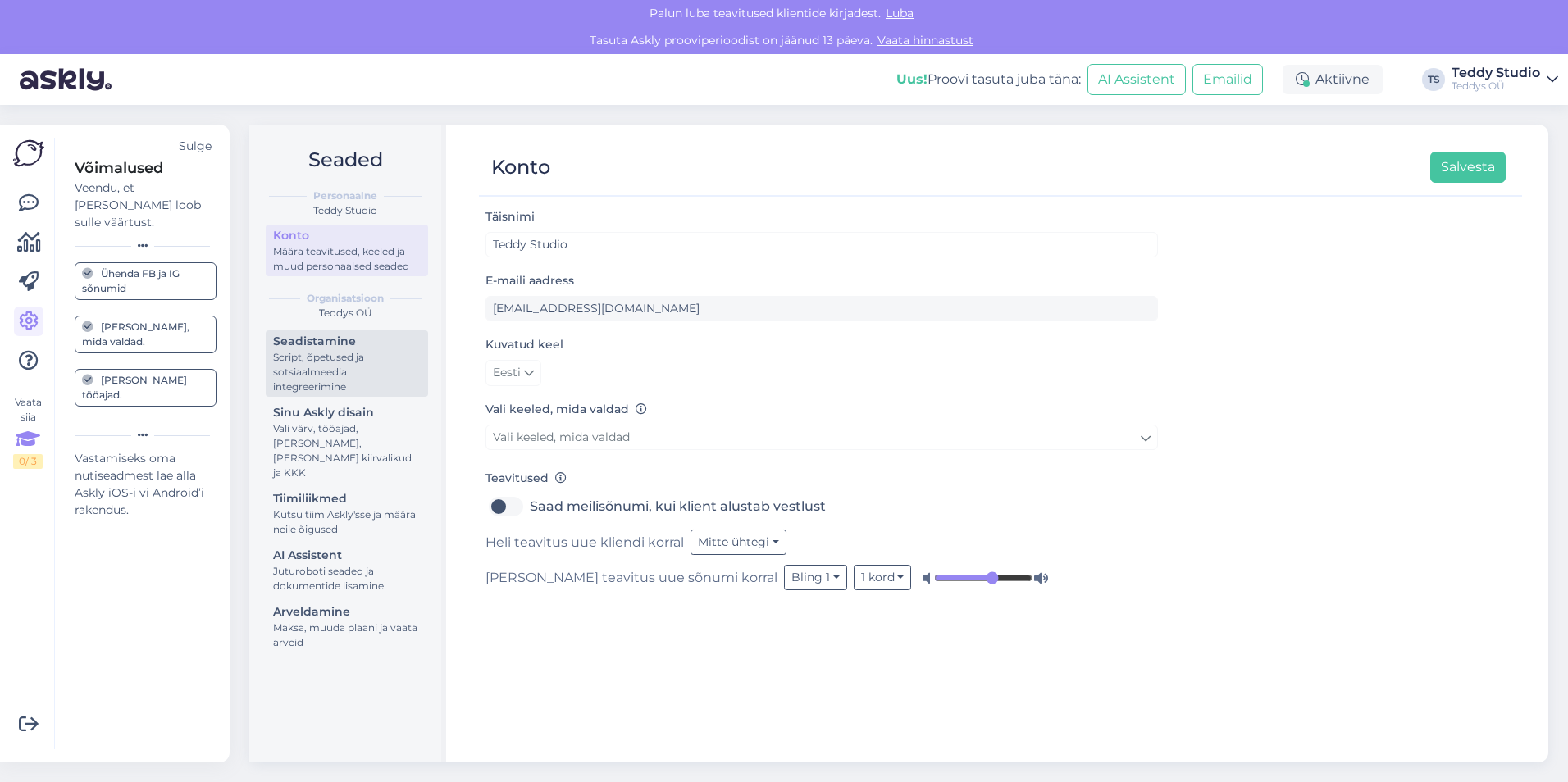
click at [353, 373] on div "Script, õpetused ja sotsiaalmeedia integreerimine" at bounding box center [347, 373] width 148 height 45
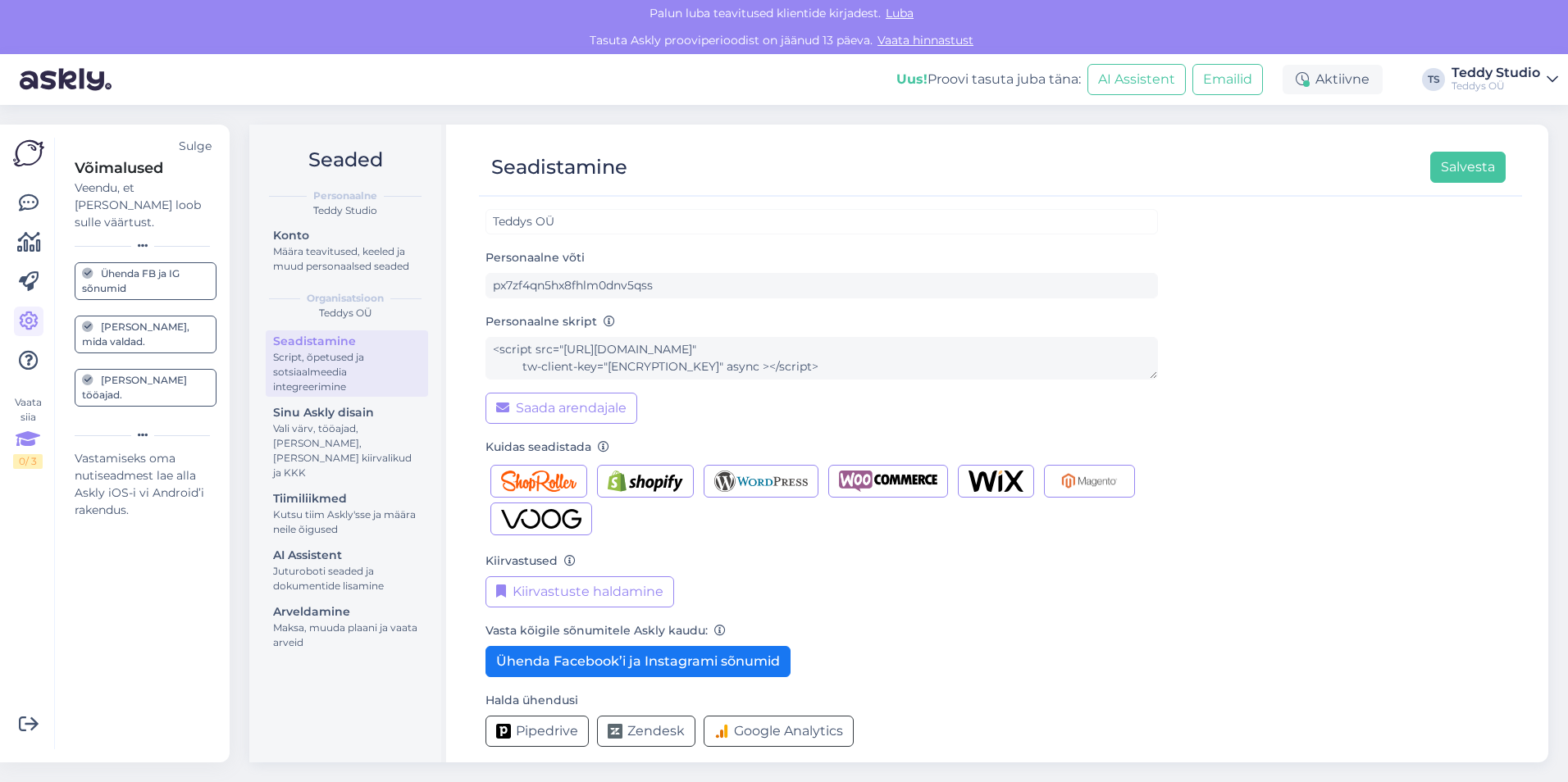
scroll to position [35, 0]
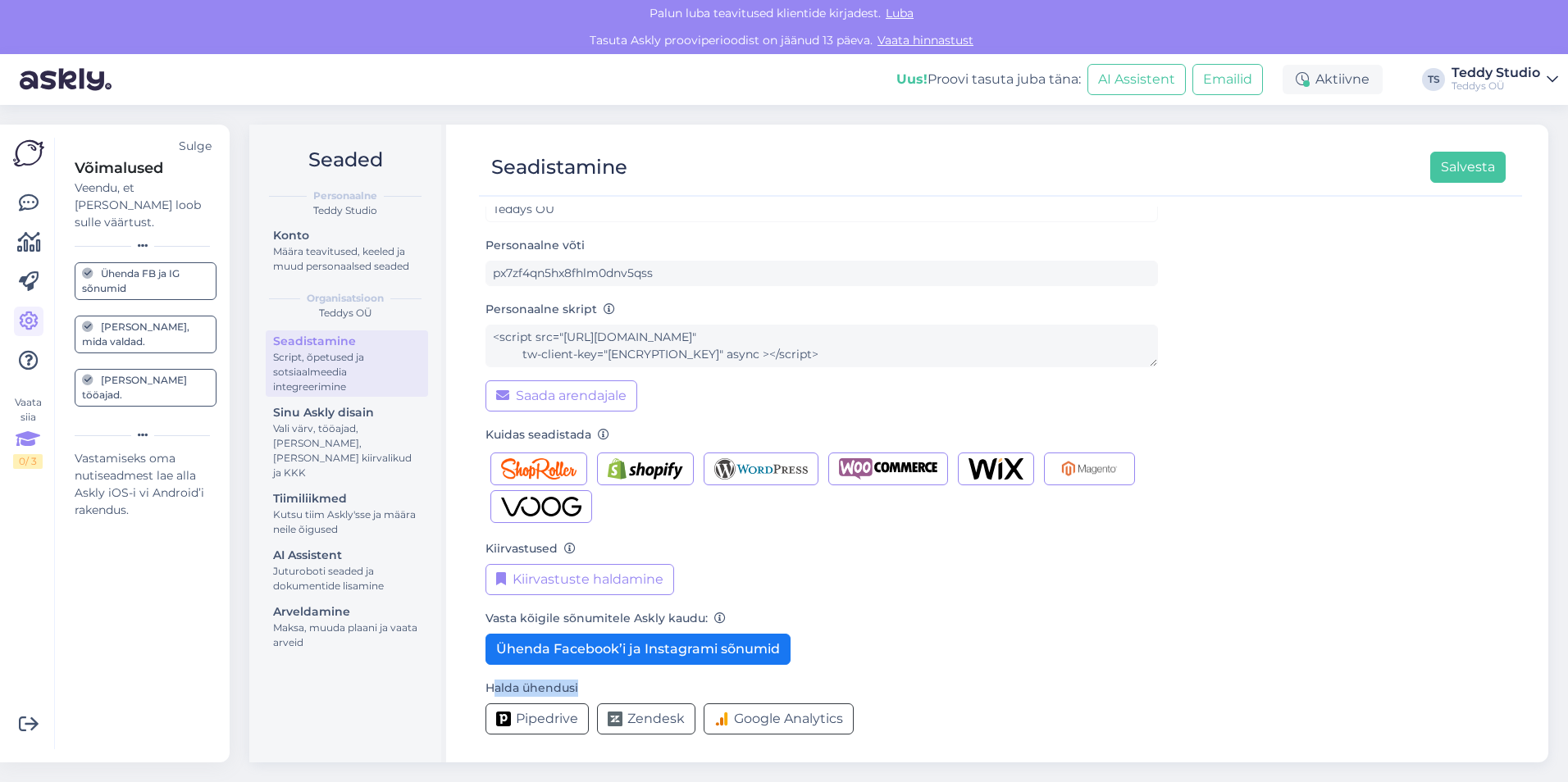
drag, startPoint x: 498, startPoint y: 685, endPoint x: 586, endPoint y: 677, distance: 88.4
click at [586, 677] on form "Organisatsiooni nimi Teddys OÜ Personaalne võti px7zf4qn5hx8fhlm0dnv5qss Person…" at bounding box center [821, 459] width 672 height 577
click at [587, 677] on form "Organisatsiooni nimi Teddys OÜ Personaalne võti px7zf4qn5hx8fhlm0dnv5qss Person…" at bounding box center [821, 459] width 672 height 577
click at [714, 617] on icon at bounding box center [720, 619] width 11 height 11
click at [715, 583] on div "Kiirvastuste haldamine" at bounding box center [821, 580] width 672 height 32
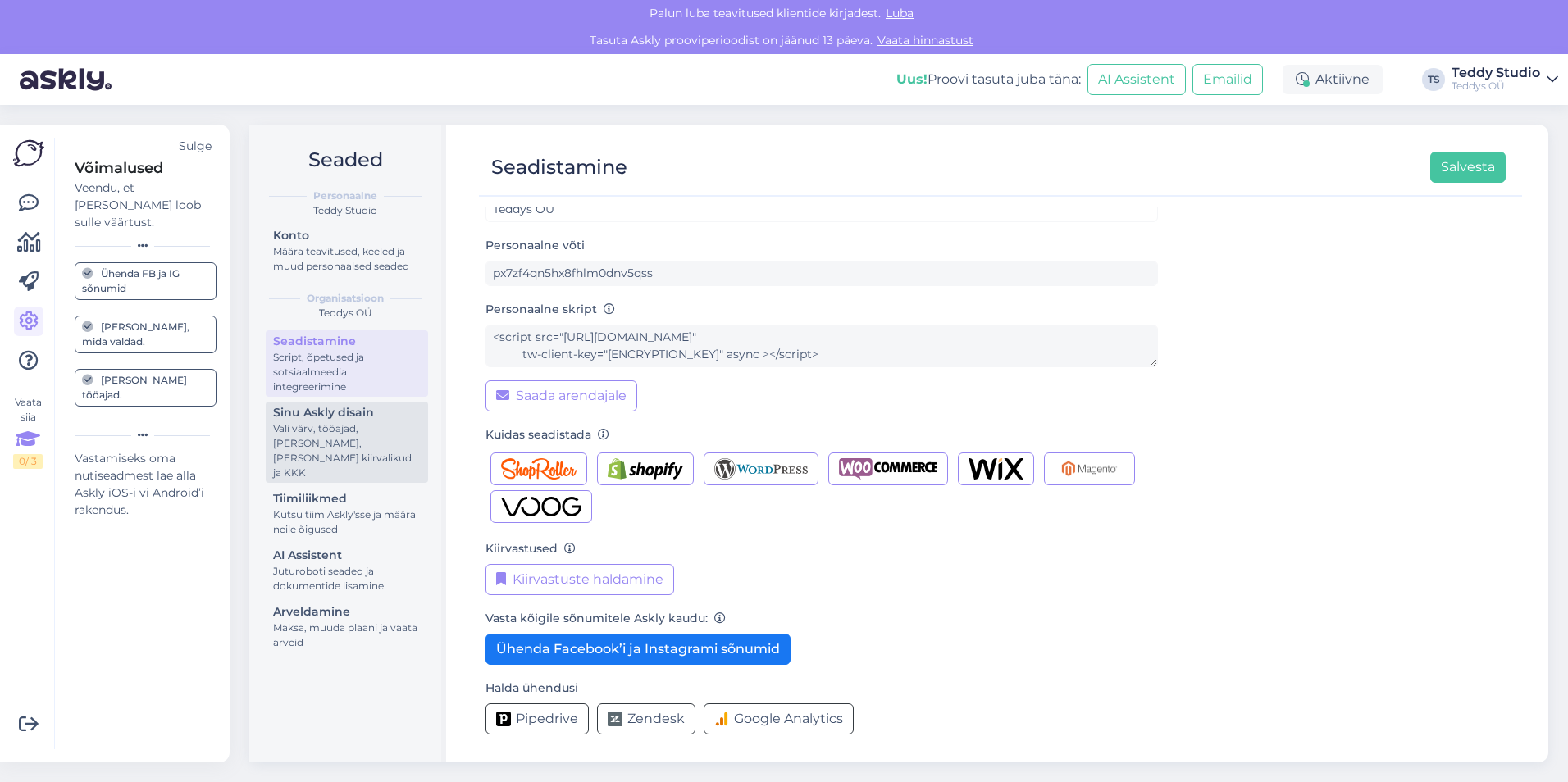
click at [327, 421] on div "Vali värv, tööajad, [PERSON_NAME], [PERSON_NAME] kiirvalikud ja KKK" at bounding box center [347, 450] width 148 height 59
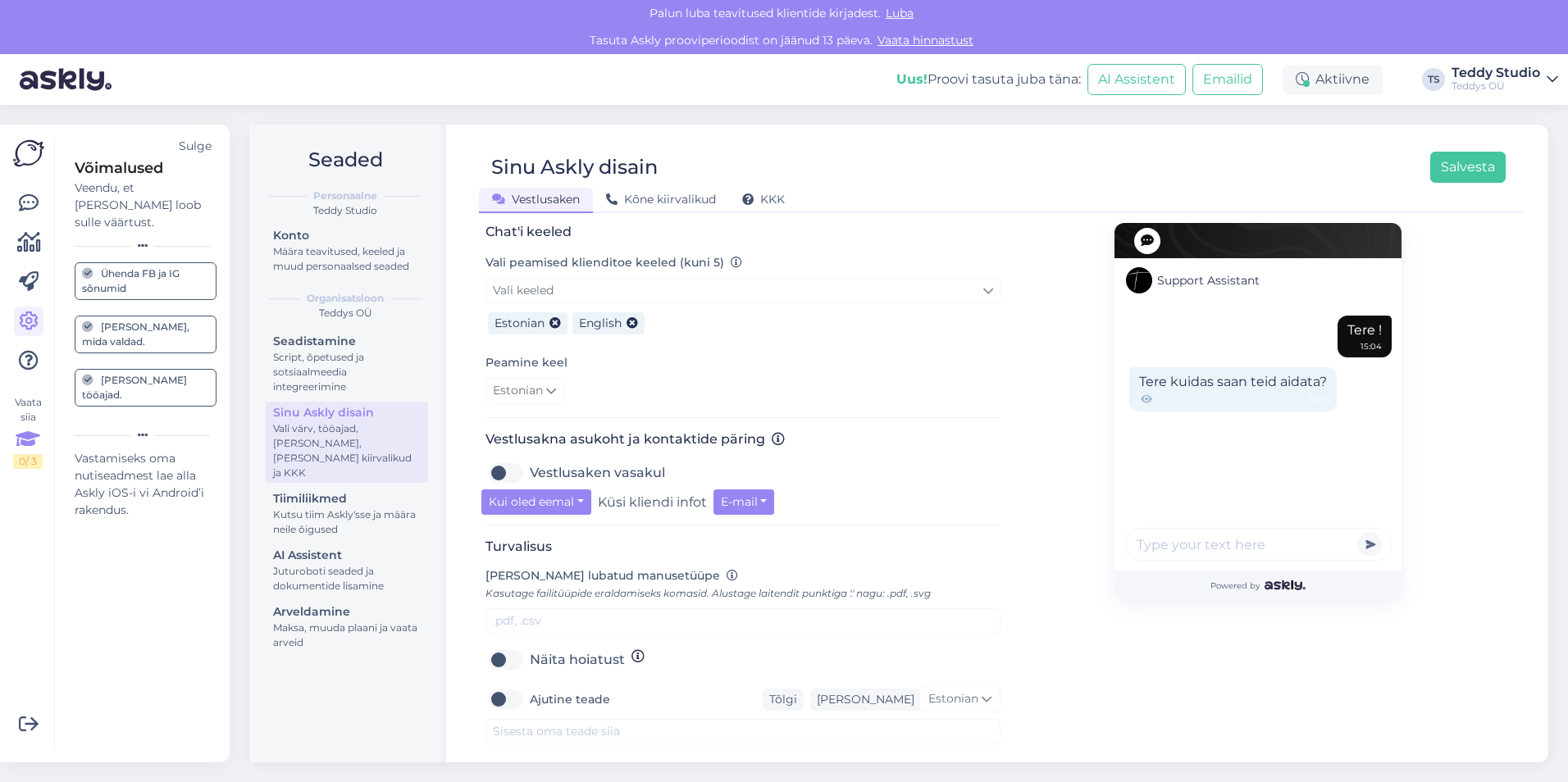
scroll to position [427, 0]
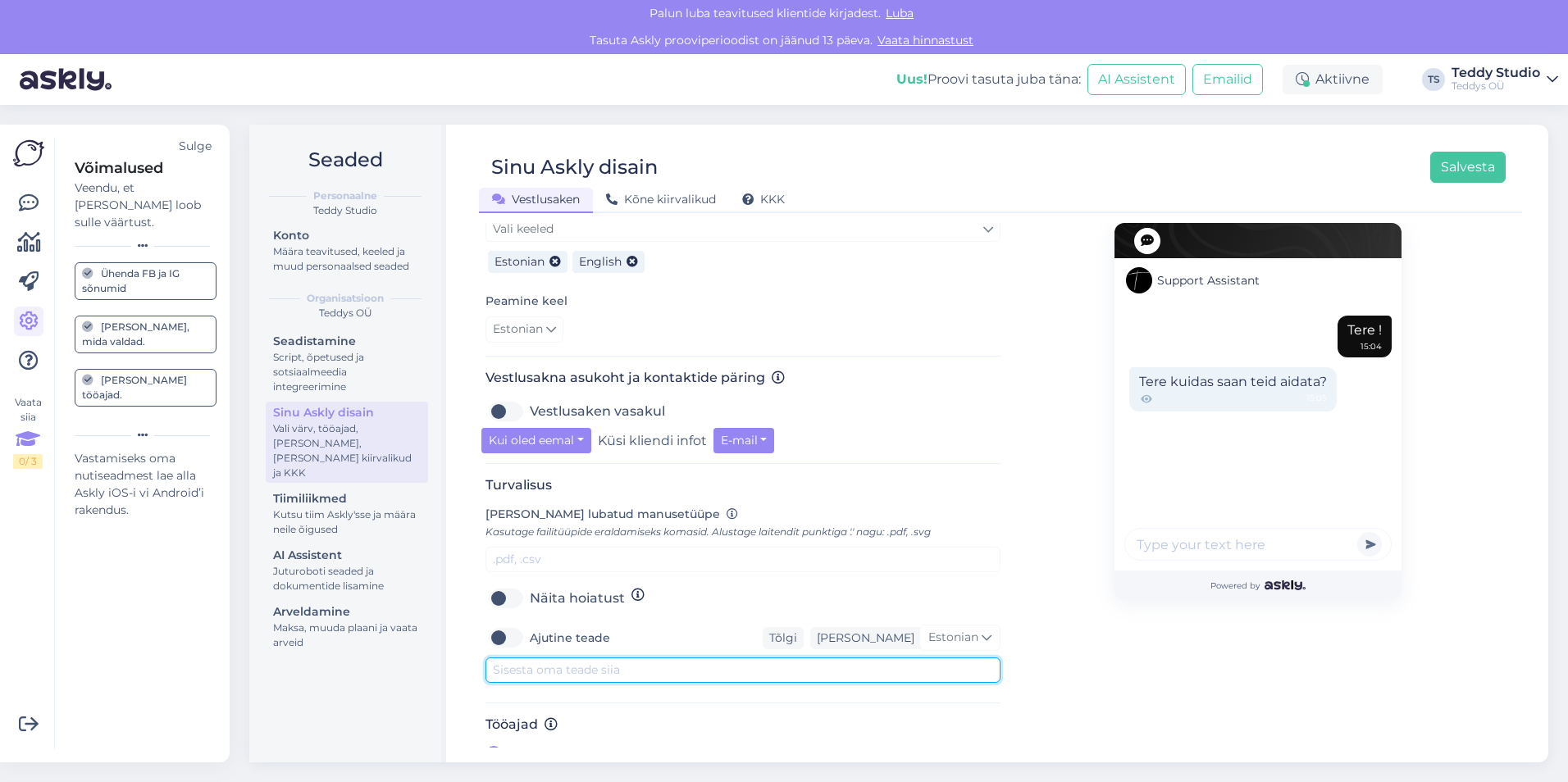
click at [559, 662] on textarea at bounding box center [743, 669] width 515 height 25
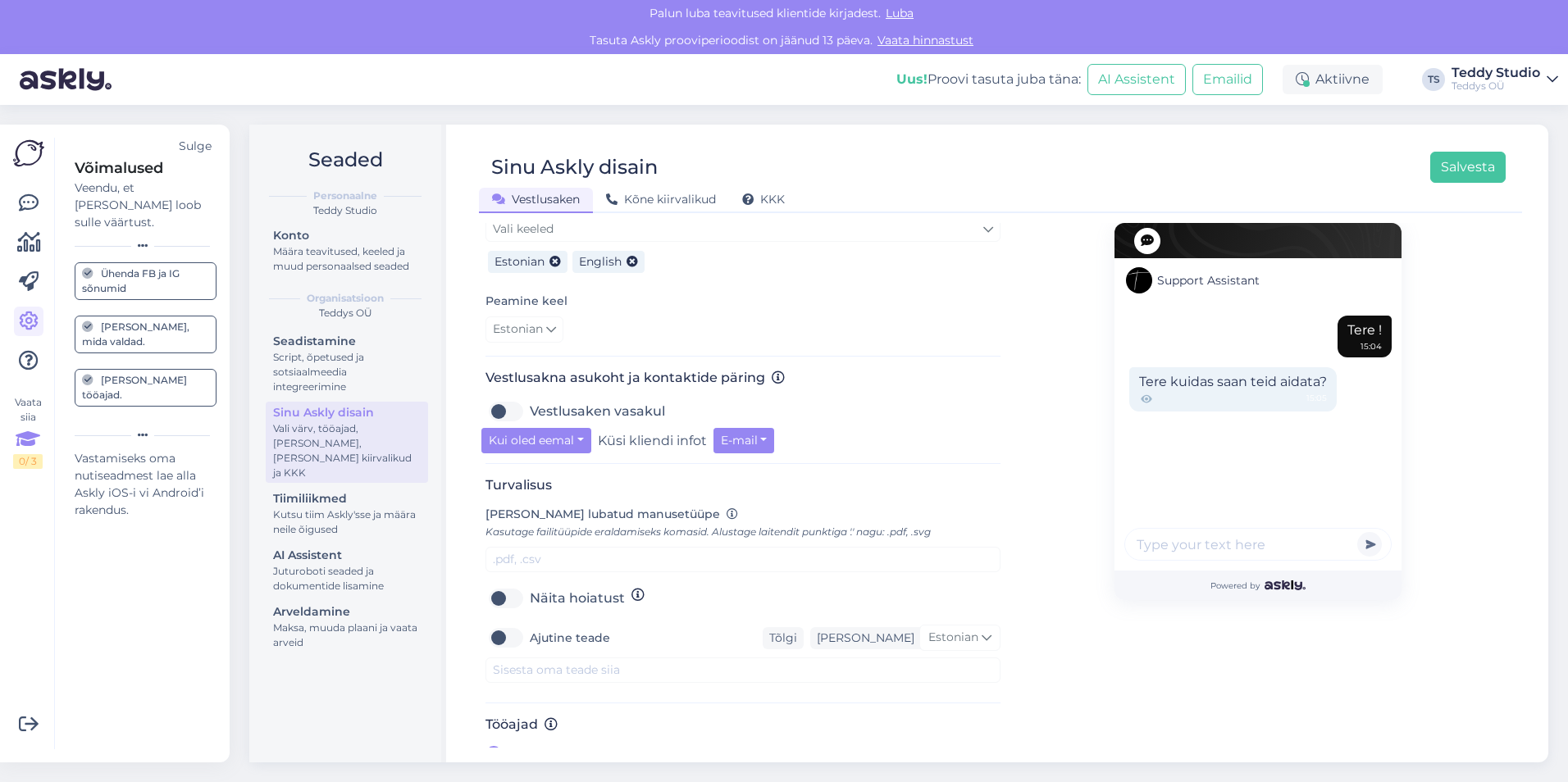
click at [1209, 696] on div "Support Assistant Tere ! 15:04 Tere kuidas saan teid aidata? 15:05 Powered by" at bounding box center [1257, 280] width 287 height 968
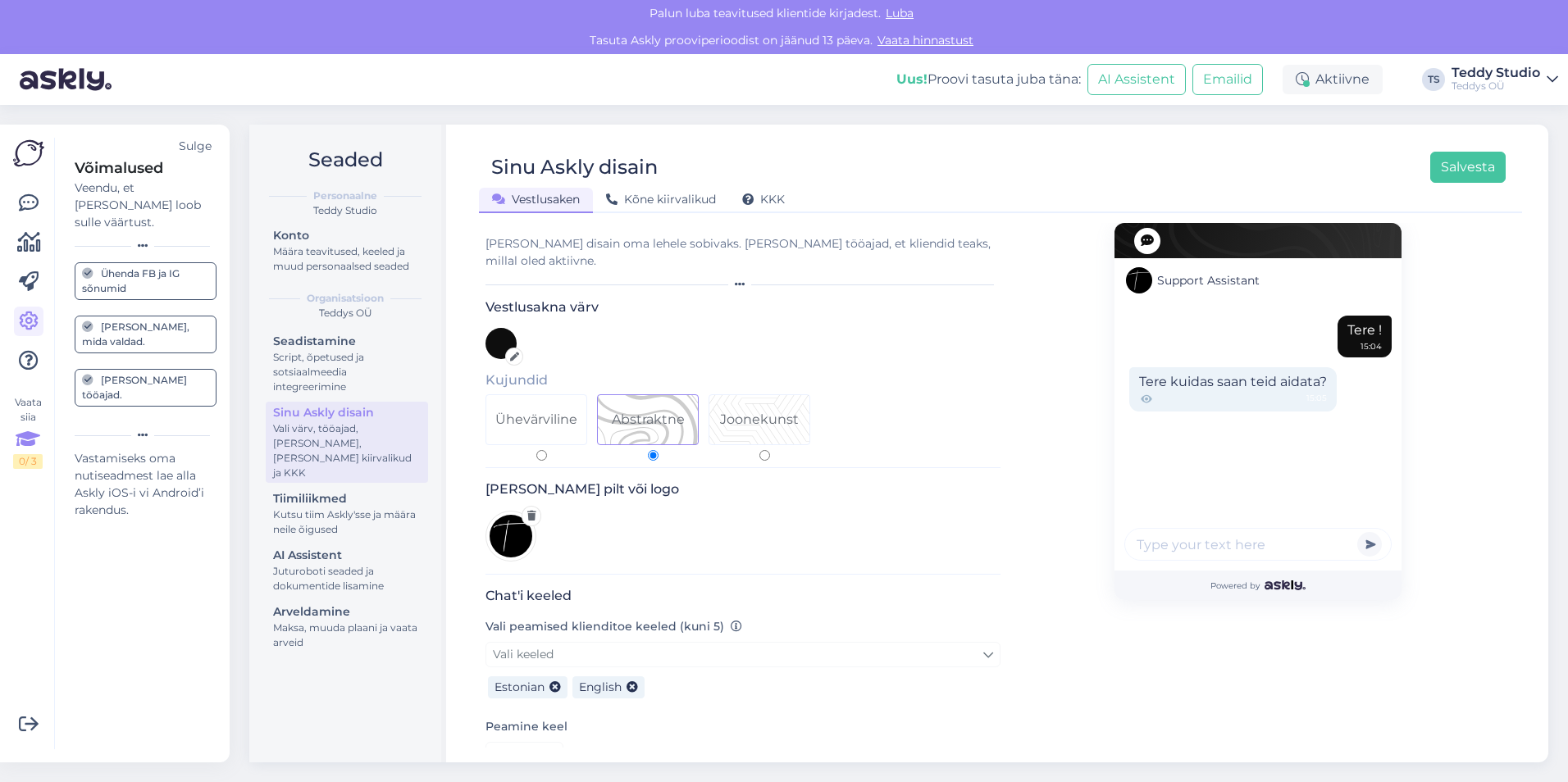
scroll to position [0, 0]
click at [539, 451] on input "Ühevärviline" at bounding box center [541, 456] width 10 height 10
radio input "true"
click at [1475, 155] on button "Salvesta" at bounding box center [1468, 167] width 75 height 32
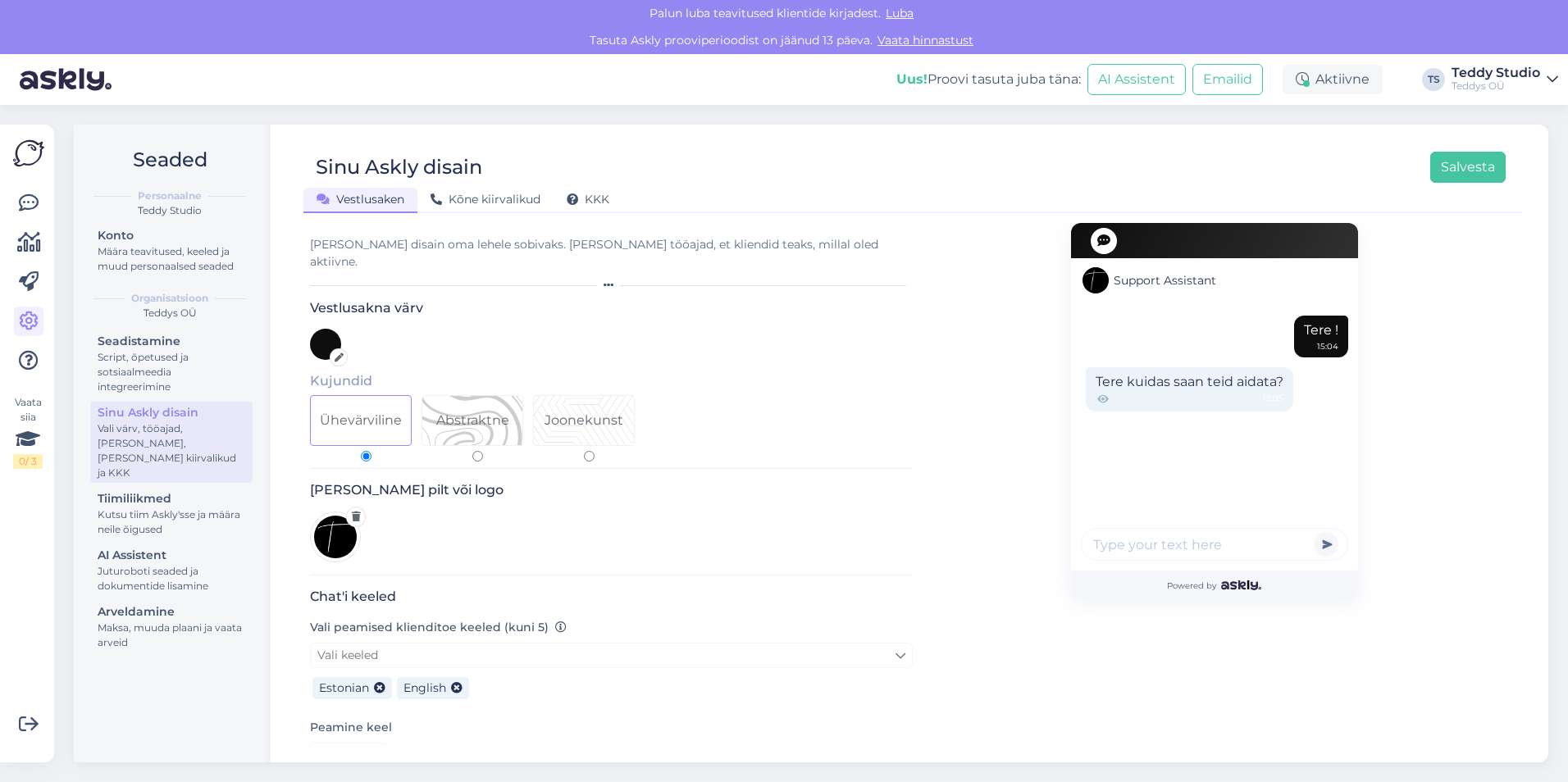
click at [477, 451] on input "Abstraktne" at bounding box center [477, 456] width 10 height 10
radio input "true"
click at [369, 451] on input "Ühevärviline" at bounding box center [365, 456] width 10 height 10
radio input "true"
click at [591, 451] on input "Joonekunst" at bounding box center [589, 456] width 10 height 10
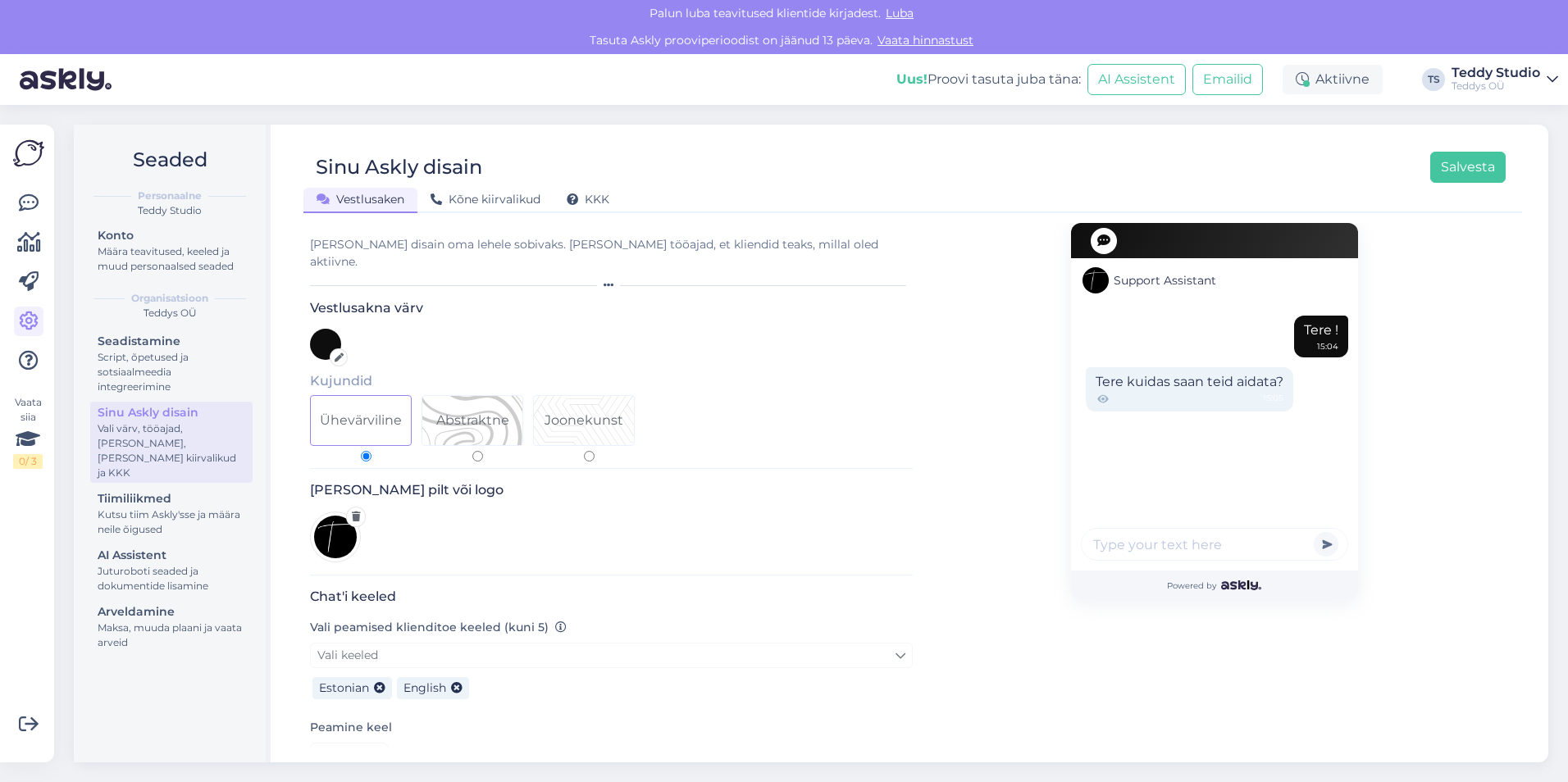
radio input "true"
click at [483, 451] on input "Abstraktne" at bounding box center [477, 456] width 10 height 10
radio input "true"
click at [1468, 166] on button "Salvesta" at bounding box center [1468, 167] width 75 height 32
click at [489, 210] on div "Kõne kiirvalikud" at bounding box center [485, 200] width 136 height 25
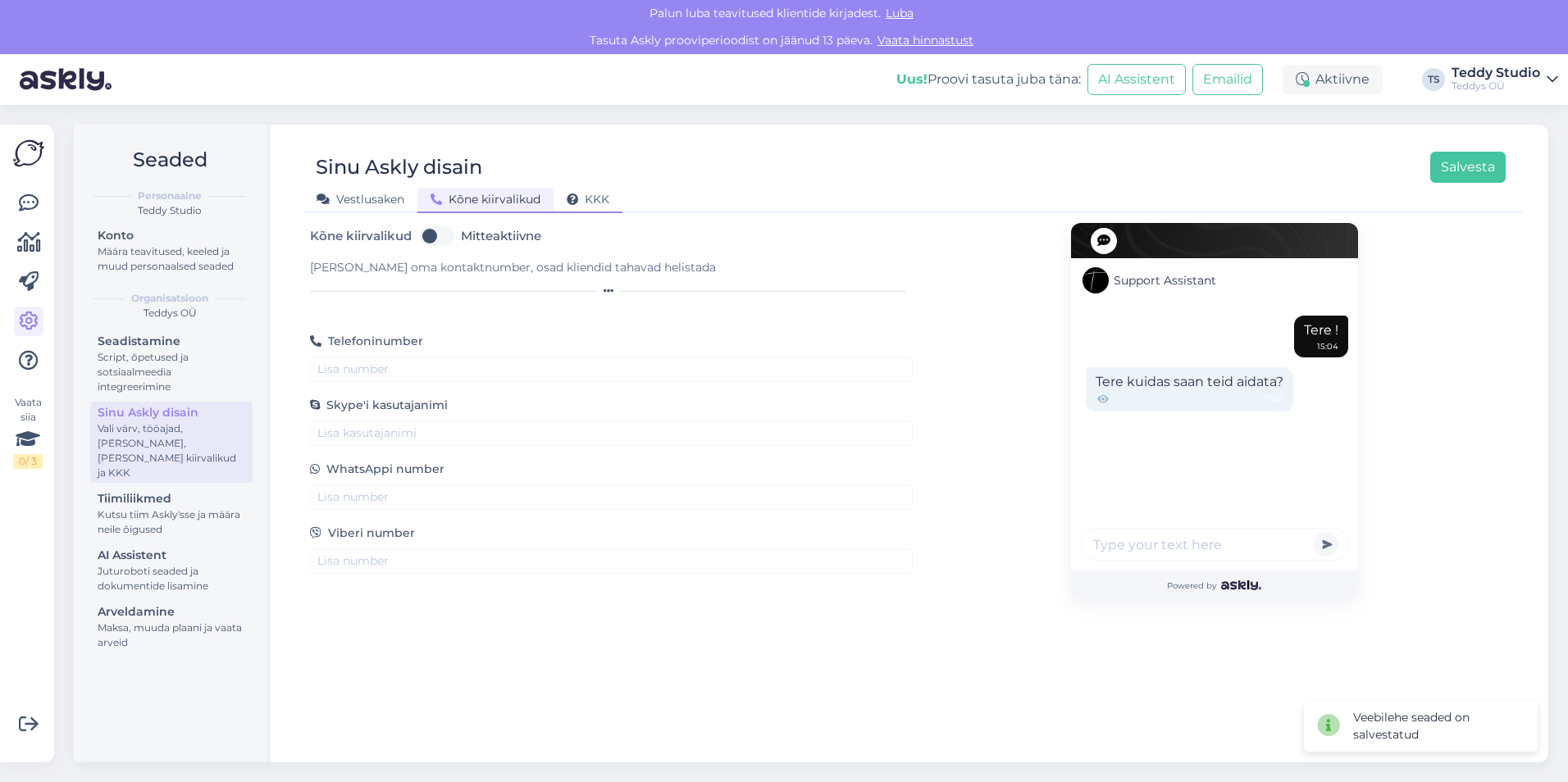
click at [581, 197] on span "KKK" at bounding box center [588, 199] width 43 height 15
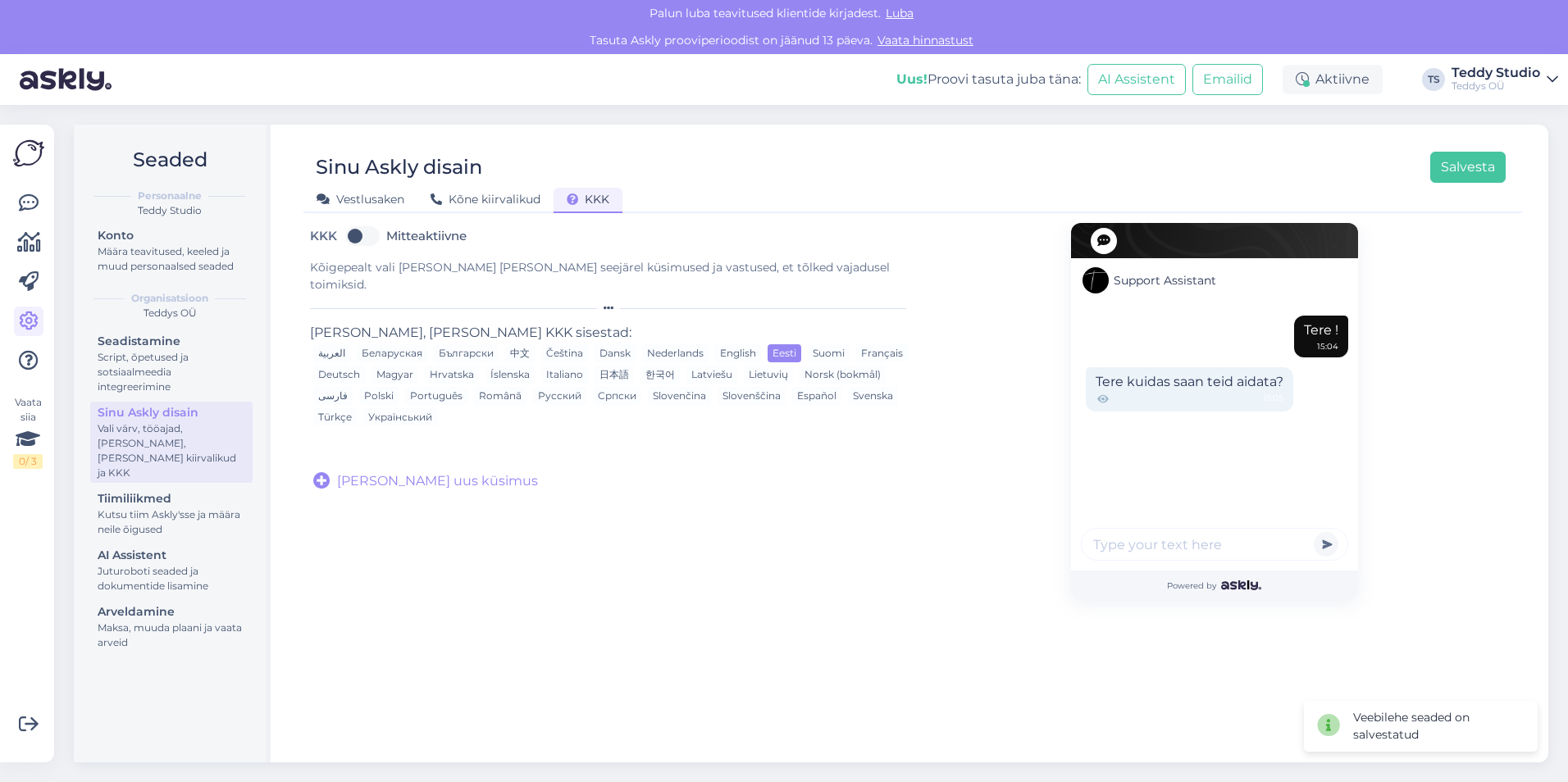
click at [559, 541] on form "KKK Mitteaktiivne Kõigepealt vali [PERSON_NAME] [PERSON_NAME] seejärel küsimuse…" at bounding box center [611, 412] width 603 height 378
click at [360, 471] on span "[PERSON_NAME] uus küsimus" at bounding box center [437, 481] width 201 height 20
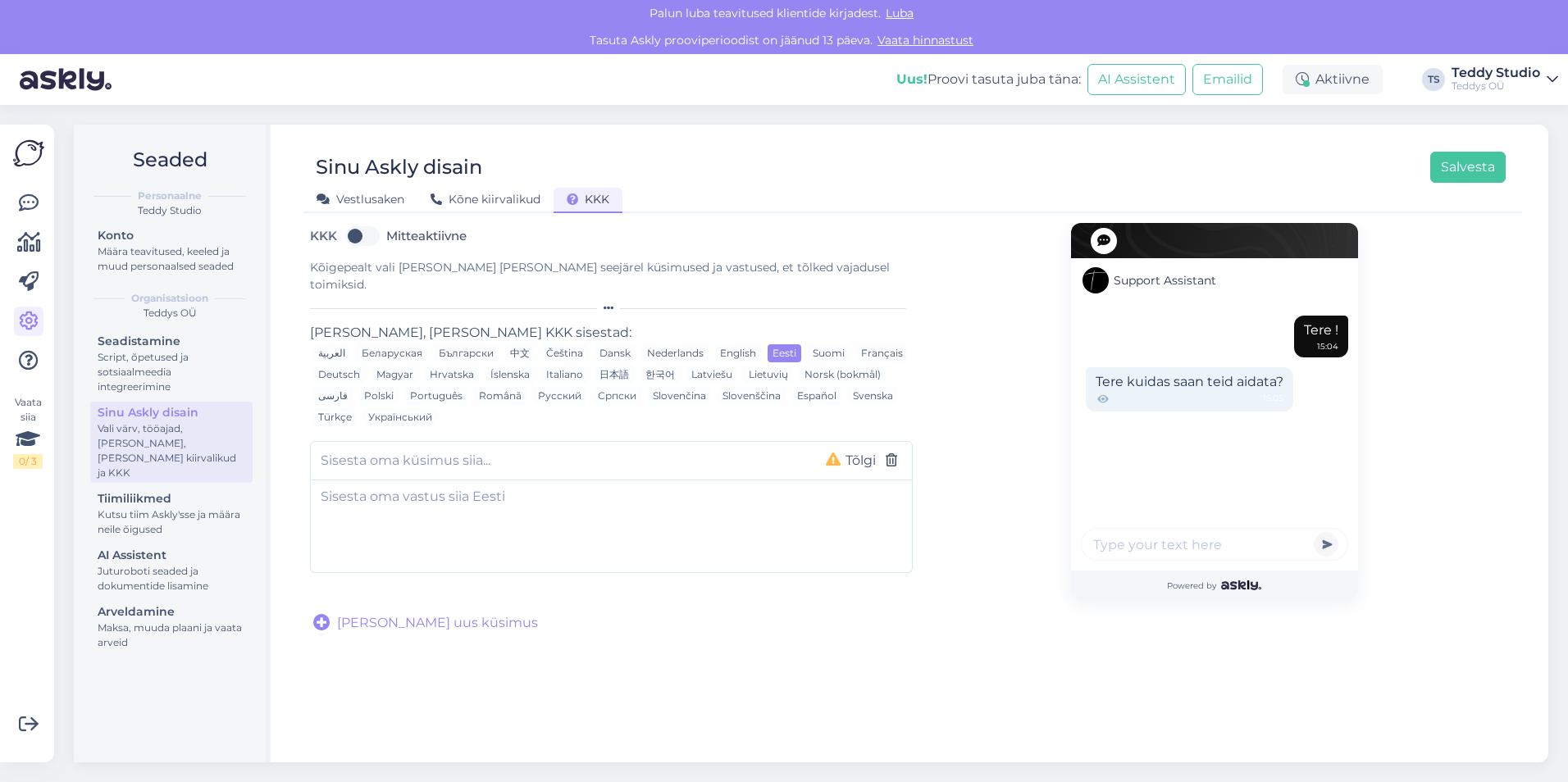
click at [593, 450] on input "text" at bounding box center [560, 460] width 479 height 21
click at [462, 502] on textarea at bounding box center [611, 524] width 601 height 86
click at [534, 450] on input "text" at bounding box center [560, 460] width 479 height 21
click at [684, 450] on input "text" at bounding box center [560, 460] width 479 height 21
type input "Millal jõuab toote/[PERSON_NAME] minuni?"
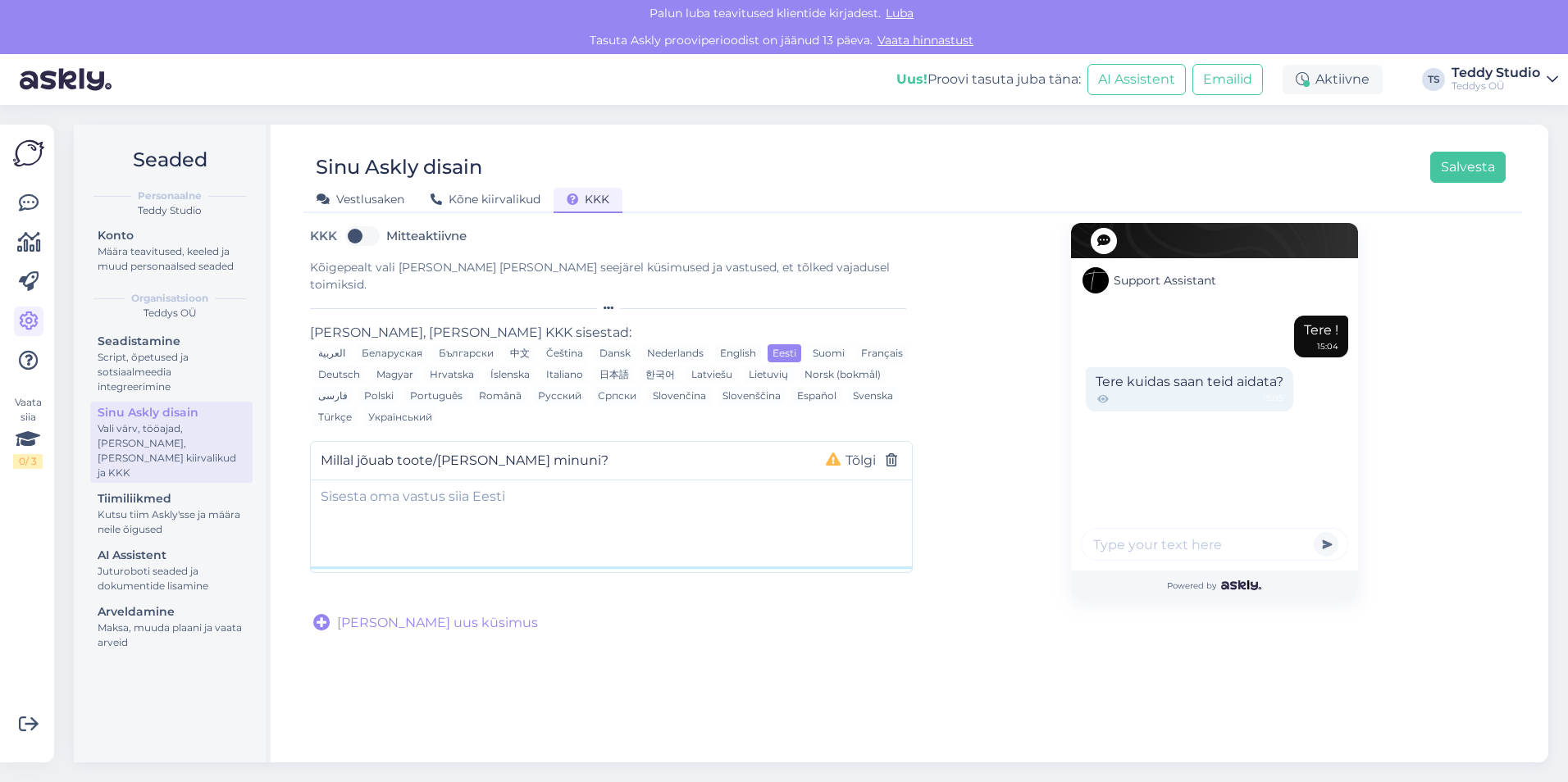
drag, startPoint x: 643, startPoint y: 497, endPoint x: 545, endPoint y: 500, distance: 98.0
click at [643, 497] on textarea at bounding box center [611, 524] width 601 height 86
click at [589, 506] on textarea at bounding box center [611, 524] width 601 height 86
paste textarea "Teeme kõik, et toode jõuaks teieni võimalikult kiiresti. Eestis kulub selleks t…"
type textarea "Teeme kõik, et toode jõuaks teieni võimalikult kiiresti. Eestis kulub selleks t…"
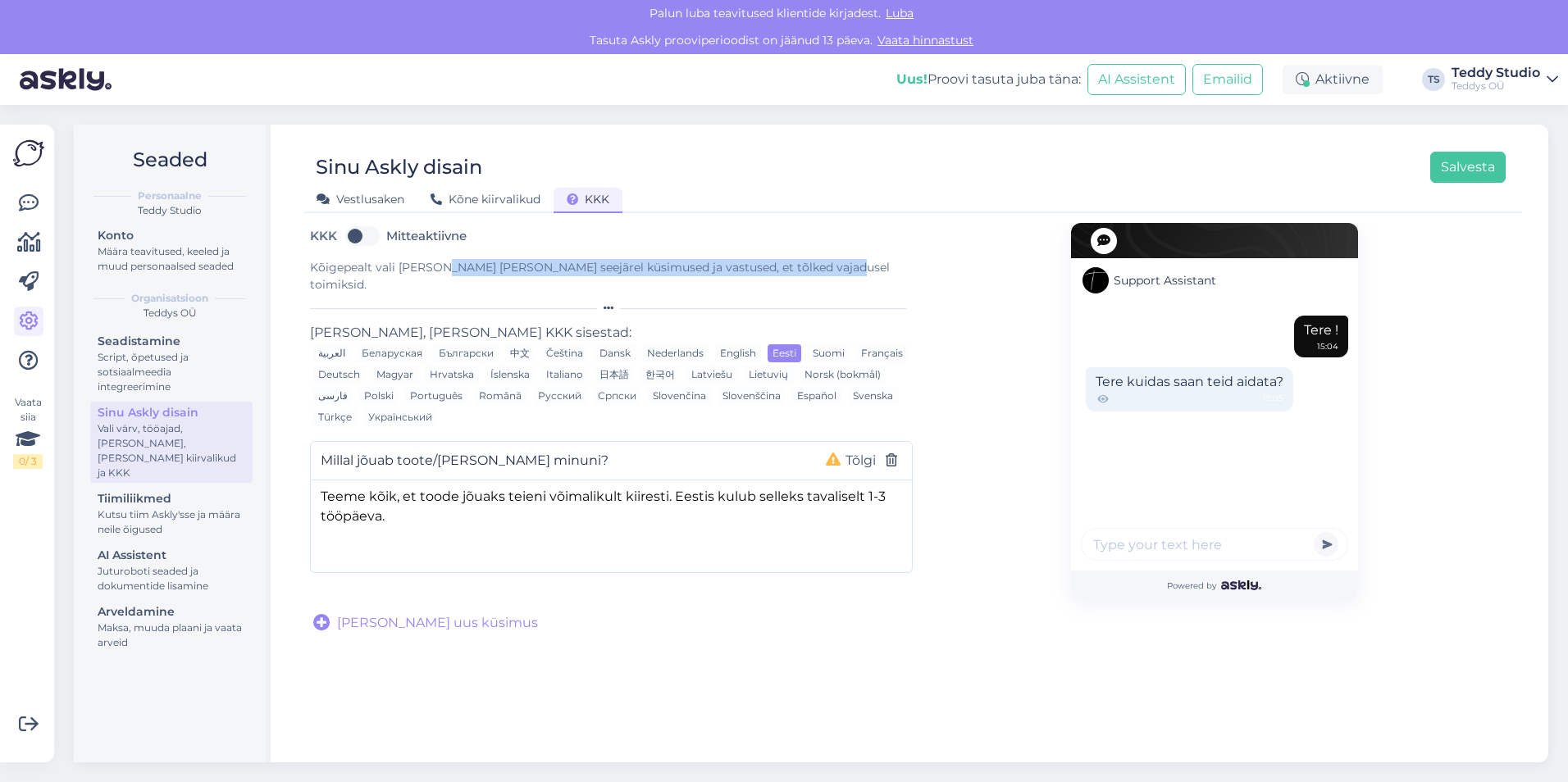
drag, startPoint x: 432, startPoint y: 267, endPoint x: 817, endPoint y: 267, distance: 385.0
click at [817, 267] on div "Kõigepealt vali [PERSON_NAME] [PERSON_NAME] seejärel küsimused ja vastused, et …" at bounding box center [611, 276] width 603 height 34
click at [436, 615] on span "[PERSON_NAME] uus küsimus" at bounding box center [437, 623] width 201 height 20
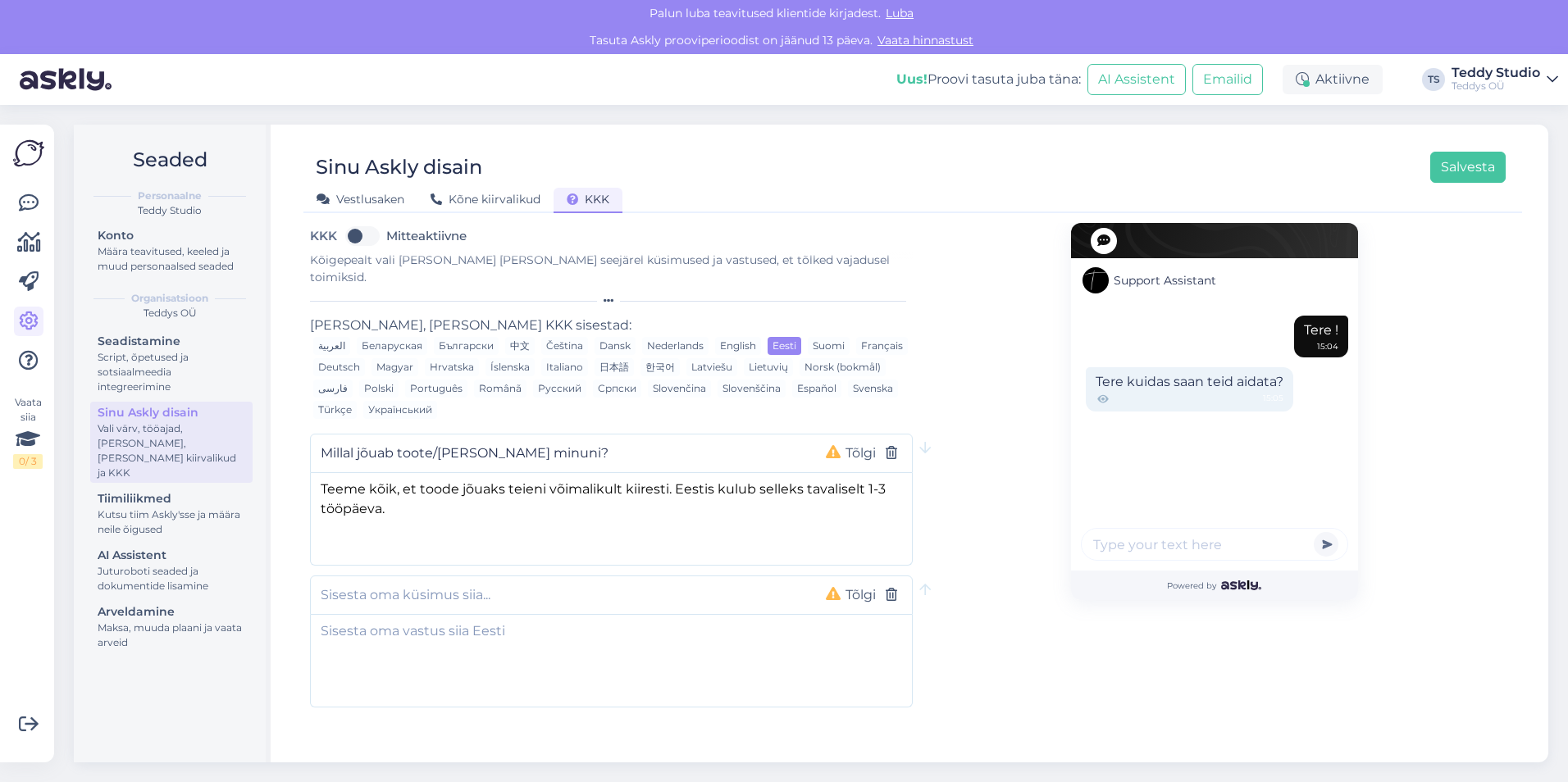
scroll to position [10, 0]
click at [920, 440] on icon at bounding box center [925, 446] width 11 height 13
type input "Millal jõuab toote/[PERSON_NAME] minuni?"
type textarea "Teeme kõik, et toode jõuaks teieni võimalikult kiiresti. Eestis kulub selleks t…"
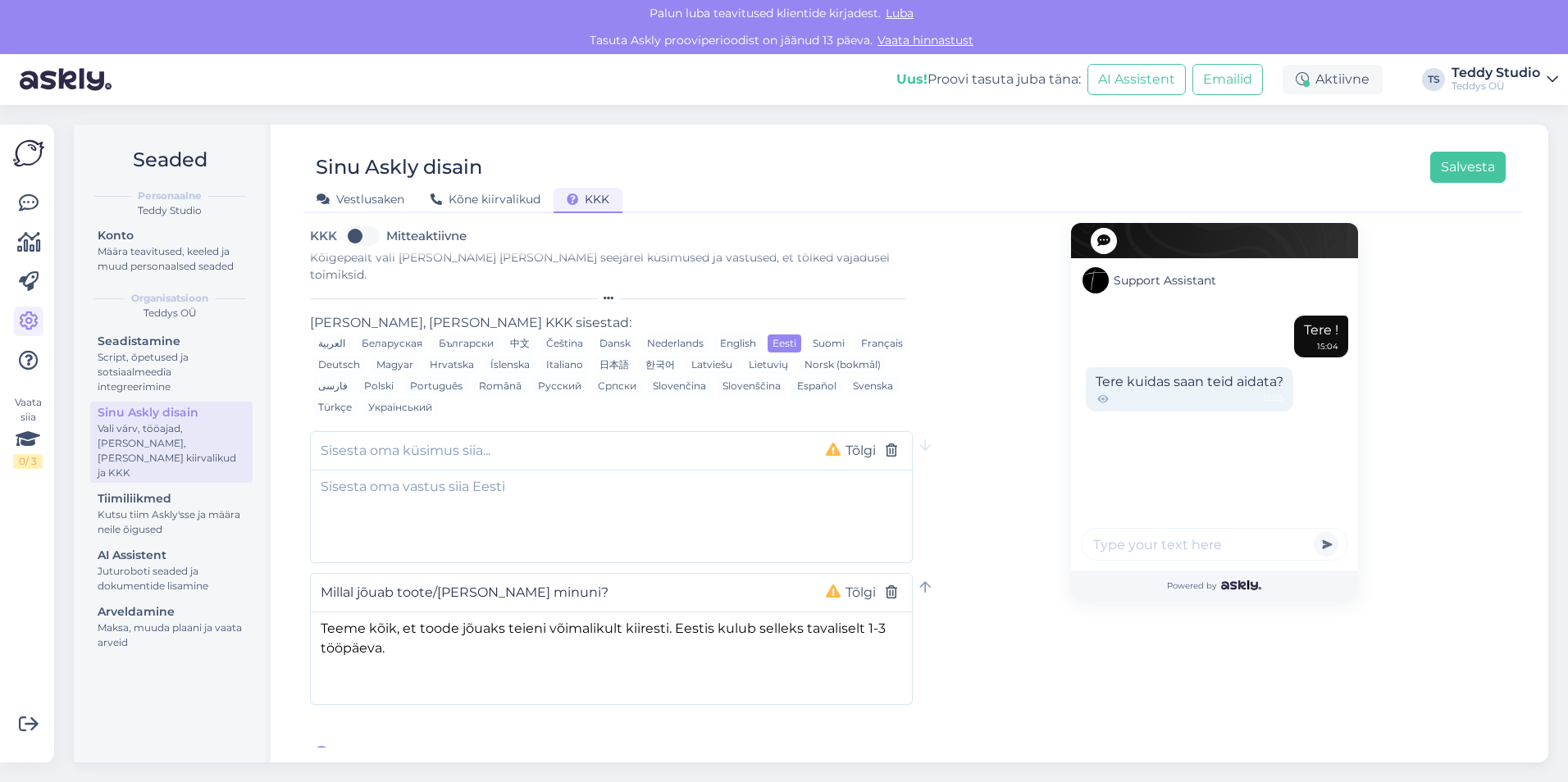
click at [920, 581] on icon at bounding box center [925, 588] width 11 height 13
type input "Millal jõuab toote/[PERSON_NAME] minuni?"
type textarea "Teeme kõik, et toode jõuaks teieni võimalikult kiiresti. Eestis kulub selleks t…"
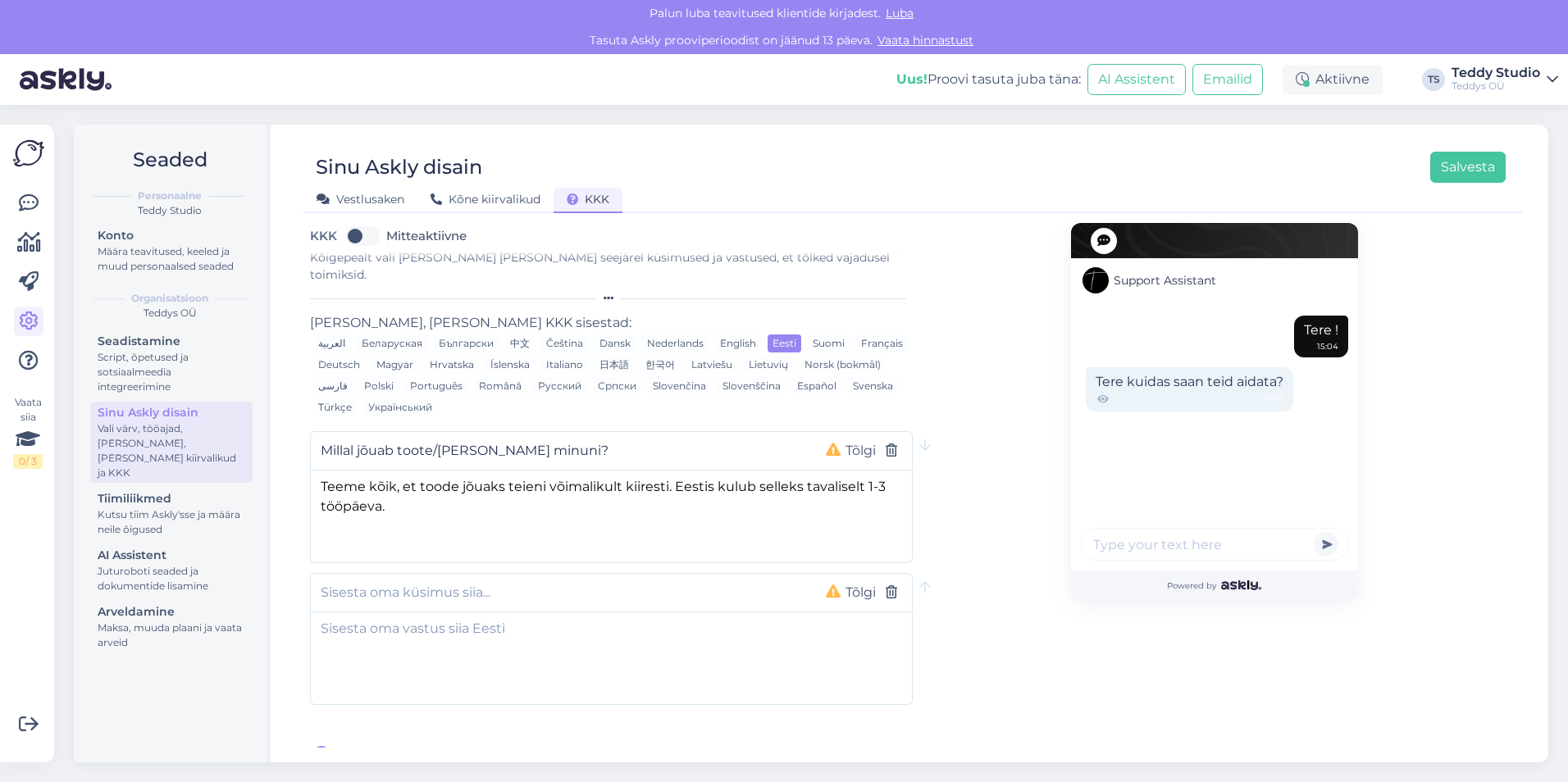
click at [960, 483] on div "Support Assistant Tere ! 15:04 Tere kuidas saan teid aidata? 15:05 Powered by" at bounding box center [1215, 489] width 603 height 552
click at [386, 235] on label "Mitteaktiivne" at bounding box center [426, 236] width 80 height 26
click at [366, 235] on input "Mitteaktiivne" at bounding box center [363, 236] width 41 height 26
checkbox input "true"
click at [1009, 442] on div "Support Assistant Tere ! 15:04 Tere kuidas saan teid aidata? 15:05 Powered by" at bounding box center [1215, 489] width 603 height 552
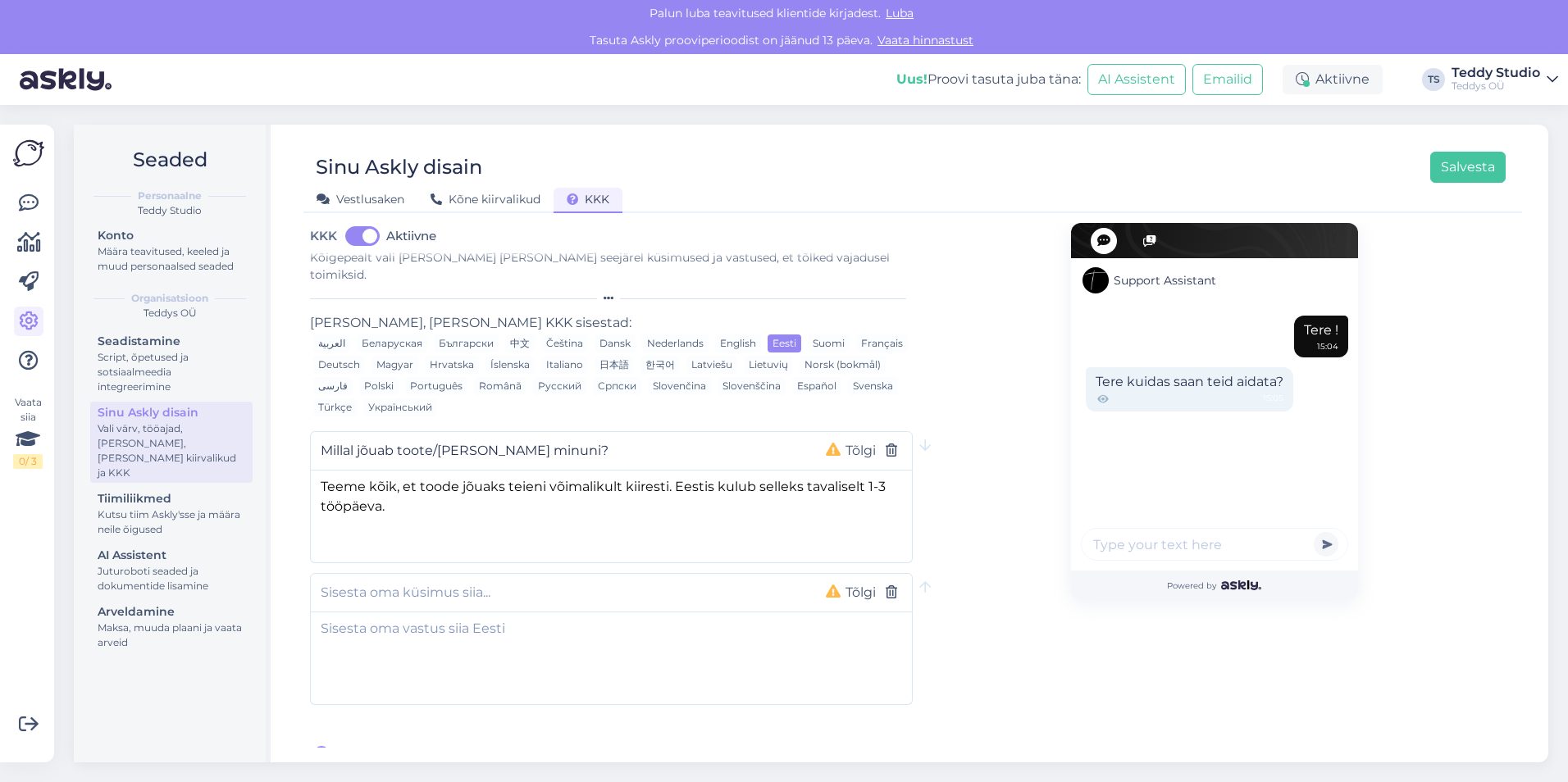
click at [373, 582] on input "text" at bounding box center [560, 592] width 479 height 21
type input "Kuidas [PERSON_NAME] tagastada?"
click at [613, 634] on textarea at bounding box center [611, 656] width 601 height 86
paste textarea "Kauba tagastamiseks [PERSON_NAME] kiri aadressile: [EMAIL_ADDRESS][DOMAIN_NAME]…"
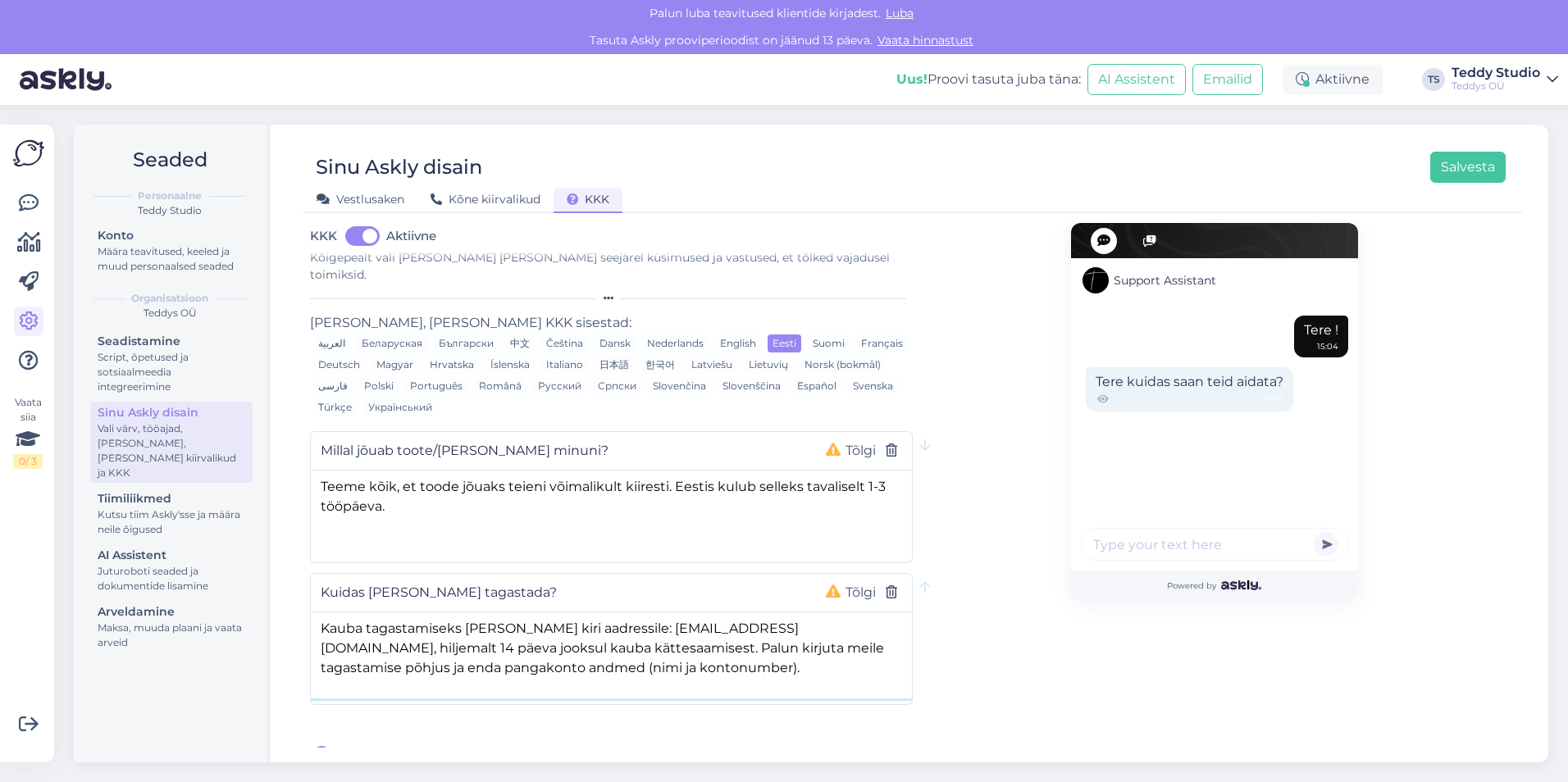
type textarea "Kauba tagastamiseks [PERSON_NAME] kiri aadressile: [EMAIL_ADDRESS][DOMAIN_NAME]…"
click at [934, 578] on div "Support Assistant Tere ! 15:04 Tere kuidas saan teid aidata? 15:05 Powered by" at bounding box center [1215, 489] width 603 height 552
drag, startPoint x: 777, startPoint y: 612, endPoint x: 642, endPoint y: 617, distance: 135.1
click at [642, 617] on textarea "Kauba tagastamiseks [PERSON_NAME] kiri aadressile: [EMAIL_ADDRESS][DOMAIN_NAME]…" at bounding box center [611, 656] width 601 height 86
drag, startPoint x: 657, startPoint y: 612, endPoint x: 1057, endPoint y: 684, distance: 406.4
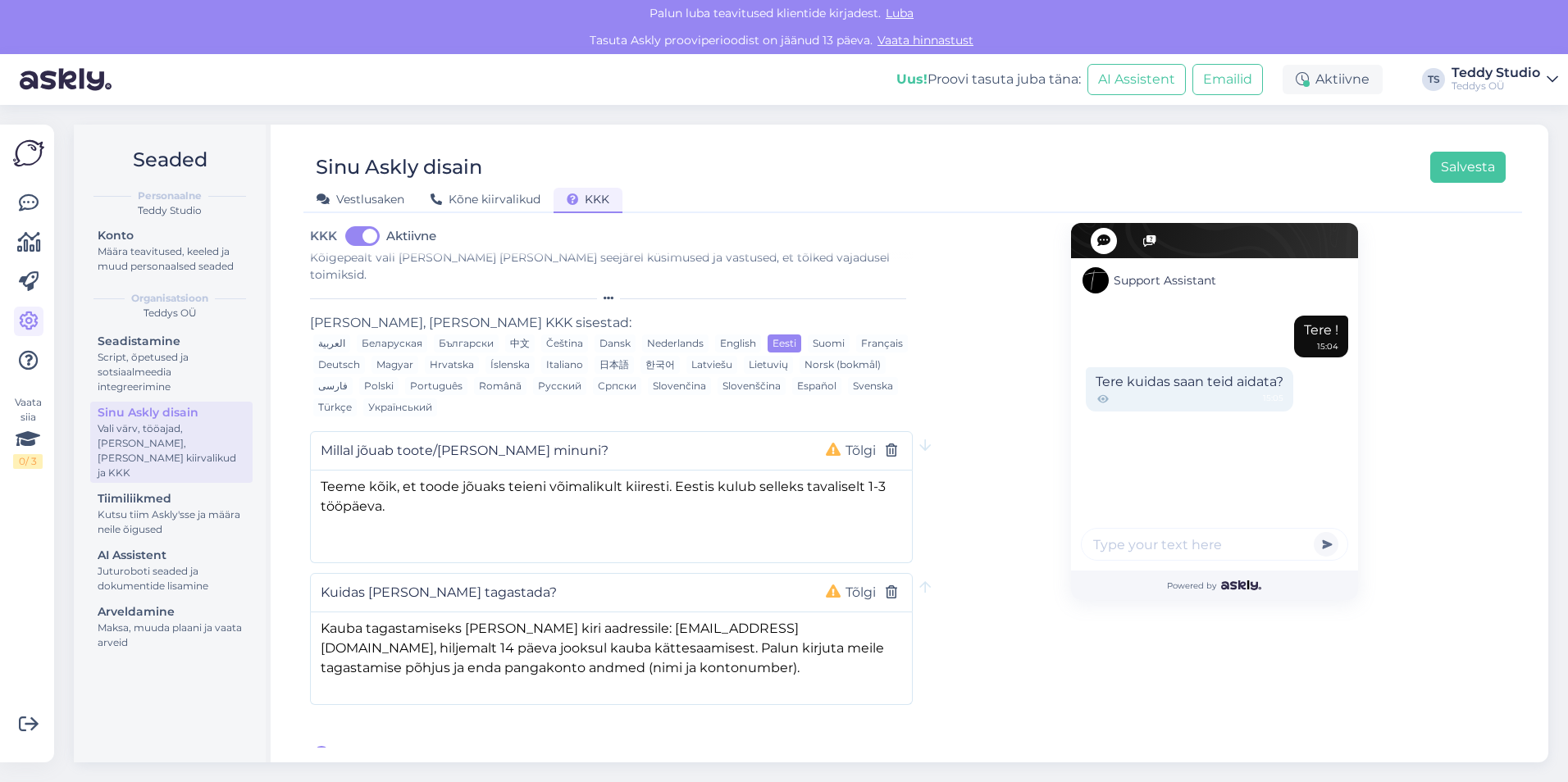
click at [1058, 679] on div "Support Assistant Tere ! 15:04 Tere kuidas saan teid aidata? 15:05 Powered by" at bounding box center [1215, 489] width 603 height 552
click at [995, 541] on div "Support Assistant Tere ! 15:04 Tere kuidas saan teid aidata? 15:05 Powered by" at bounding box center [1215, 489] width 603 height 552
click at [407, 746] on span "[PERSON_NAME] uus küsimus" at bounding box center [437, 755] width 201 height 20
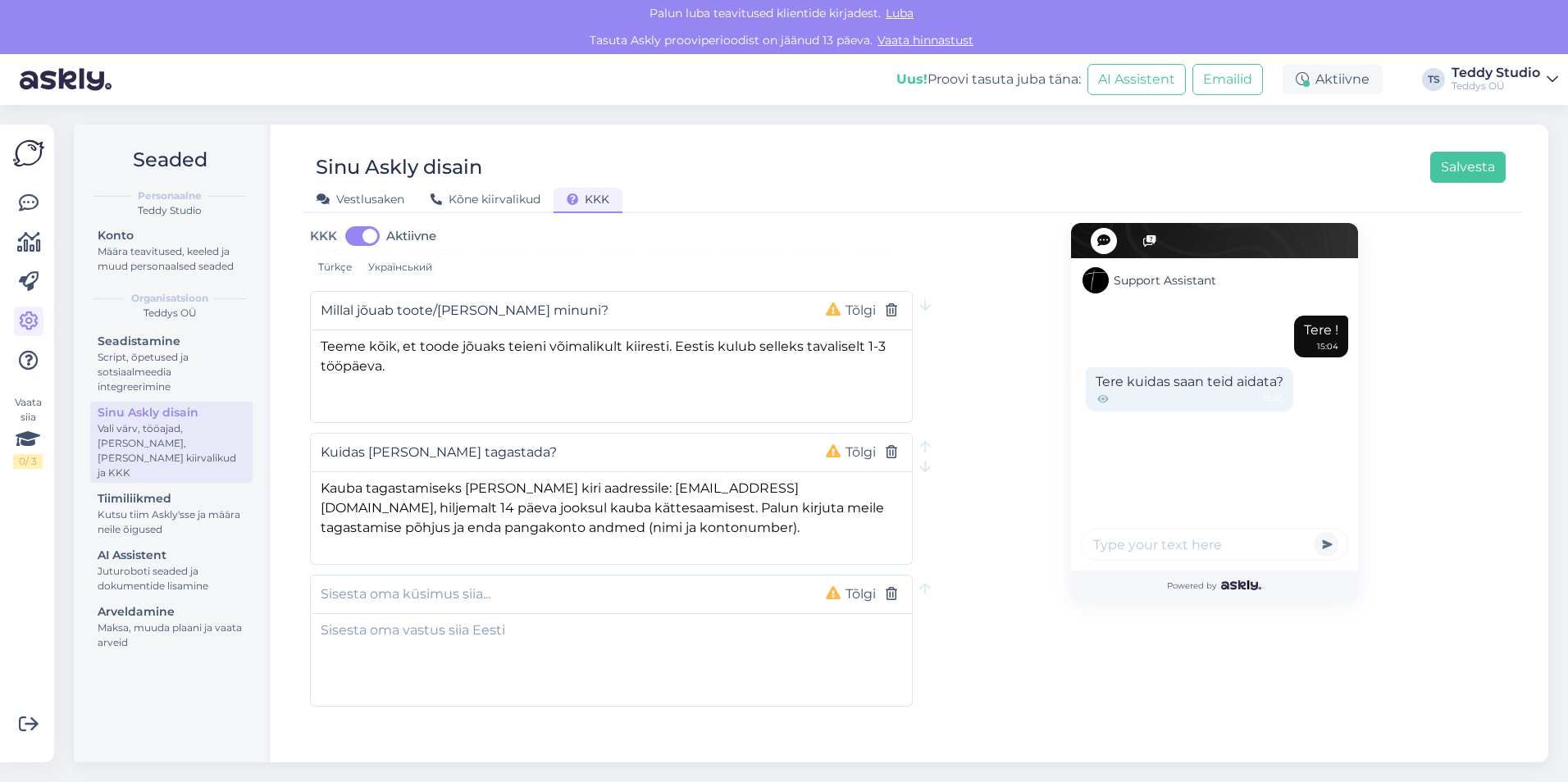
scroll to position [152, 0]
click at [516, 584] on input "text" at bounding box center [560, 592] width 479 height 21
type input "Kuidas [PERSON_NAME] vahetada?"
drag, startPoint x: 323, startPoint y: 462, endPoint x: 639, endPoint y: 514, distance: 320.2
click at [639, 514] on textarea "Kauba tagastamiseks [PERSON_NAME] kiri aadressile: [EMAIL_ADDRESS][DOMAIN_NAME]…" at bounding box center [611, 513] width 601 height 86
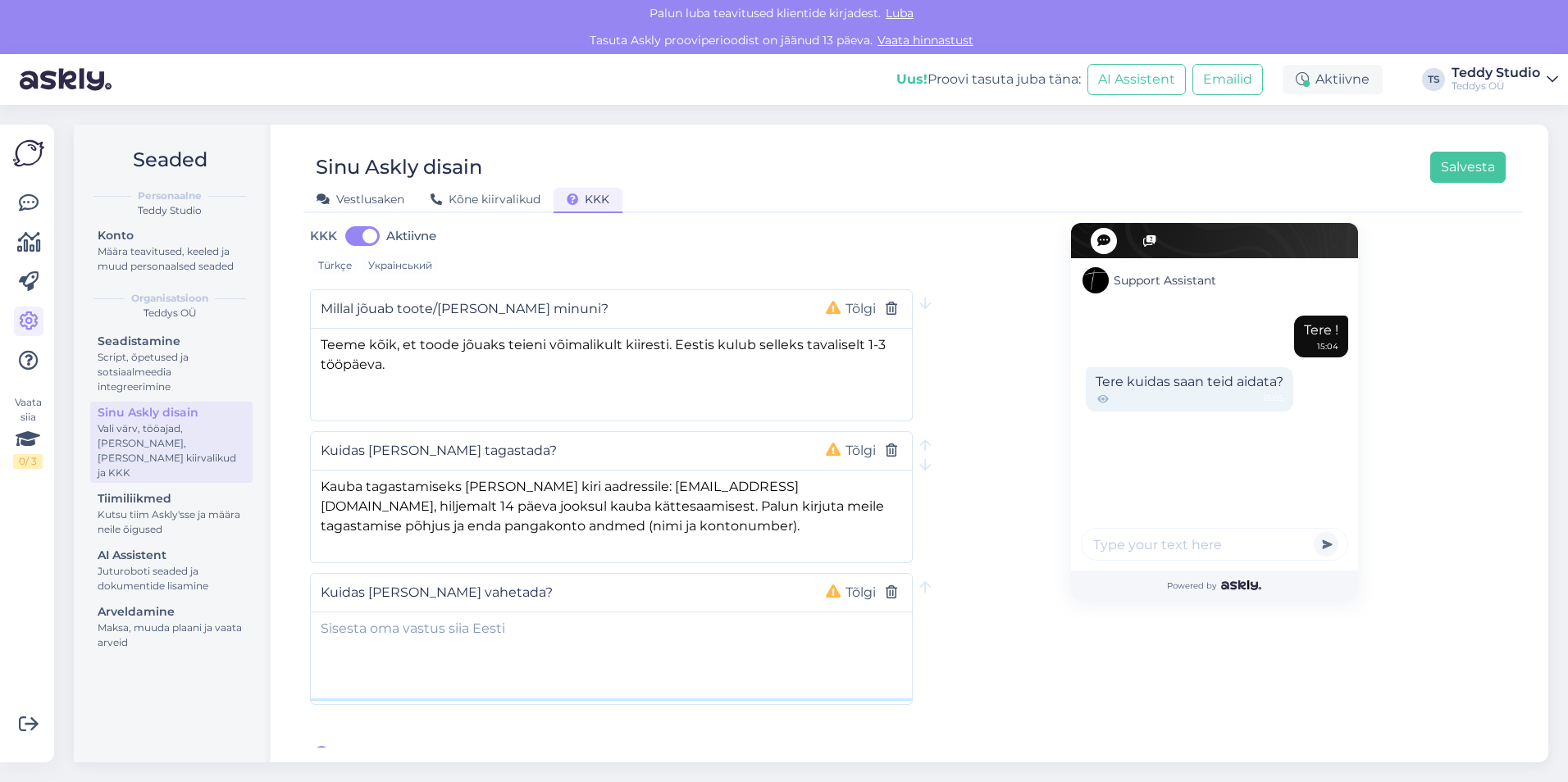
click at [408, 623] on textarea at bounding box center [611, 656] width 601 height 86
paste textarea "Kauba tagastamiseks [PERSON_NAME] kiri aadressile: [EMAIL_ADDRESS][DOMAIN_NAME]…"
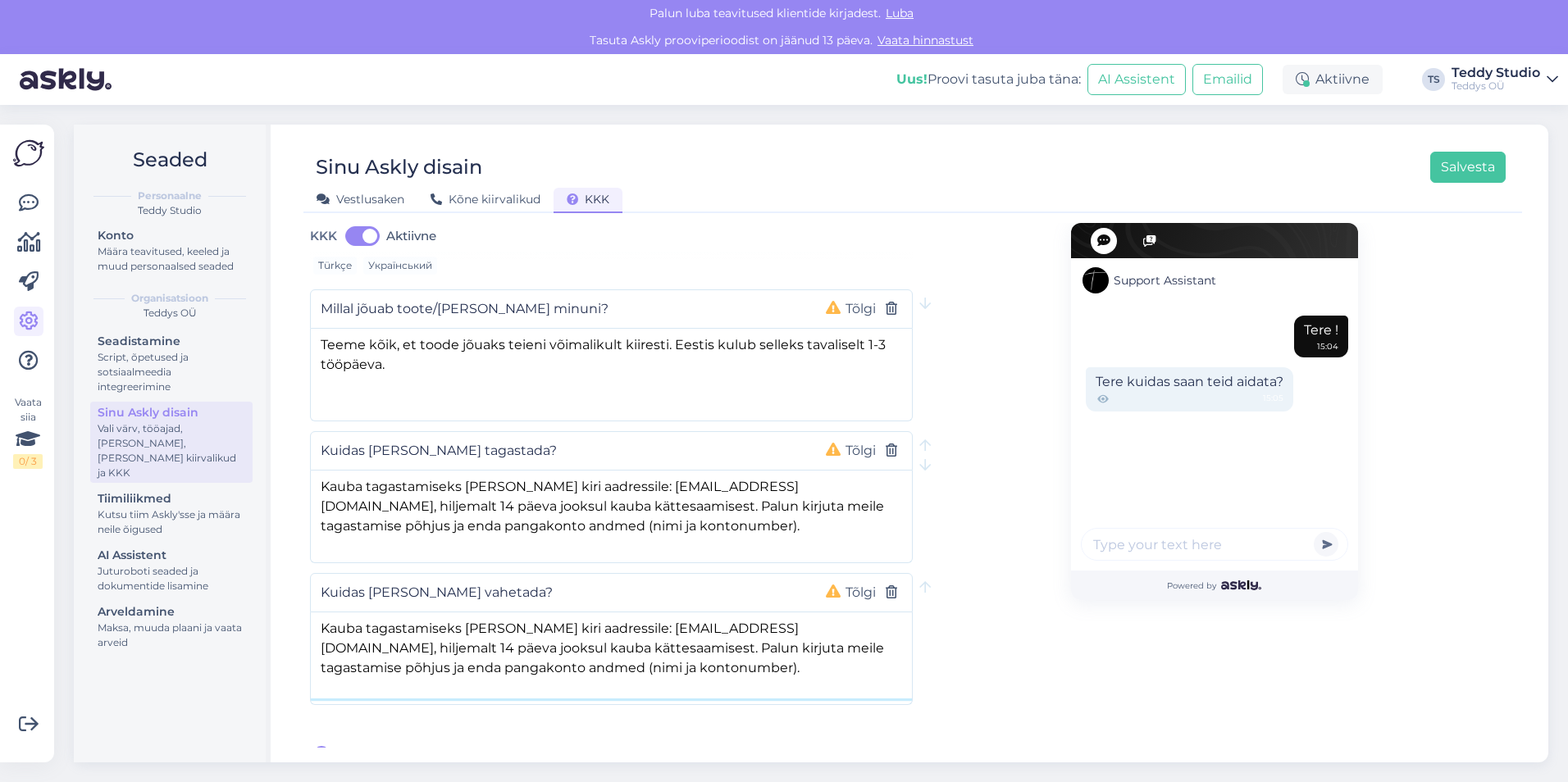
drag, startPoint x: 819, startPoint y: 654, endPoint x: 781, endPoint y: 608, distance: 59.7
click at [781, 613] on textarea "Kauba tagastamiseks [PERSON_NAME] kiri aadressile: [EMAIL_ADDRESS][DOMAIN_NAME]…" at bounding box center [611, 656] width 601 height 86
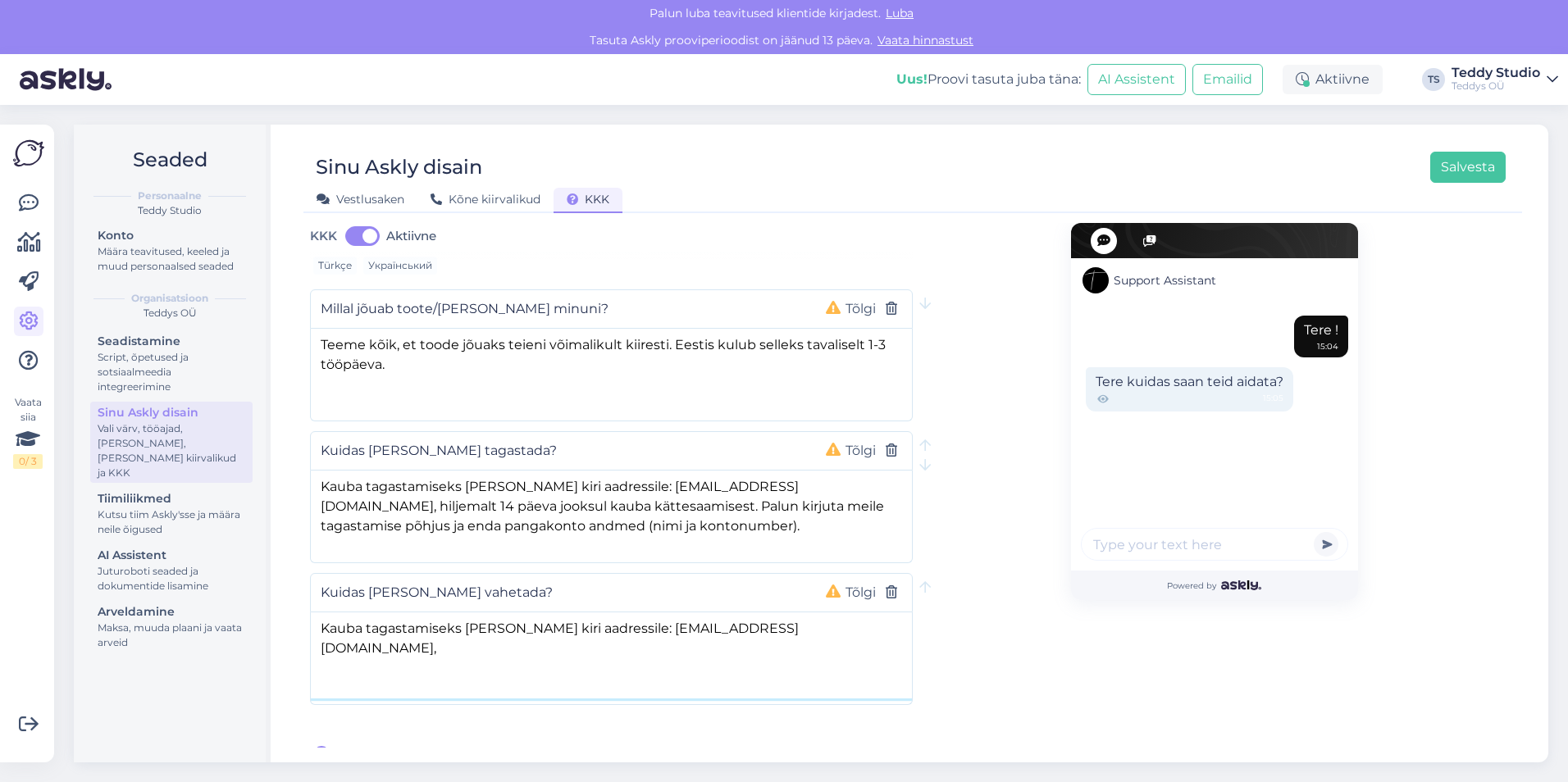
click at [822, 613] on textarea "Kauba tagastamiseks [PERSON_NAME] kiri aadressile: [EMAIL_ADDRESS][DOMAIN_NAME]," at bounding box center [611, 656] width 601 height 86
paste textarea "Paki tagastamise kulu katab Veebipood."
type textarea "Kauba tagastamiseks [PERSON_NAME] kiri aadressile: [EMAIL_ADDRESS][DOMAIN_NAME]…"
click at [638, 506] on textarea "Kauba tagastamiseks [PERSON_NAME] kiri aadressile: [EMAIL_ADDRESS][DOMAIN_NAME]…" at bounding box center [611, 513] width 601 height 86
paste textarea "Paki tagastamise kulu katab Veebipood."
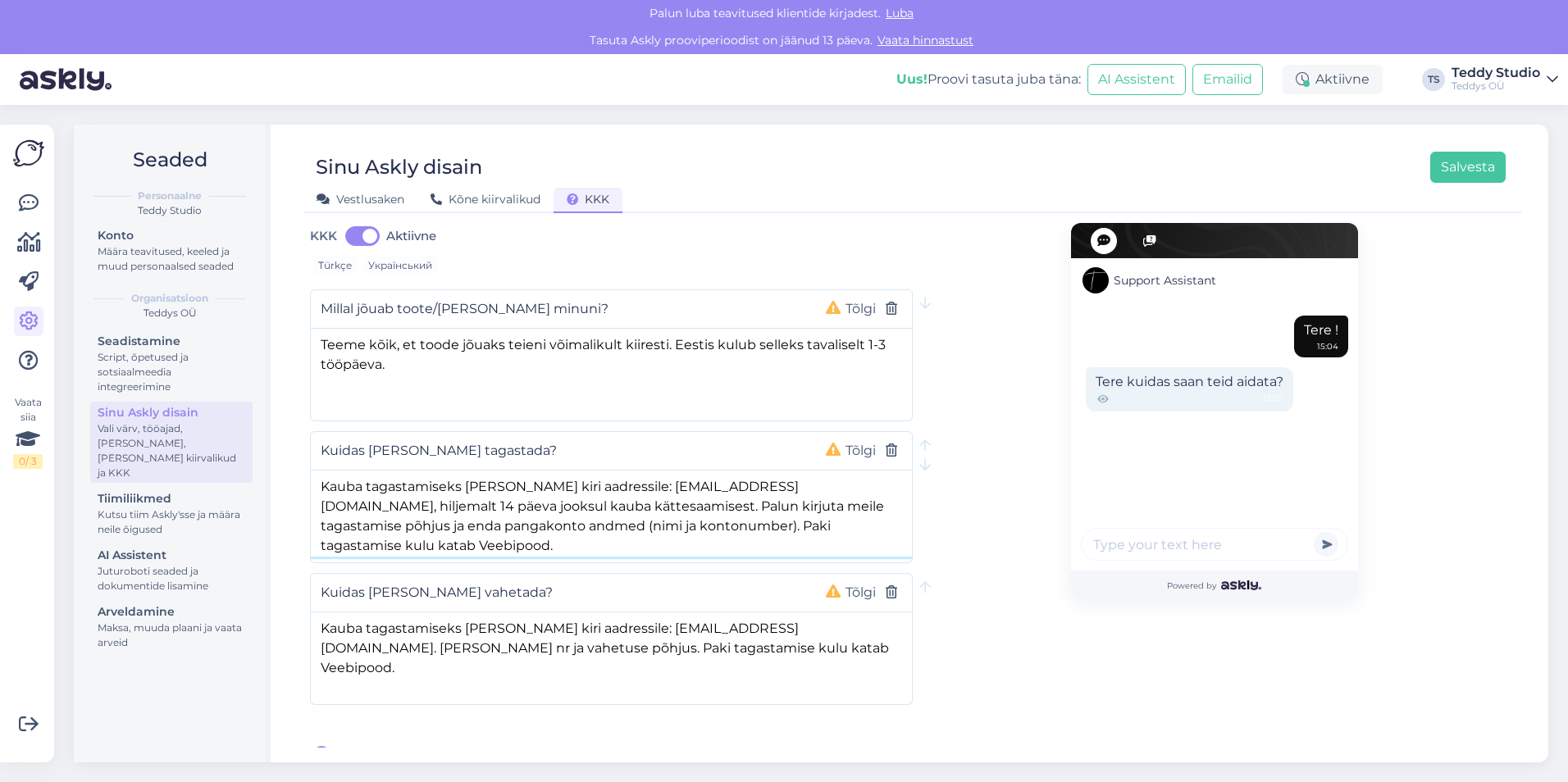
type textarea "Kauba tagastamiseks [PERSON_NAME] kiri aadressile: [EMAIL_ADDRESS][DOMAIN_NAME]…"
click at [735, 653] on textarea "Kauba tagastamiseks [PERSON_NAME] kiri aadressile: [EMAIL_ADDRESS][DOMAIN_NAME]…" at bounding box center [611, 656] width 601 height 86
click at [731, 623] on textarea "Kauba tagastamiseks [PERSON_NAME] kiri aadressile: [EMAIL_ADDRESS][DOMAIN_NAME]…" at bounding box center [611, 656] width 601 height 86
drag, startPoint x: 764, startPoint y: 629, endPoint x: 645, endPoint y: 630, distance: 119.0
click at [645, 630] on textarea "Kauba tagastamiseks [PERSON_NAME] kiri aadressile: [EMAIL_ADDRESS][DOMAIN_NAME]…" at bounding box center [611, 656] width 601 height 86
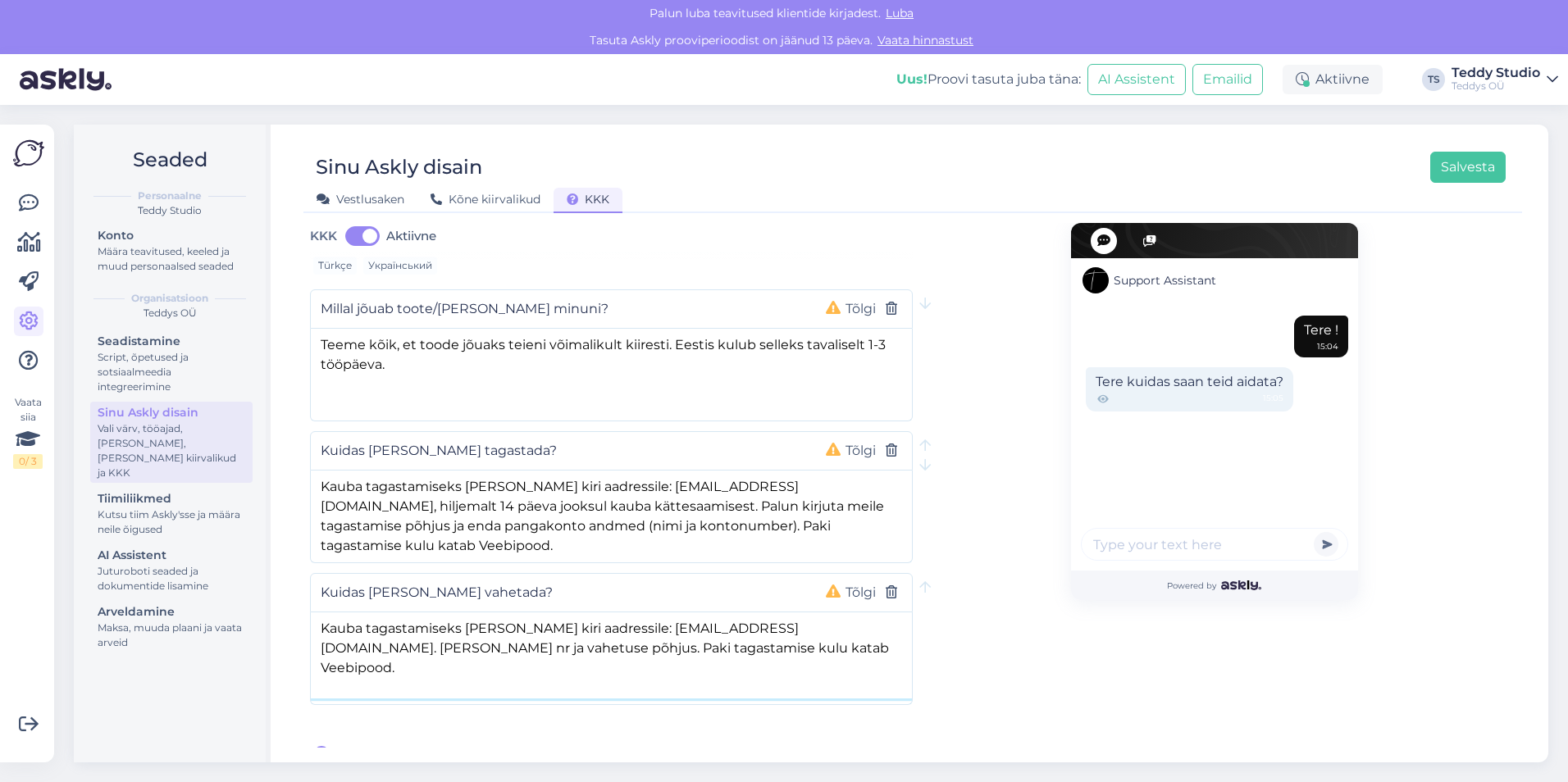
drag, startPoint x: 645, startPoint y: 630, endPoint x: 564, endPoint y: 630, distance: 81.0
click at [644, 630] on textarea "Kauba tagastamiseks [PERSON_NAME] kiri aadressile: [EMAIL_ADDRESS][DOMAIN_NAME]…" at bounding box center [611, 656] width 601 height 86
click at [559, 630] on textarea "Kauba tagastamiseks [PERSON_NAME] kiri aadressile: [EMAIL_ADDRESS][DOMAIN_NAME]…" at bounding box center [611, 656] width 601 height 86
drag, startPoint x: 561, startPoint y: 630, endPoint x: 451, endPoint y: 633, distance: 110.0
click at [451, 633] on textarea "Kauba tagastamiseks [PERSON_NAME] kiri aadressile: [EMAIL_ADDRESS][DOMAIN_NAME]…" at bounding box center [611, 656] width 601 height 86
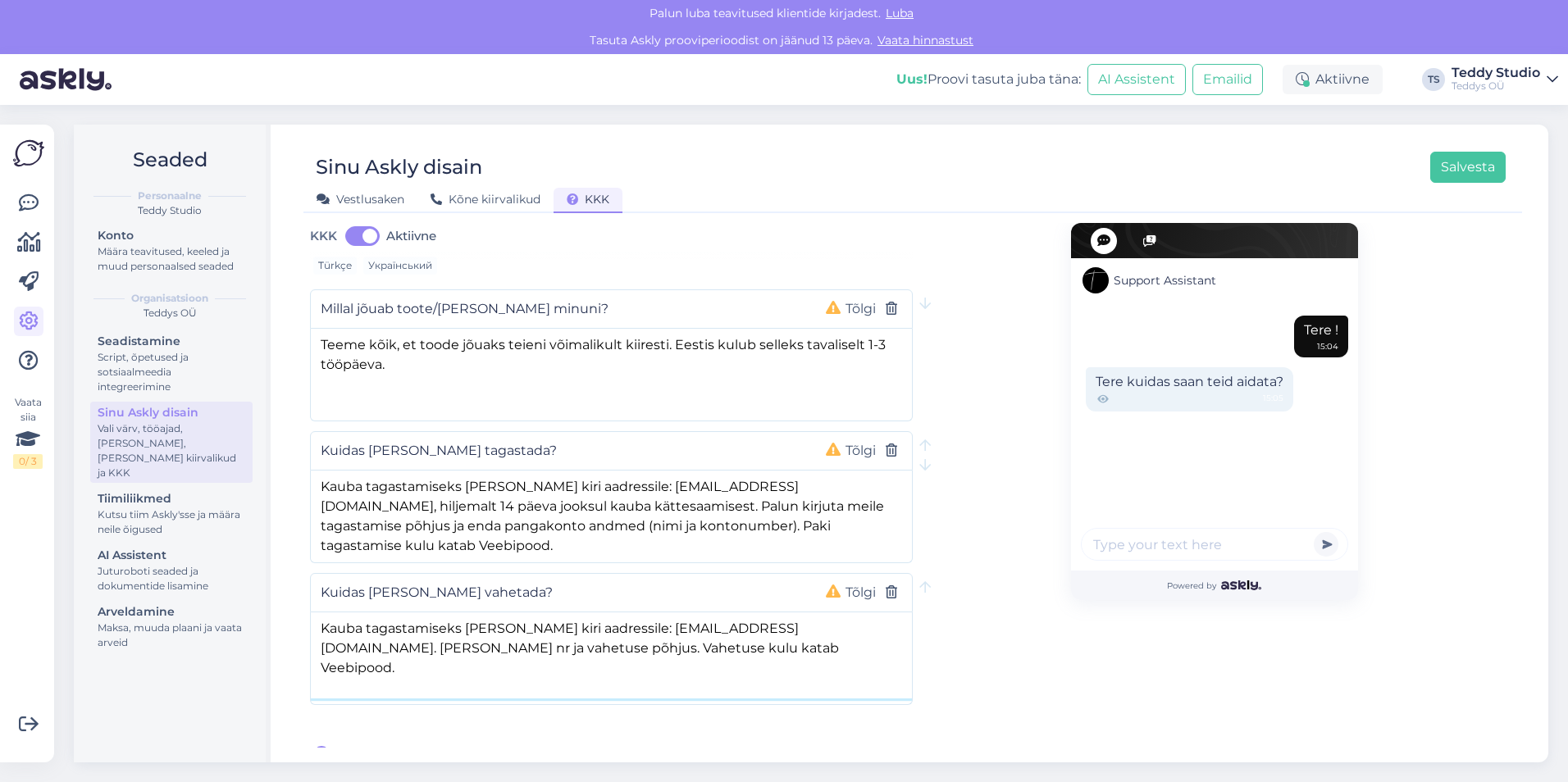
click at [755, 645] on textarea "Kauba tagastamiseks [PERSON_NAME] kiri aadressile: [EMAIL_ADDRESS][DOMAIN_NAME]…" at bounding box center [611, 656] width 601 height 86
type textarea "Kauba tagastamiseks [PERSON_NAME] kiri aadressile: [EMAIL_ADDRESS][DOMAIN_NAME]…"
click at [977, 560] on div "Support Assistant Tere ! 15:04 Tere kuidas saan teid aidata? 15:05 Powered by" at bounding box center [1215, 418] width 603 height 694
click at [1471, 163] on button "Salvesta" at bounding box center [1468, 167] width 75 height 32
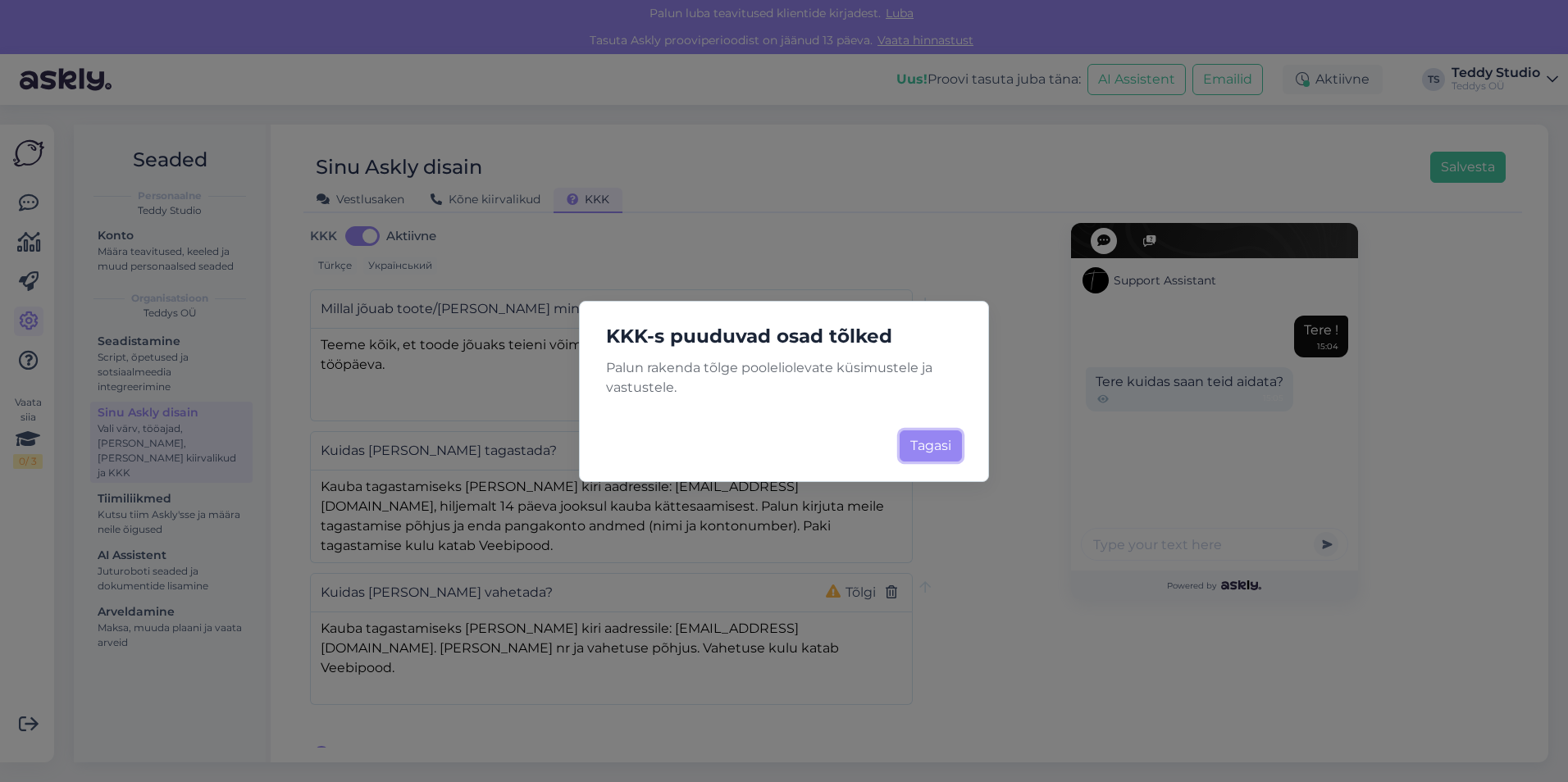
click at [923, 441] on button "Tagasi" at bounding box center [930, 446] width 62 height 32
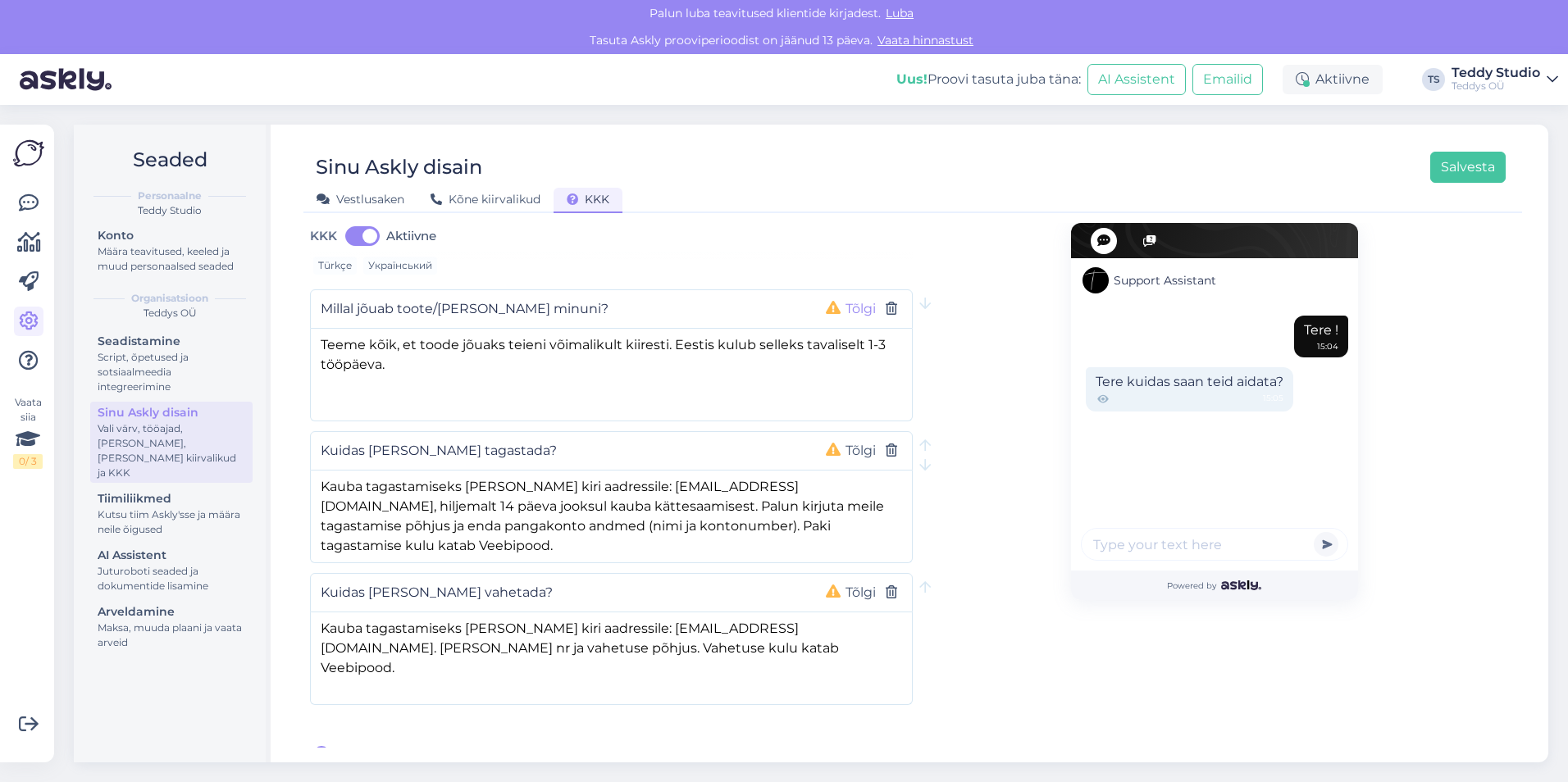
click at [849, 298] on button "Tõlgi" at bounding box center [860, 309] width 40 height 21
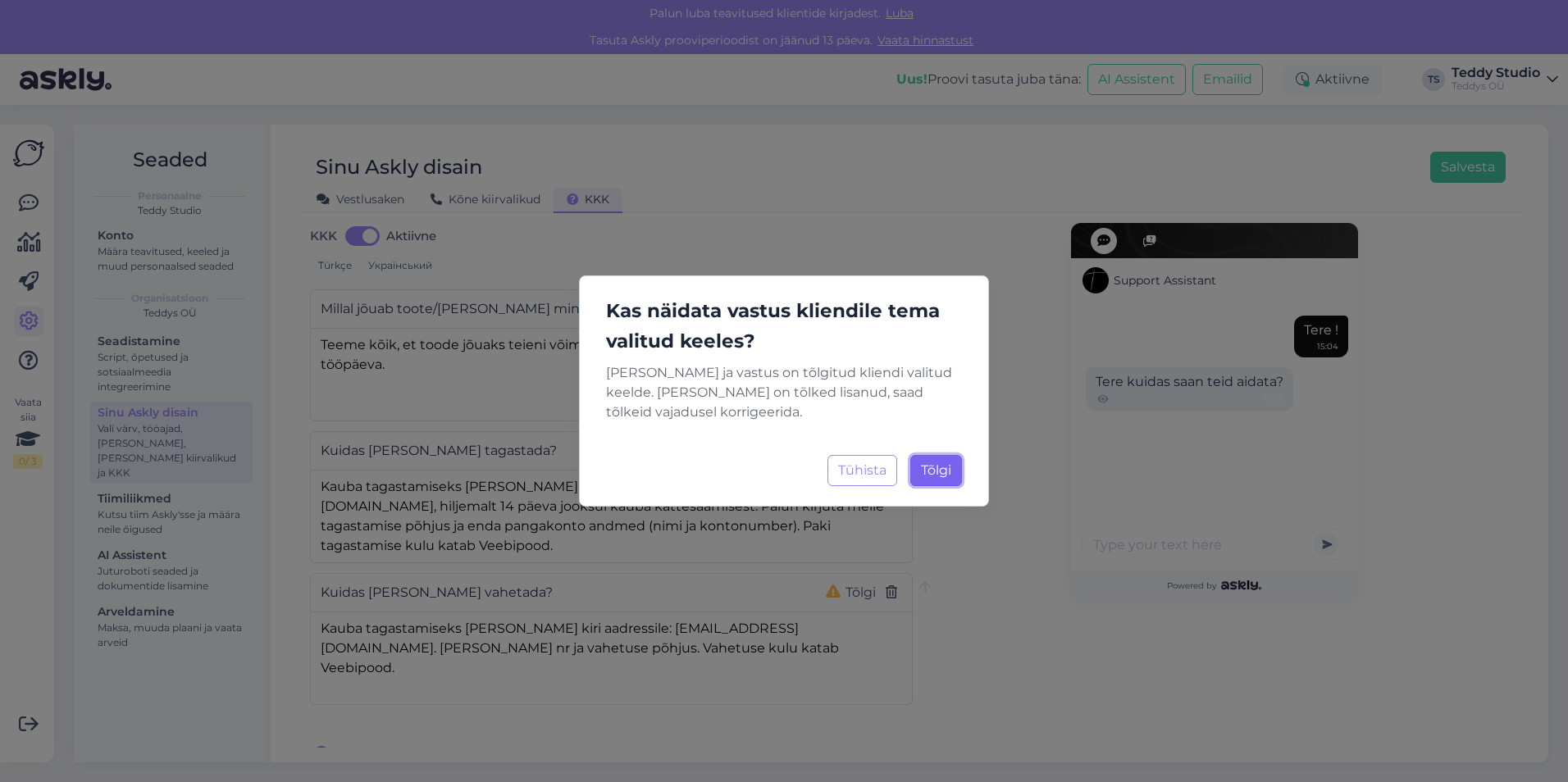
click at [923, 463] on span "Tõlgi" at bounding box center [936, 470] width 31 height 16
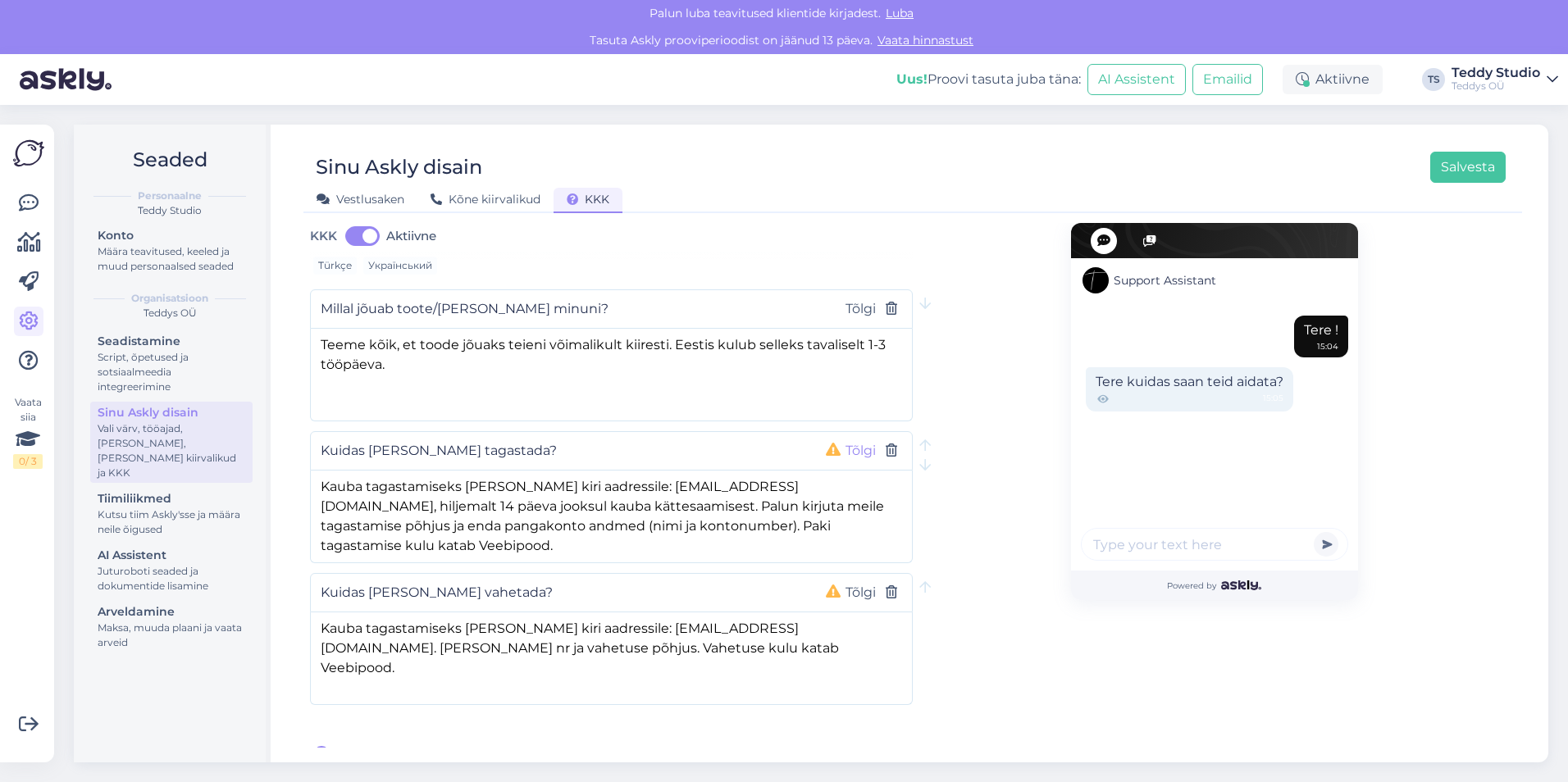
click at [841, 441] on button "Tõlgi" at bounding box center [860, 451] width 40 height 21
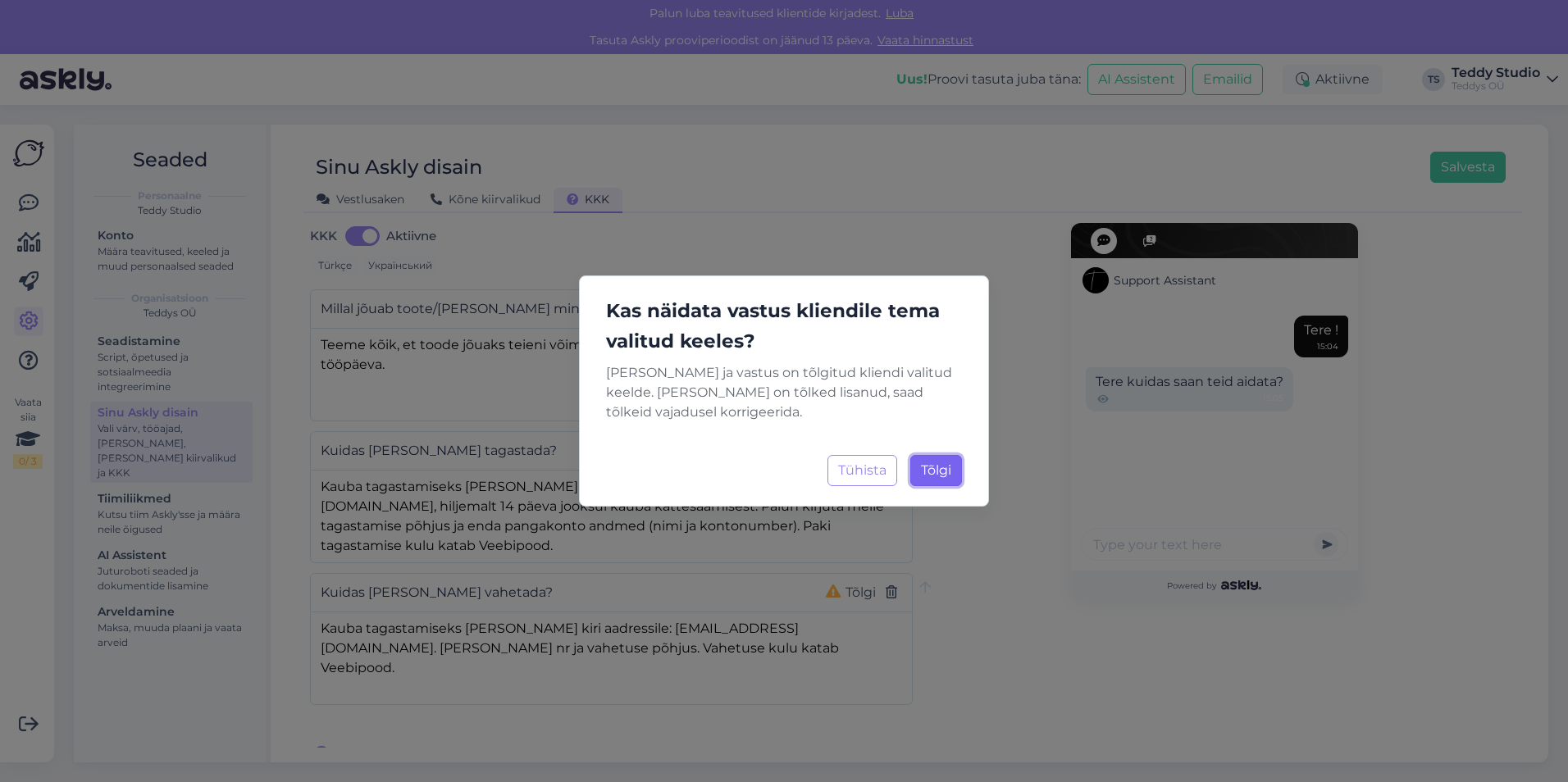
click at [940, 467] on span "Tõlgi" at bounding box center [936, 470] width 31 height 16
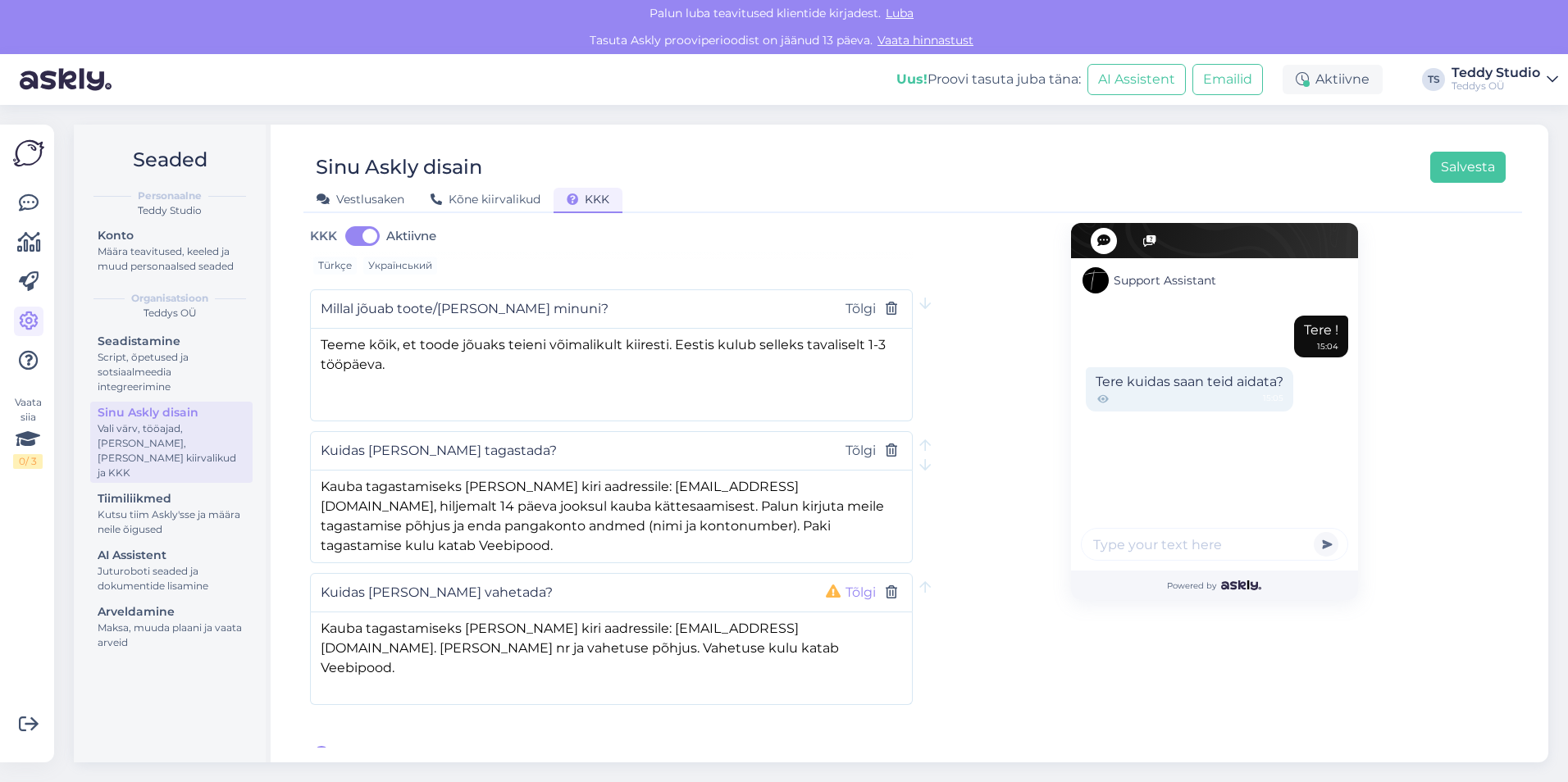
click at [844, 582] on button "Tõlgi" at bounding box center [860, 592] width 40 height 21
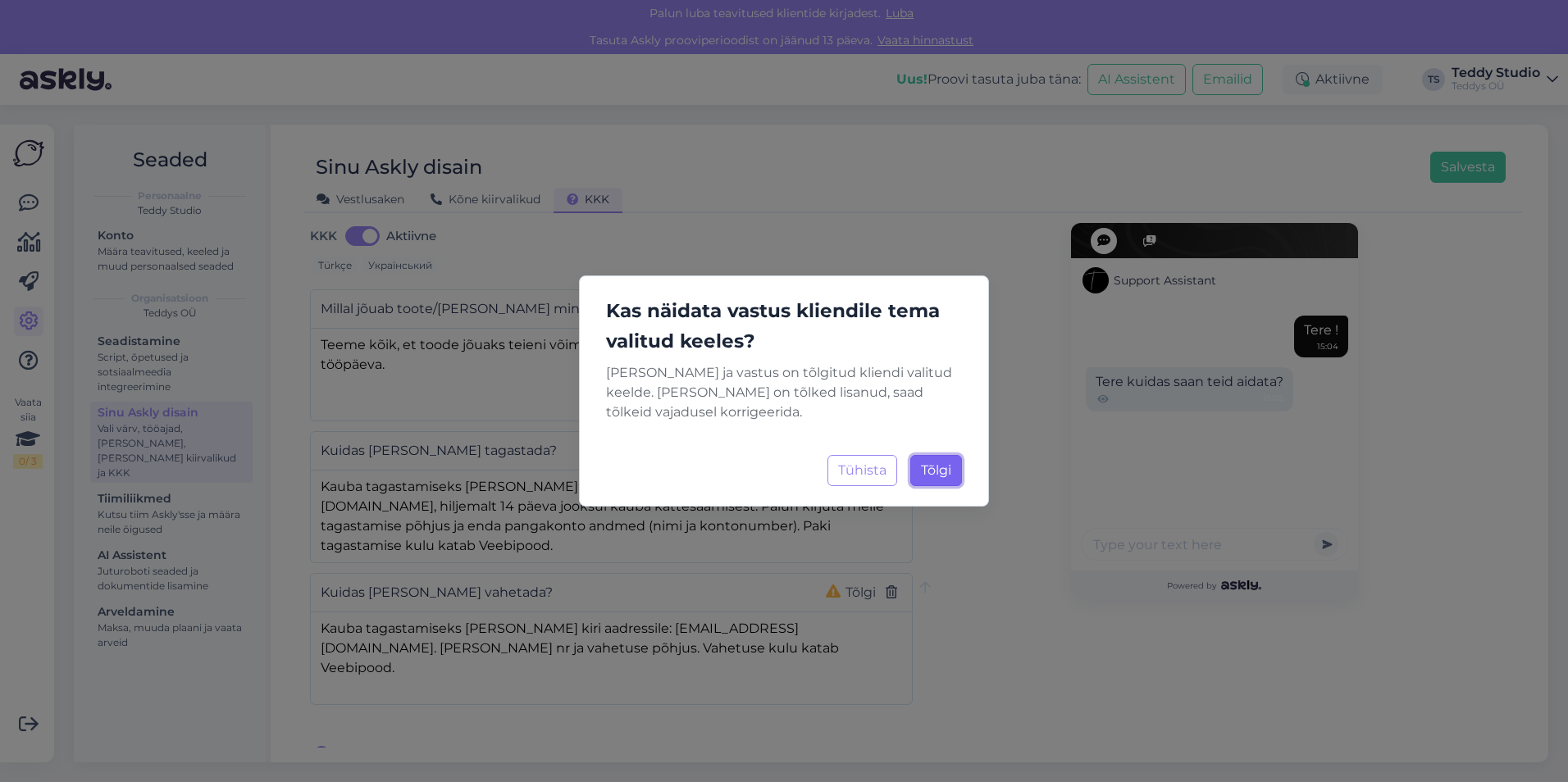
click at [941, 476] on span "Tõlgi" at bounding box center [936, 470] width 31 height 16
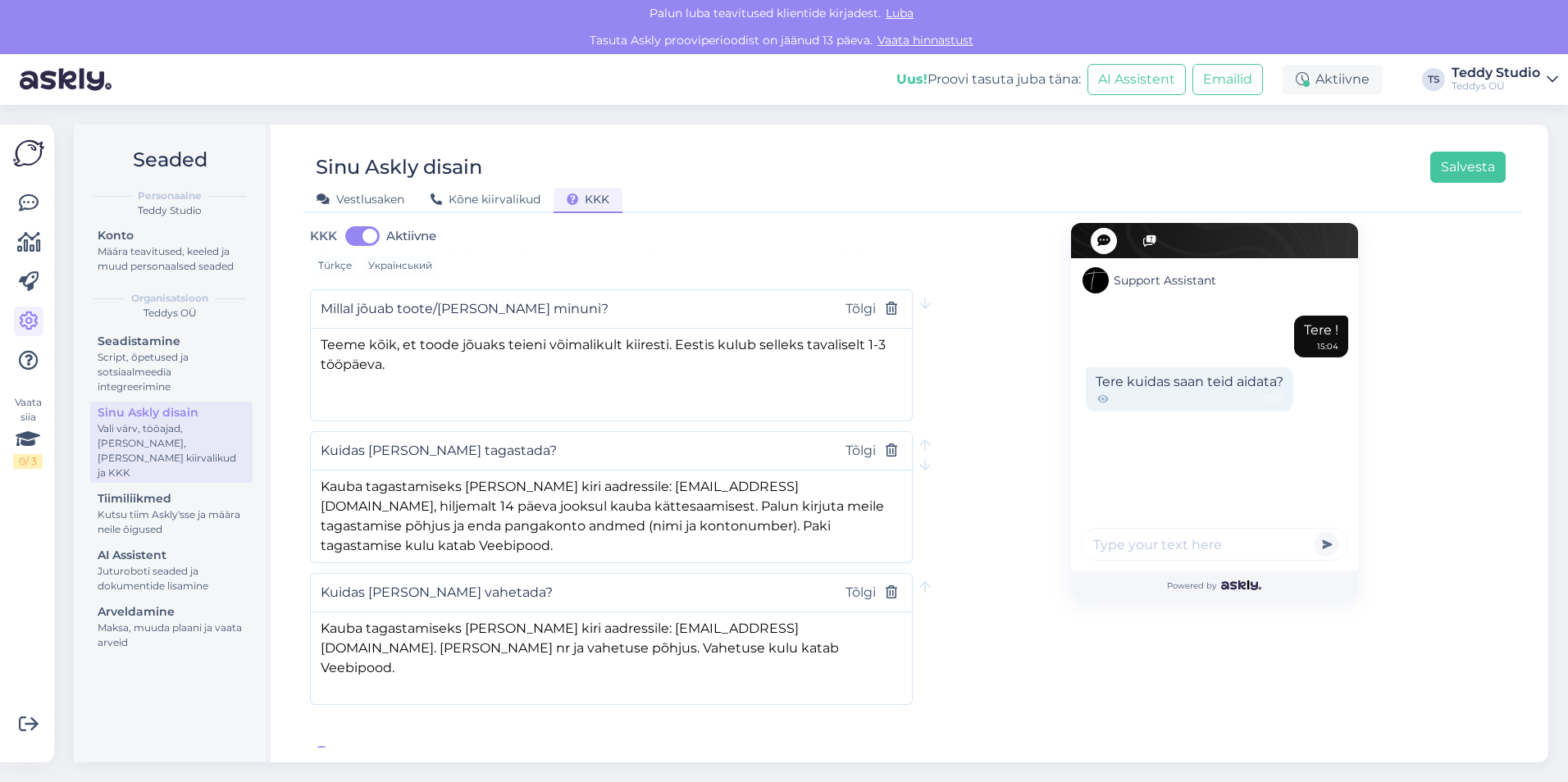
click at [928, 555] on div "Support Assistant Tere ! 15:04 Tere kuidas saan teid aidata? 15:05 Powered by" at bounding box center [1215, 418] width 603 height 694
click at [1462, 159] on button "Salvesta" at bounding box center [1468, 167] width 75 height 32
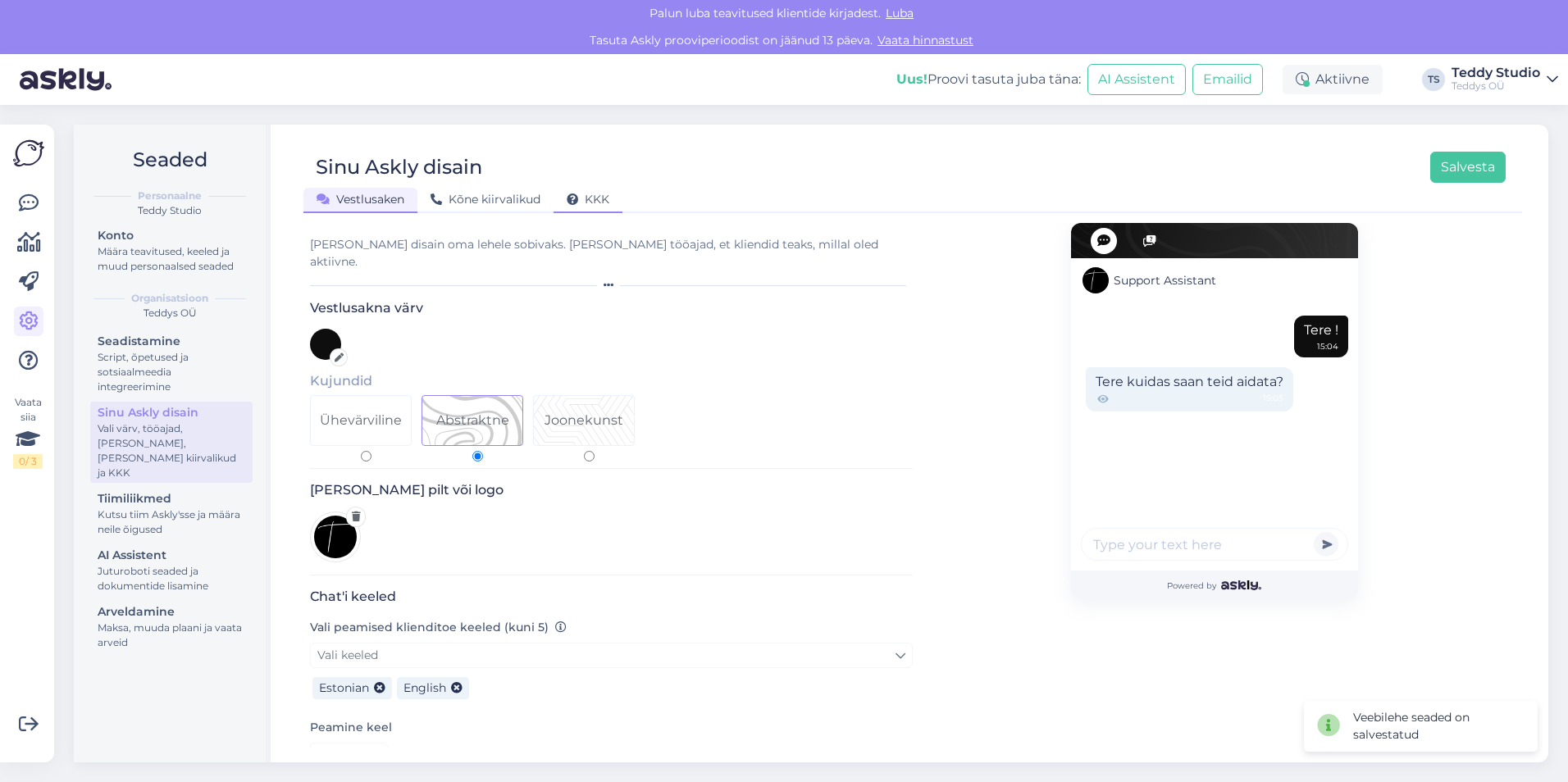
click at [595, 188] on div "KKK" at bounding box center [588, 200] width 69 height 25
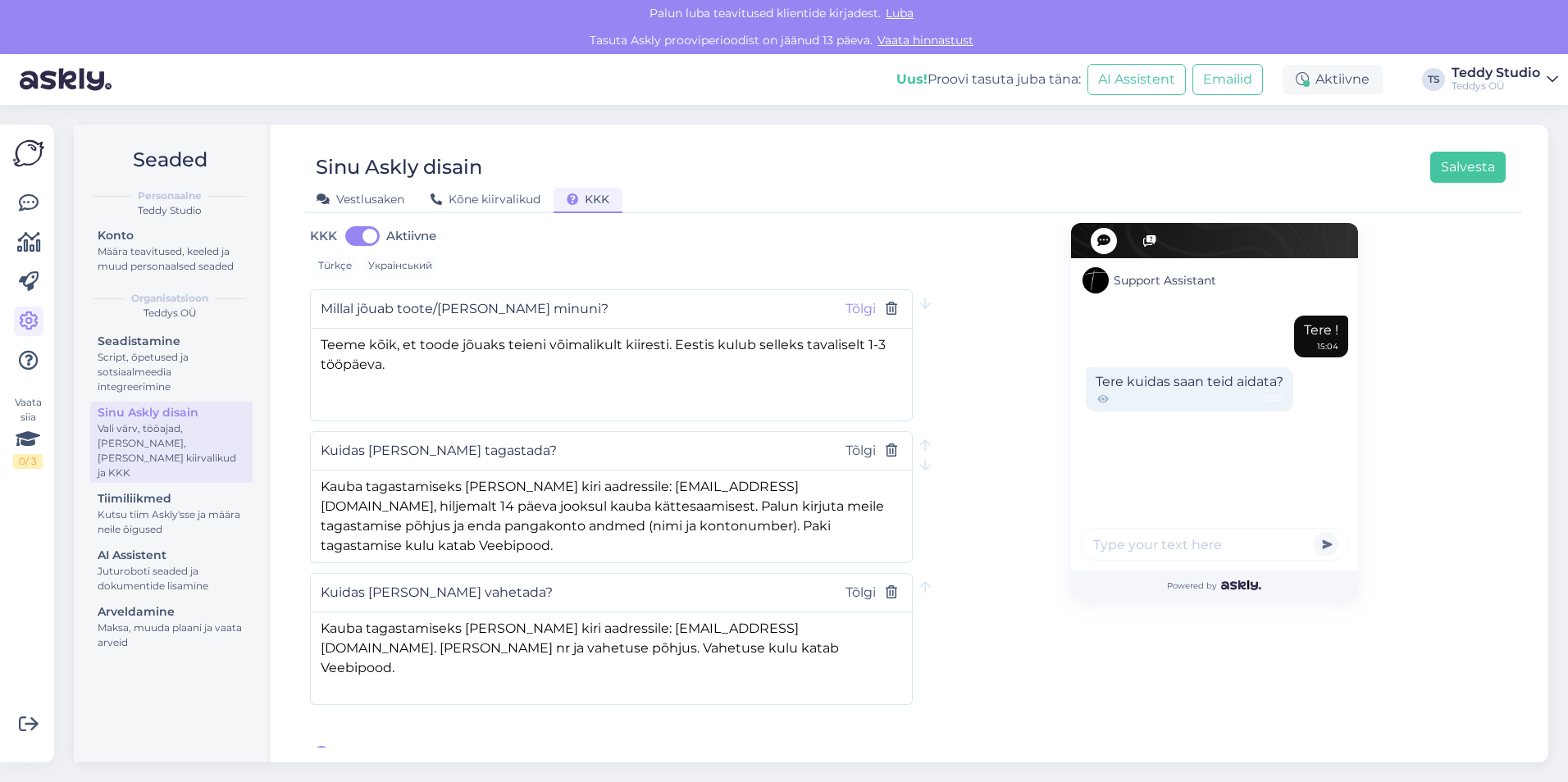
click at [851, 298] on button "Tõlgi" at bounding box center [860, 309] width 40 height 21
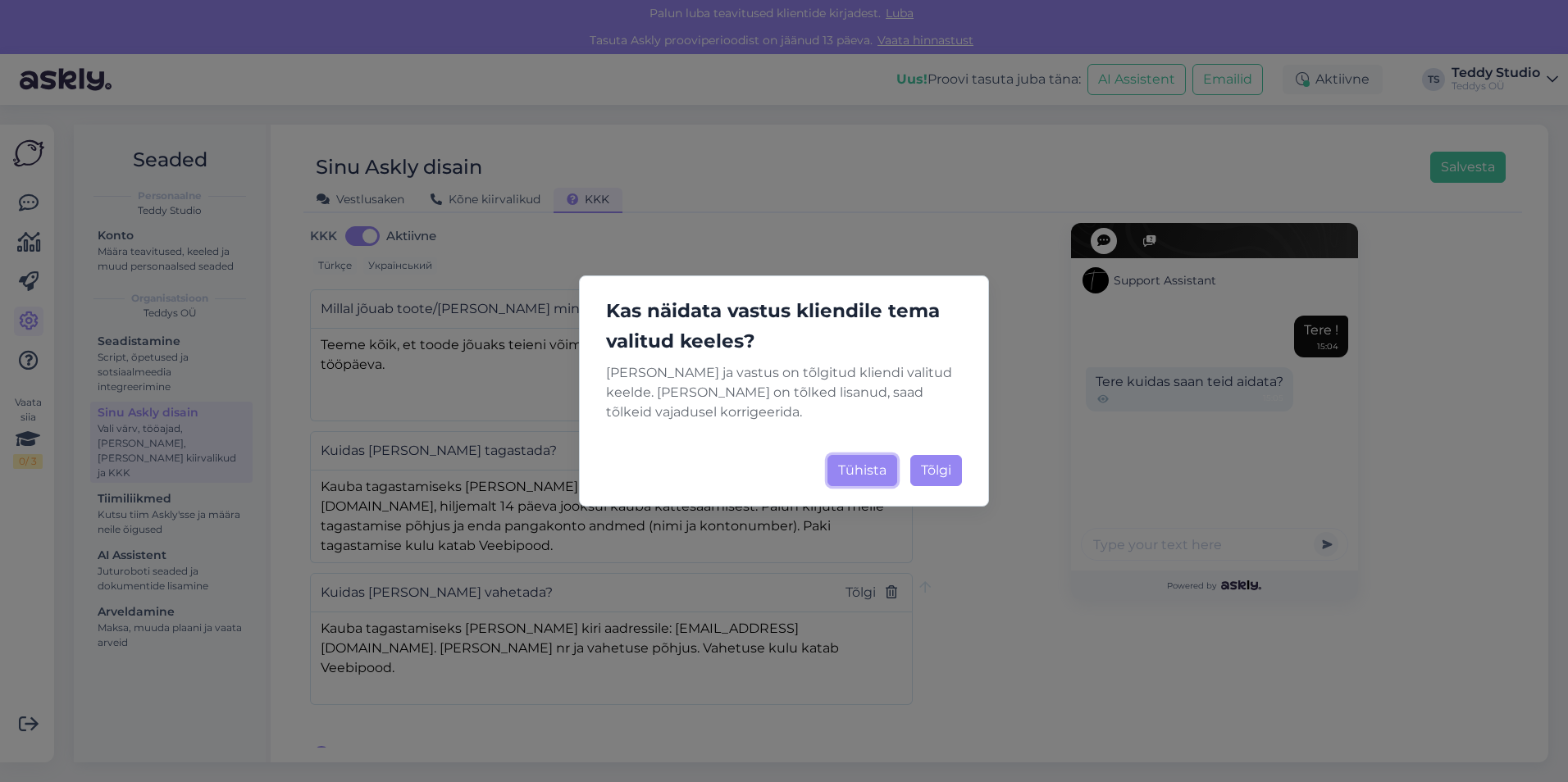
click at [849, 471] on button "Tühista" at bounding box center [862, 471] width 70 height 32
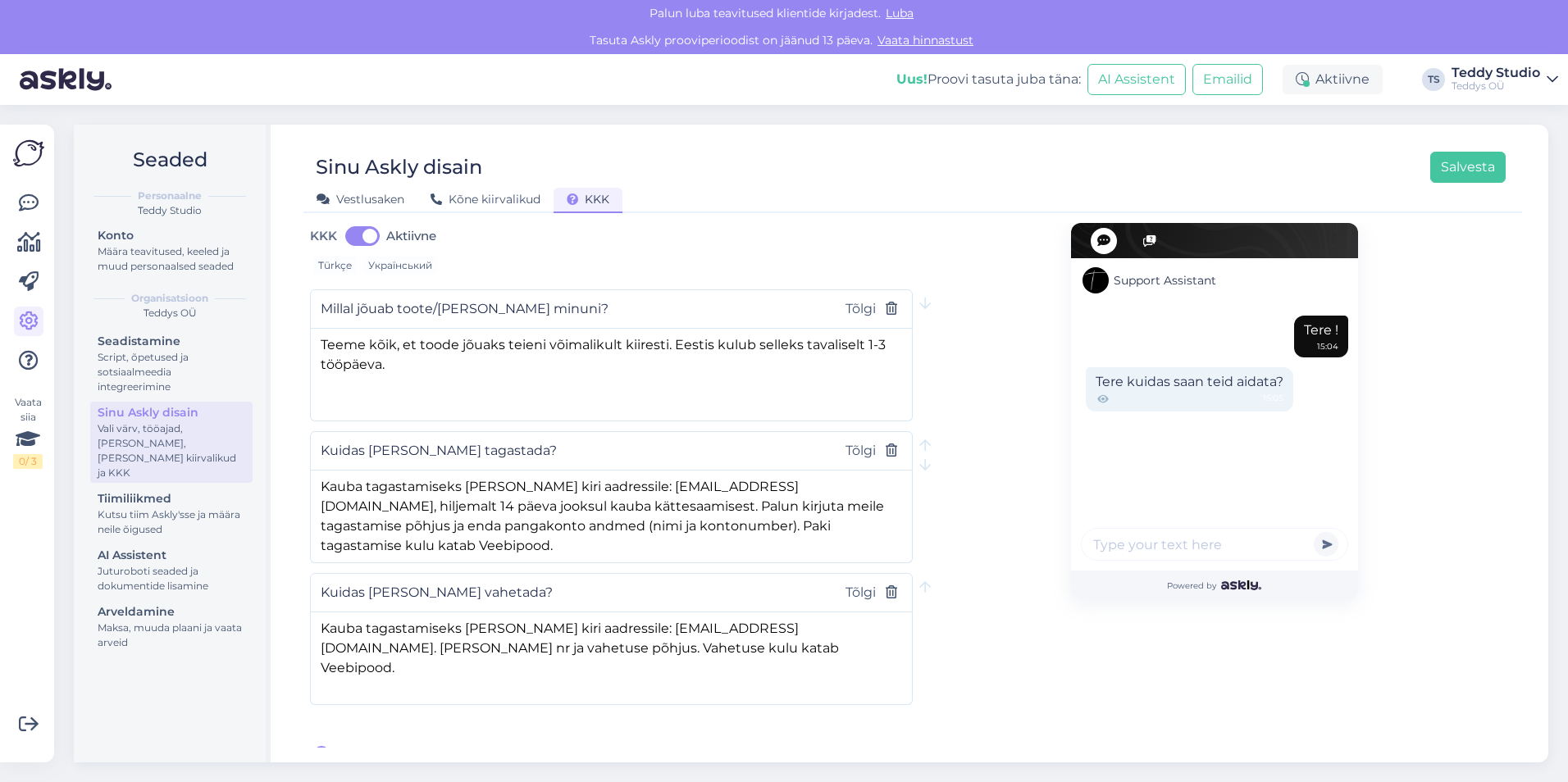
click at [957, 418] on div "Support Assistant Tere ! 15:04 Tere kuidas saan teid aidata? 15:05 Powered by" at bounding box center [1215, 418] width 603 height 694
click at [987, 386] on div "Support Assistant Tere ! 15:04 Tere kuidas saan teid aidata? 15:05 Powered by" at bounding box center [1215, 418] width 603 height 694
click at [937, 334] on div "Support Assistant Tere ! 15:04 Tere kuidas saan teid aidata? 15:05 Powered by" at bounding box center [1215, 418] width 603 height 694
click at [421, 746] on span "[PERSON_NAME] uus küsimus" at bounding box center [437, 755] width 201 height 20
drag, startPoint x: 517, startPoint y: 718, endPoint x: 600, endPoint y: 707, distance: 83.7
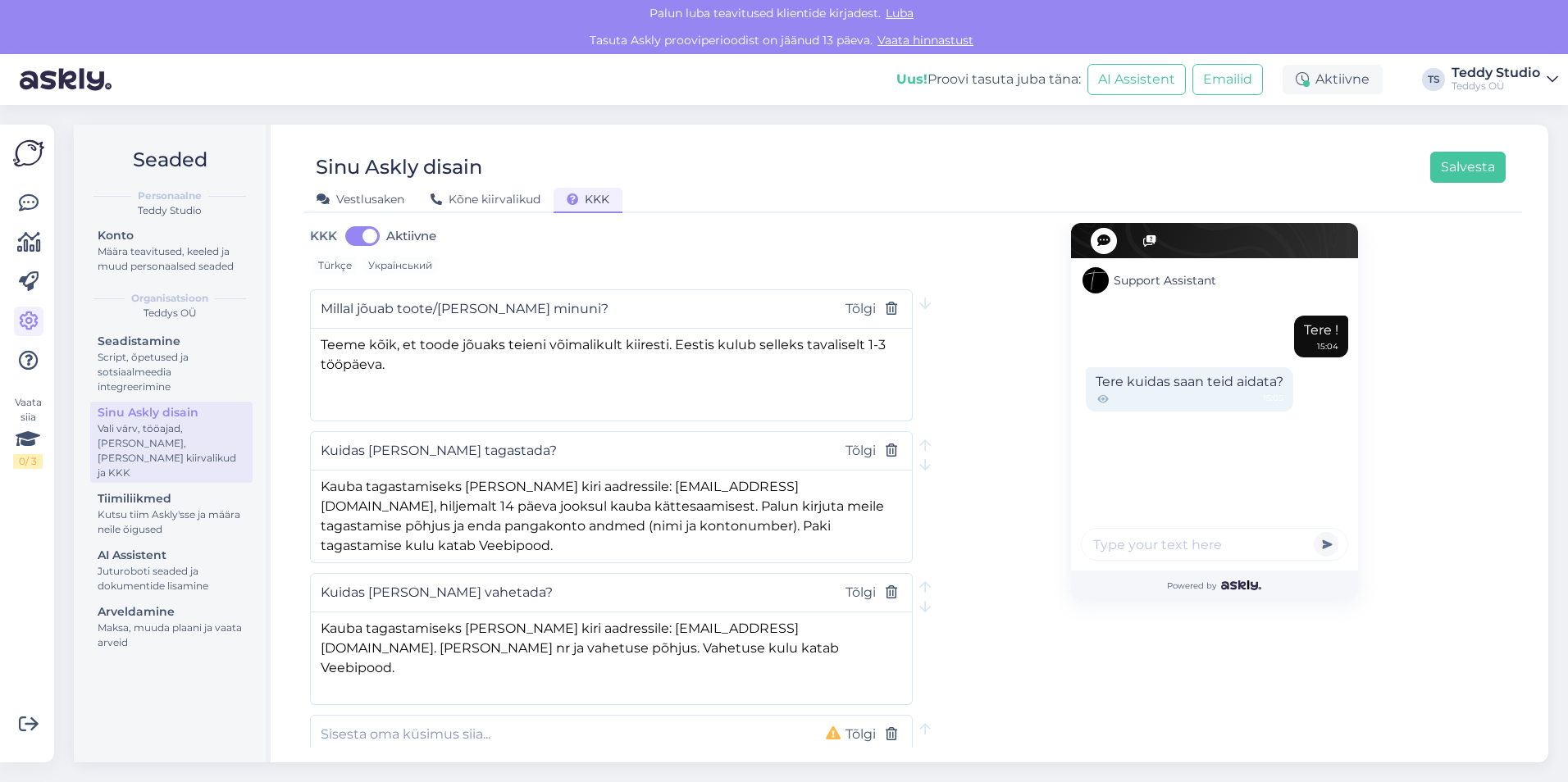
click at [517, 724] on input "text" at bounding box center [560, 735] width 479 height 21
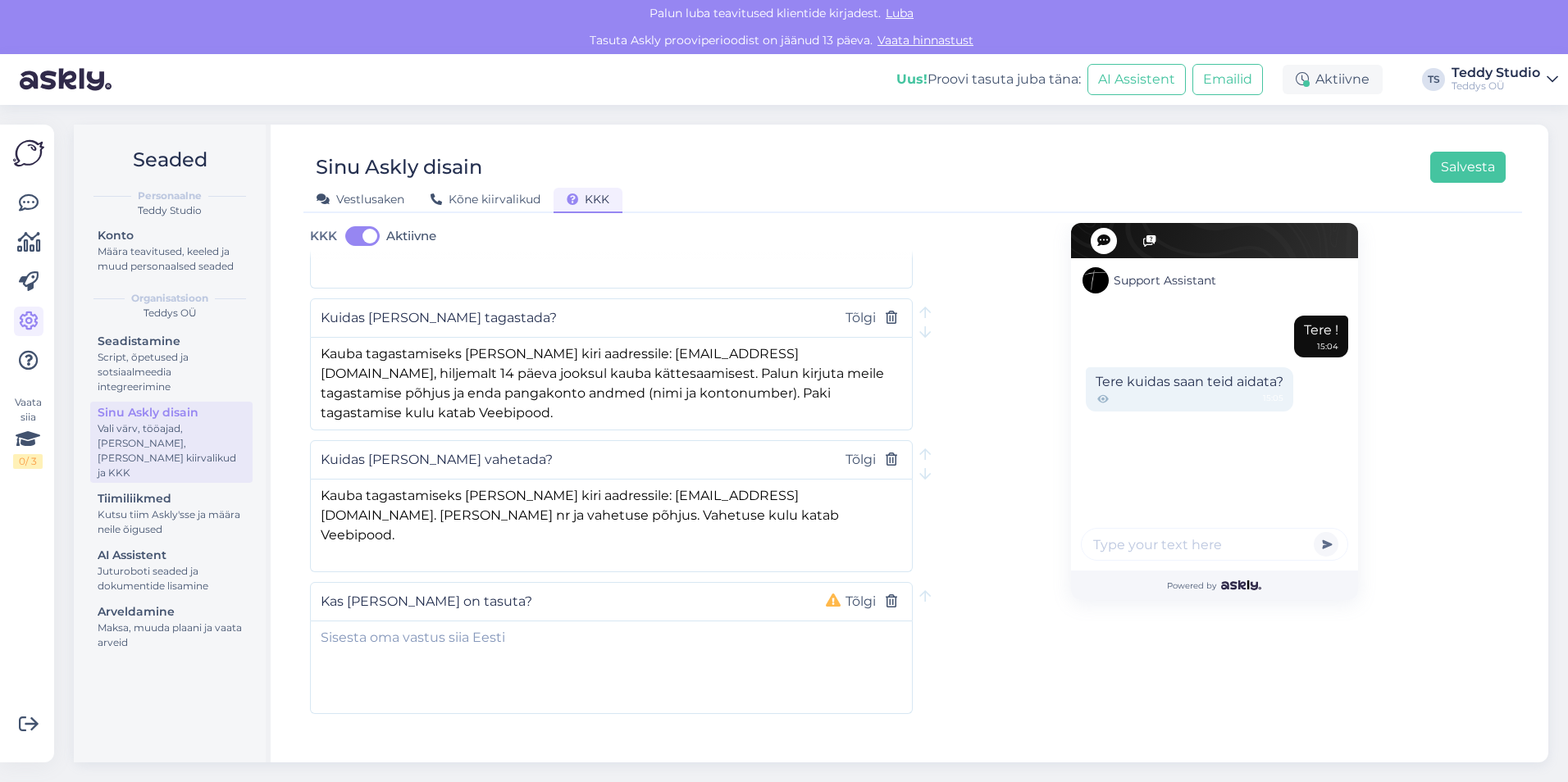
scroll to position [294, 0]
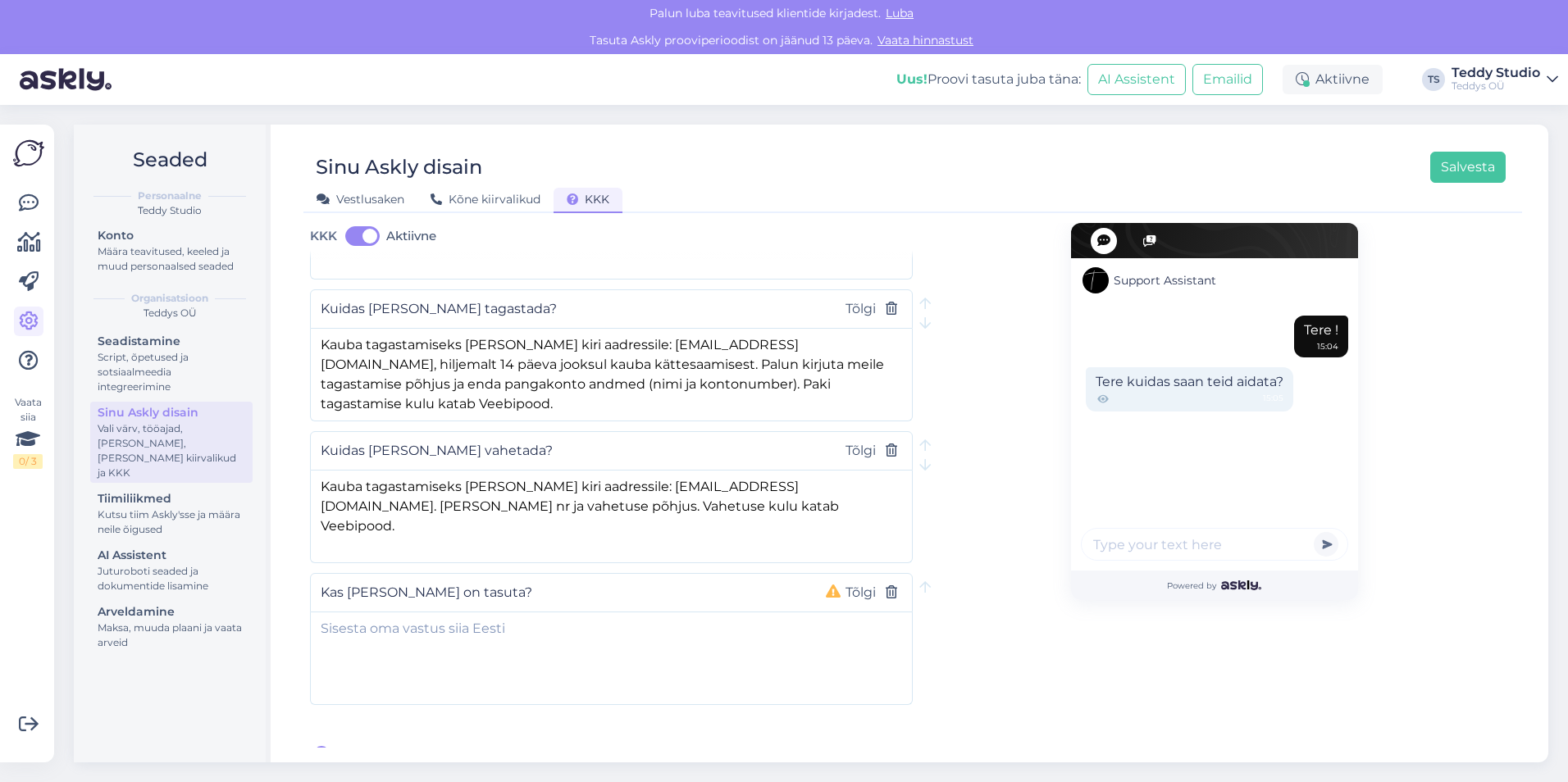
click at [390, 582] on input "Kas [PERSON_NAME] on tasuta?" at bounding box center [560, 592] width 479 height 21
click at [346, 582] on input "Kas [PERSON_NAME] on tasuta?" at bounding box center [560, 592] width 479 height 21
type input "Kas toote/[PERSON_NAME] on tasuta?"
click at [461, 628] on textarea at bounding box center [611, 656] width 601 height 86
click at [659, 629] on textarea at bounding box center [611, 656] width 601 height 86
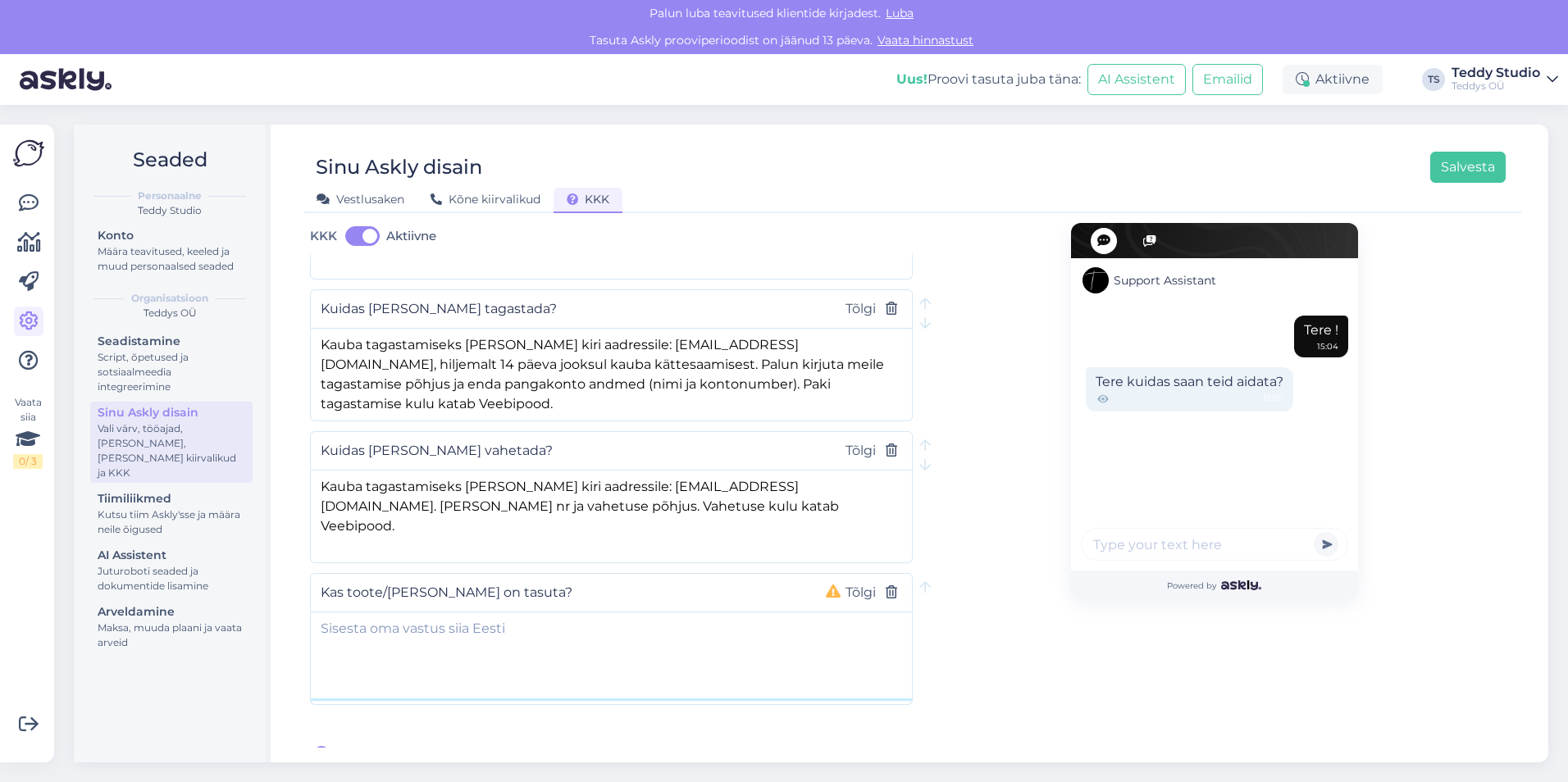
paste textarea "Eestisiseselt on kauba saatmine tasuta, välisriikidesse saates kannab kauba saa…"
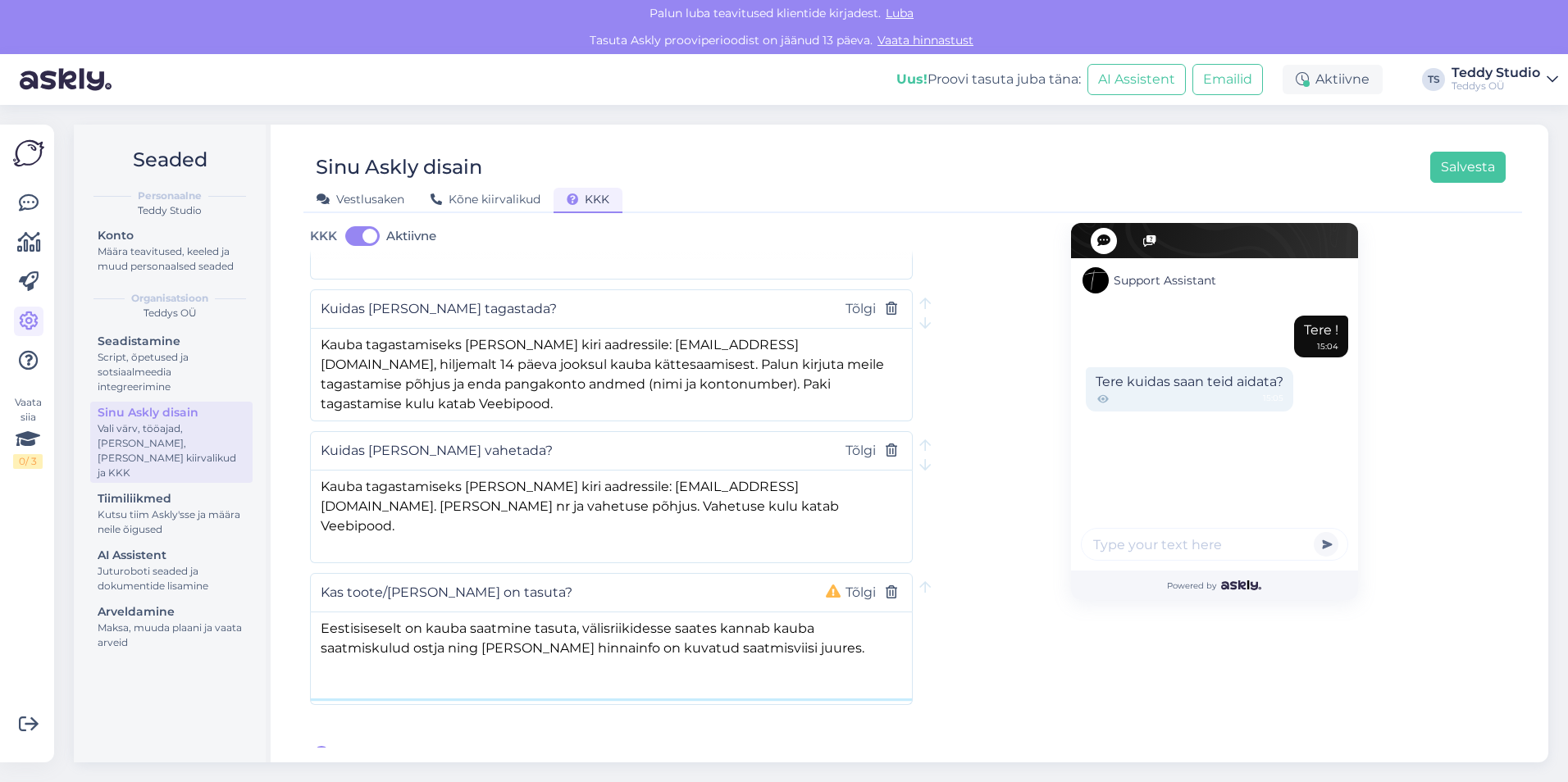
type textarea "Eestisiseselt on kauba saatmine tasuta, välisriikidesse saates kannab kauba saa…"
click at [945, 621] on div "Support Assistant Tere ! 15:04 Tere kuidas saan teid aidata? 15:05 Powered by" at bounding box center [1215, 347] width 603 height 836
click at [402, 746] on span "[PERSON_NAME] uus küsimus" at bounding box center [437, 755] width 201 height 20
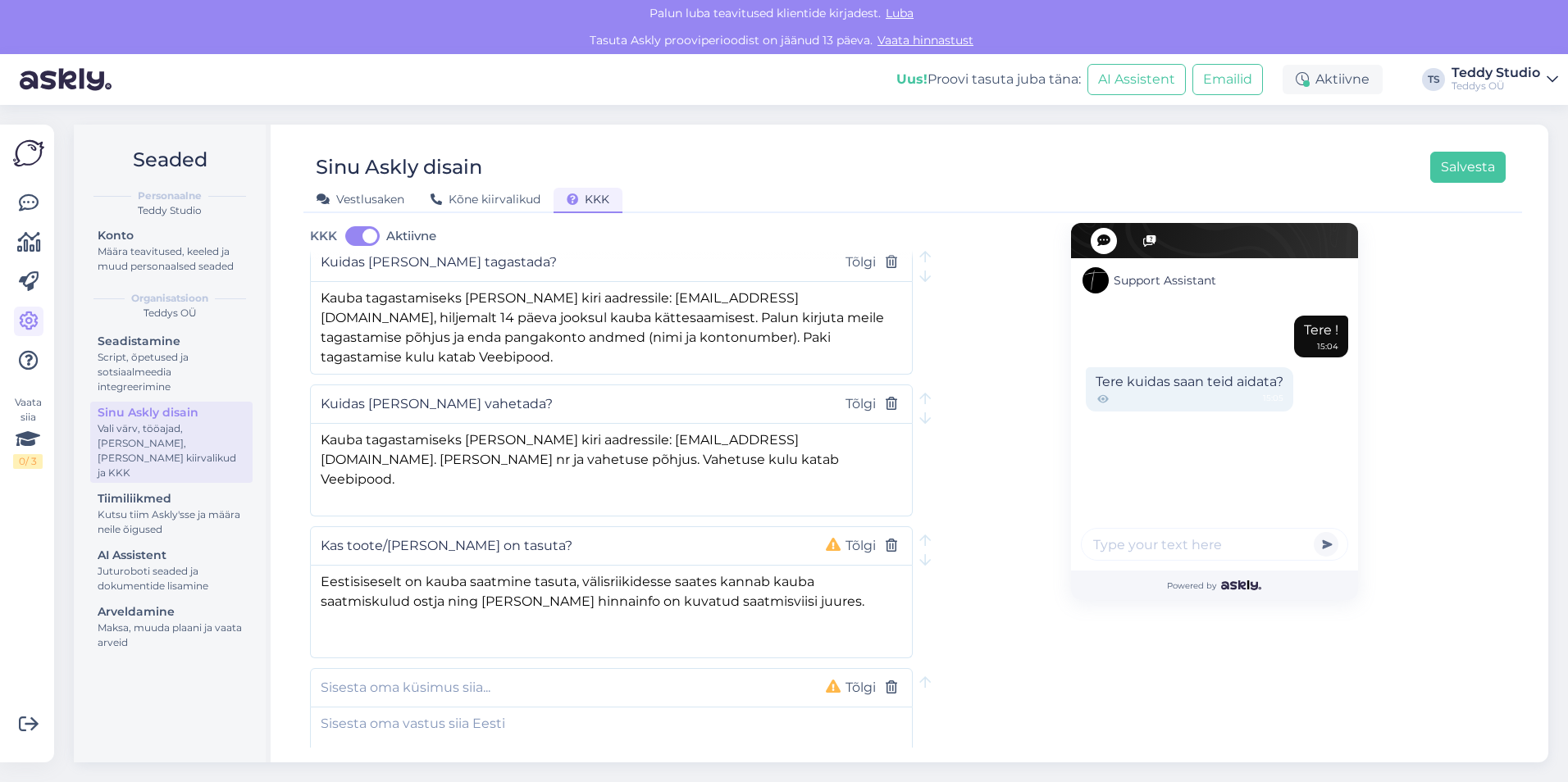
scroll to position [435, 0]
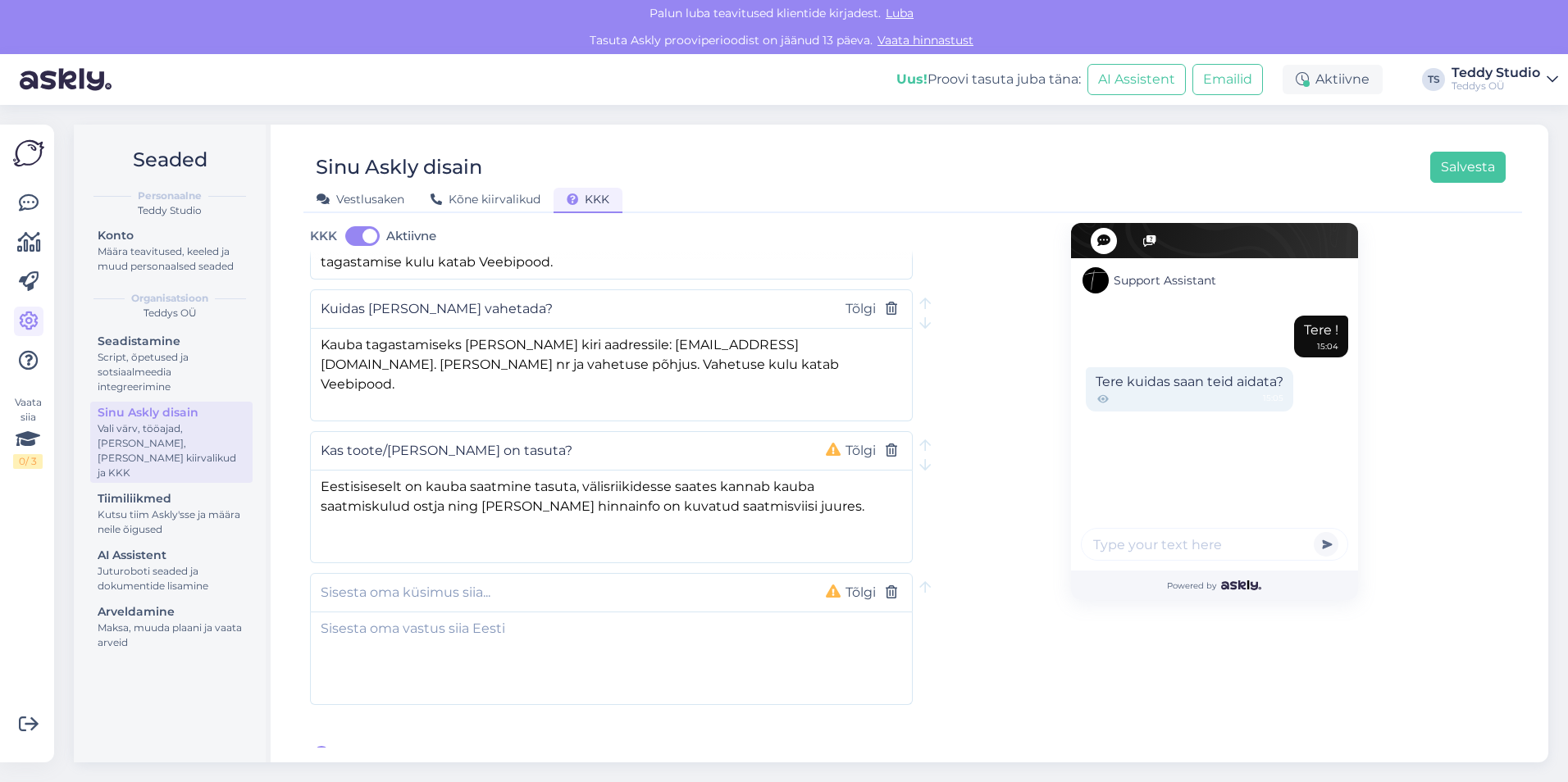
click at [400, 582] on input "text" at bounding box center [560, 592] width 479 height 21
type input "Millistesse riikidesse on võimalik [PERSON_NAME] tellida?"
click at [406, 616] on textarea at bounding box center [611, 656] width 601 height 86
paste textarea "[PERSON_NAME] saadetakse järgmistesse riikidesse: [GEOGRAPHIC_DATA], [GEOGRAPHI…"
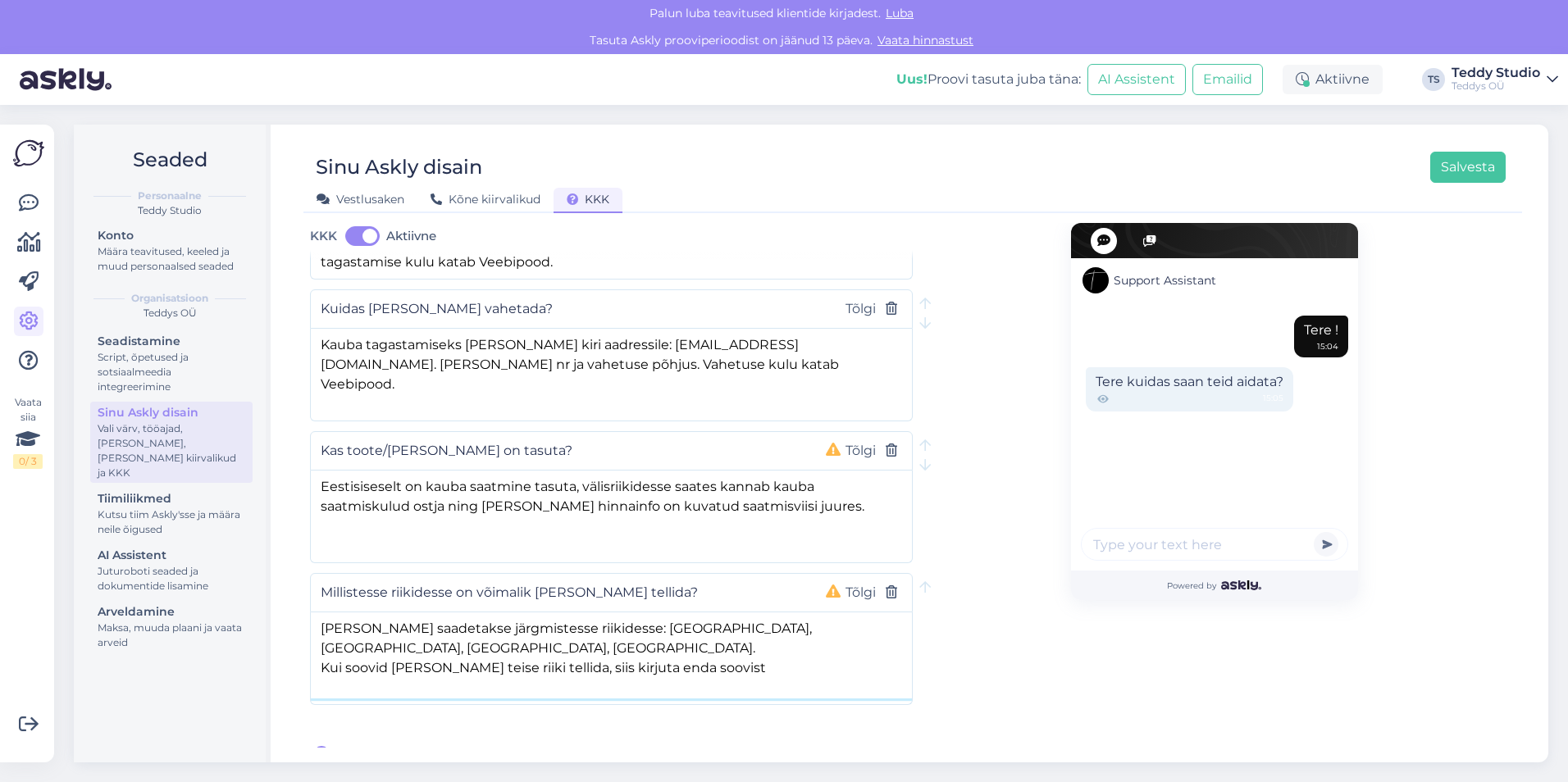
drag, startPoint x: 565, startPoint y: 629, endPoint x: 698, endPoint y: 630, distance: 133.0
click at [698, 630] on textarea "[PERSON_NAME] saadetakse järgmistesse riikidesse: [GEOGRAPHIC_DATA], [GEOGRAPHI…" at bounding box center [611, 656] width 601 height 86
drag, startPoint x: 572, startPoint y: 326, endPoint x: 780, endPoint y: 327, distance: 208.0
click at [780, 329] on textarea "Kauba tagastamiseks [PERSON_NAME] kiri aadressile: [EMAIL_ADDRESS][DOMAIN_NAME]…" at bounding box center [611, 372] width 601 height 86
click at [745, 640] on textarea "[PERSON_NAME] saadetakse järgmistesse riikidesse: [GEOGRAPHIC_DATA], [GEOGRAPHI…" at bounding box center [611, 656] width 601 height 86
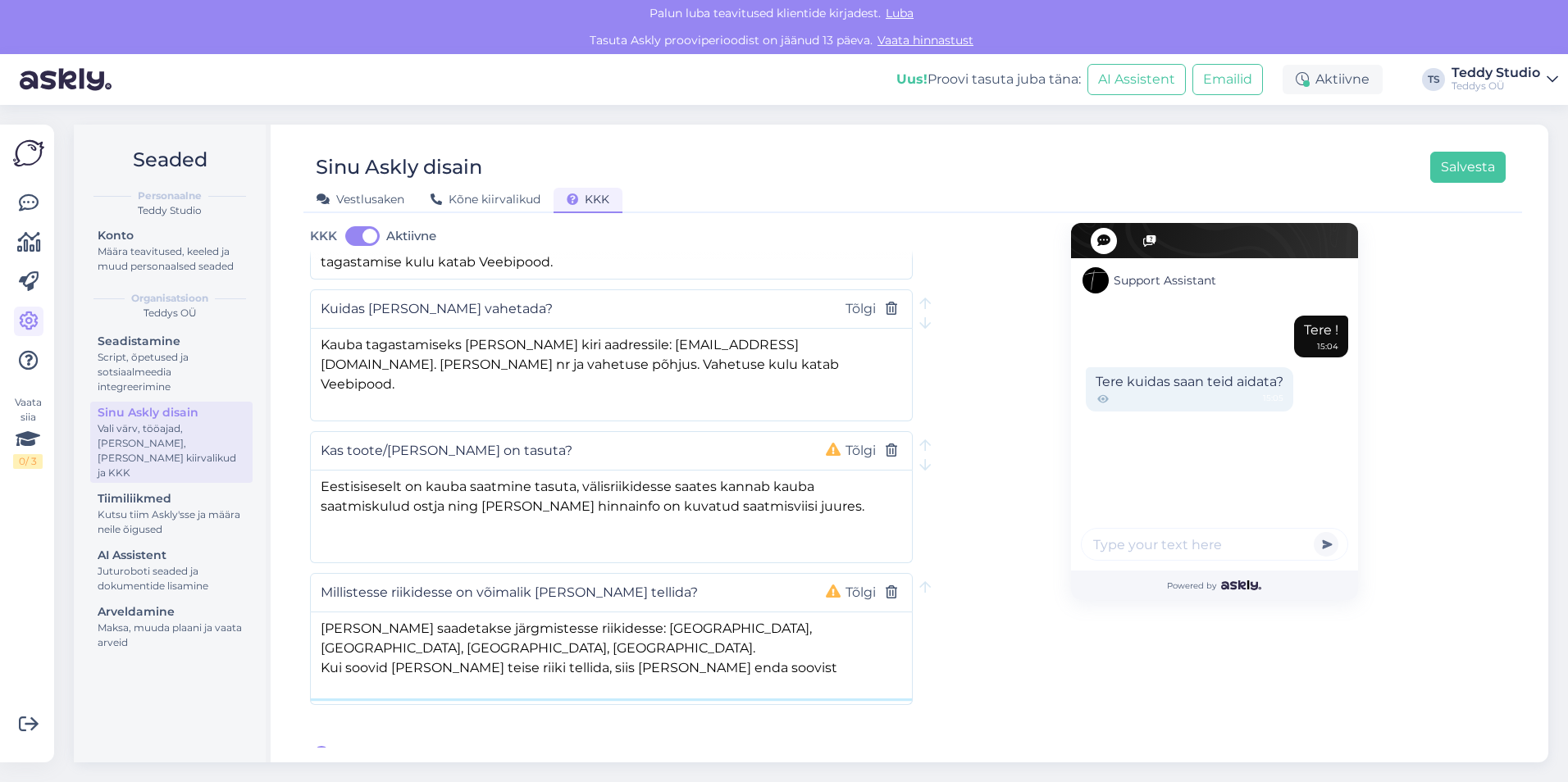
paste textarea "aadressile: [EMAIL_ADDRESS][DOMAIN_NAME]."
type textarea "[PERSON_NAME] saadetakse järgmistesse riikidesse: [GEOGRAPHIC_DATA], [GEOGRAPHI…"
click at [955, 602] on div "Support Assistant Tere ! 15:04 Tere kuidas saan teid aidata? 15:05 Powered by" at bounding box center [1215, 276] width 603 height 977
click at [848, 441] on button "Tõlgi" at bounding box center [860, 451] width 40 height 21
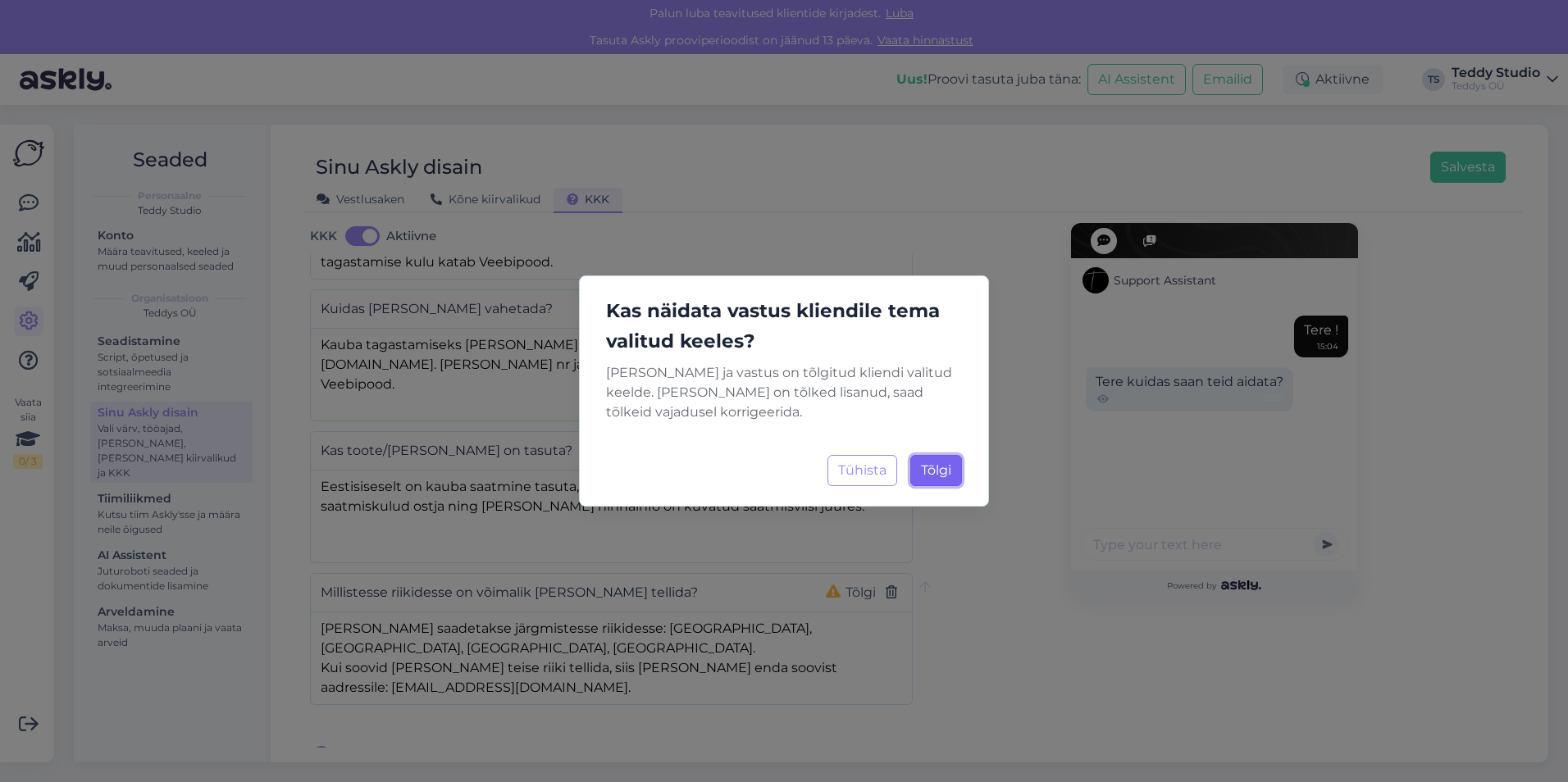
click at [928, 468] on span "Tõlgi" at bounding box center [936, 470] width 31 height 16
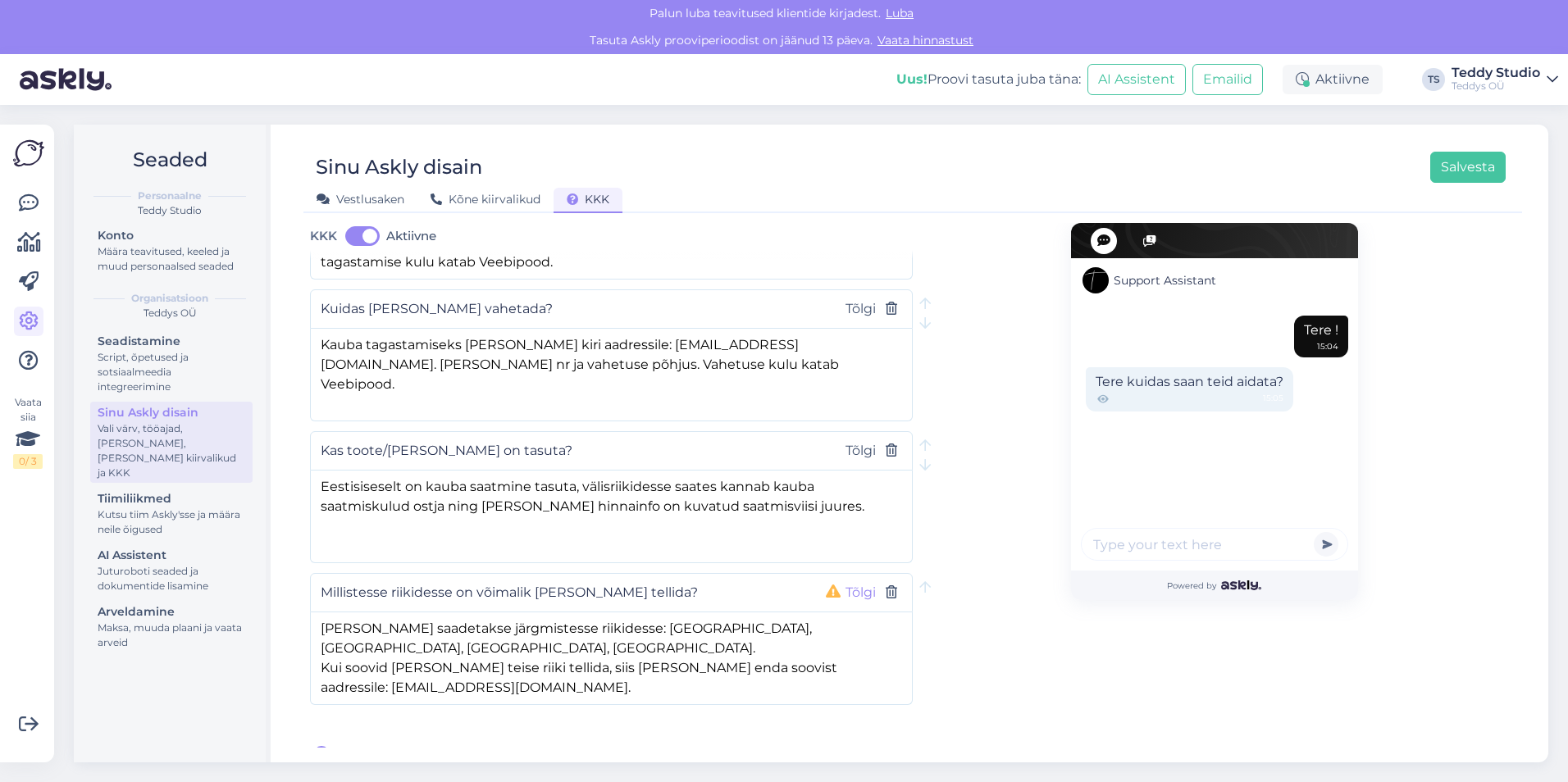
click at [844, 582] on button "Tõlgi" at bounding box center [860, 592] width 40 height 21
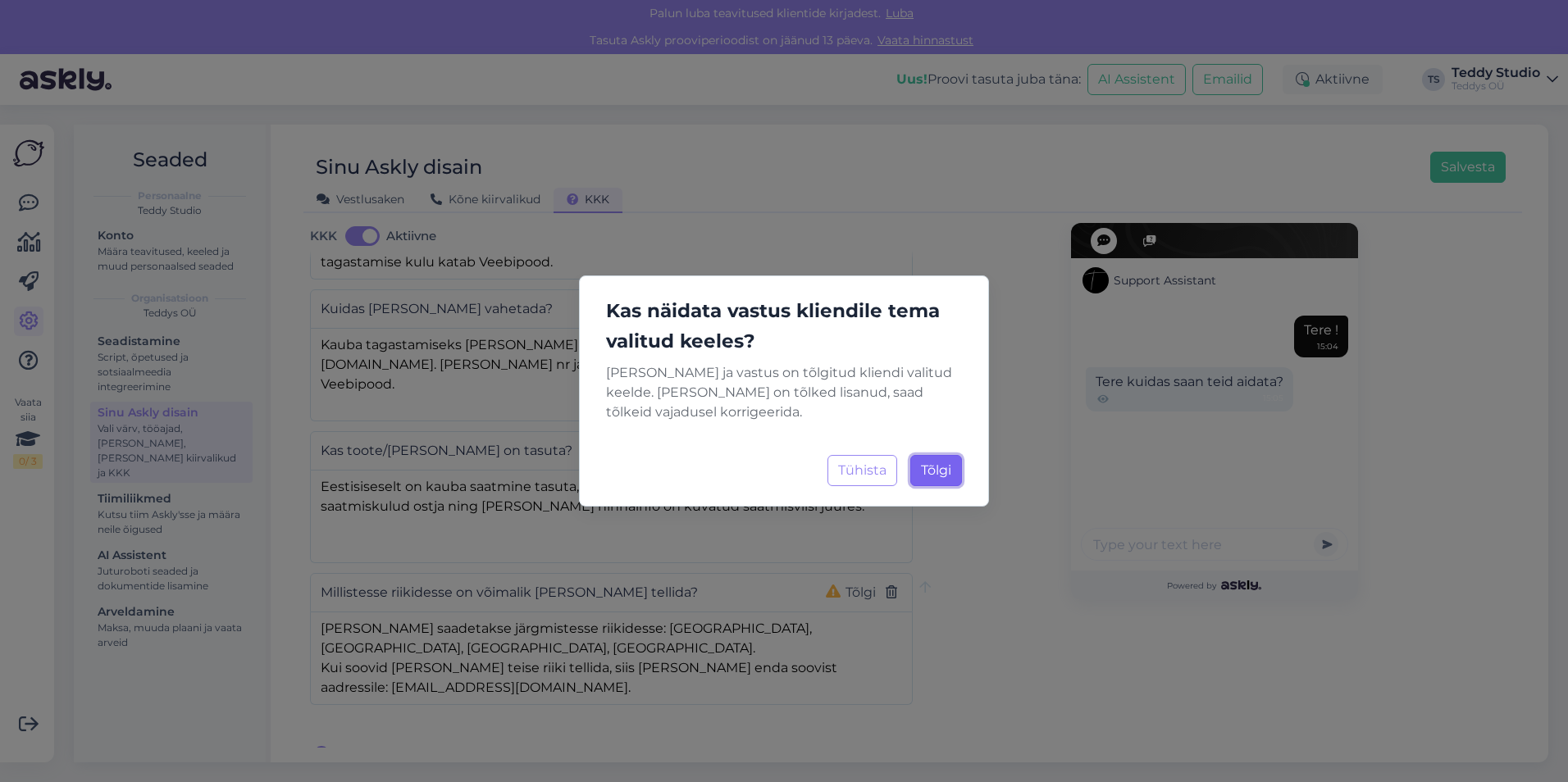
click at [930, 462] on span "Tõlgi" at bounding box center [936, 470] width 31 height 16
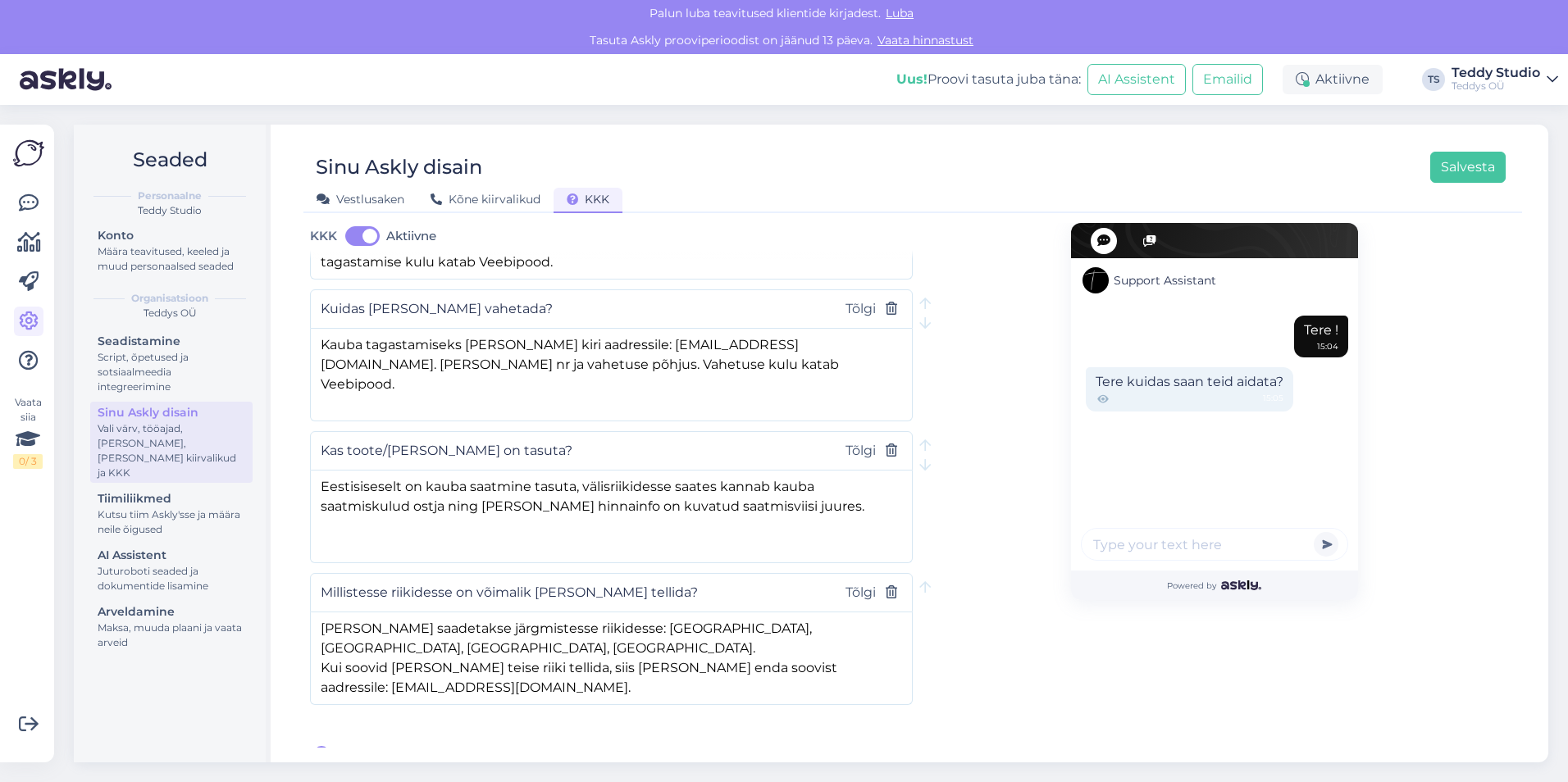
click at [365, 746] on span "[PERSON_NAME] uus küsimus" at bounding box center [437, 755] width 201 height 20
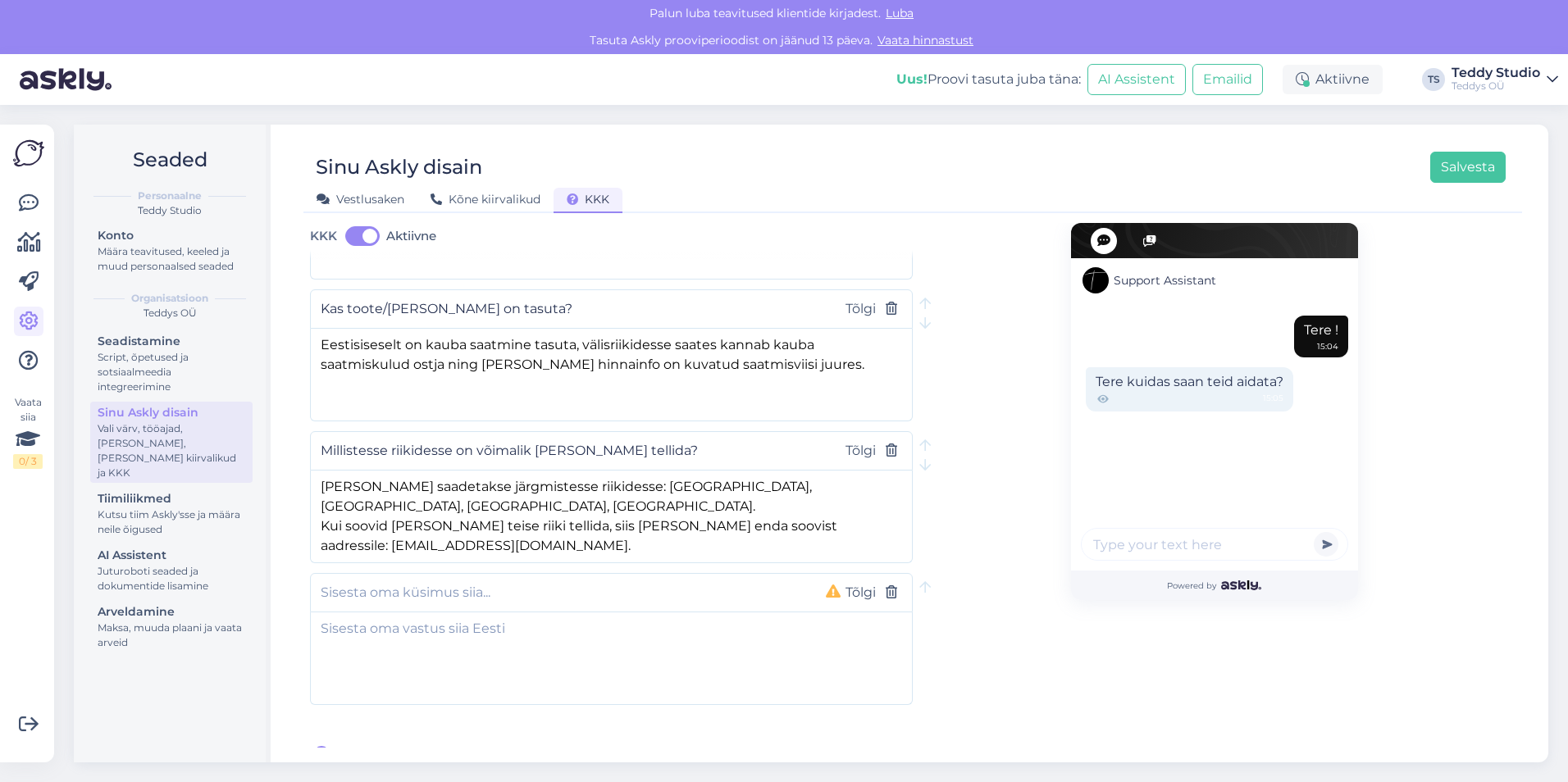
click at [631, 582] on input "text" at bounding box center [560, 592] width 479 height 21
type input "Kaua kehtib kinkekaart?"
click at [391, 629] on textarea at bounding box center [611, 656] width 601 height 86
paste textarea "Kinkekaart kehtib 1 aasta alates ostukuupäevast."
type textarea "Kinkekaart kehtib 1 aasta alates ostukuupäevast."
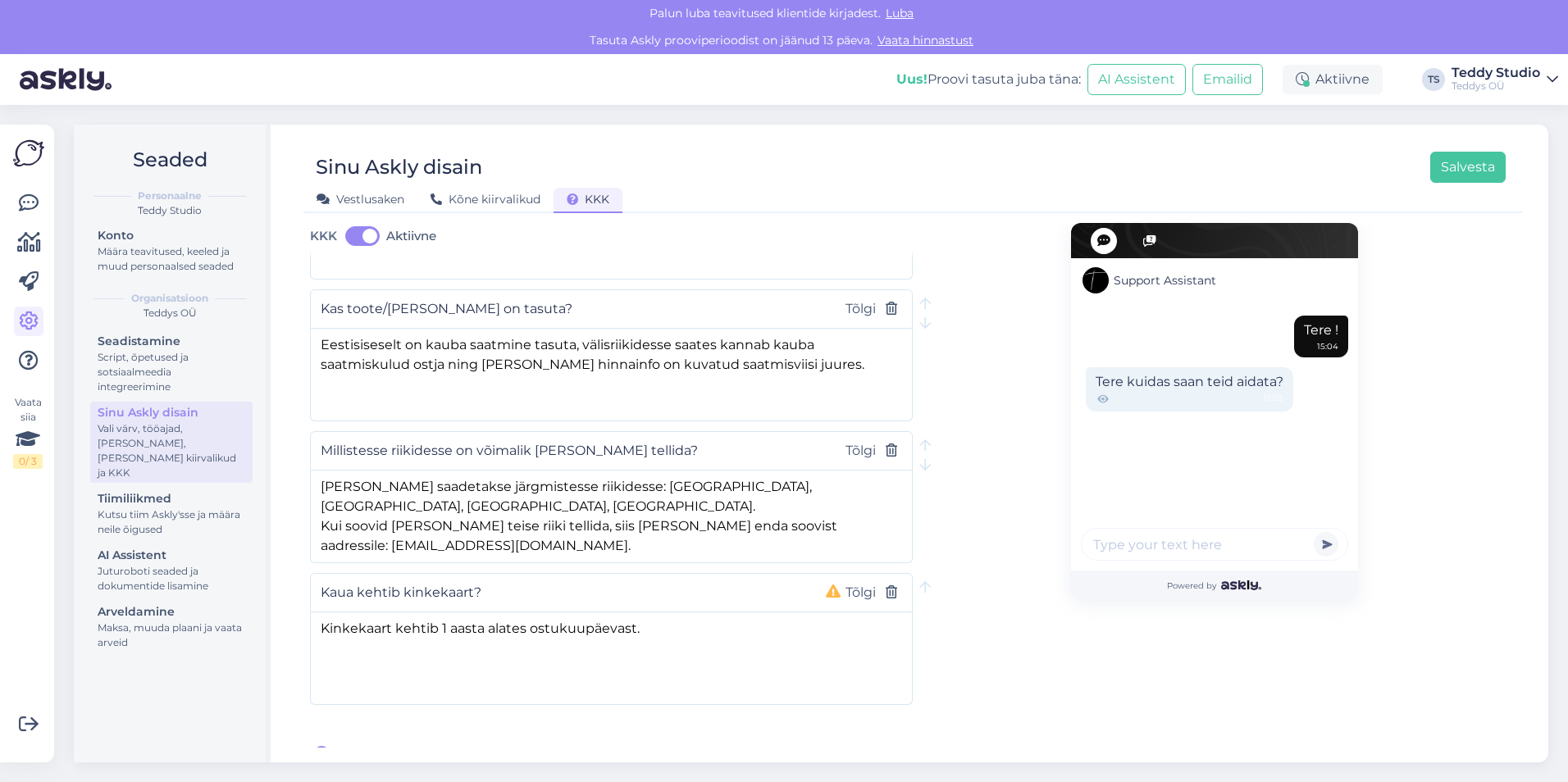
click at [1008, 619] on div "Support Assistant Tere ! 15:04 Tere kuidas saan teid aidata? 15:05 Powered by" at bounding box center [1215, 205] width 603 height 1120
click at [845, 582] on button "Tõlgi" at bounding box center [860, 592] width 40 height 21
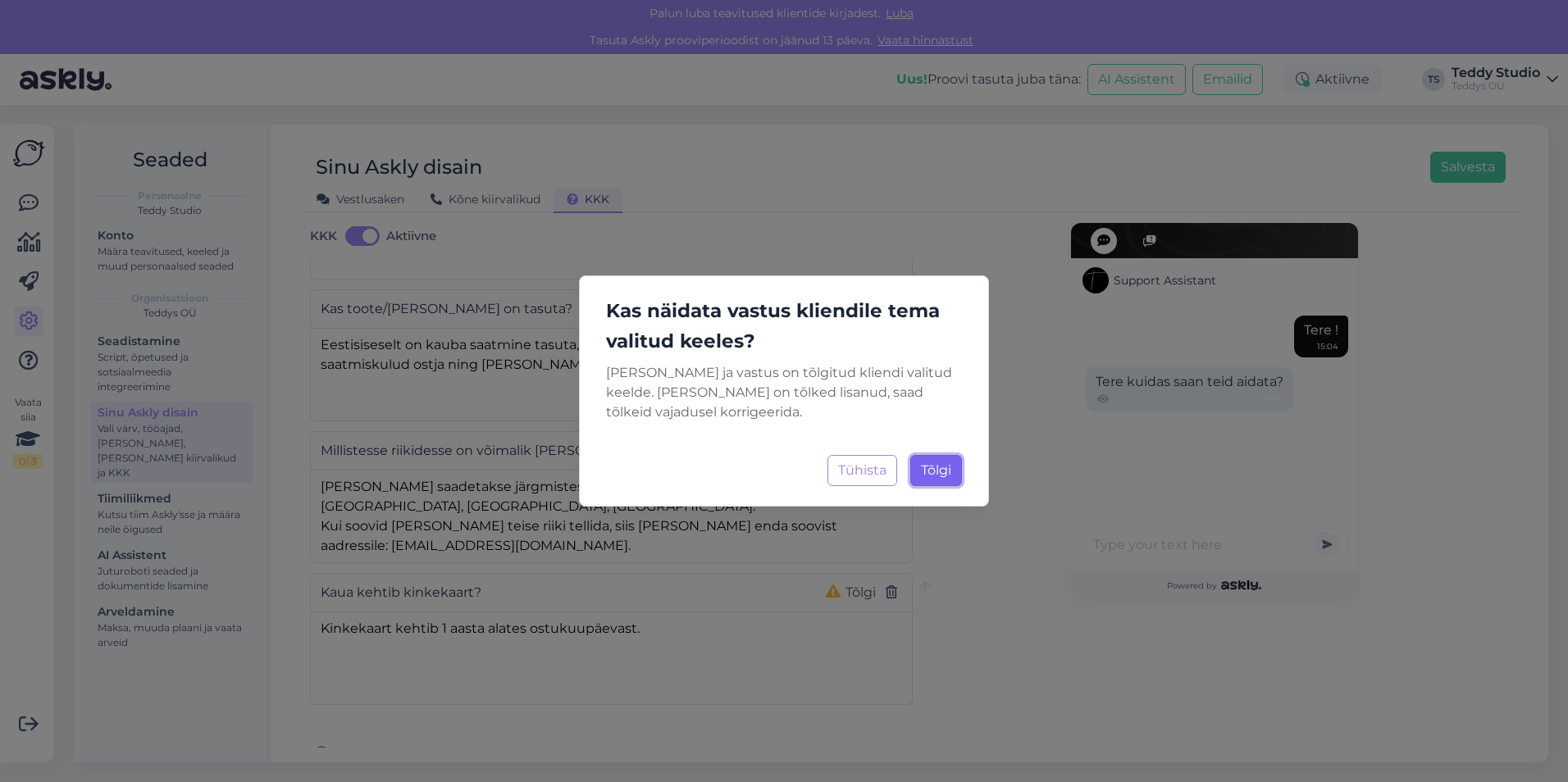
drag, startPoint x: 939, startPoint y: 477, endPoint x: 958, endPoint y: 527, distance: 53.5
click at [938, 477] on span "Tõlgi" at bounding box center [936, 470] width 31 height 16
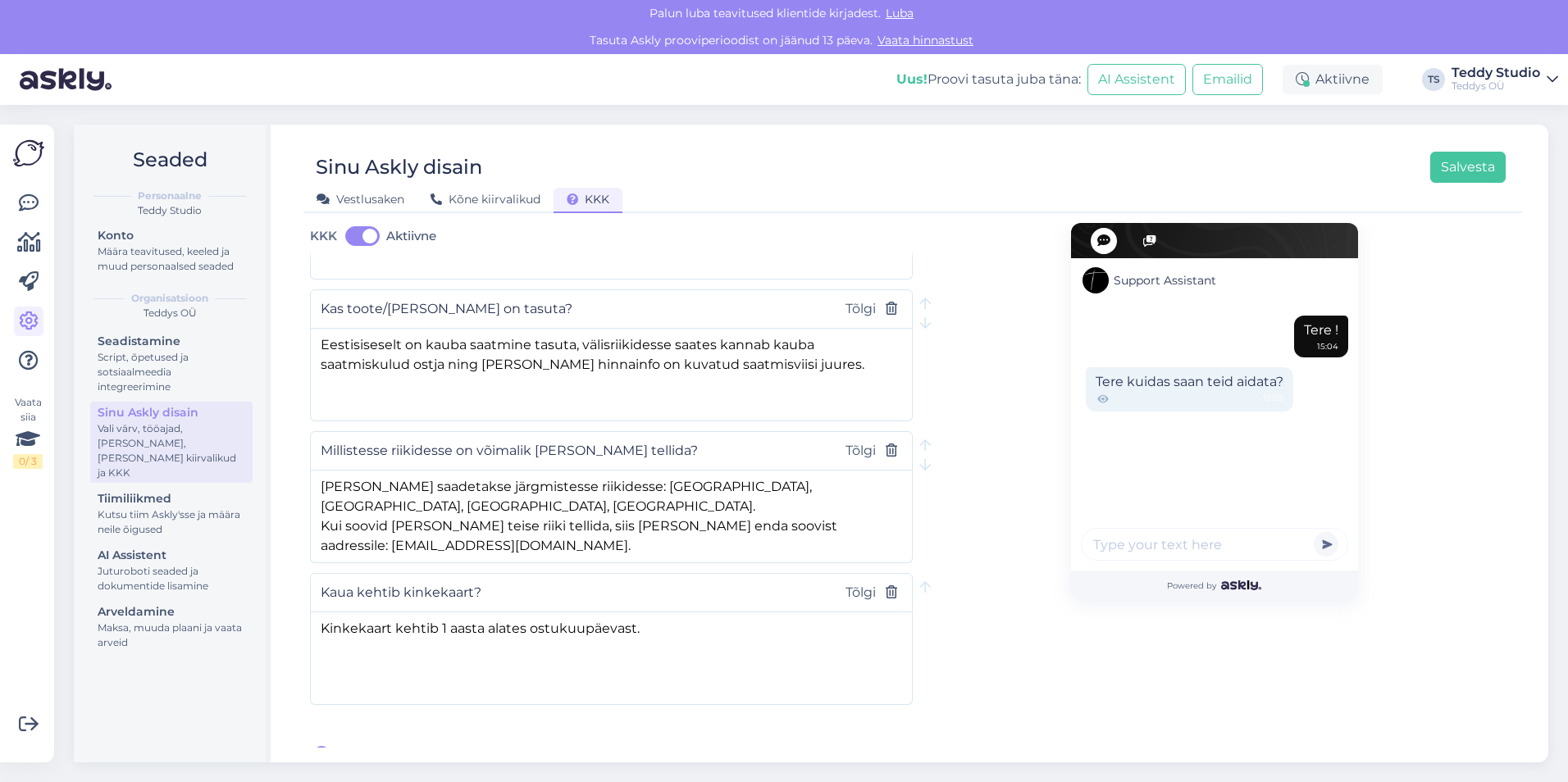
click at [436, 746] on span "[PERSON_NAME] uus küsimus" at bounding box center [437, 755] width 201 height 20
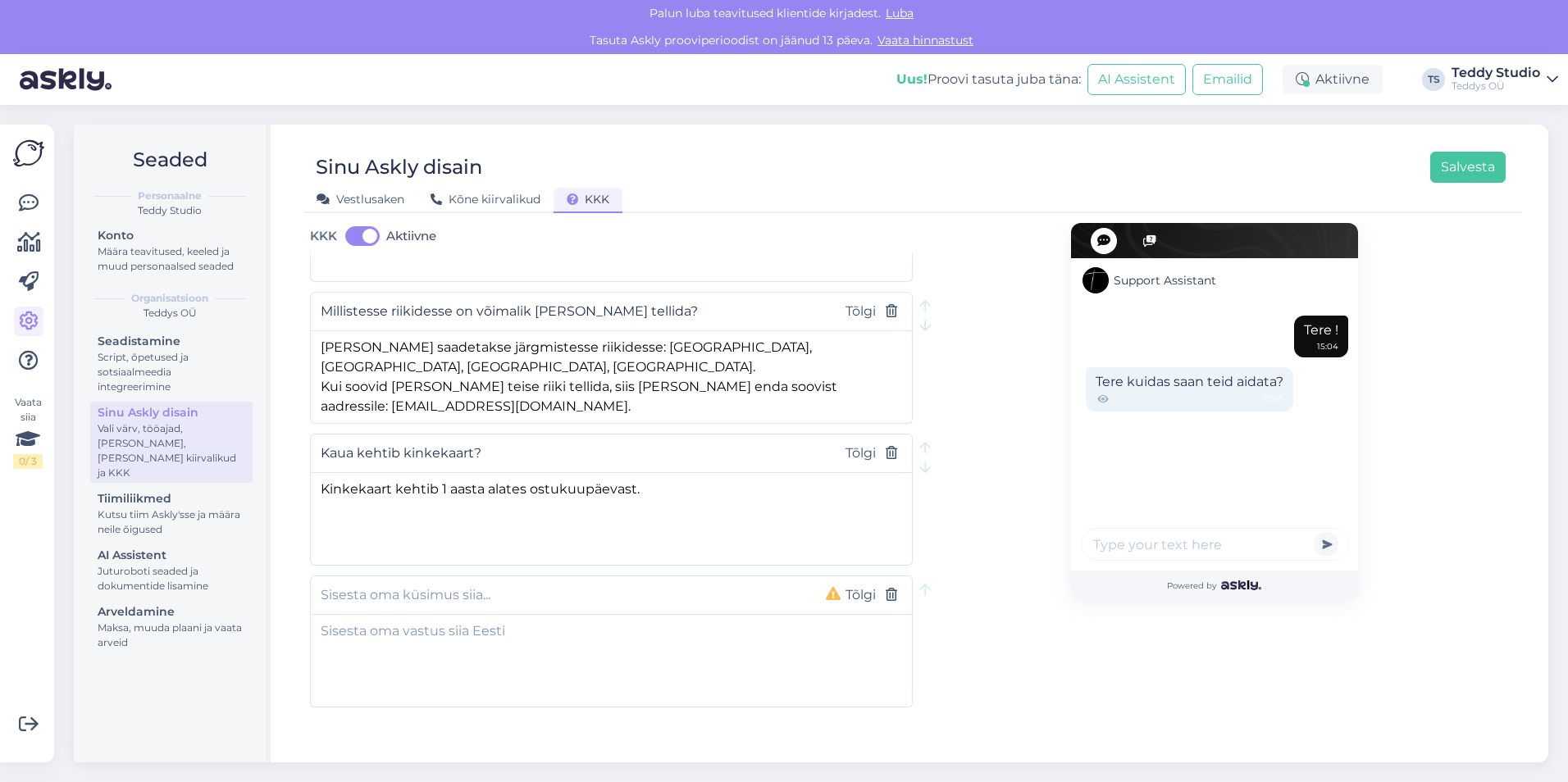
scroll to position [719, 0]
click at [920, 457] on div at bounding box center [925, 465] width 11 height 20
type input "Kaua kehtib kinkekaart?"
type textarea "Kinkekaart kehtib 1 aasta alates ostukuupäevast."
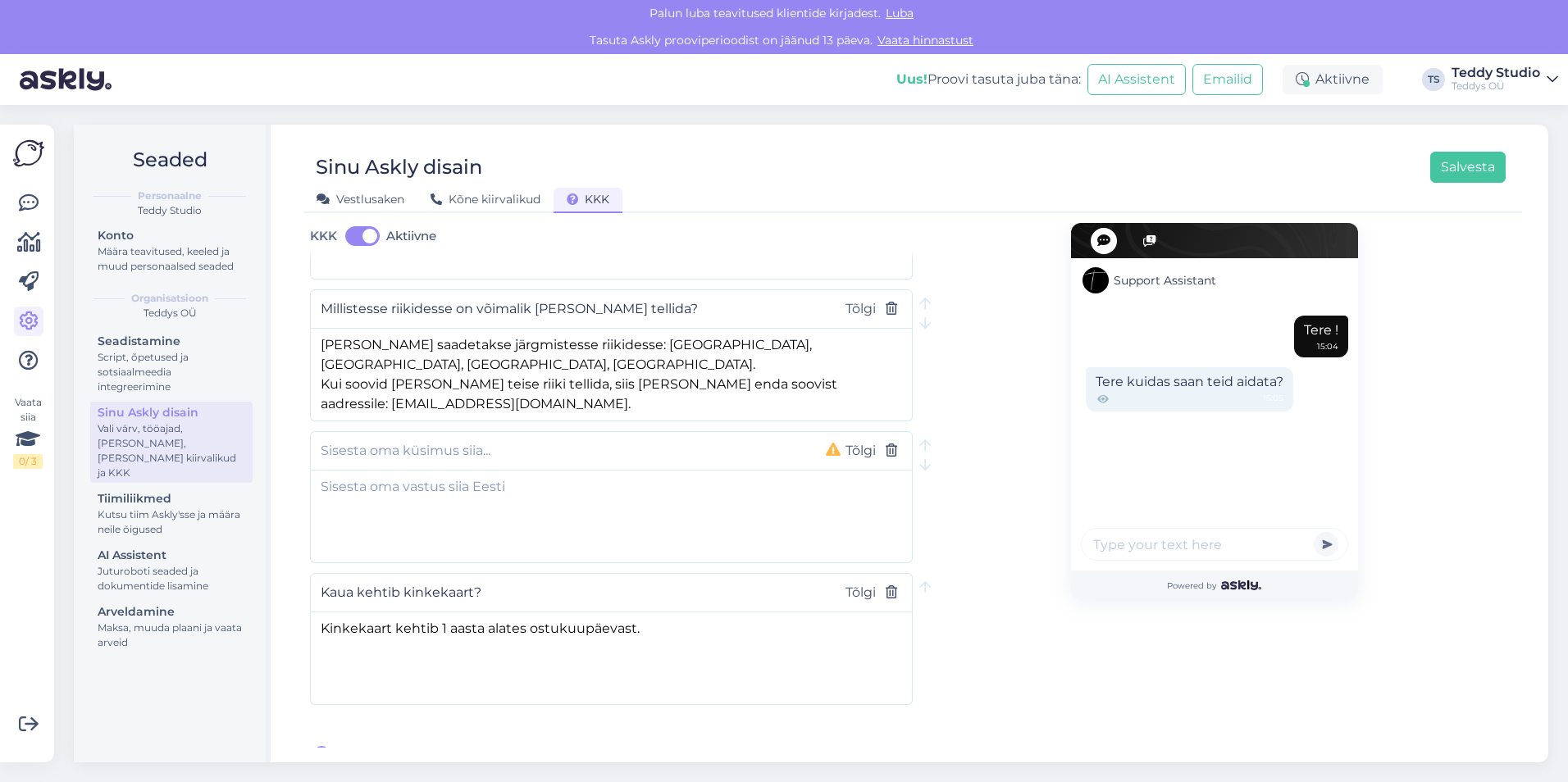
click at [420, 441] on input "text" at bounding box center [560, 451] width 479 height 21
type input "Millal saan soetatud kinkekaardi kätte?"
click at [539, 512] on textarea at bounding box center [611, 513] width 601 height 86
paste textarea "Kinkekaardi toimetame sinuni e-[PERSON_NAME] 1 tööpäeva jooksul."
type textarea "Kinkekaardi toimetame sinuni e-[PERSON_NAME] 1 tööpäeva jooksul."
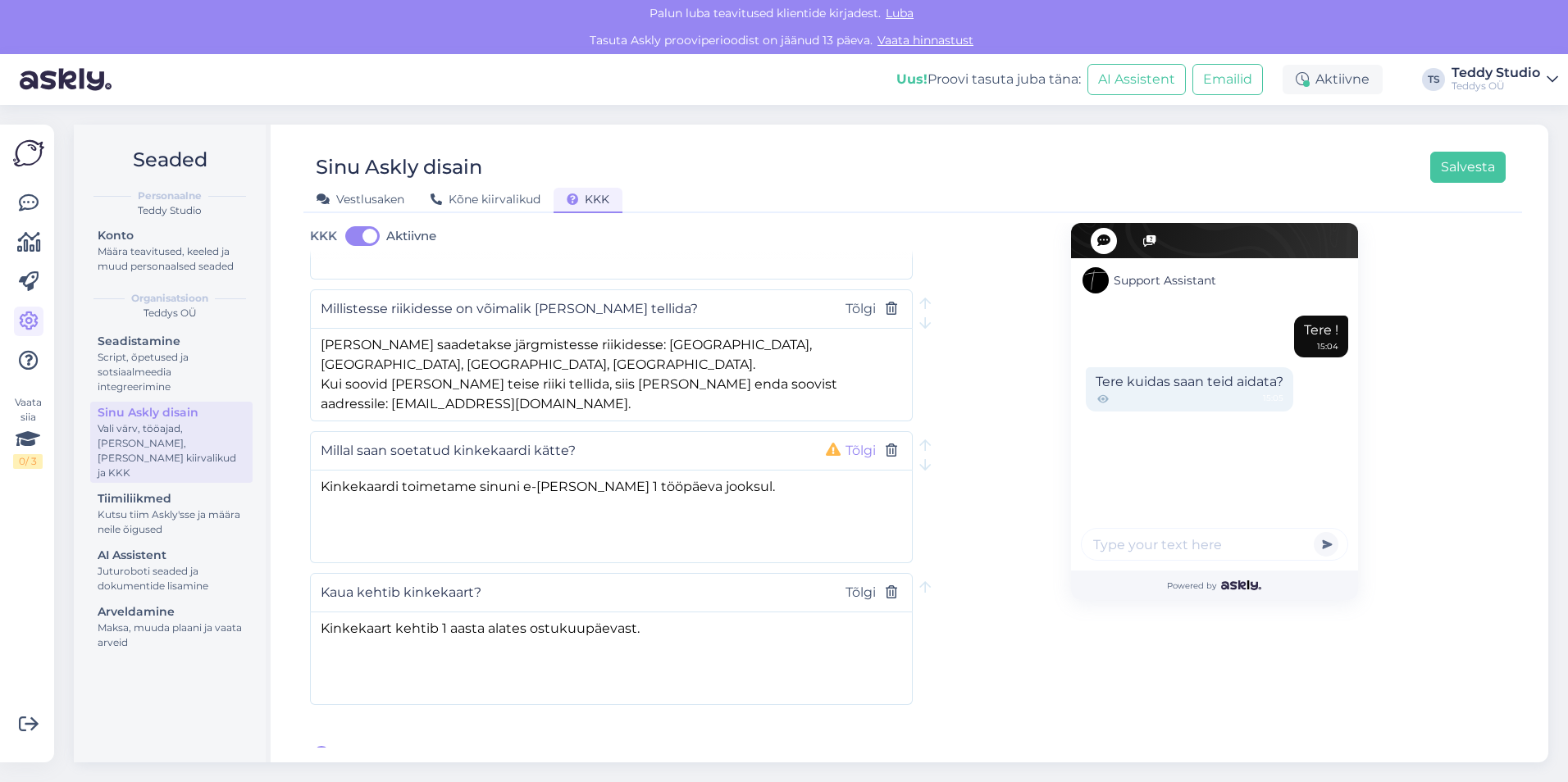
click at [864, 441] on button "Tõlgi" at bounding box center [860, 451] width 40 height 21
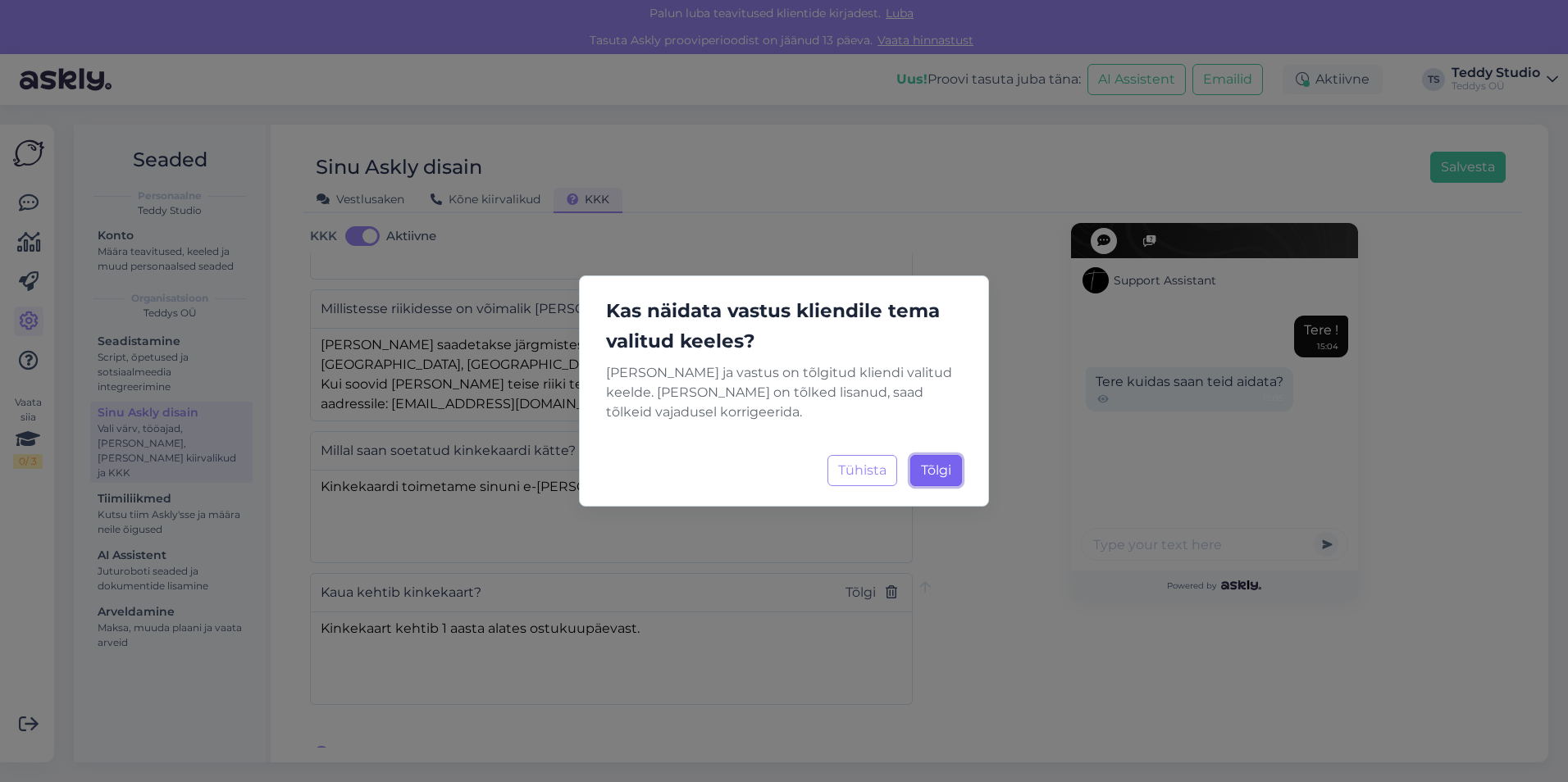
click at [945, 471] on span "Tõlgi" at bounding box center [936, 470] width 31 height 16
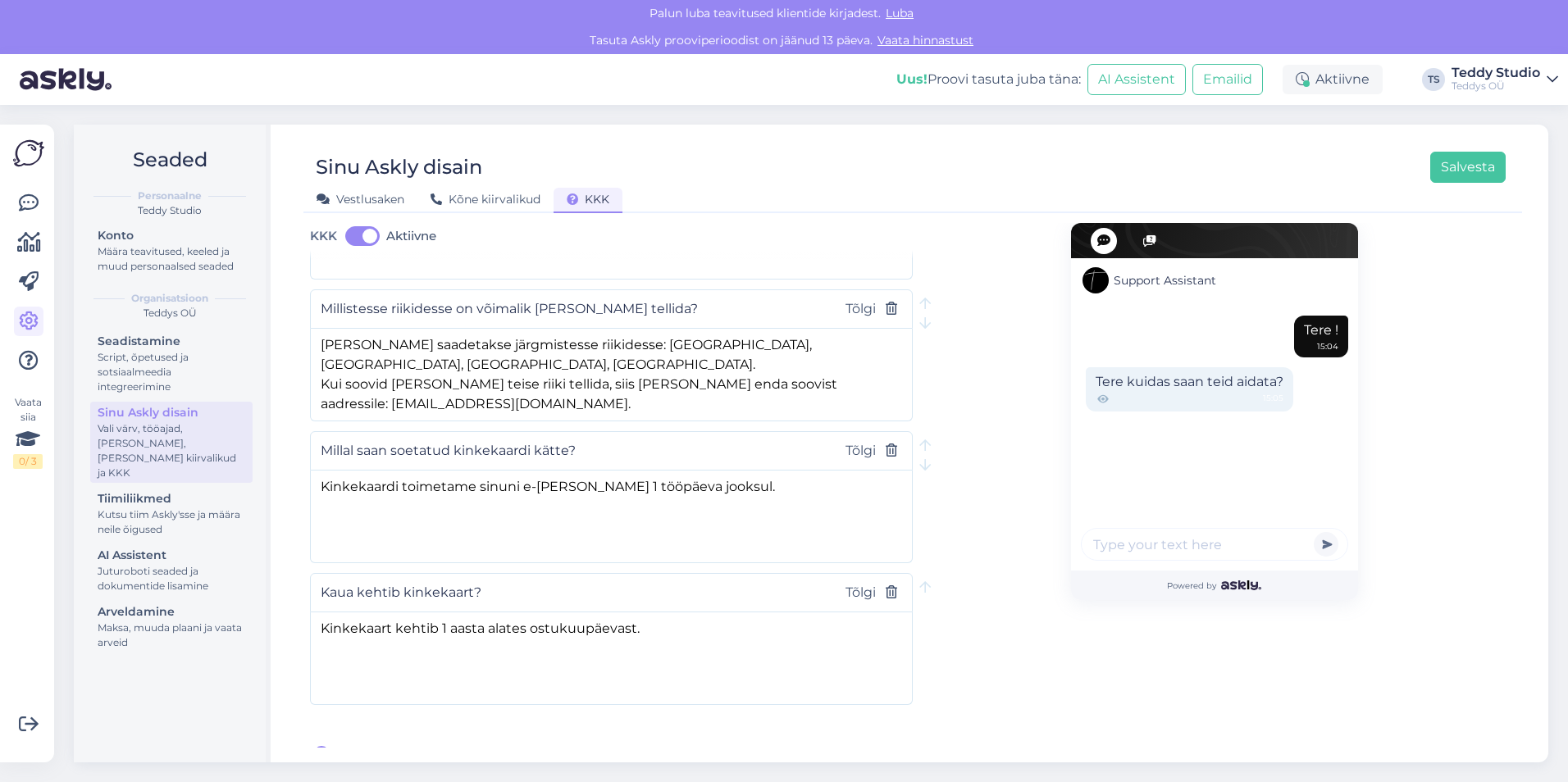
click at [960, 512] on div "Support Assistant Tere ! 15:04 Tere kuidas saan teid aidata? 15:05 Powered by" at bounding box center [1215, 134] width 603 height 1261
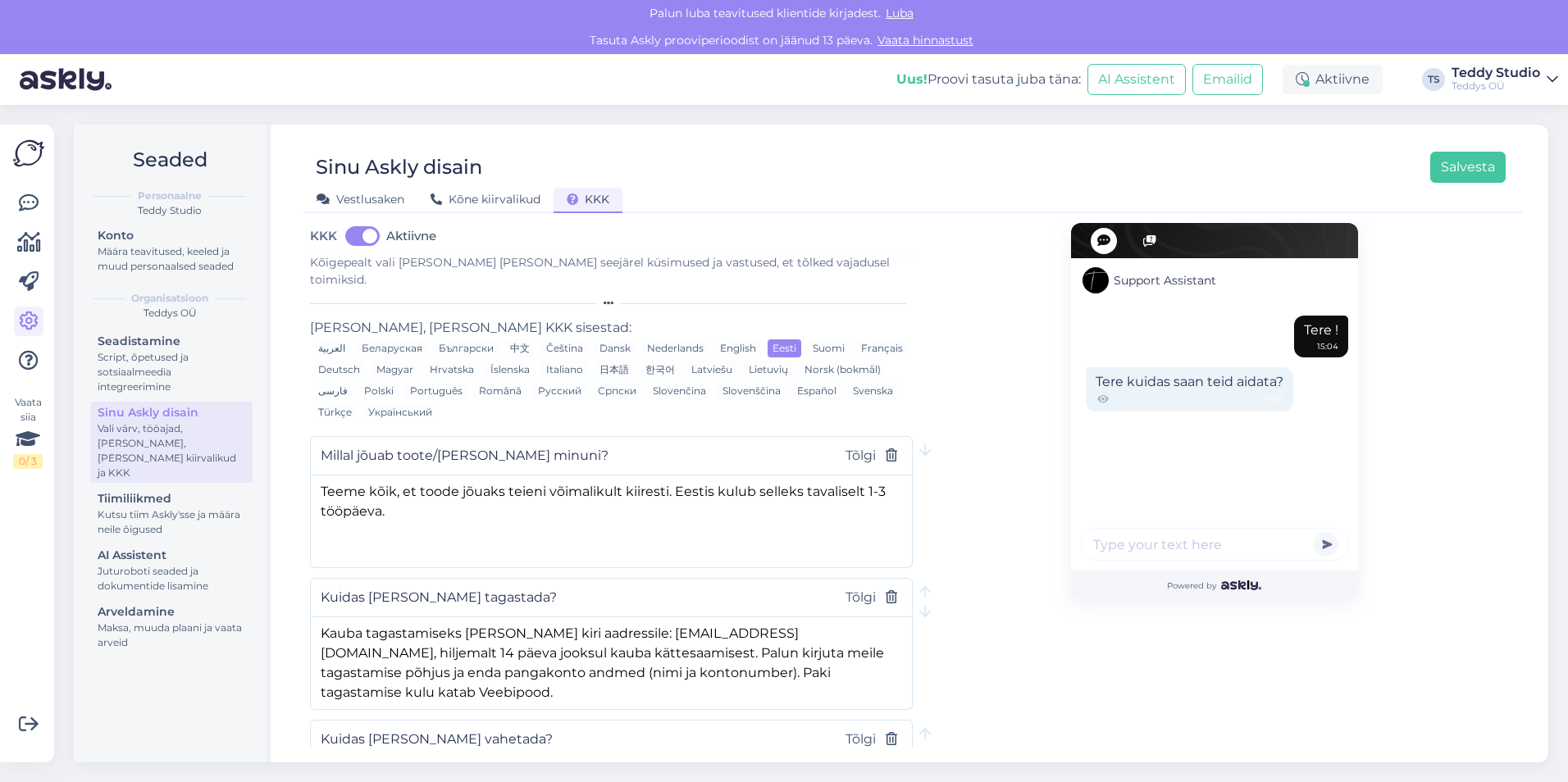
scroll to position [0, 0]
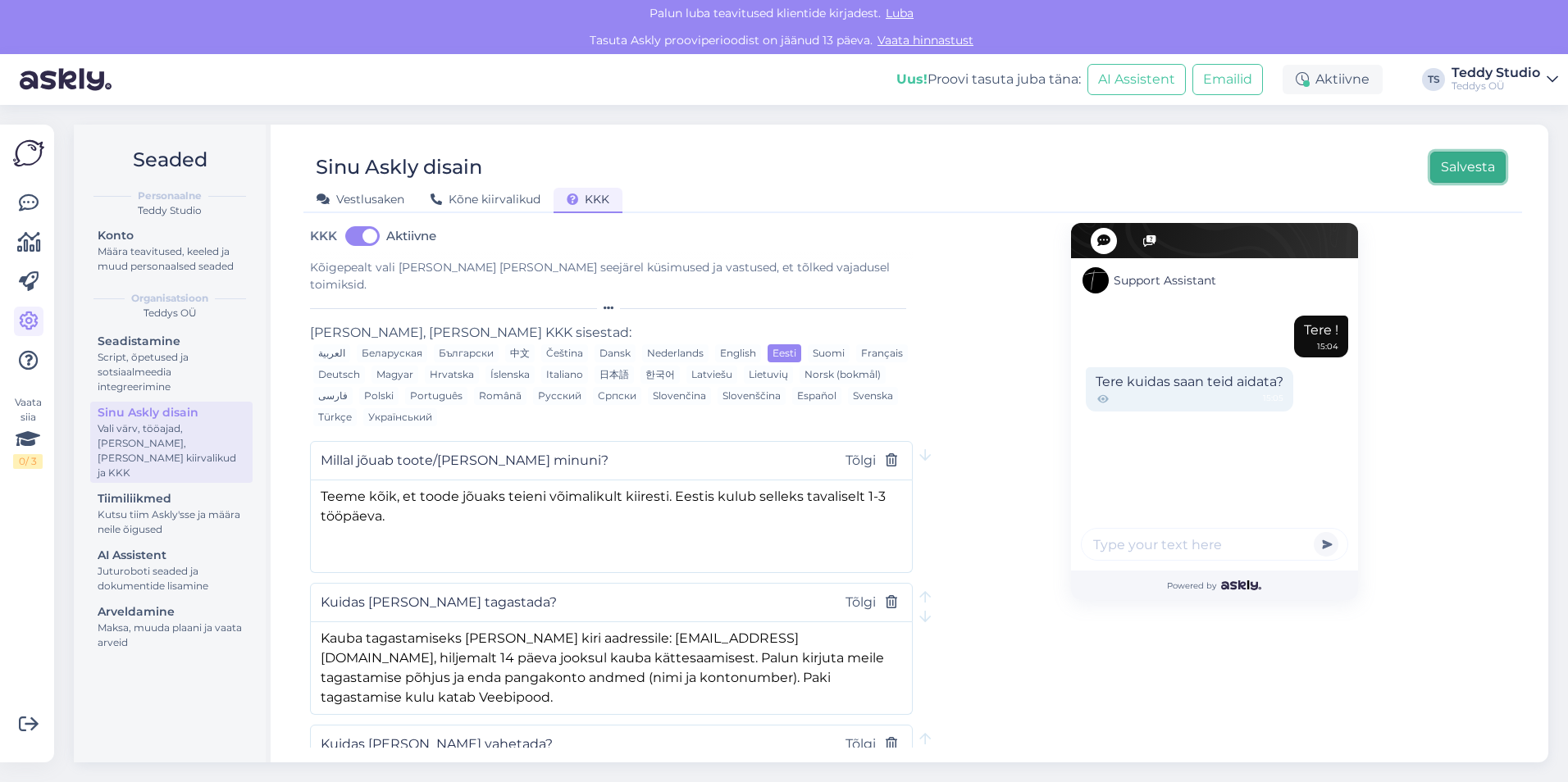
click at [1464, 177] on button "Salvesta" at bounding box center [1468, 167] width 75 height 32
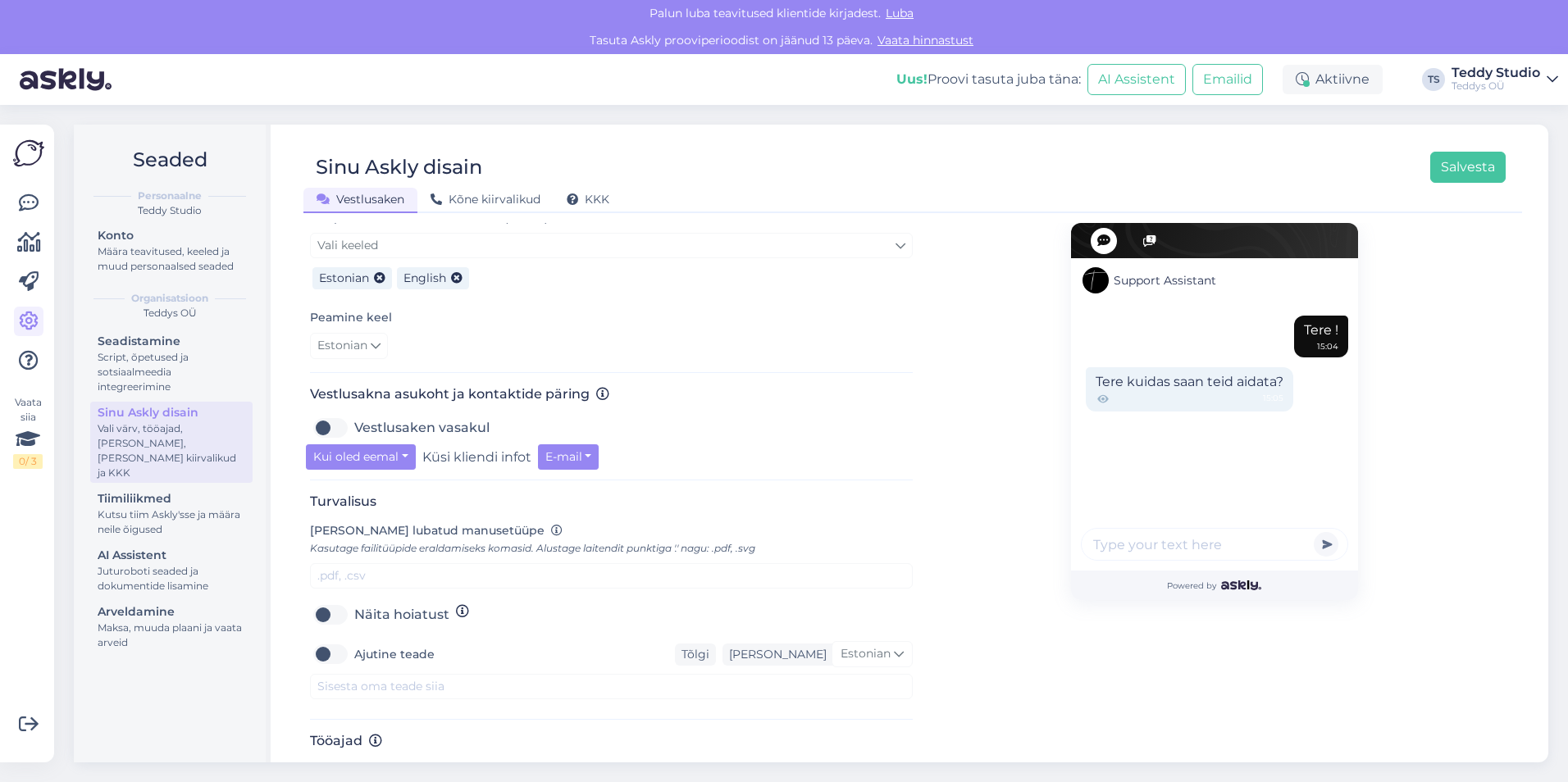
scroll to position [427, 0]
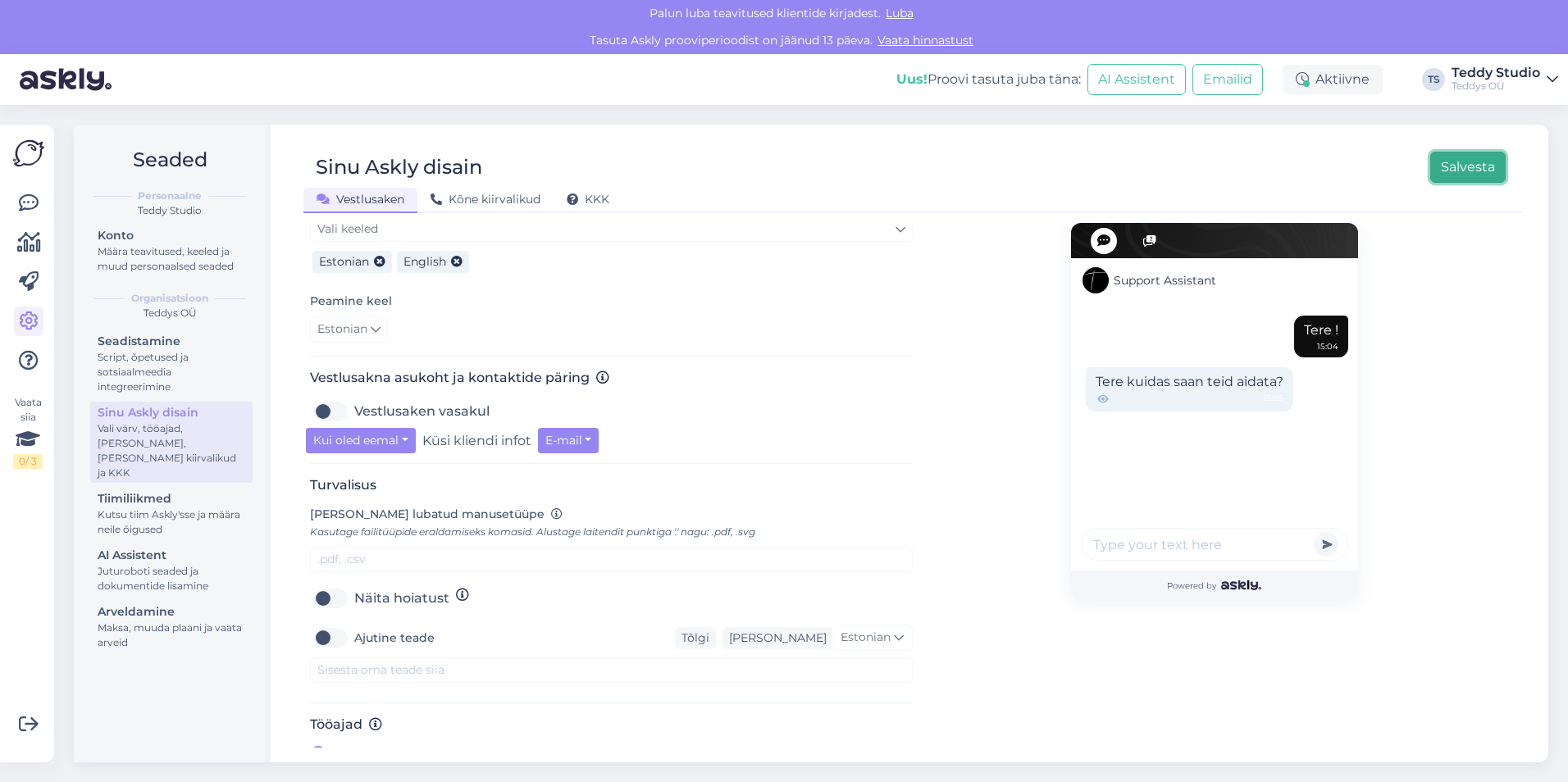
click at [1475, 163] on button "Salvesta" at bounding box center [1468, 167] width 75 height 32
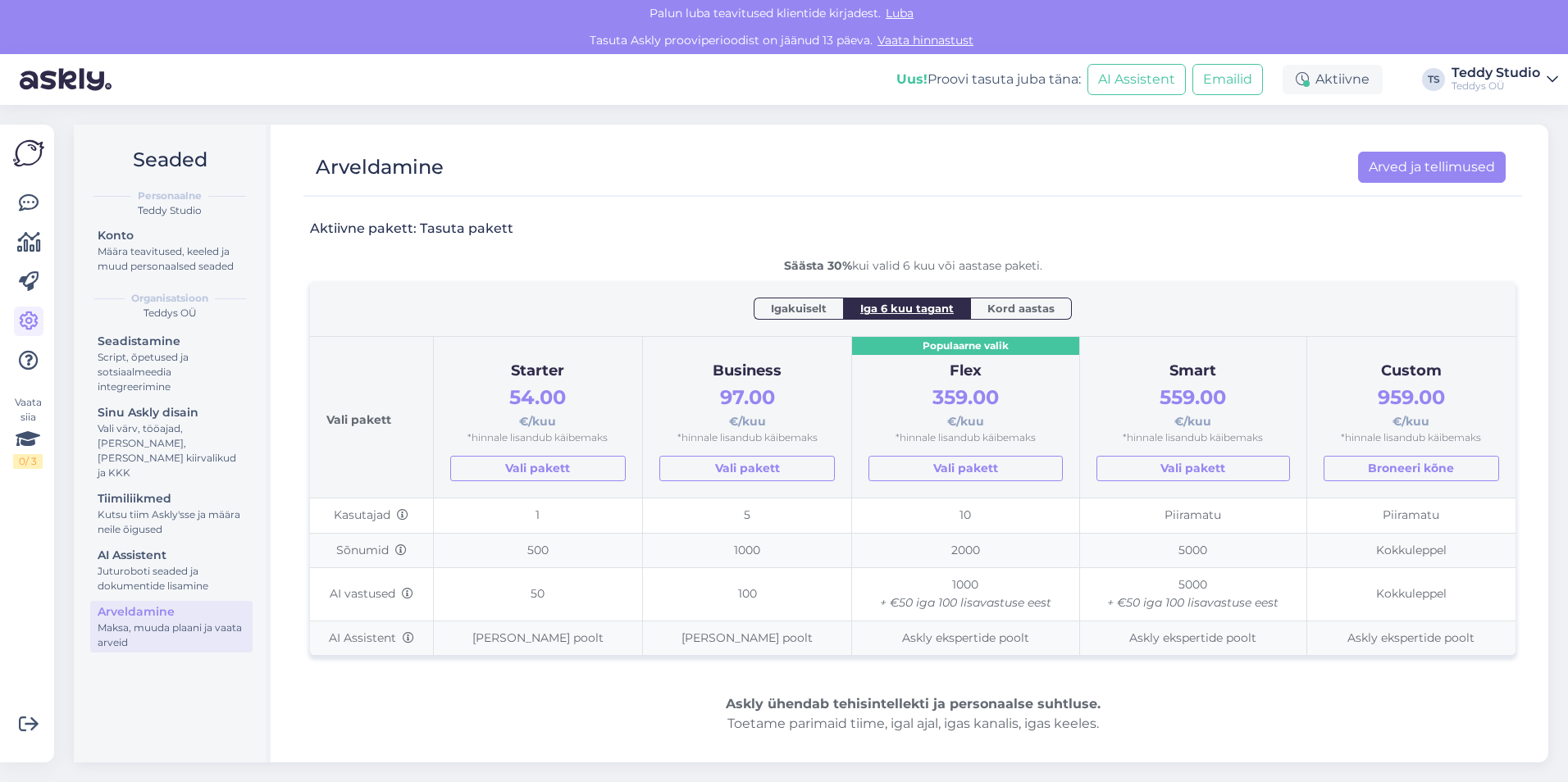
click at [990, 311] on span "Kord aastas" at bounding box center [1021, 309] width 67 height 17
click at [817, 311] on span "Igakuiselt" at bounding box center [799, 309] width 56 height 17
click at [860, 302] on span "Iga 6 kuu tagant" at bounding box center [907, 309] width 94 height 17
click at [1330, 84] on div "Aktiivne" at bounding box center [1333, 80] width 100 height 30
click at [831, 185] on div at bounding box center [904, 189] width 1203 height 12
